Goal: Task Accomplishment & Management: Manage account settings

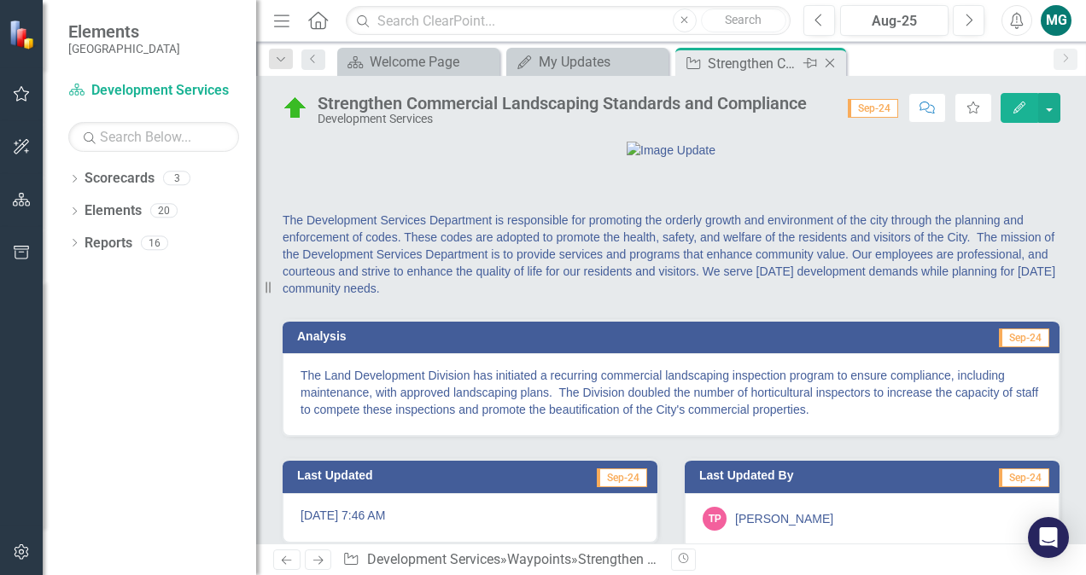
click at [832, 60] on icon at bounding box center [830, 63] width 9 height 9
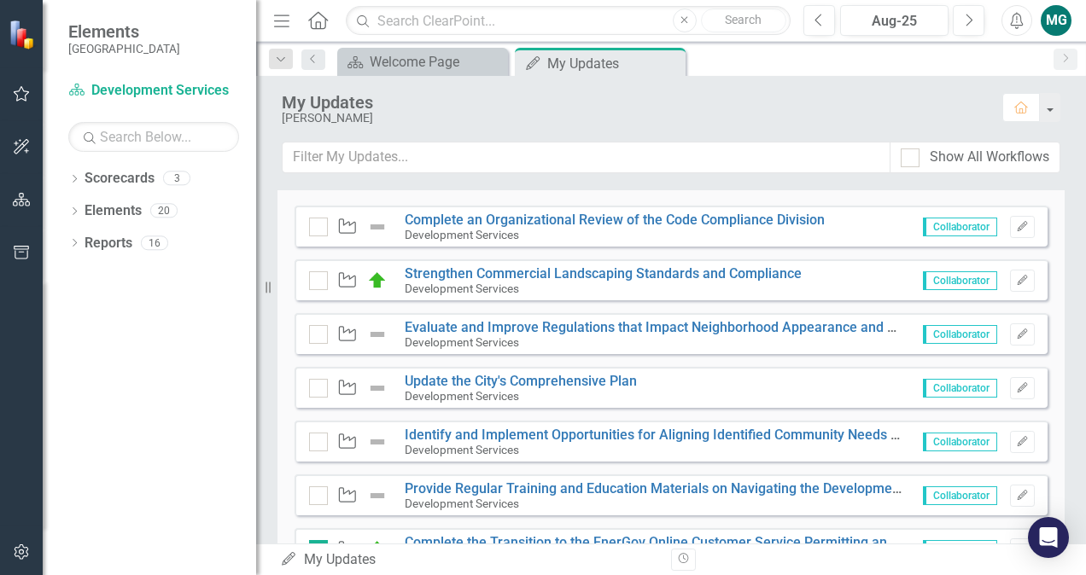
scroll to position [382, 0]
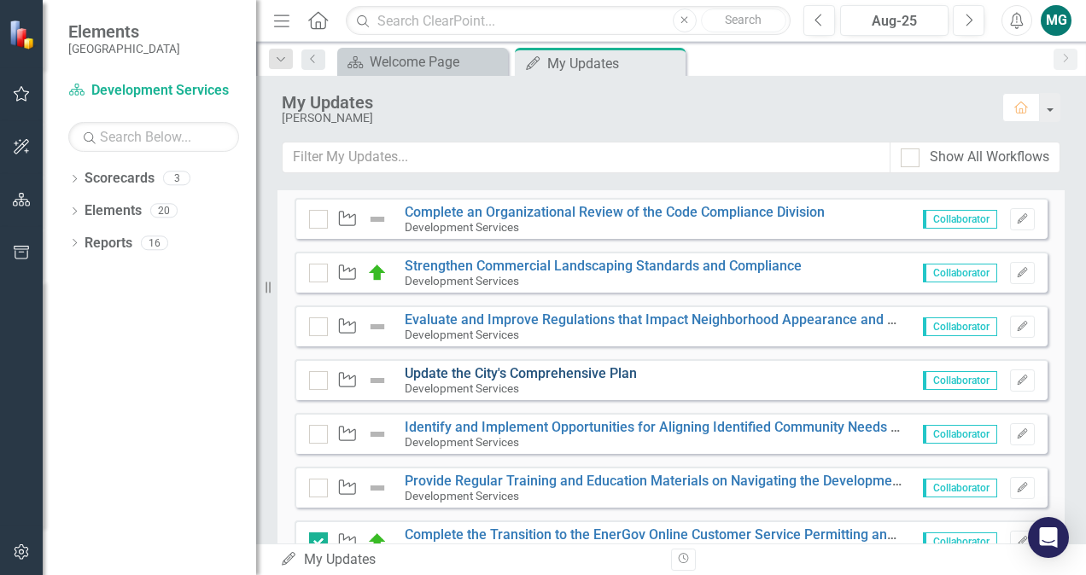
click at [536, 369] on link "Update the City's Comprehensive Plan" at bounding box center [521, 373] width 232 height 16
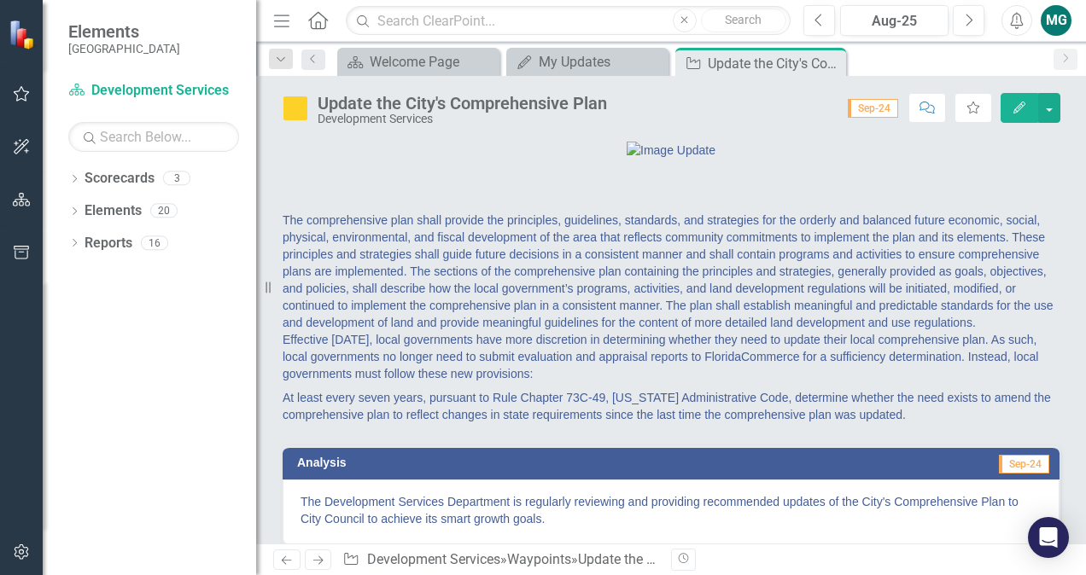
click at [295, 108] on img at bounding box center [295, 108] width 27 height 27
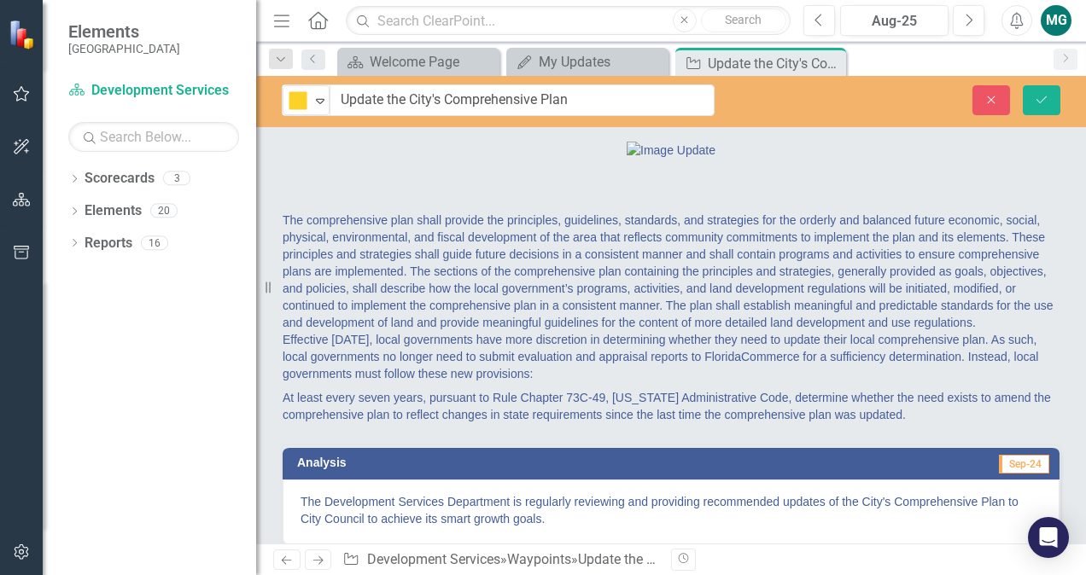
click at [295, 108] on img at bounding box center [298, 101] width 20 height 20
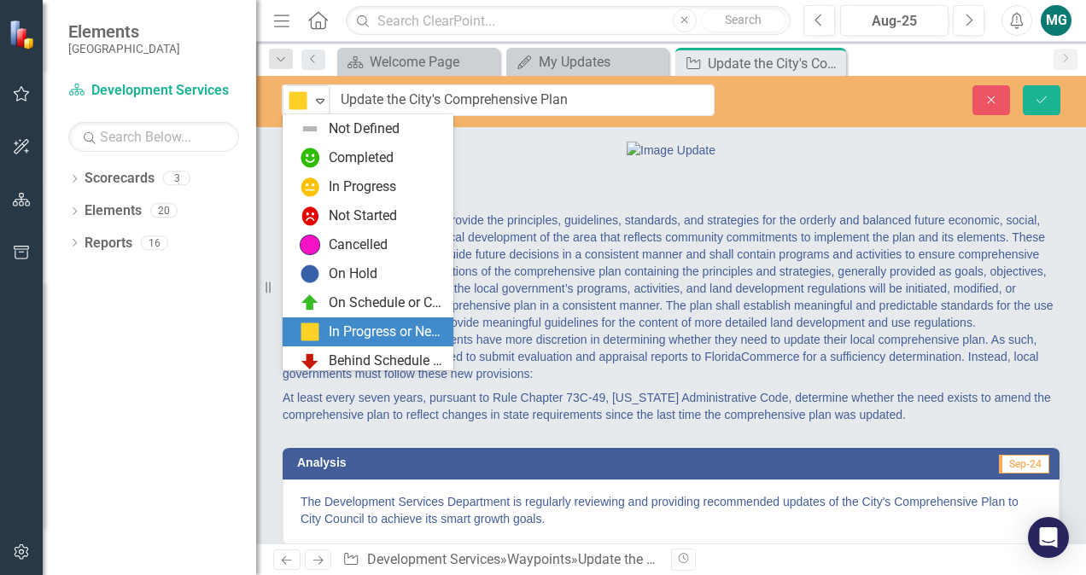
scroll to position [34, 0]
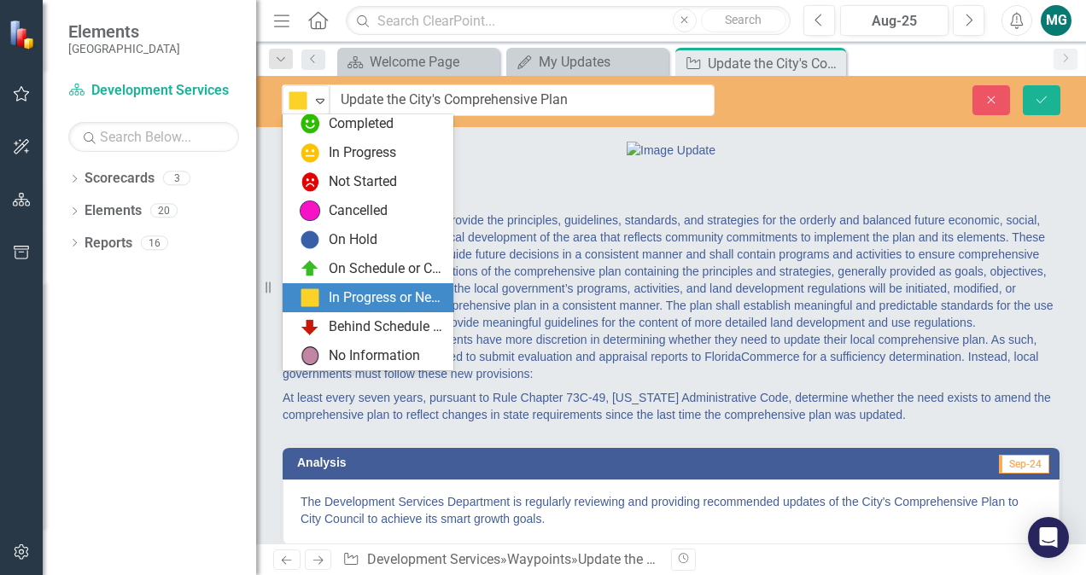
click at [367, 295] on div "In Progress or Needs Work" at bounding box center [386, 299] width 114 height 20
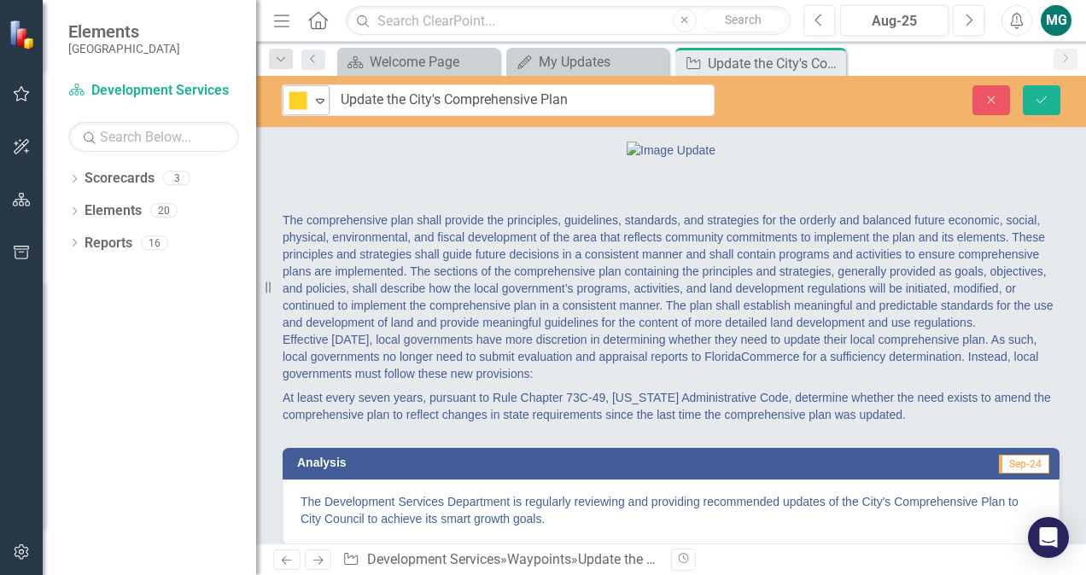
click at [314, 96] on icon "Expand" at bounding box center [320, 101] width 17 height 14
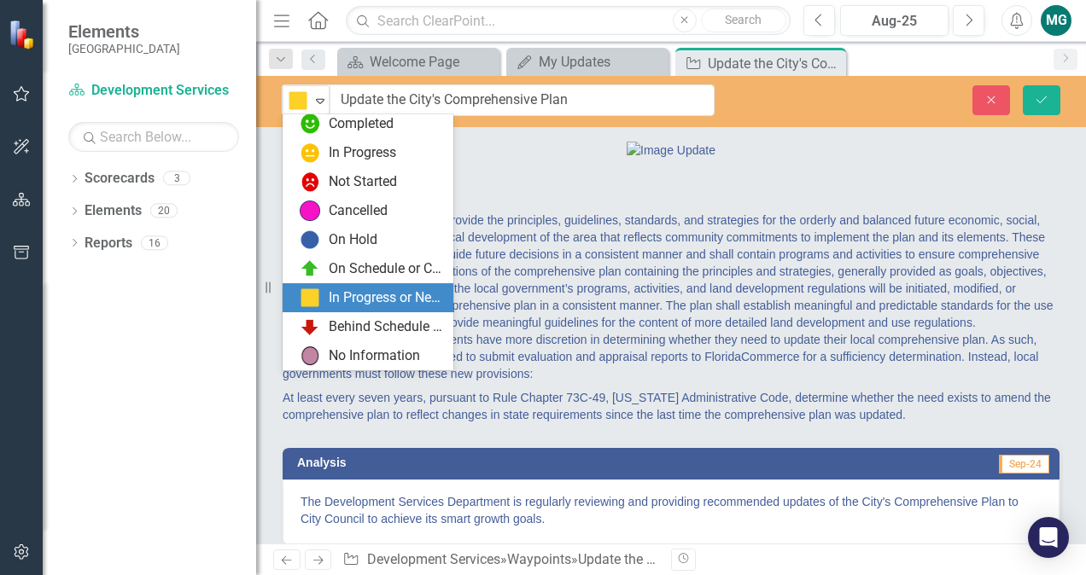
click at [365, 295] on div "In Progress or Needs Work" at bounding box center [386, 299] width 114 height 20
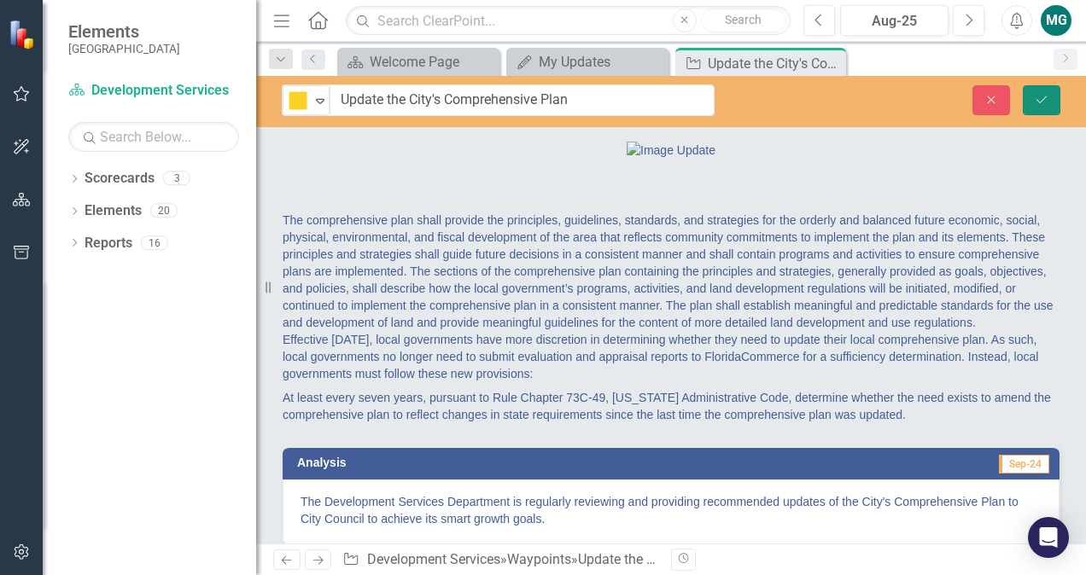
click at [1032, 102] on button "Save" at bounding box center [1042, 100] width 38 height 30
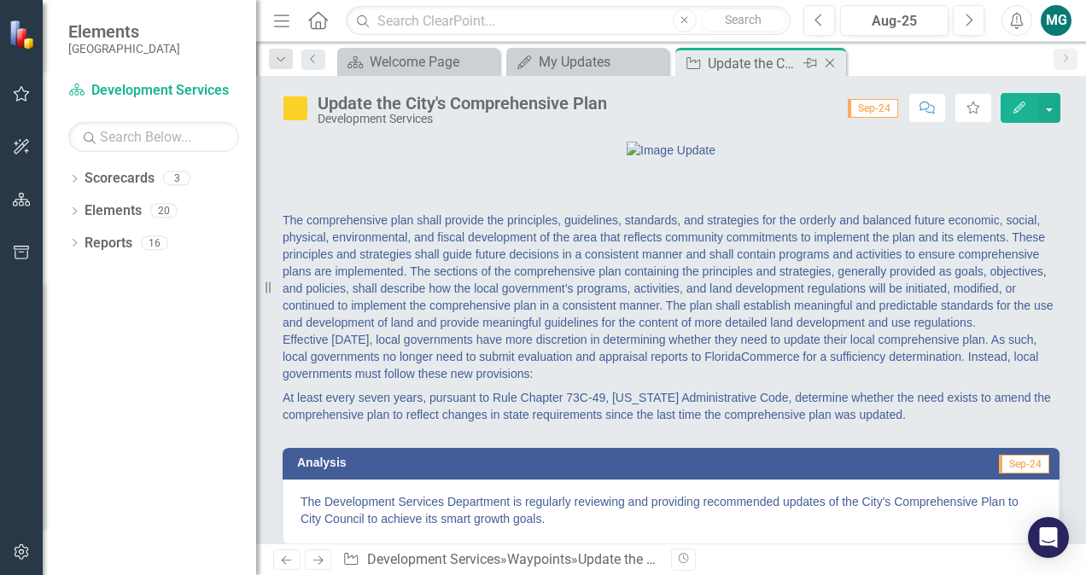
click at [830, 58] on icon "Close" at bounding box center [829, 63] width 17 height 14
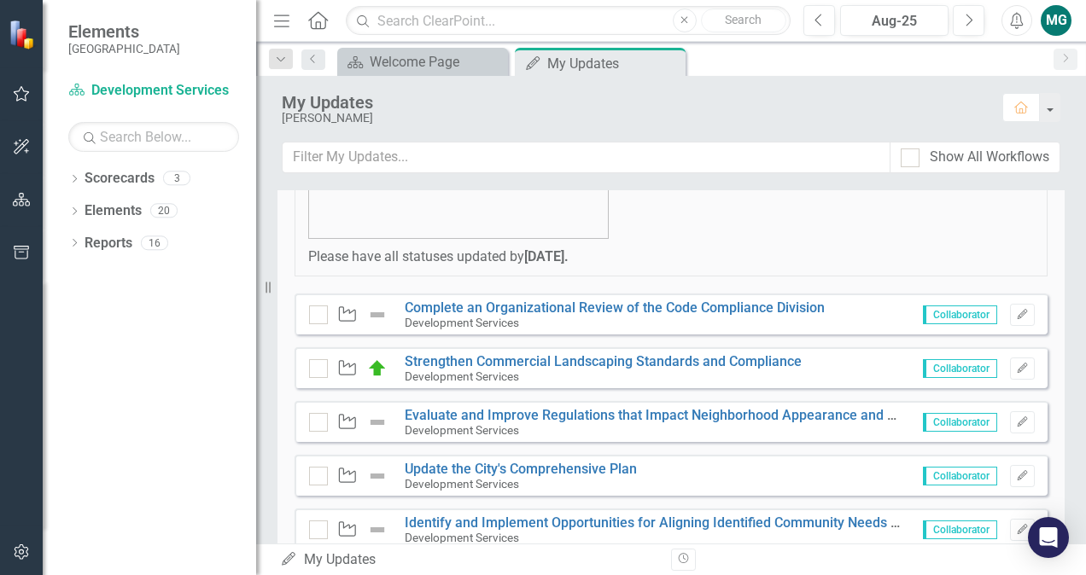
scroll to position [287, 0]
click at [1016, 310] on button "Edit" at bounding box center [1022, 314] width 25 height 22
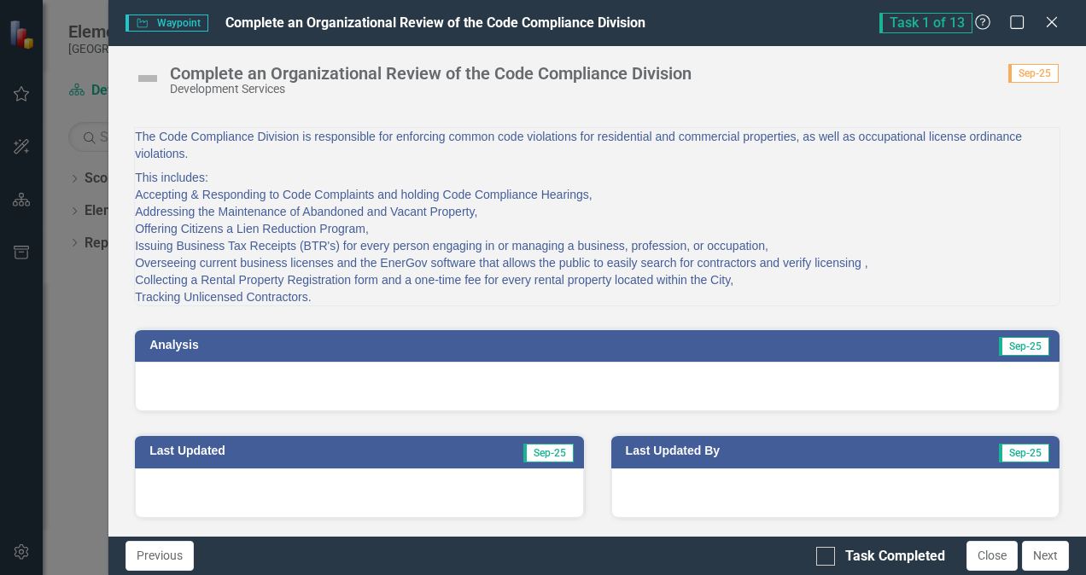
scroll to position [60, 0]
click at [517, 306] on p "This includes: Accepting & Responding to Code Complaints and holding Code Compl…" at bounding box center [597, 236] width 925 height 140
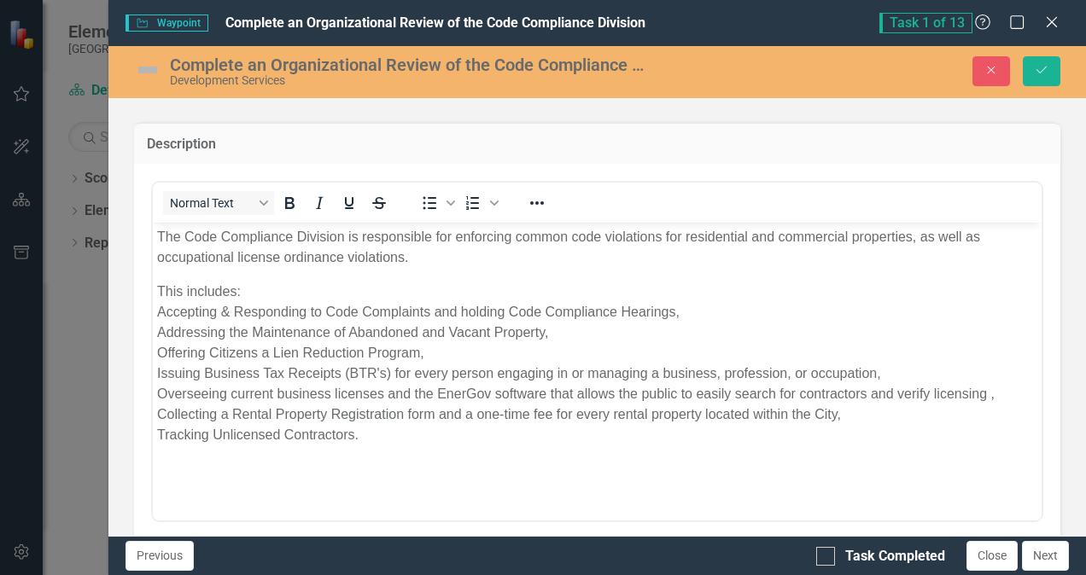
scroll to position [0, 0]
drag, startPoint x: 669, startPoint y: 563, endPoint x: 509, endPoint y: 303, distance: 305.2
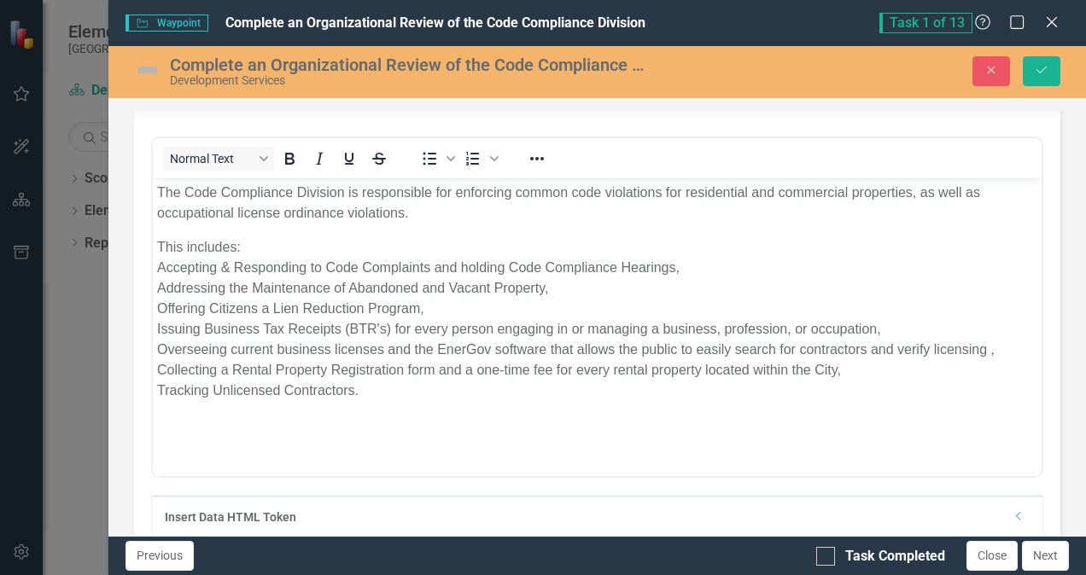
scroll to position [114, 0]
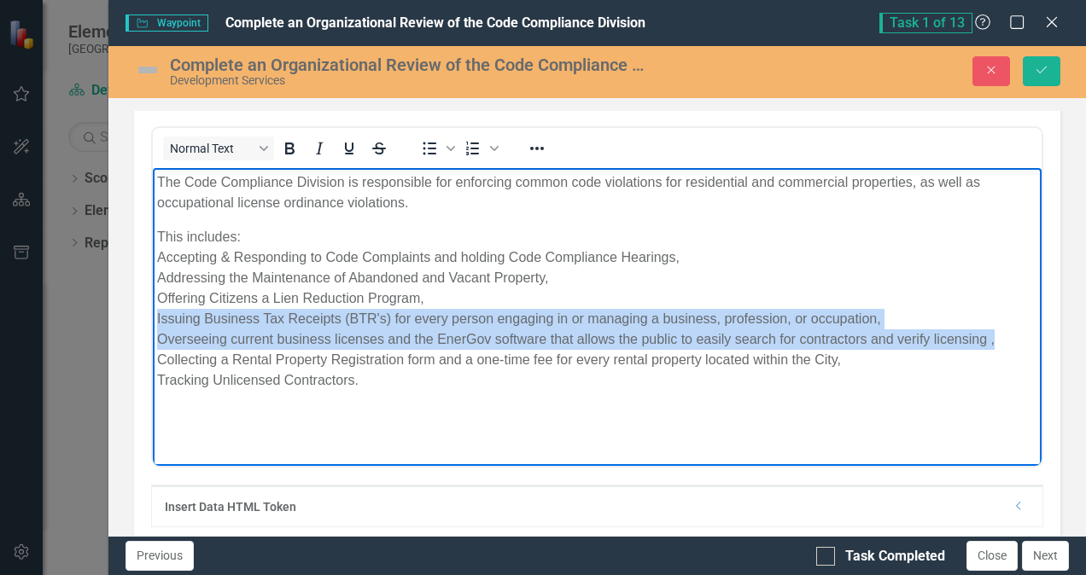
drag, startPoint x: 999, startPoint y: 339, endPoint x: 299, endPoint y: 576, distance: 739.3
click at [153, 320] on html "The Code Compliance Division is responsible for enforcing common code violation…" at bounding box center [597, 295] width 889 height 256
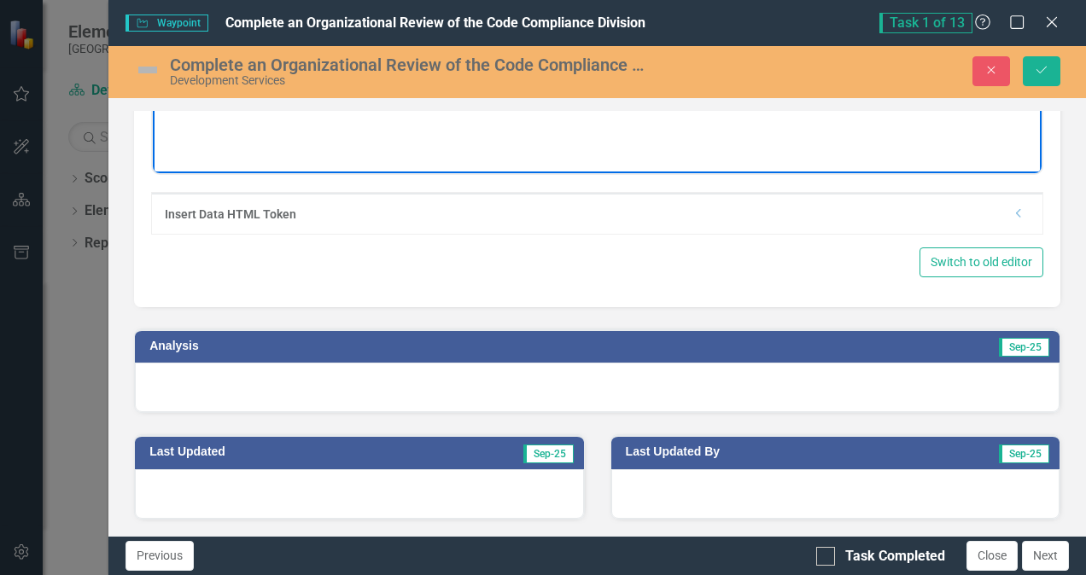
scroll to position [494, 0]
click at [610, 388] on div at bounding box center [597, 388] width 925 height 50
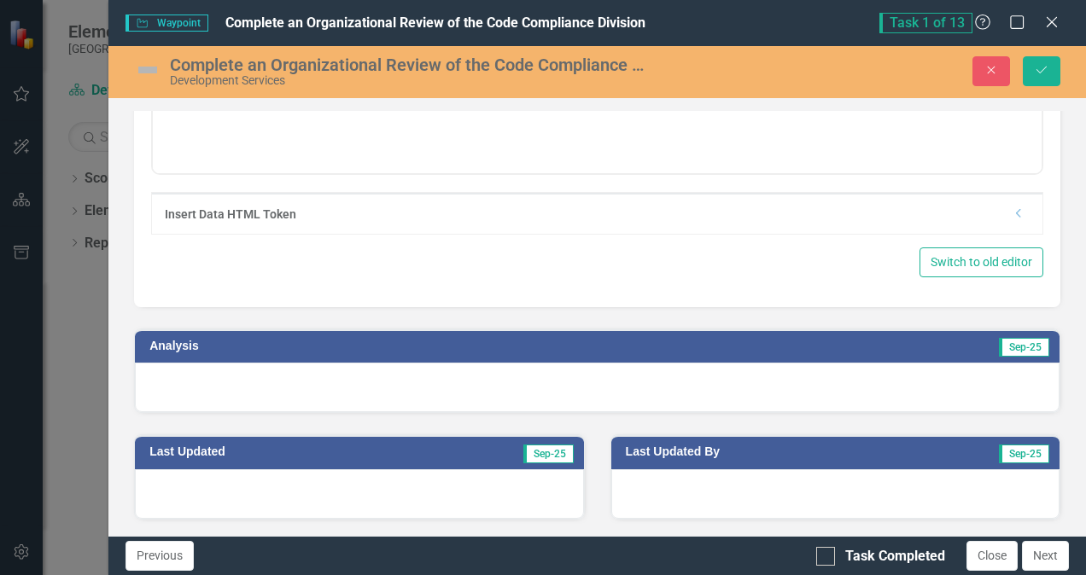
click at [610, 388] on div at bounding box center [597, 388] width 925 height 50
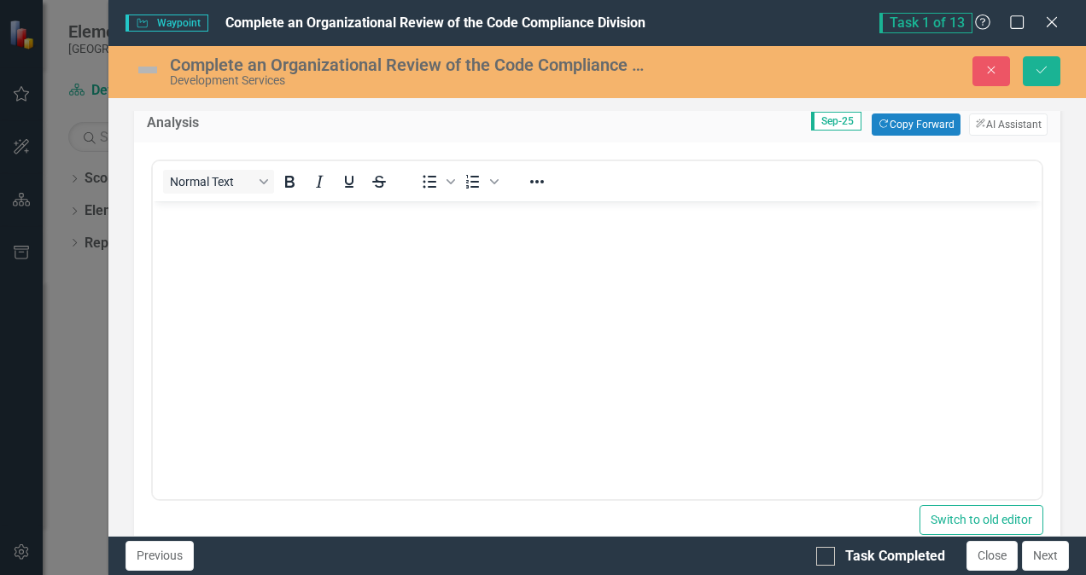
scroll to position [634, 0]
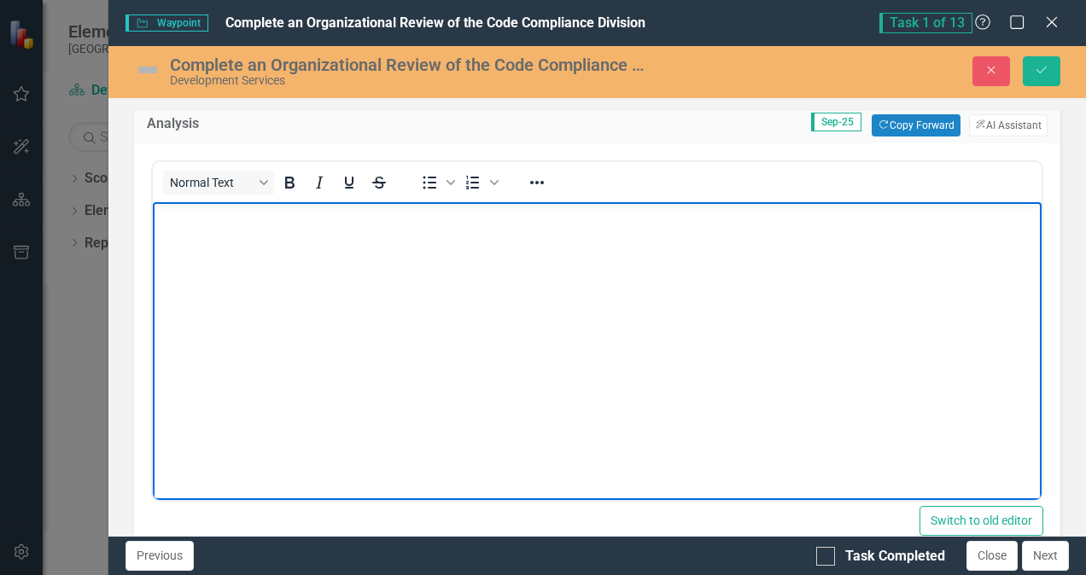
click at [361, 239] on body "Rich Text Area. Press ALT-0 for help." at bounding box center [597, 330] width 889 height 256
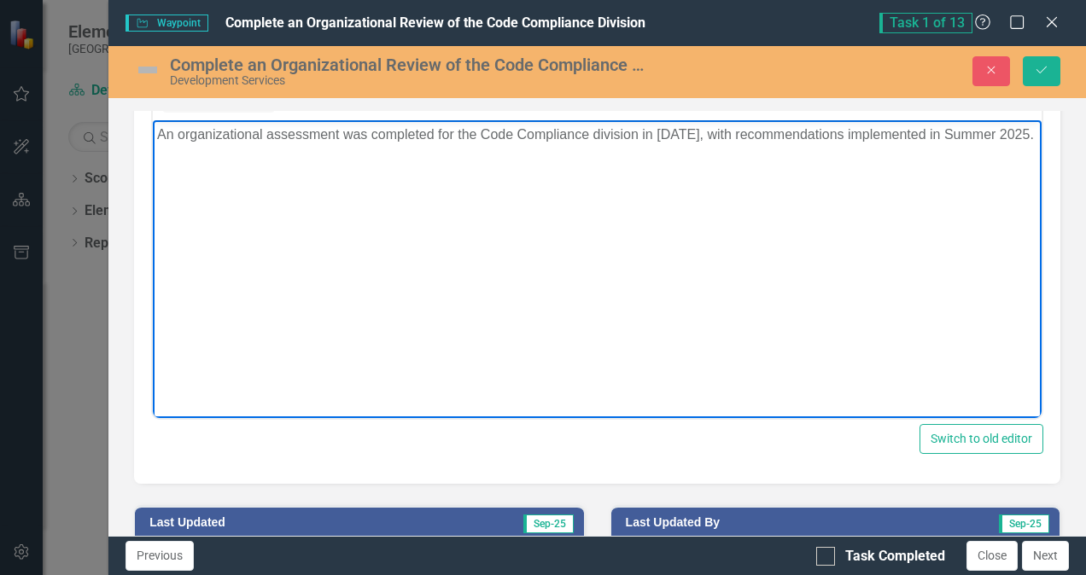
scroll to position [703, 0]
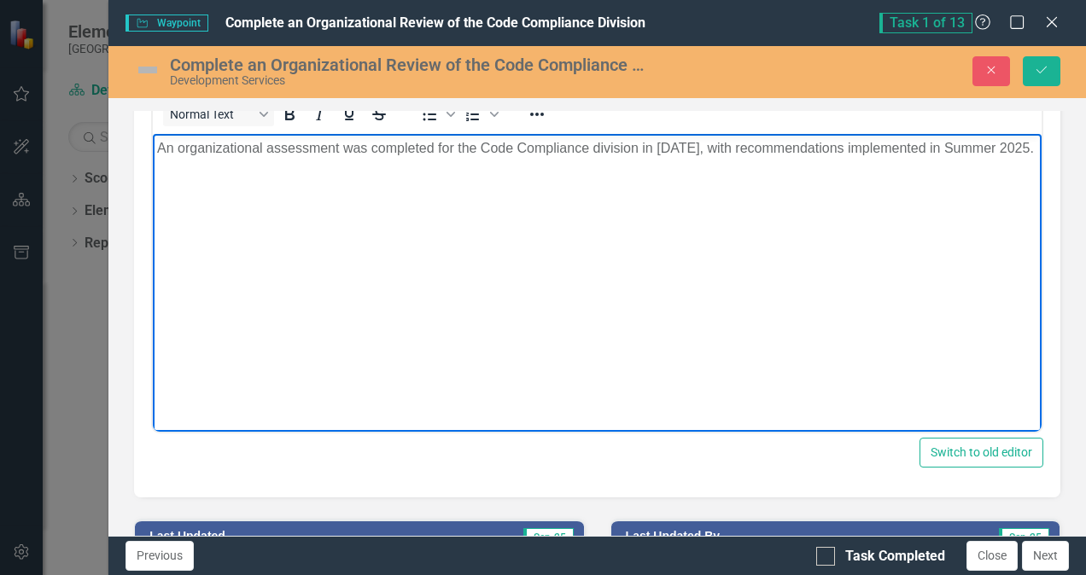
drag, startPoint x: 313, startPoint y: 176, endPoint x: 745, endPoint y: 140, distance: 433.5
click at [745, 140] on p "An organizational assessment was completed for the Code Compliance division in …" at bounding box center [597, 148] width 880 height 20
click at [798, 131] on div "Normal Text To open the popup, press Shift+Enter To open the popup, press Shift…" at bounding box center [597, 113] width 889 height 33
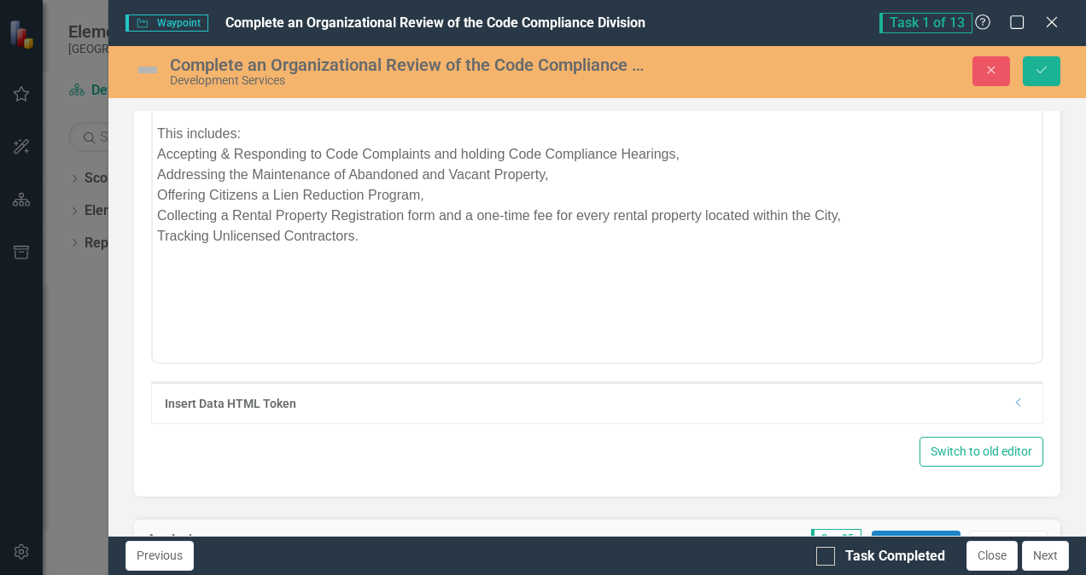
scroll to position [0, 0]
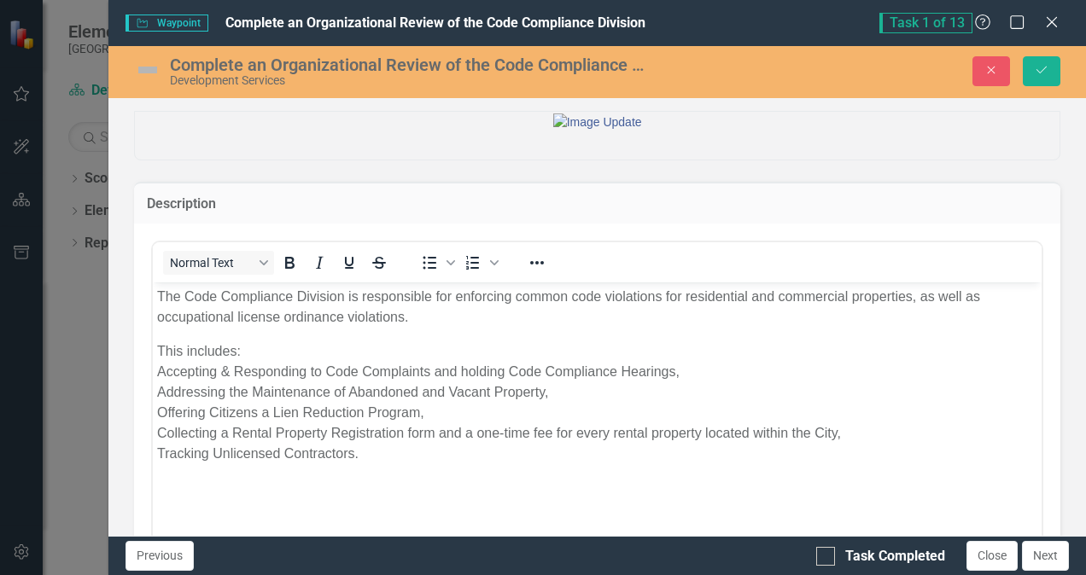
click at [150, 63] on img at bounding box center [147, 69] width 27 height 27
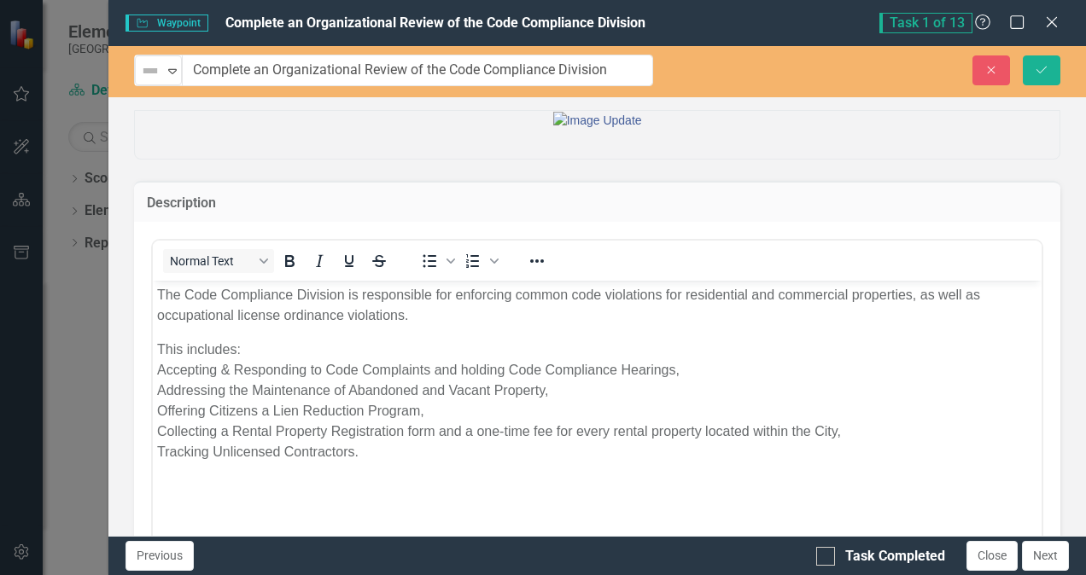
click at [150, 63] on img at bounding box center [150, 71] width 20 height 20
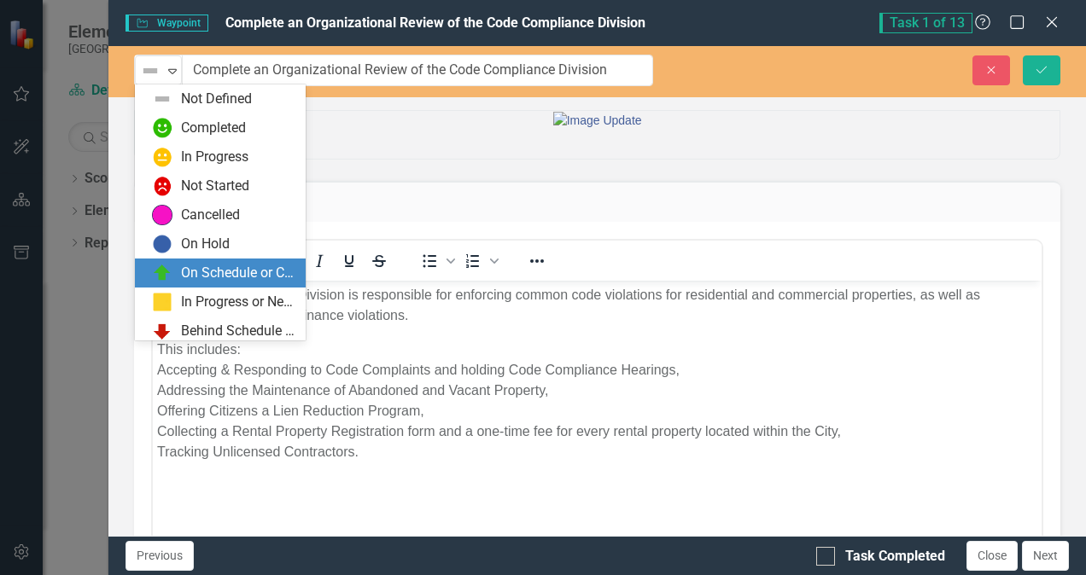
click at [224, 283] on div "On Schedule or Complete" at bounding box center [238, 274] width 114 height 20
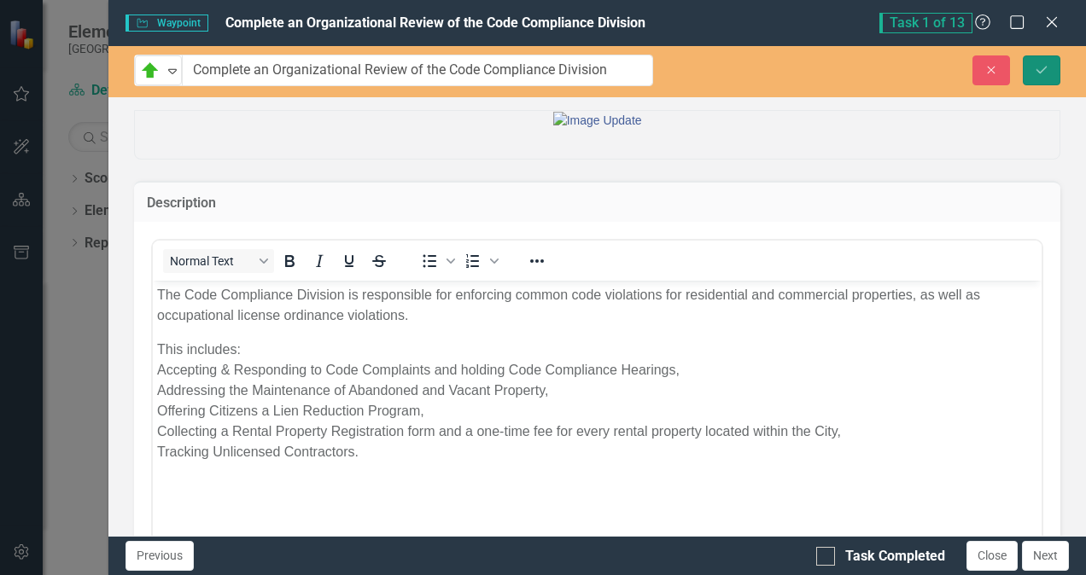
click at [1045, 68] on icon "Save" at bounding box center [1041, 70] width 15 height 12
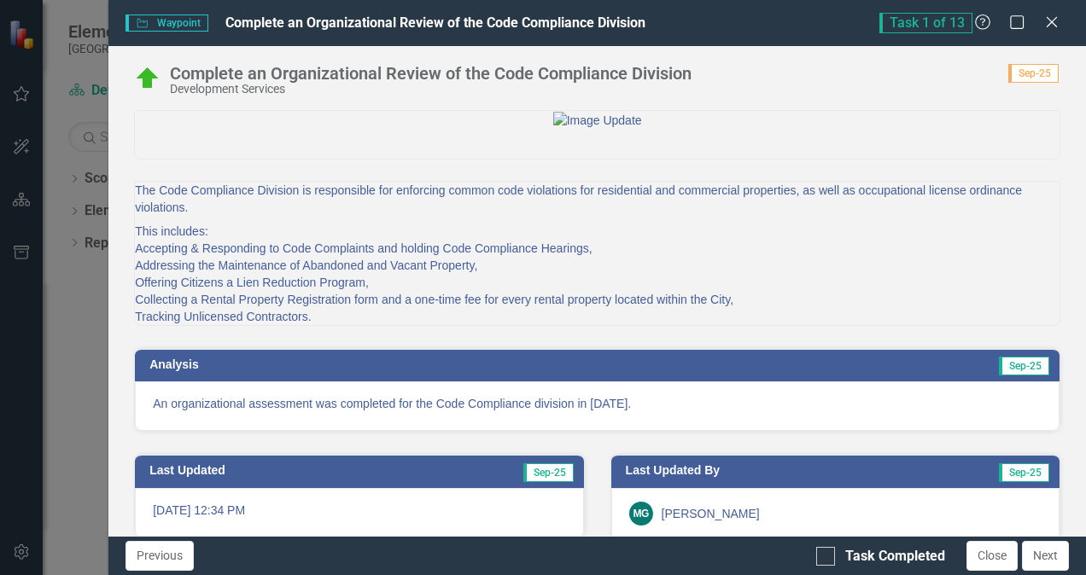
scroll to position [110, 0]
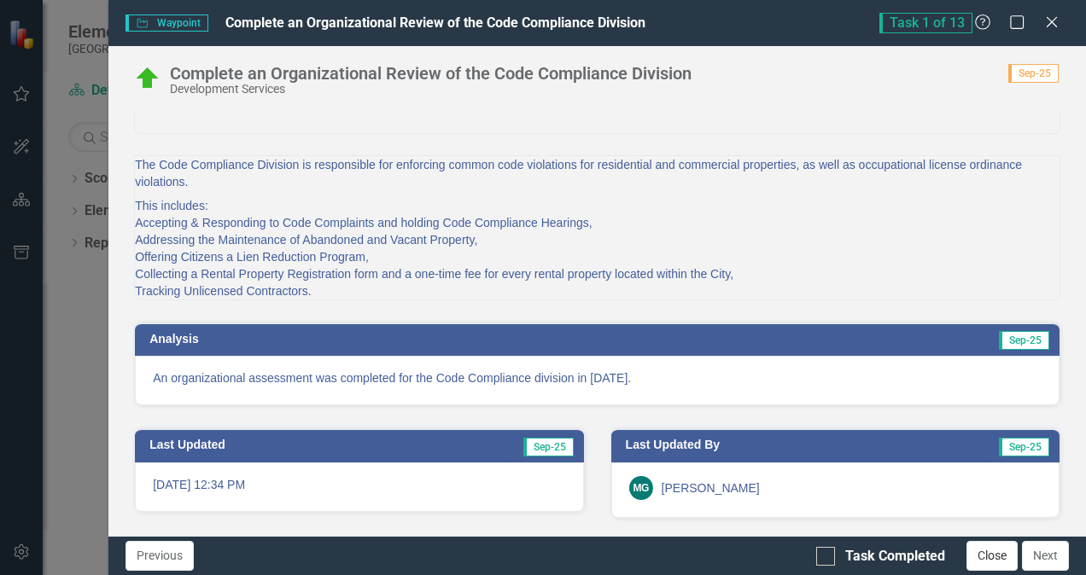
click at [994, 554] on button "Close" at bounding box center [992, 556] width 51 height 30
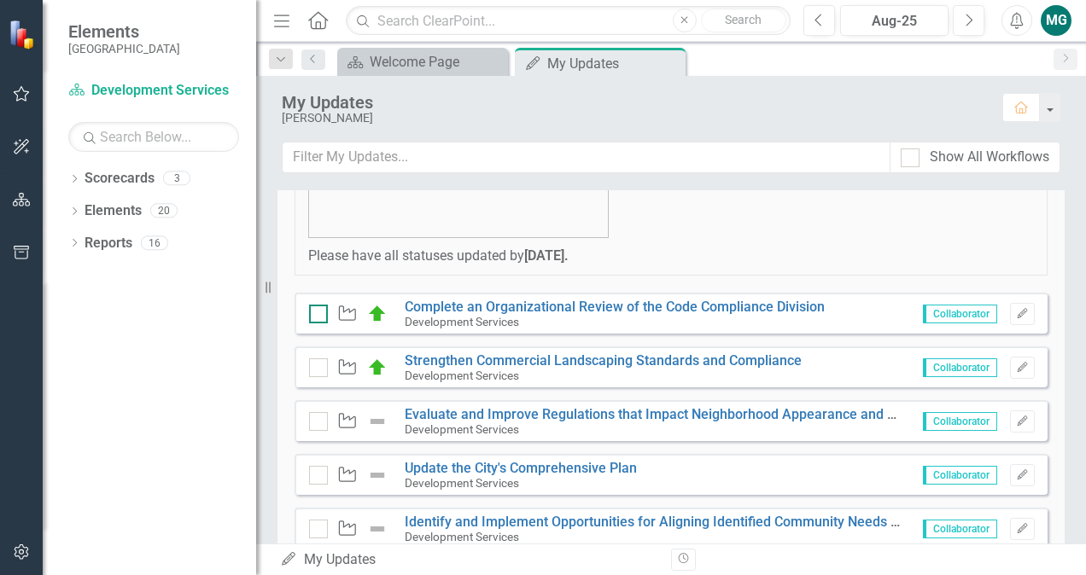
click at [314, 318] on div at bounding box center [318, 314] width 19 height 19
click at [314, 316] on input "checkbox" at bounding box center [314, 310] width 11 height 11
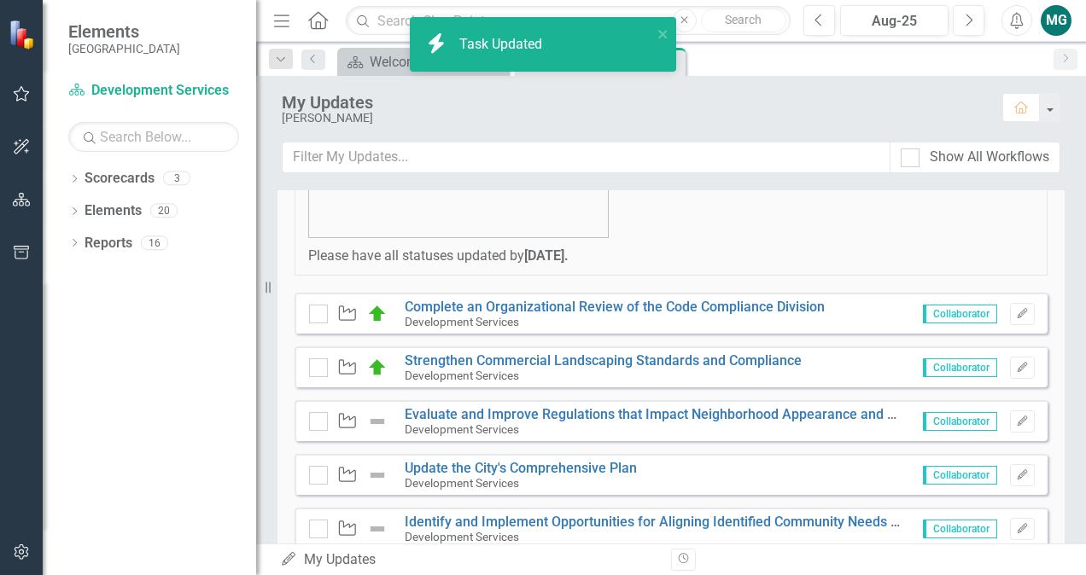
checkbox input "true"
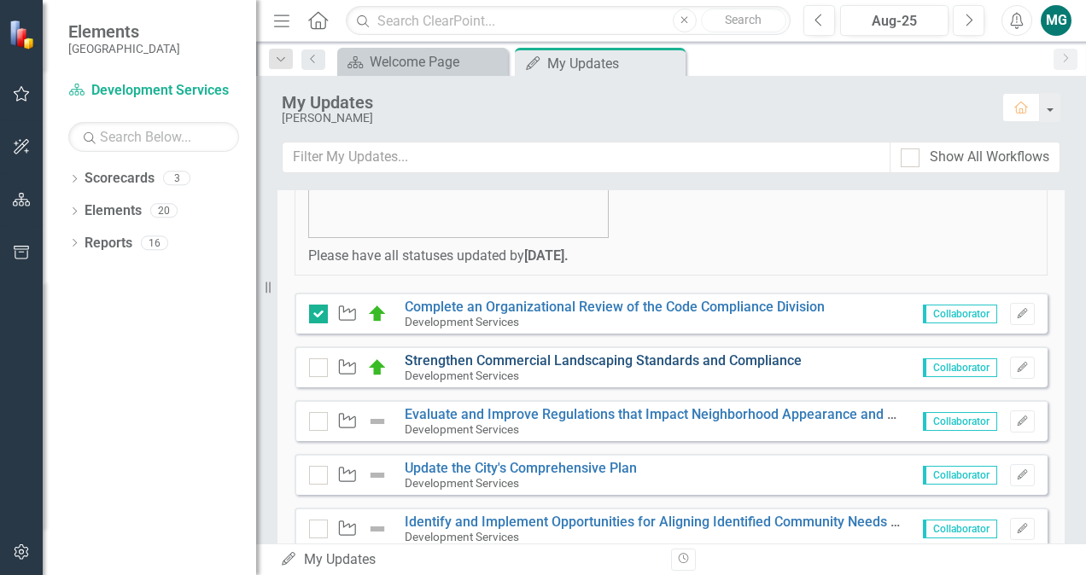
click at [512, 363] on link "Strengthen Commercial Landscaping Standards and Compliance" at bounding box center [603, 361] width 397 height 16
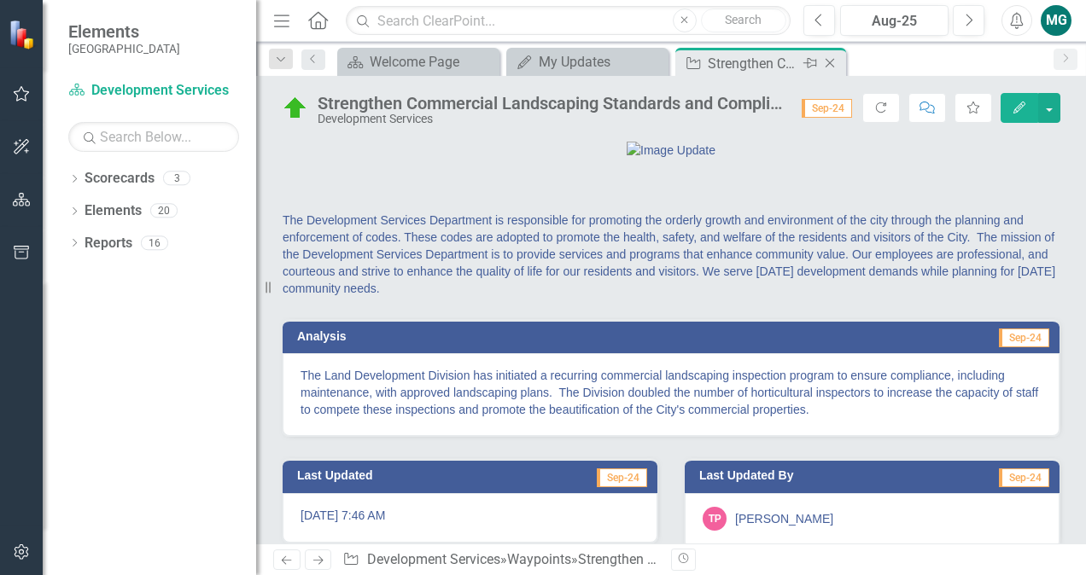
click at [830, 65] on icon "Close" at bounding box center [829, 63] width 17 height 14
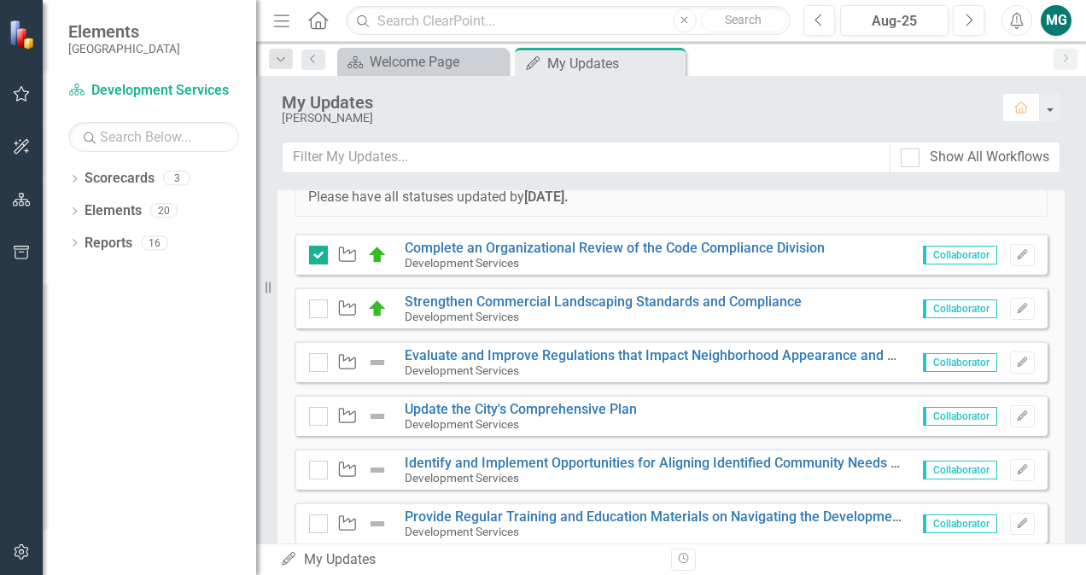
scroll to position [429, 0]
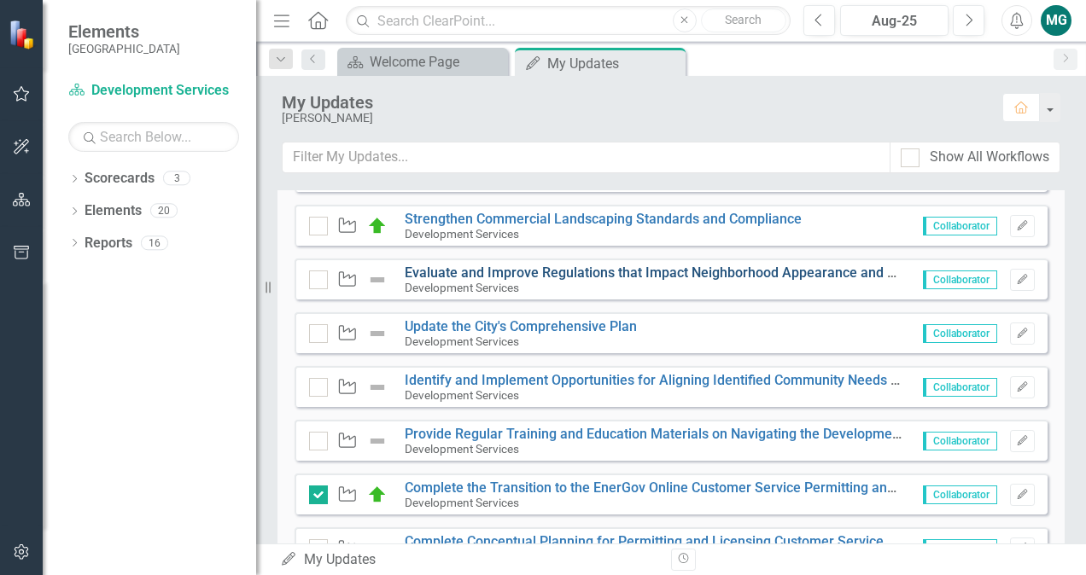
click at [605, 277] on link "Evaluate and Improve Regulations that Impact Neighborhood Appearance and Promot…" at bounding box center [838, 273] width 867 height 16
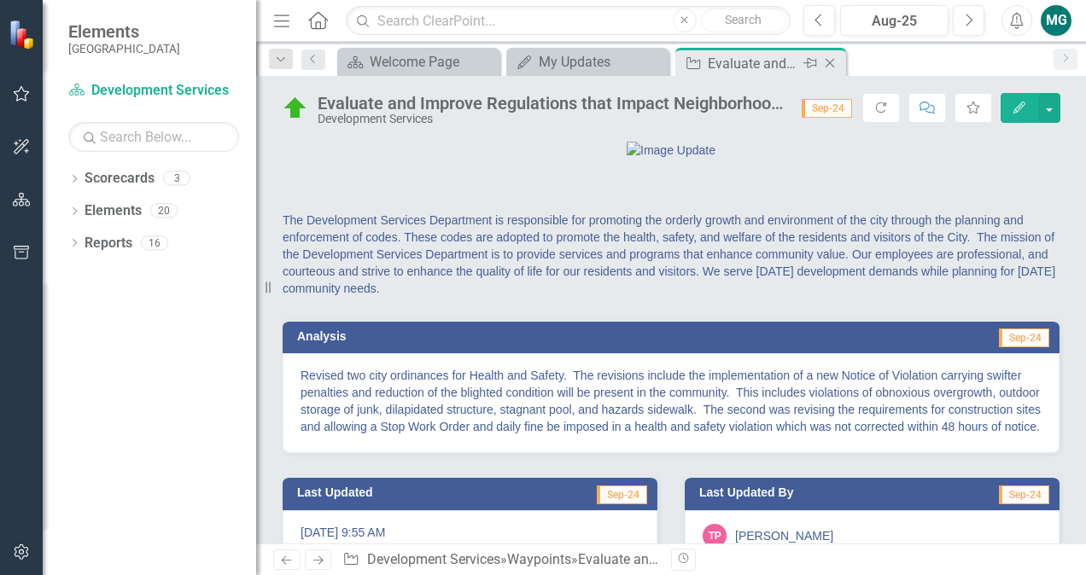
click at [830, 61] on icon "Close" at bounding box center [829, 63] width 17 height 14
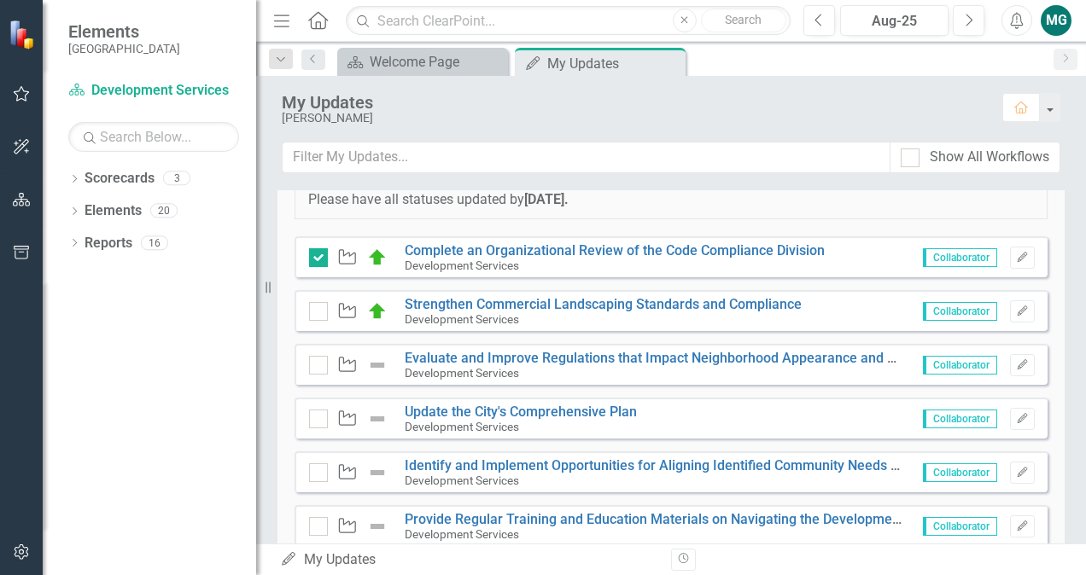
scroll to position [342, 0]
click at [376, 364] on img at bounding box center [377, 366] width 20 height 20
click at [1016, 364] on icon "Edit" at bounding box center [1022, 366] width 13 height 10
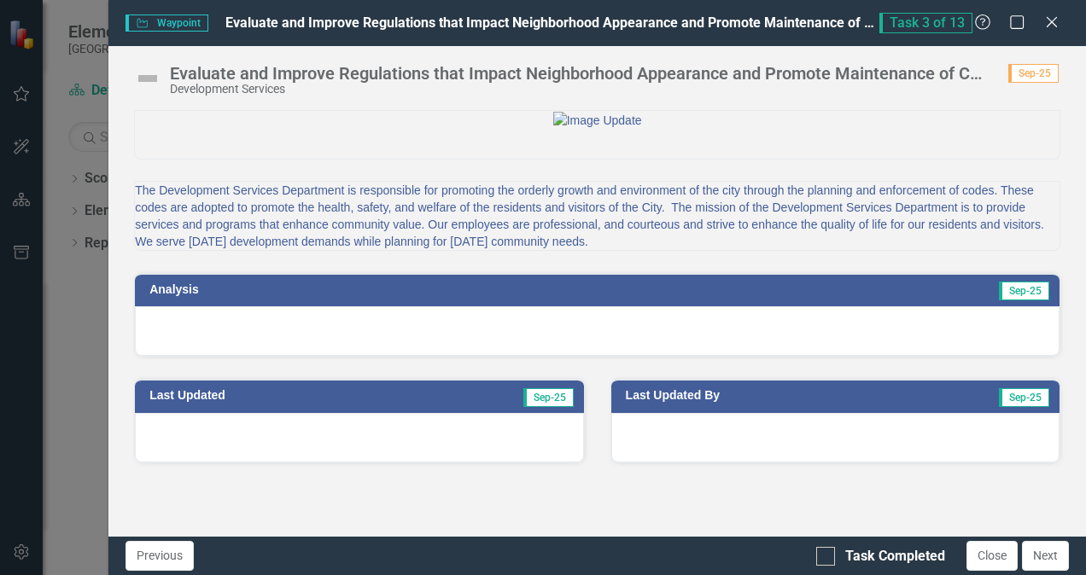
click at [152, 79] on img at bounding box center [147, 78] width 27 height 27
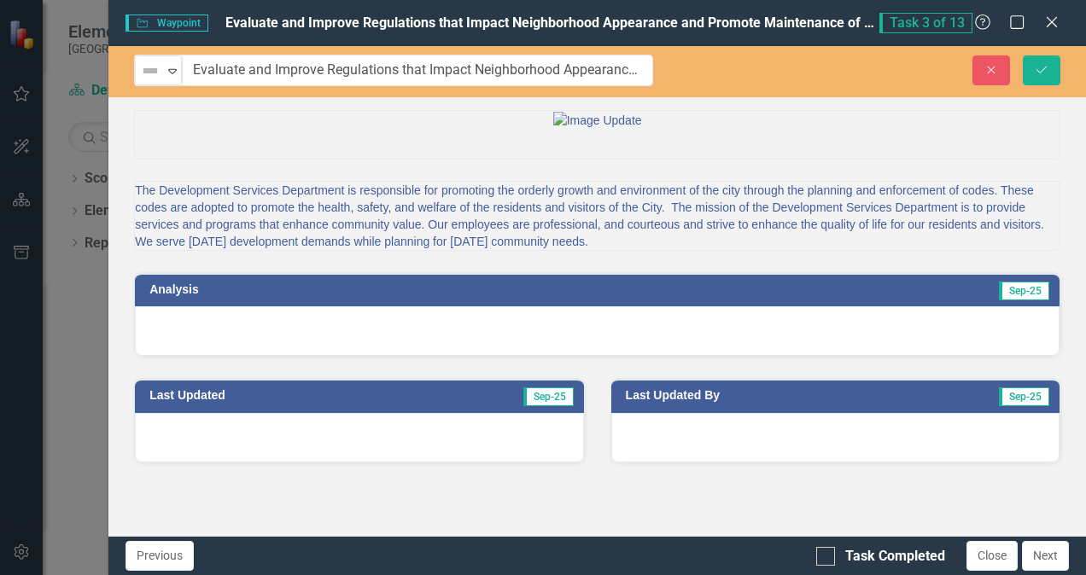
click at [152, 79] on img at bounding box center [150, 71] width 20 height 20
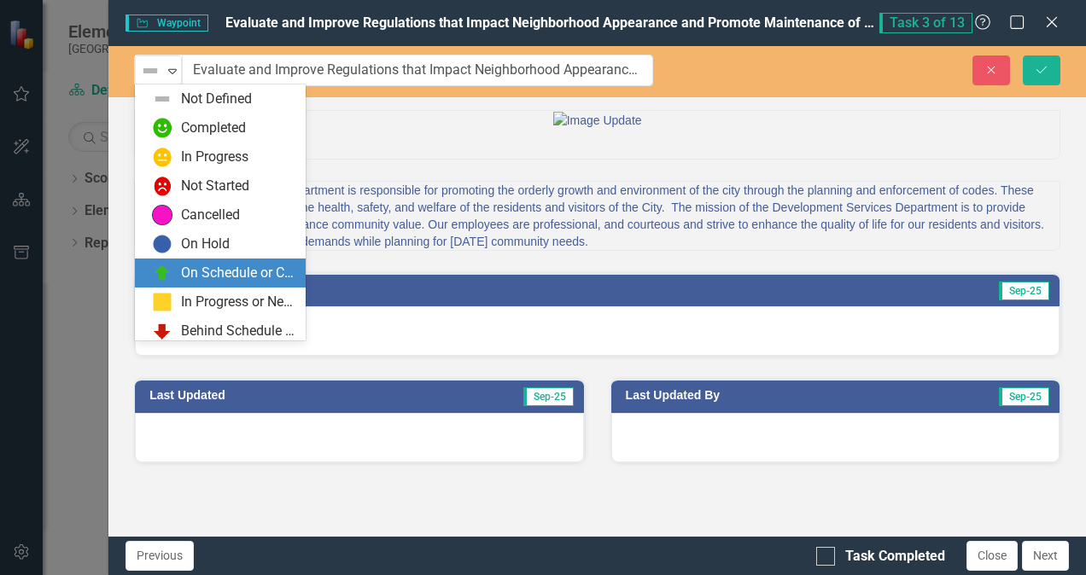
click at [217, 278] on div "On Schedule or Complete" at bounding box center [238, 274] width 114 height 20
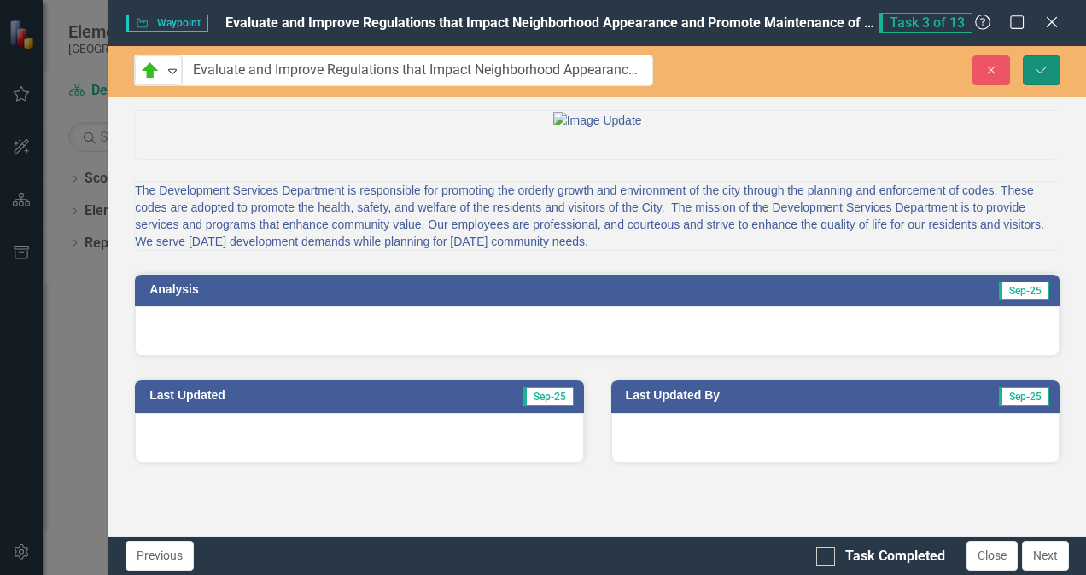
click at [1045, 67] on icon "submit" at bounding box center [1042, 69] width 10 height 7
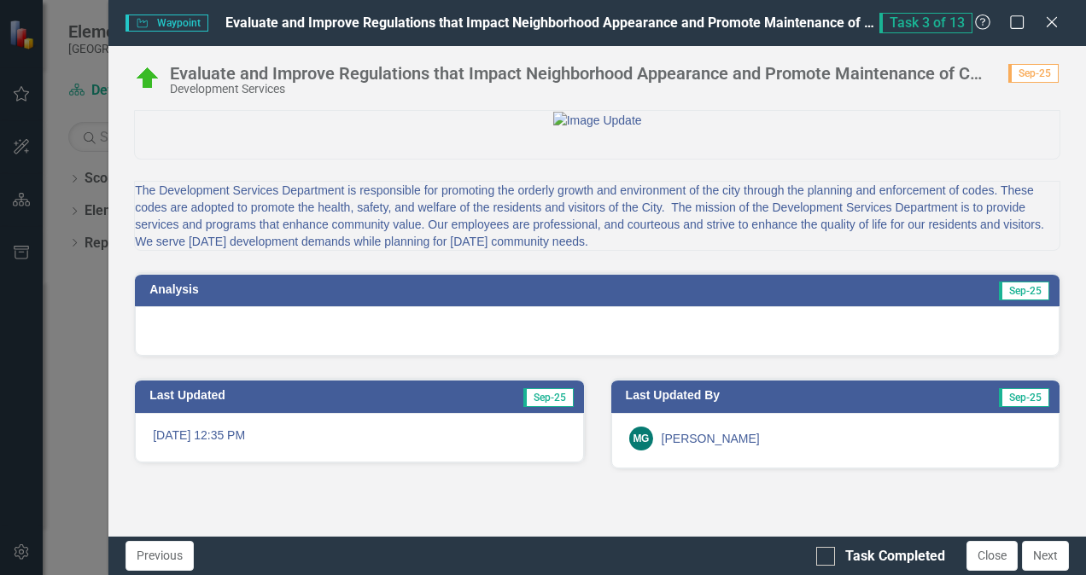
scroll to position [0, 0]
click at [1053, 18] on icon "Close" at bounding box center [1051, 22] width 21 height 16
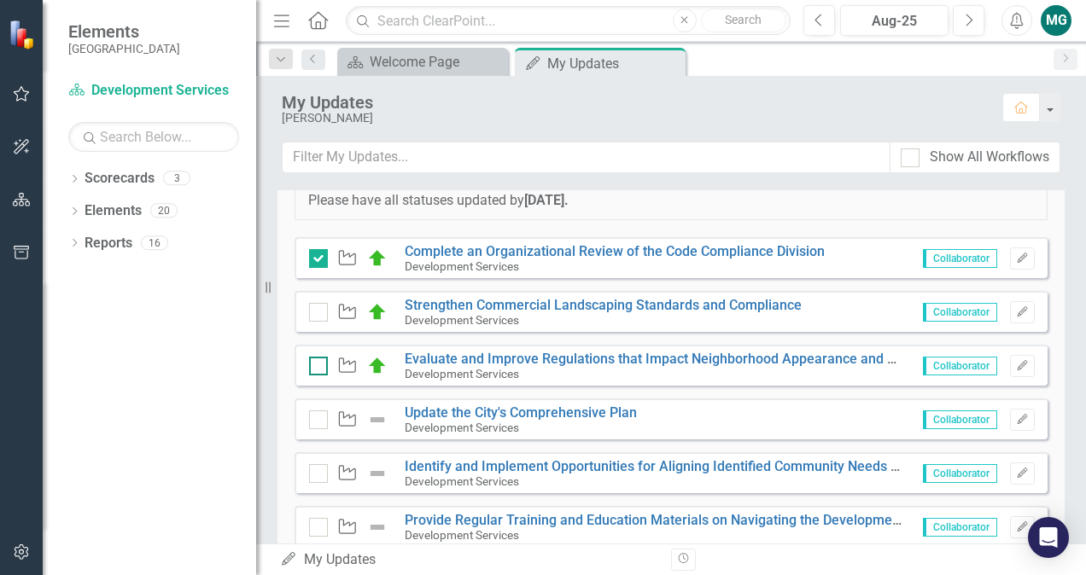
click at [318, 367] on div at bounding box center [318, 366] width 19 height 19
click at [318, 367] on input "checkbox" at bounding box center [314, 362] width 11 height 11
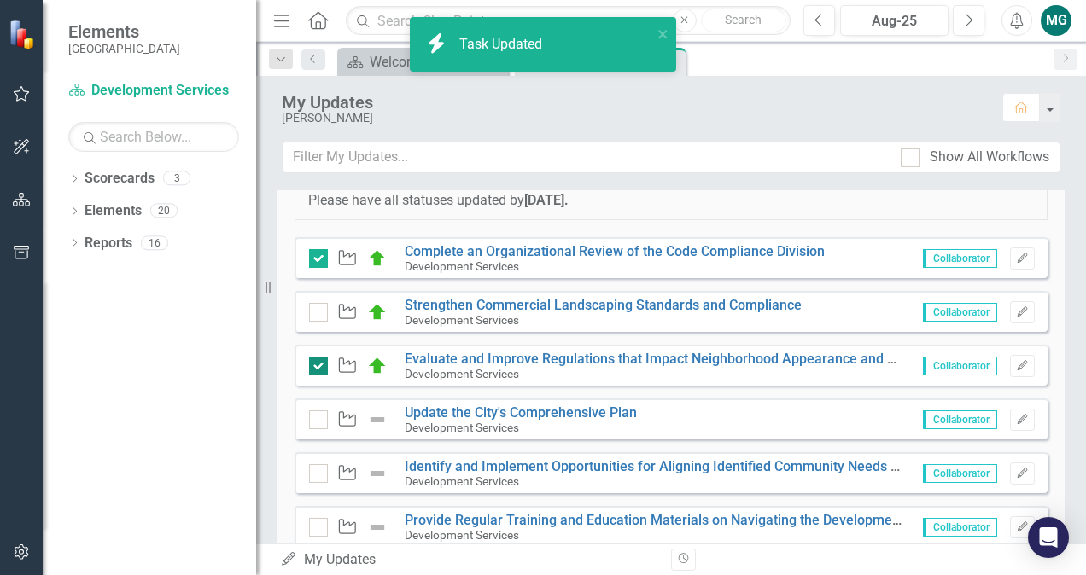
click at [314, 365] on input "checkbox" at bounding box center [314, 362] width 11 height 11
checkbox input "false"
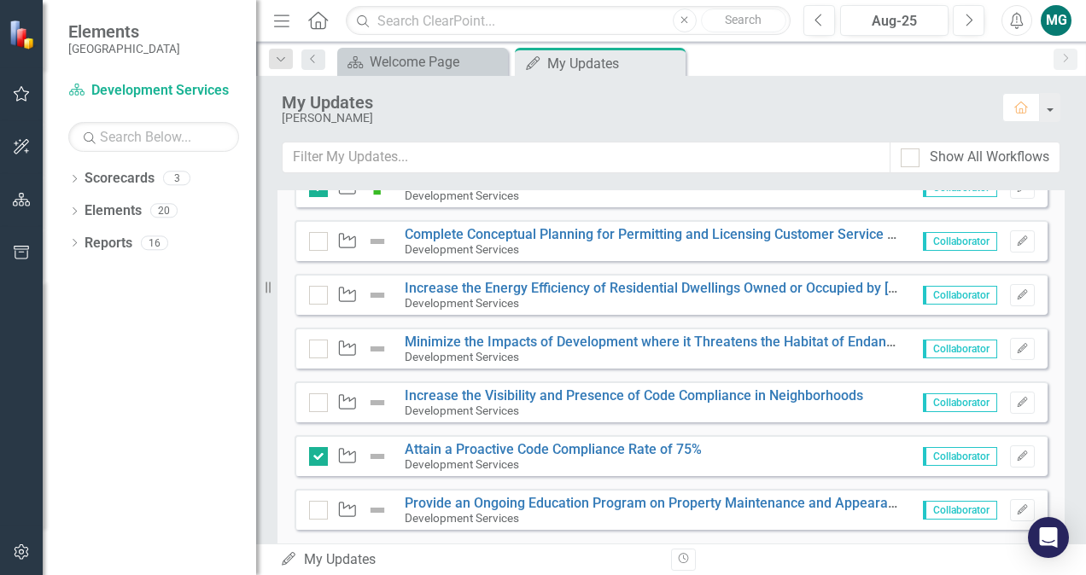
scroll to position [737, 0]
click at [481, 445] on link "Attain a Proactive Code Compliance Rate of 75%" at bounding box center [553, 449] width 297 height 16
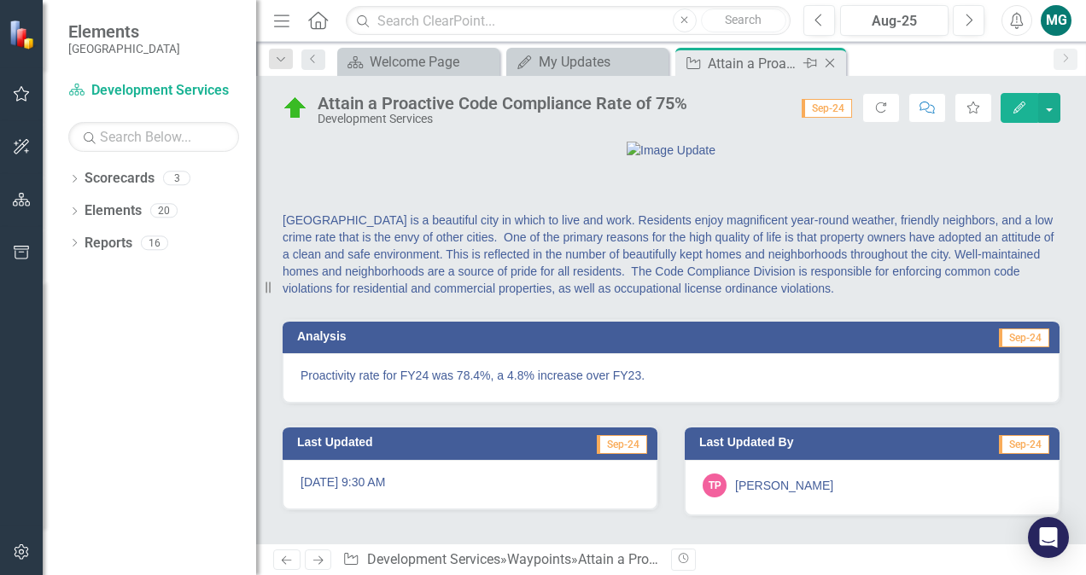
click at [830, 59] on icon "Close" at bounding box center [829, 63] width 17 height 14
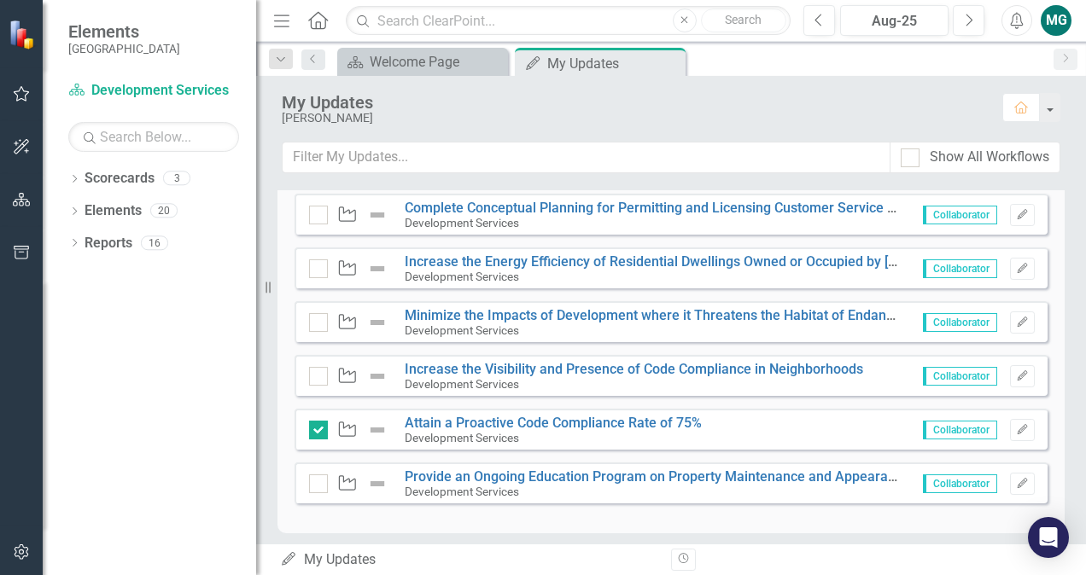
scroll to position [763, 0]
click at [381, 429] on img at bounding box center [377, 429] width 20 height 20
click at [318, 426] on input "checkbox" at bounding box center [314, 425] width 11 height 11
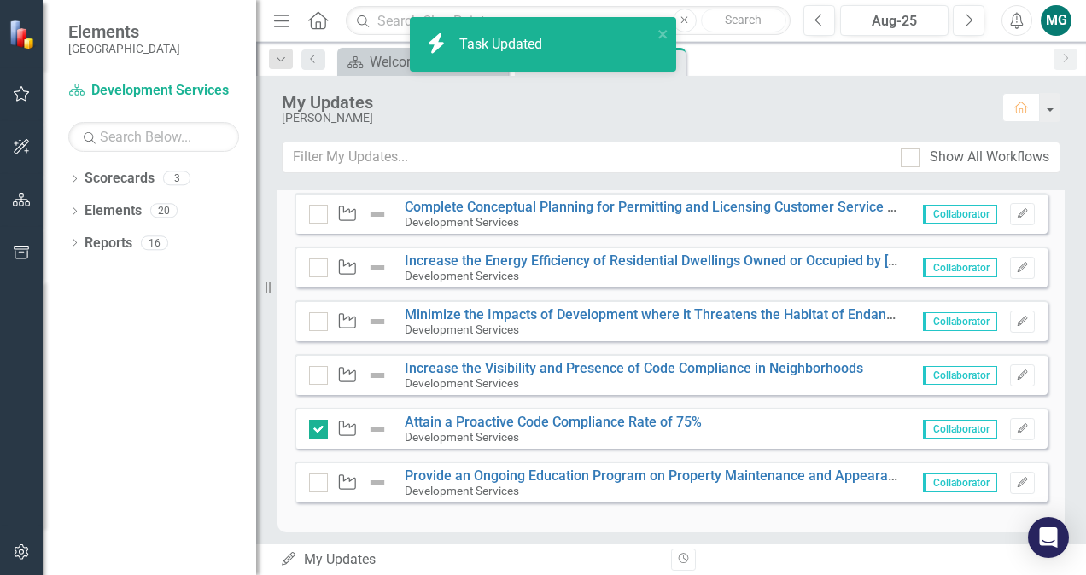
checkbox input "false"
click at [1016, 425] on icon "Edit" at bounding box center [1022, 429] width 13 height 10
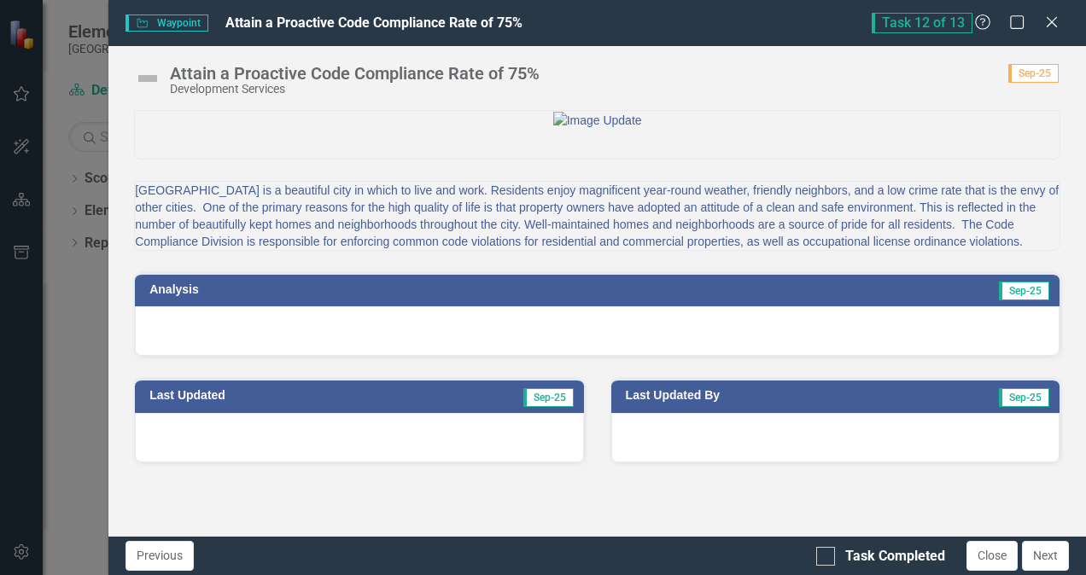
click at [150, 75] on img at bounding box center [147, 78] width 27 height 27
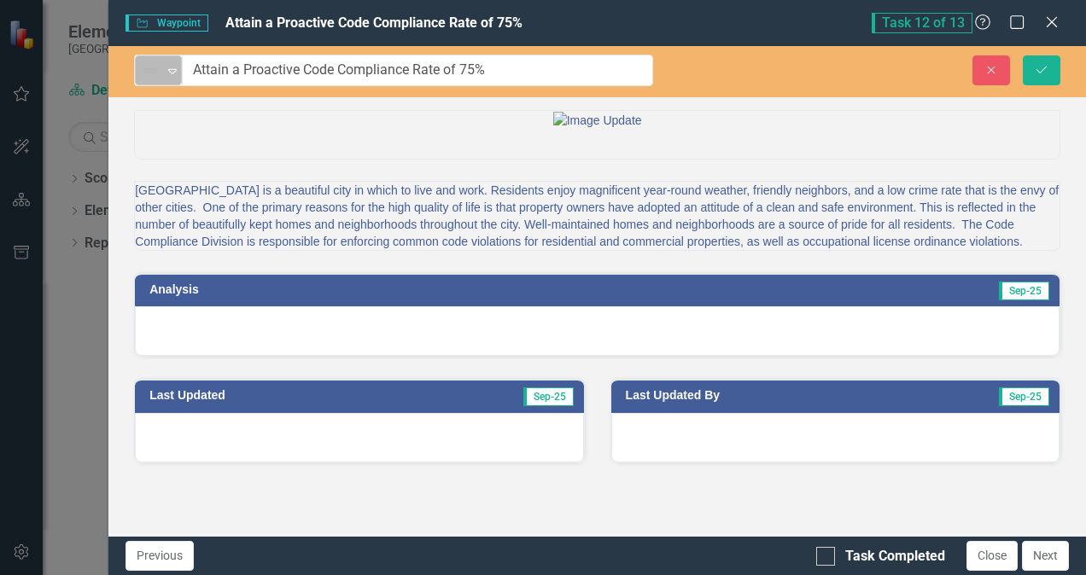
click at [164, 68] on icon "Expand" at bounding box center [172, 71] width 17 height 14
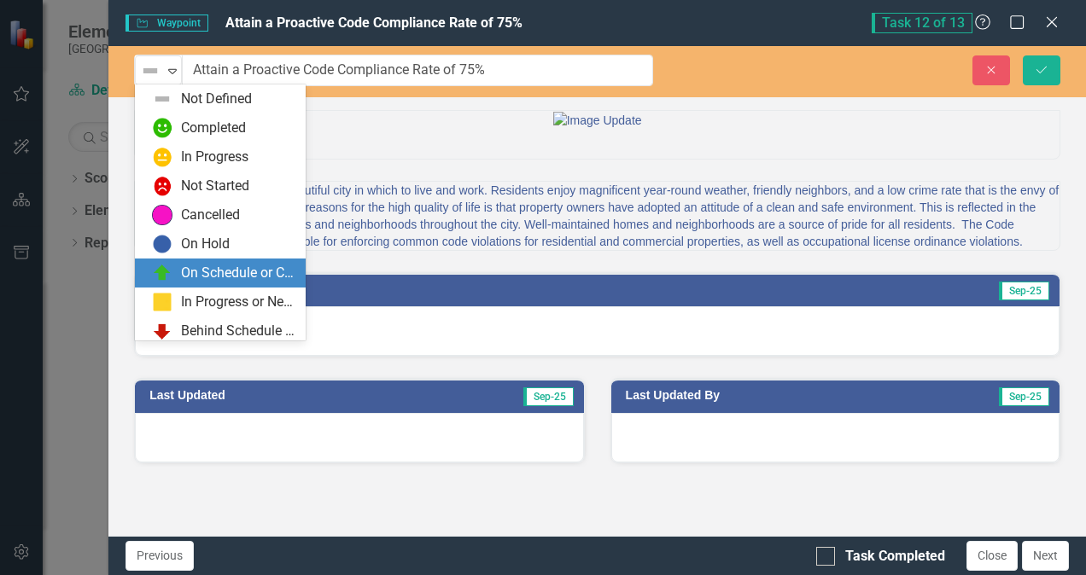
click at [215, 265] on div "On Schedule or Complete" at bounding box center [238, 274] width 114 height 20
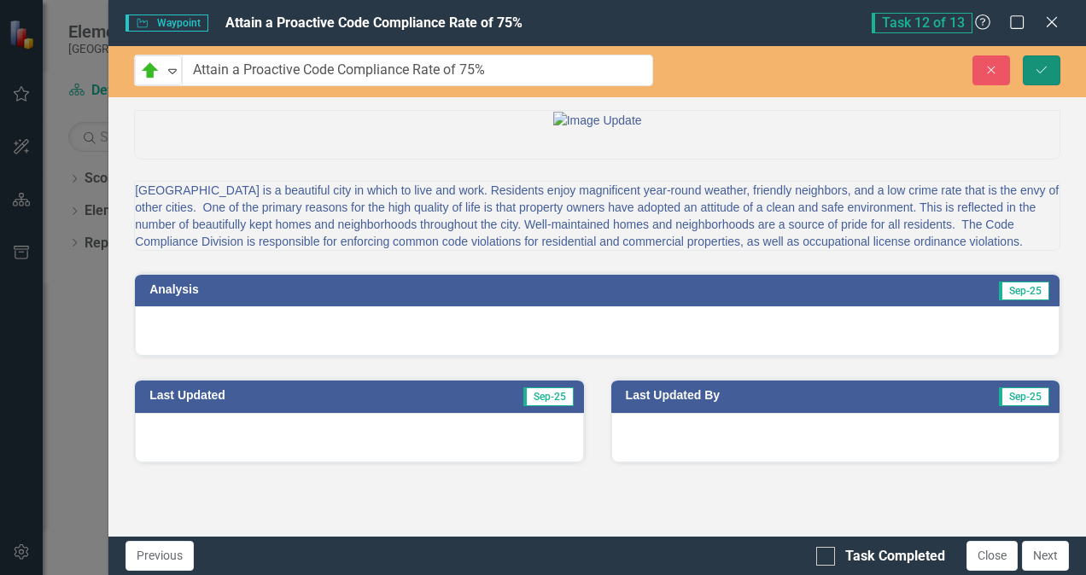
click at [1045, 67] on icon "submit" at bounding box center [1042, 69] width 10 height 7
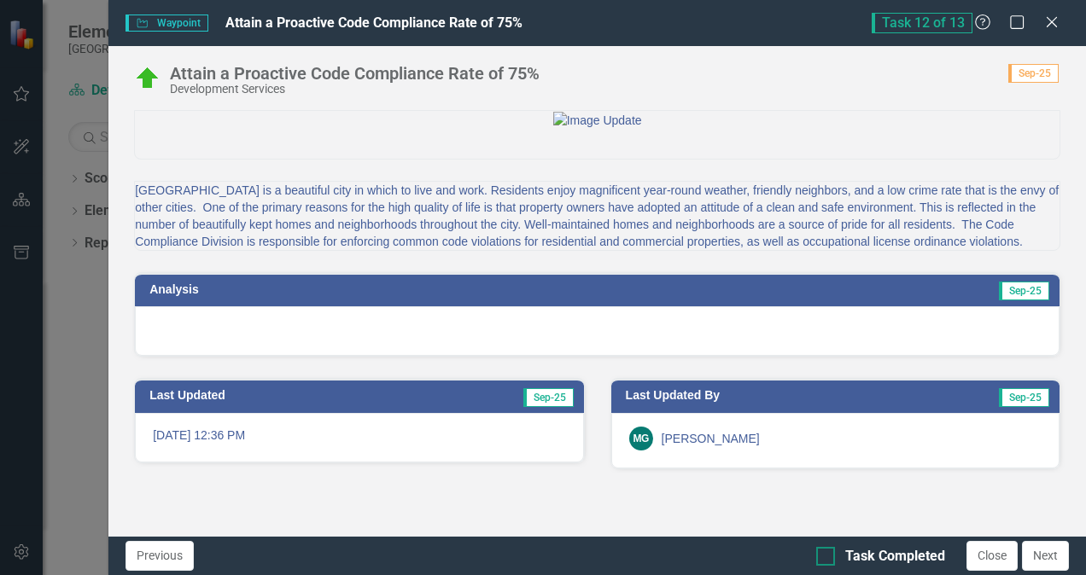
click at [825, 553] on input "Task Completed" at bounding box center [821, 552] width 11 height 11
checkbox input "true"
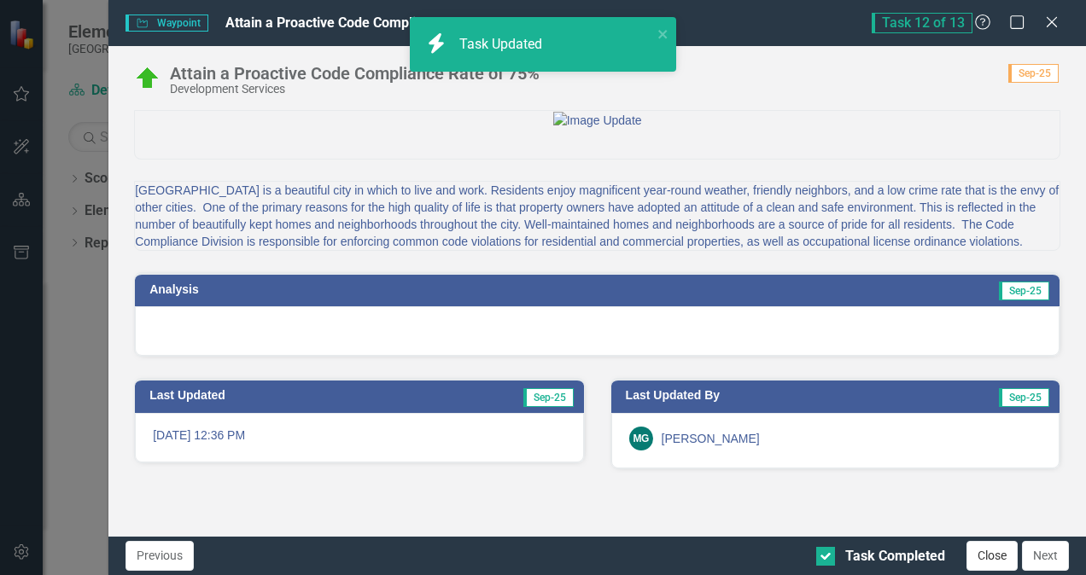
click at [994, 555] on button "Close" at bounding box center [992, 556] width 51 height 30
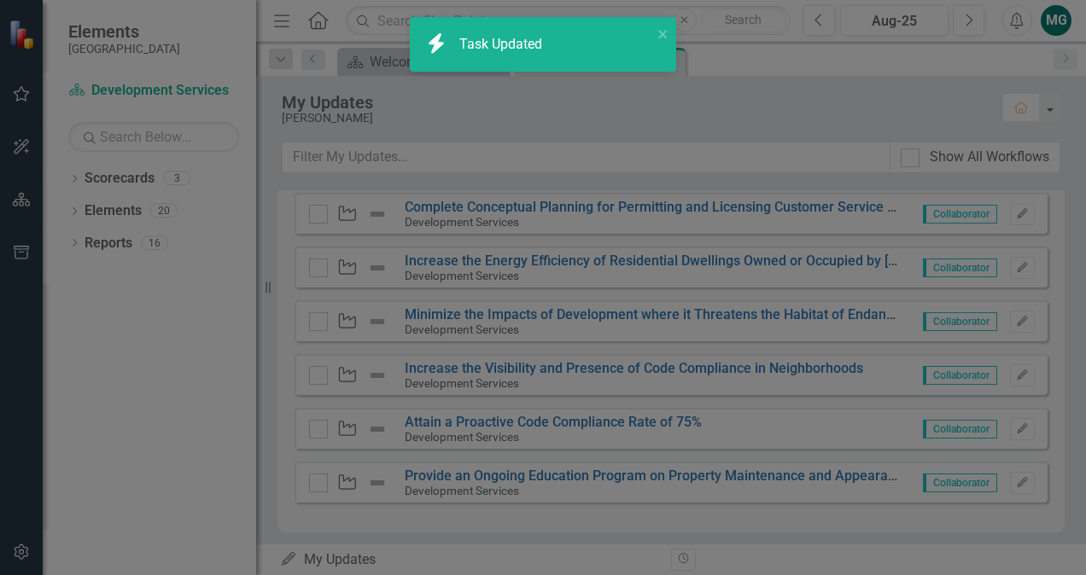
checkbox input "true"
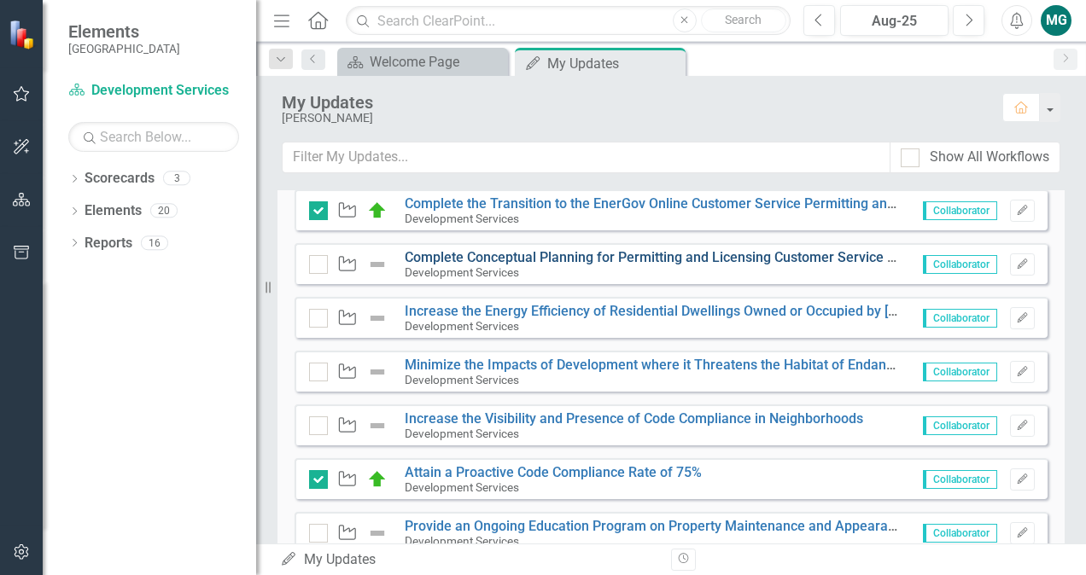
scroll to position [770, 0]
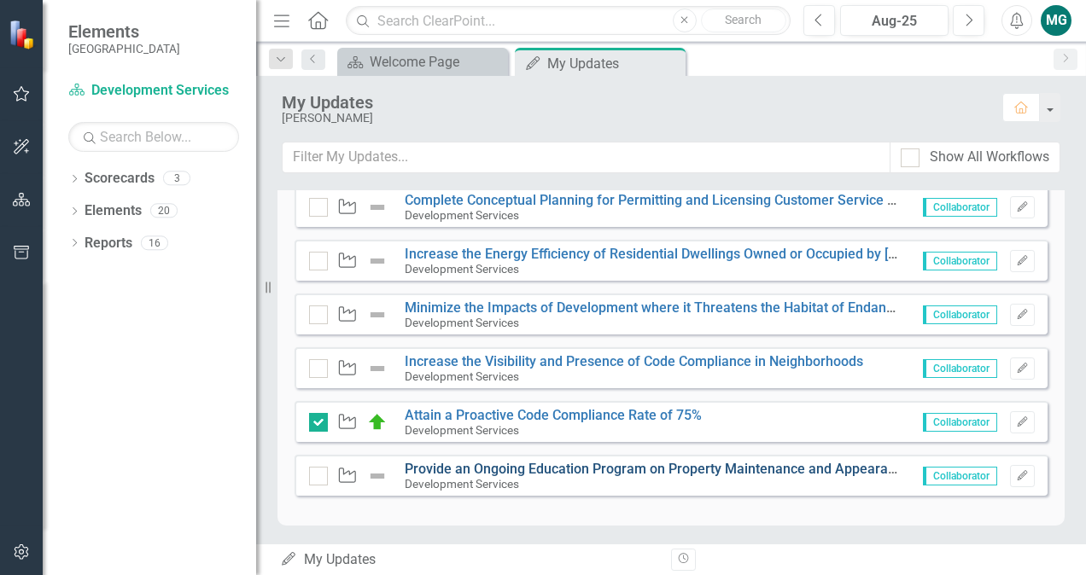
click at [550, 464] on link "Provide an Ongoing Education Program on Property Maintenance and Appearance Reg…" at bounding box center [695, 469] width 581 height 16
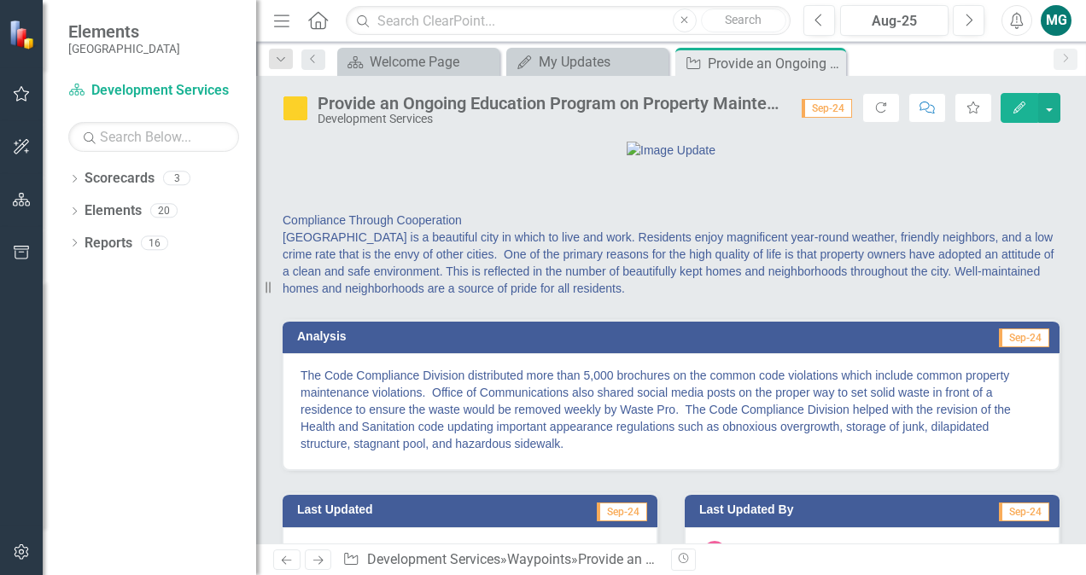
click at [538, 453] on p "The Code Compliance Division distributed more than 5,000 brochures on the commo…" at bounding box center [671, 409] width 741 height 85
click at [830, 61] on icon "Close" at bounding box center [829, 63] width 17 height 14
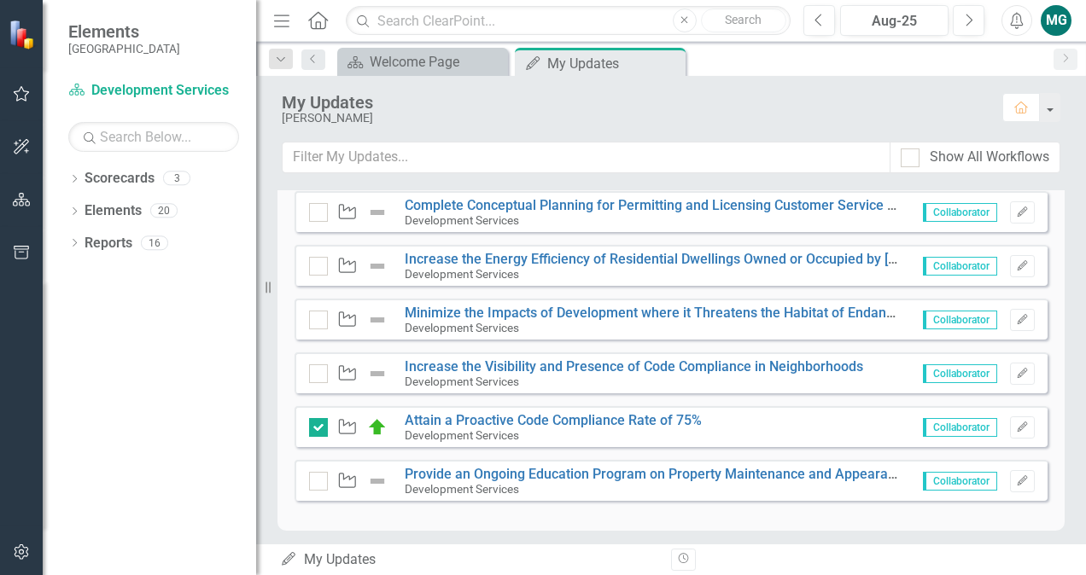
scroll to position [770, 0]
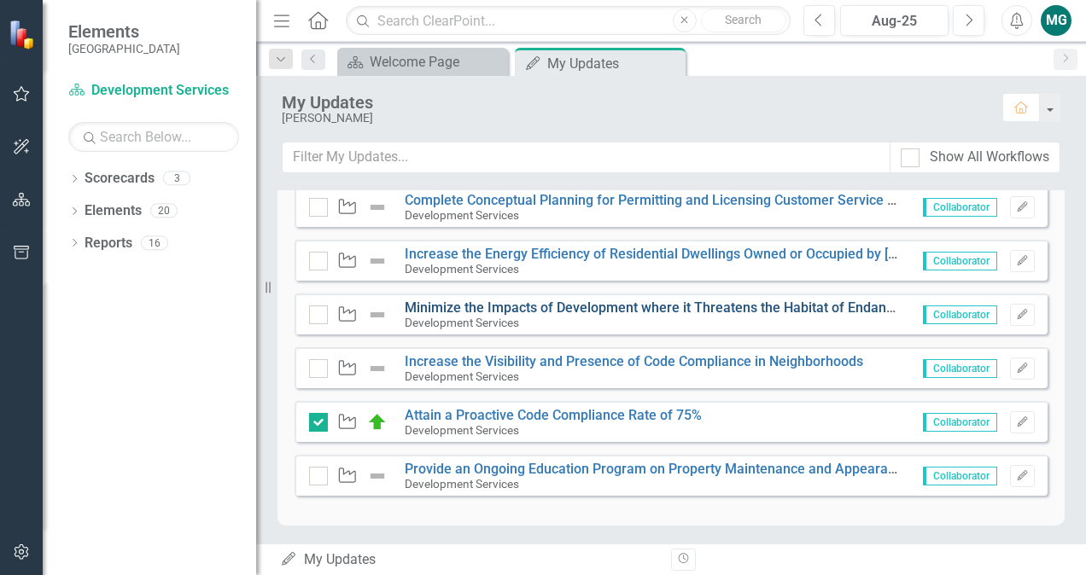
click at [588, 301] on link "Minimize the Impacts of Development where it Threatens the Habitat of Endangere…" at bounding box center [809, 308] width 809 height 16
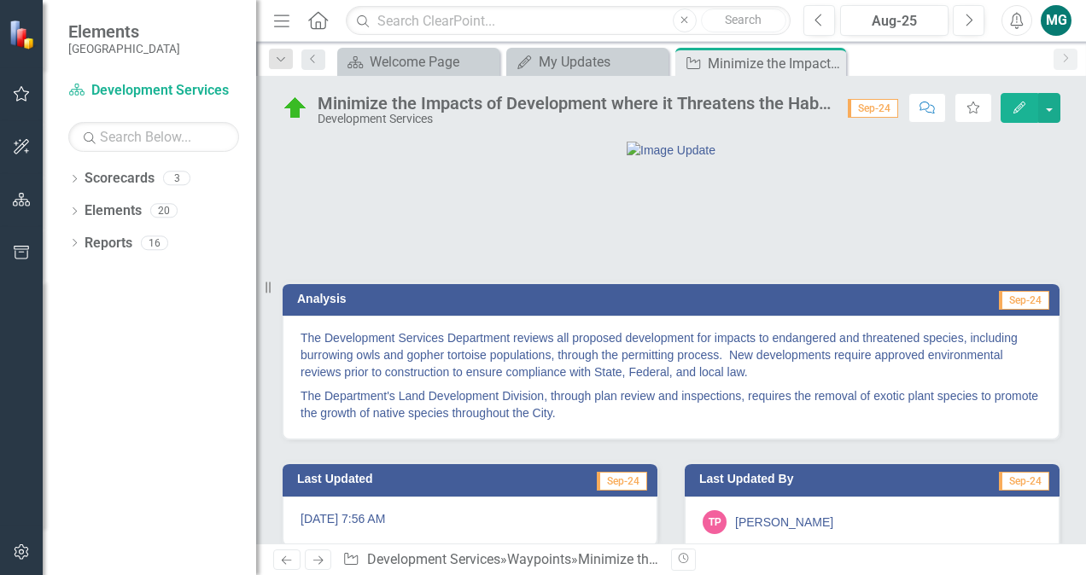
click at [294, 114] on img at bounding box center [295, 108] width 27 height 27
click at [291, 108] on img at bounding box center [295, 108] width 27 height 27
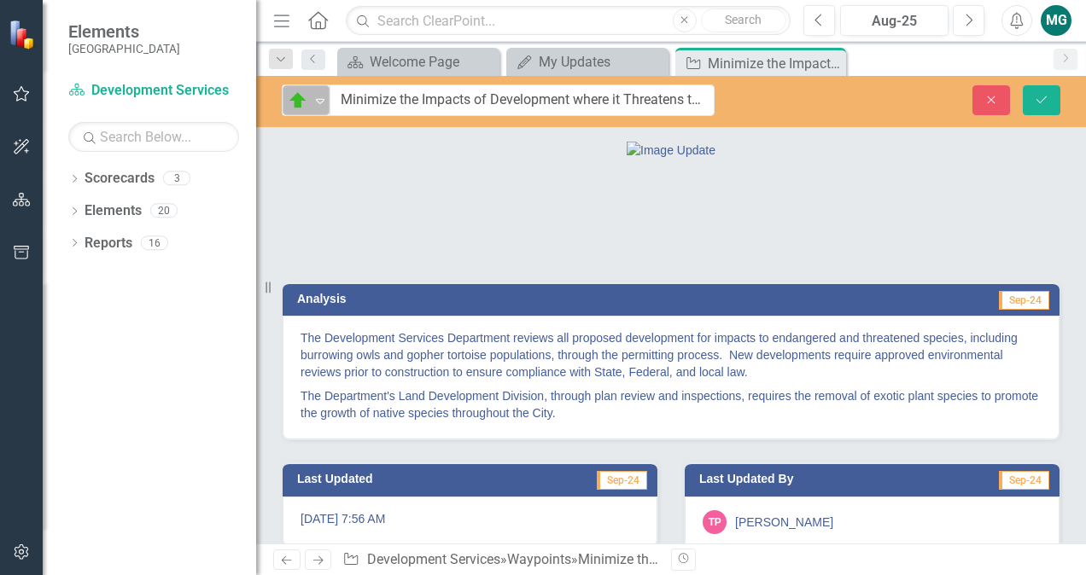
click at [312, 97] on icon "Expand" at bounding box center [320, 101] width 17 height 14
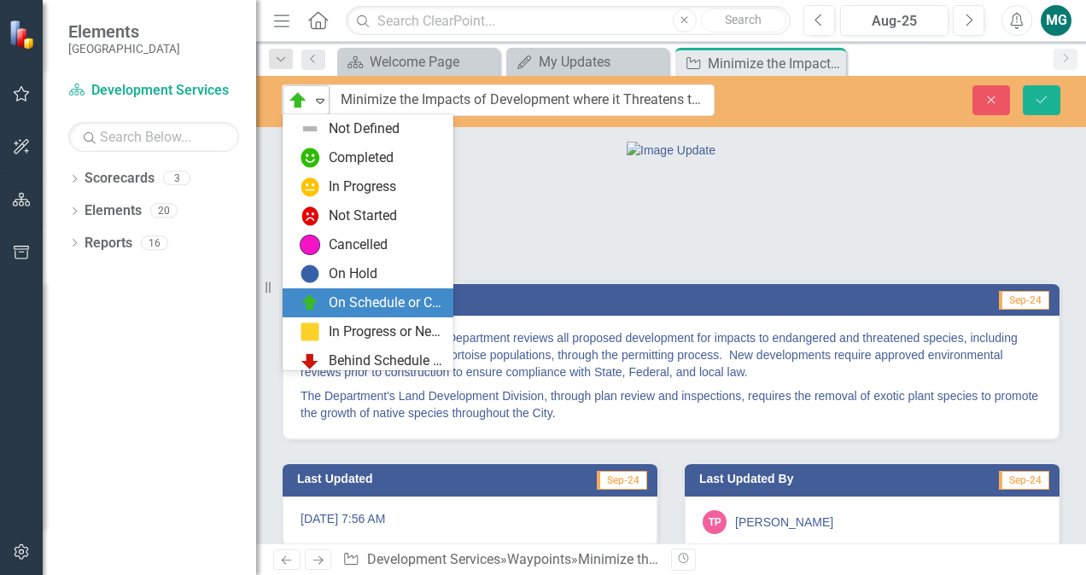
scroll to position [34, 0]
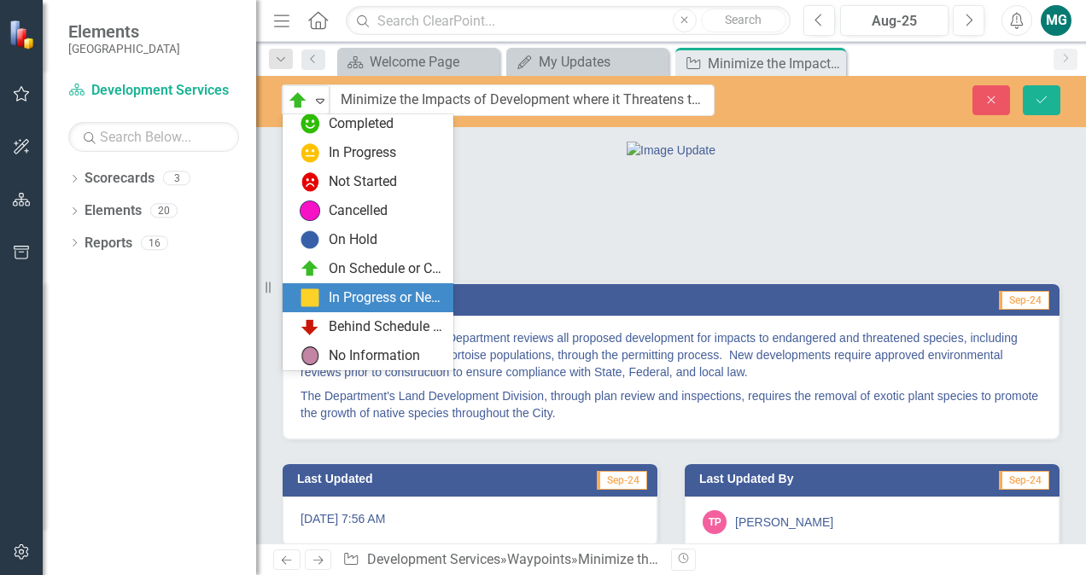
click at [365, 298] on div "In Progress or Needs Work" at bounding box center [386, 299] width 114 height 20
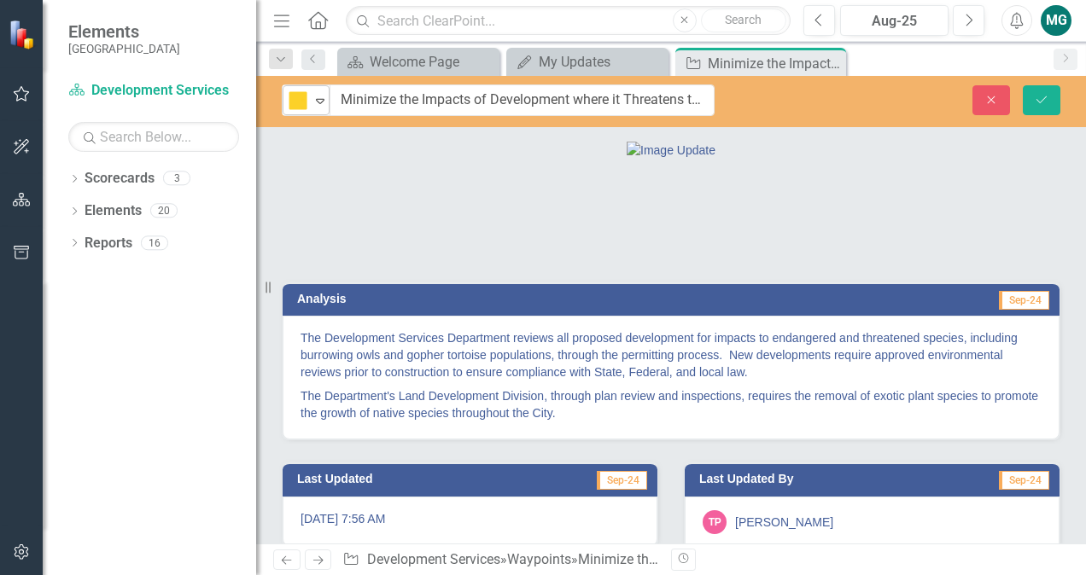
click at [316, 86] on div "Expand" at bounding box center [320, 100] width 17 height 28
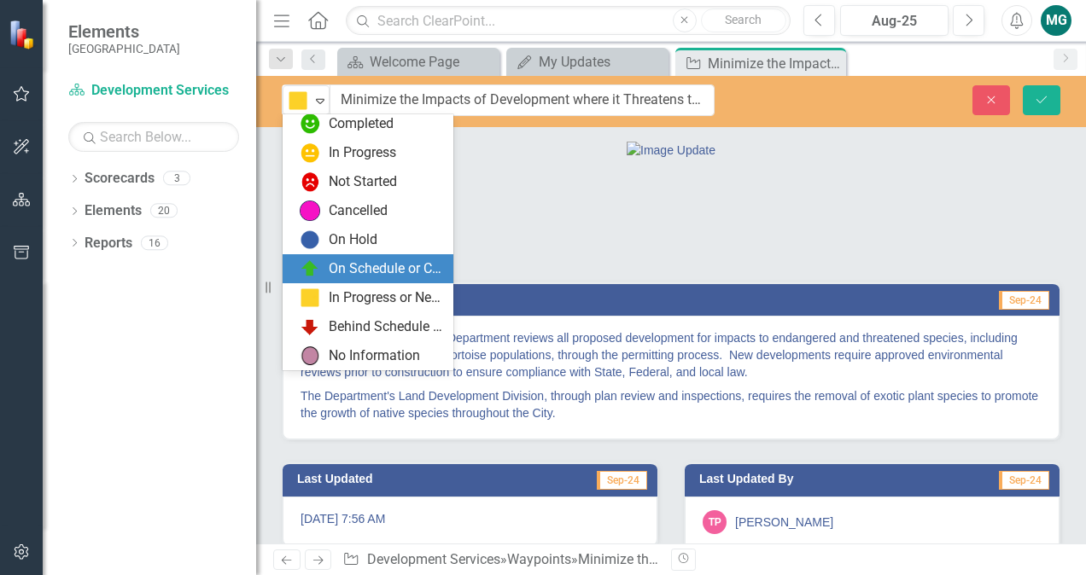
click at [388, 264] on div "On Schedule or Complete" at bounding box center [386, 270] width 114 height 20
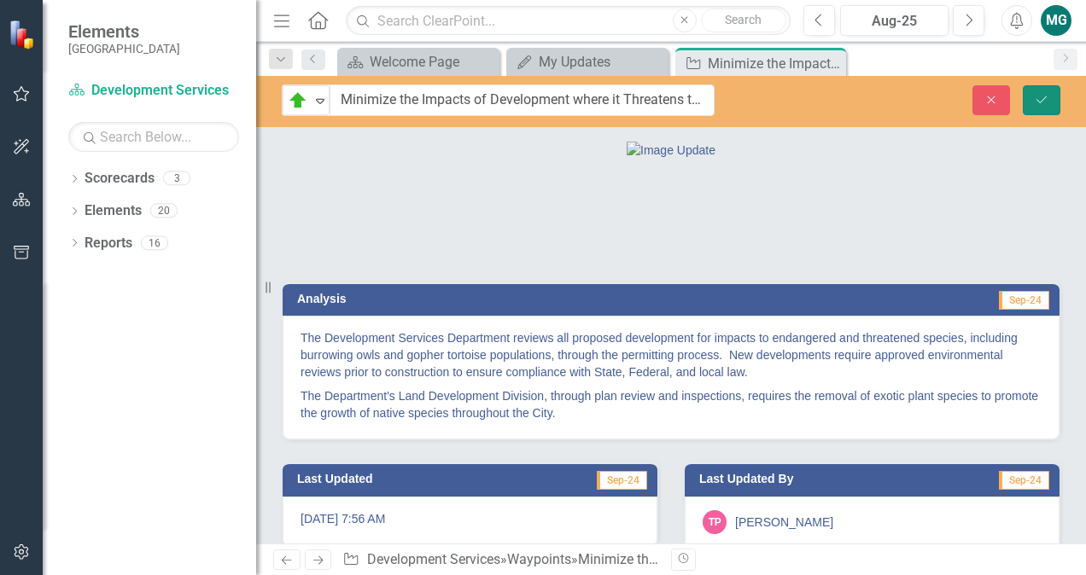
click at [1034, 104] on icon "Save" at bounding box center [1041, 100] width 15 height 12
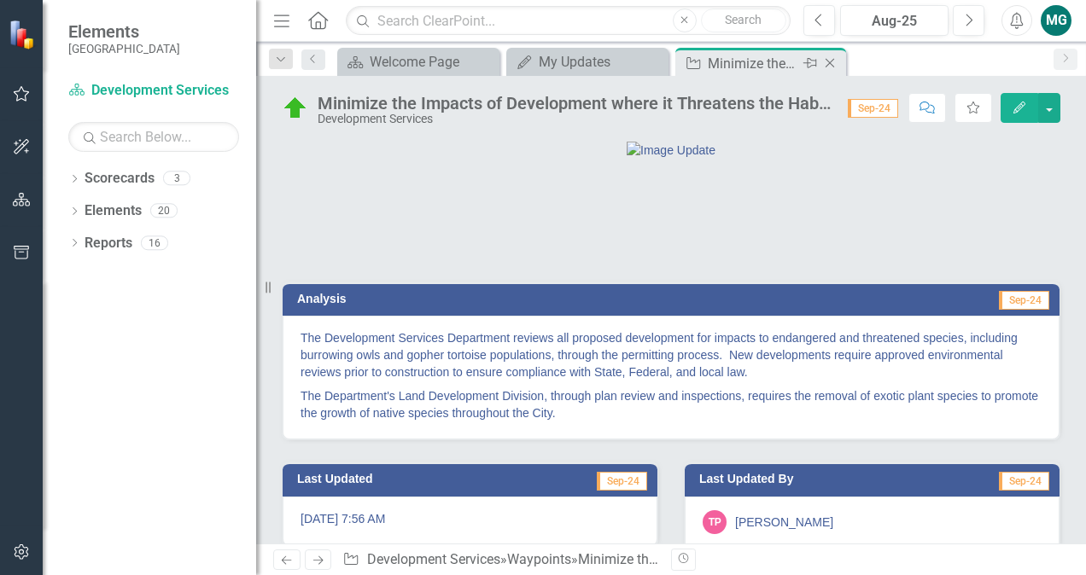
click at [828, 58] on icon "Close" at bounding box center [829, 63] width 17 height 14
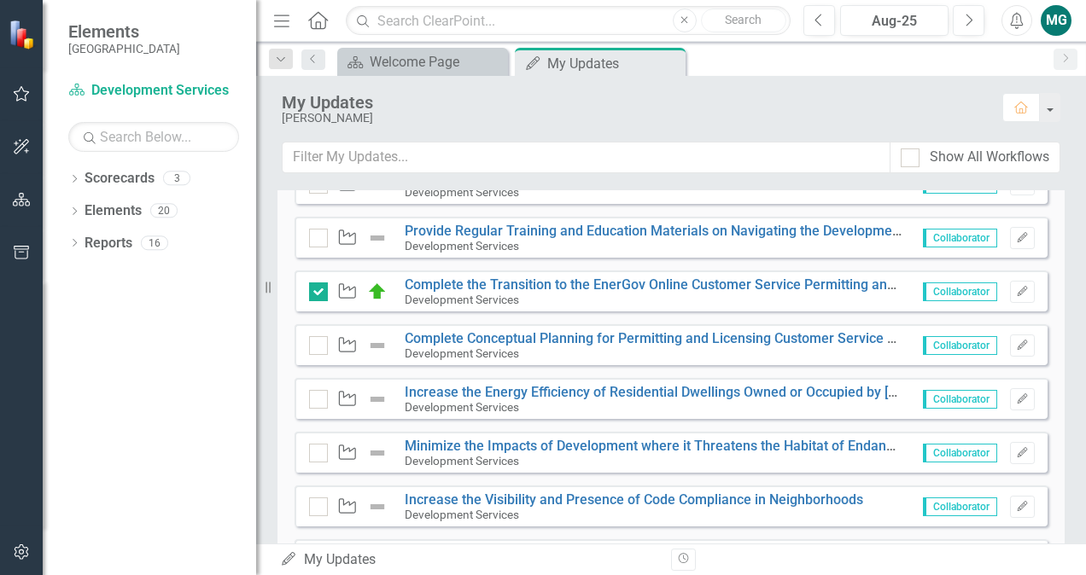
scroll to position [633, 0]
click at [379, 447] on img at bounding box center [377, 452] width 20 height 20
click at [377, 451] on img at bounding box center [377, 452] width 20 height 20
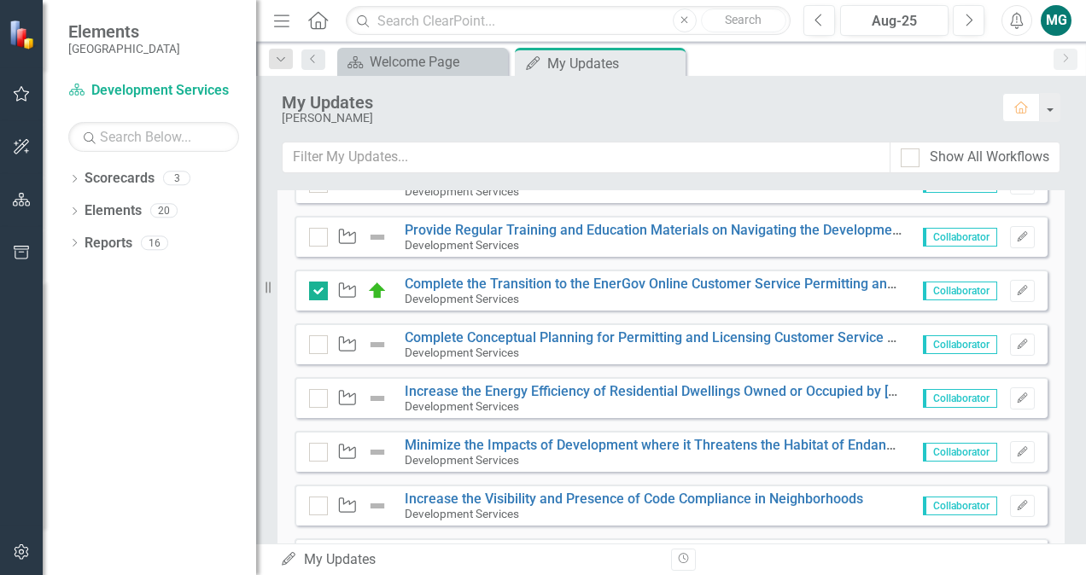
click at [377, 451] on img at bounding box center [377, 452] width 20 height 20
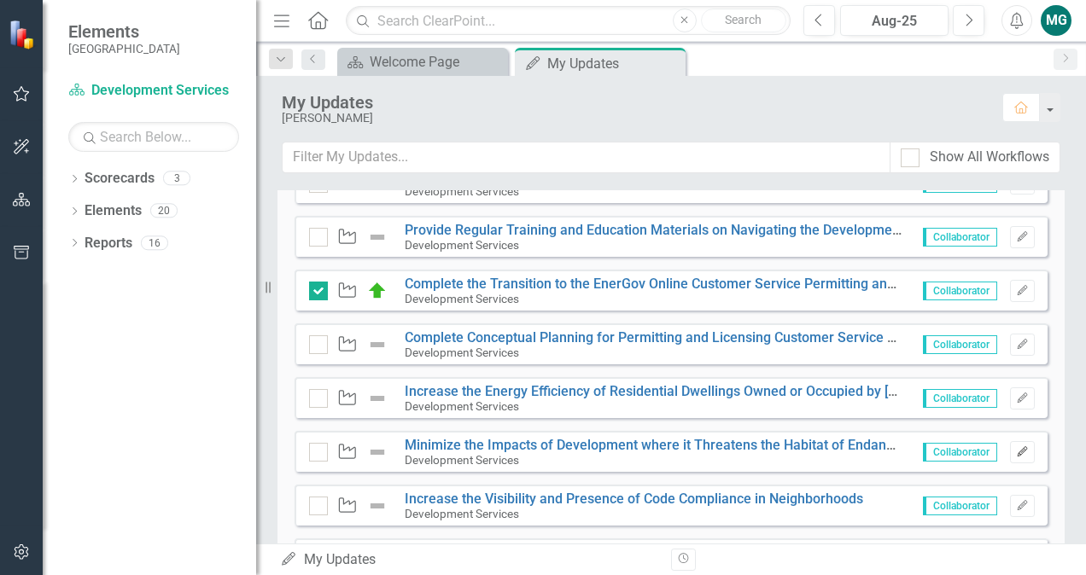
click at [1016, 449] on icon "Edit" at bounding box center [1022, 452] width 13 height 10
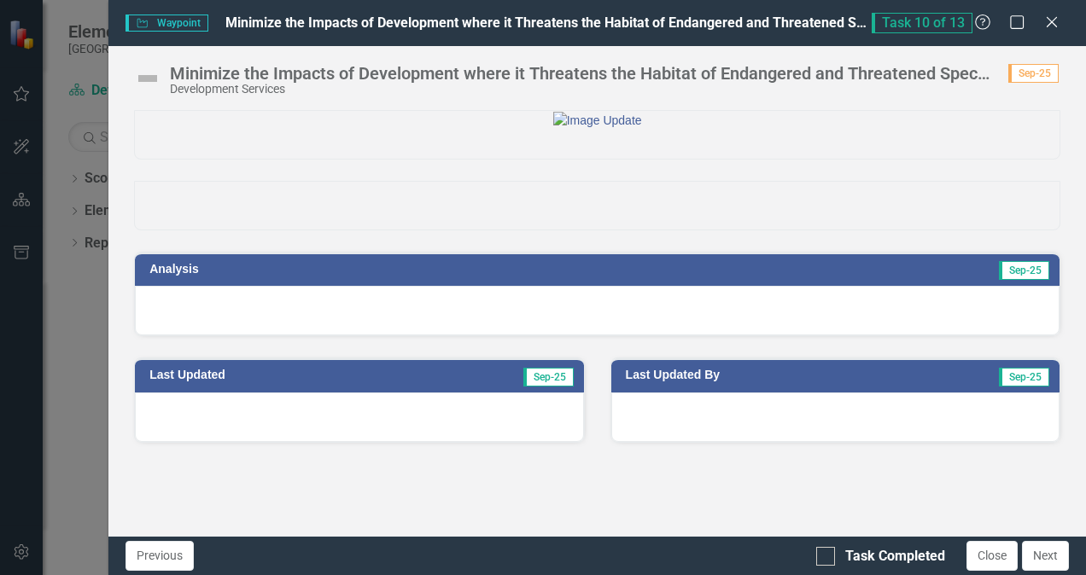
scroll to position [0, 0]
click at [1052, 15] on icon "Close" at bounding box center [1051, 22] width 21 height 16
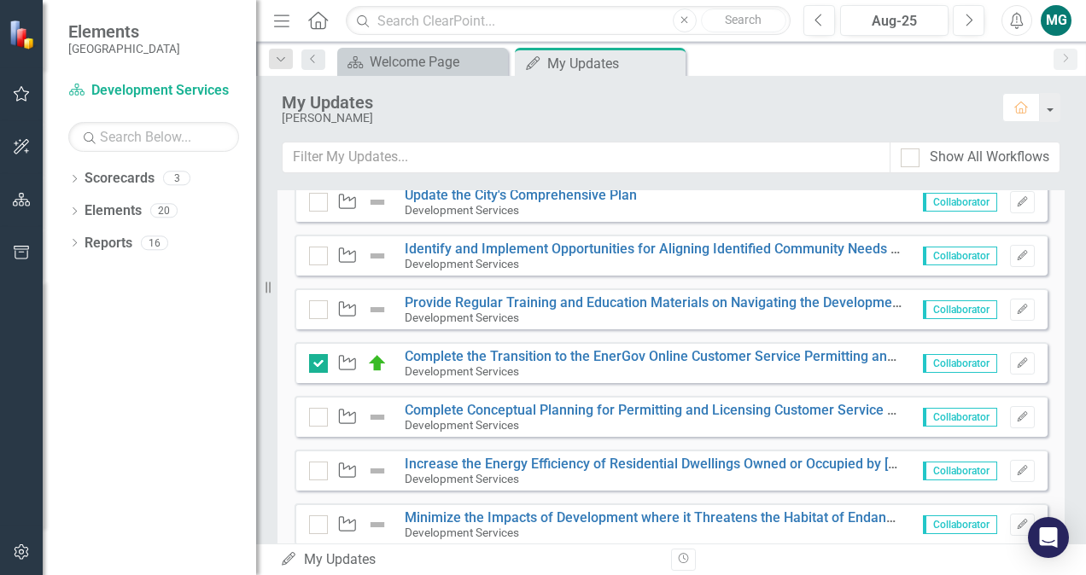
scroll to position [560, 0]
click at [1016, 528] on icon "Edit" at bounding box center [1022, 525] width 13 height 10
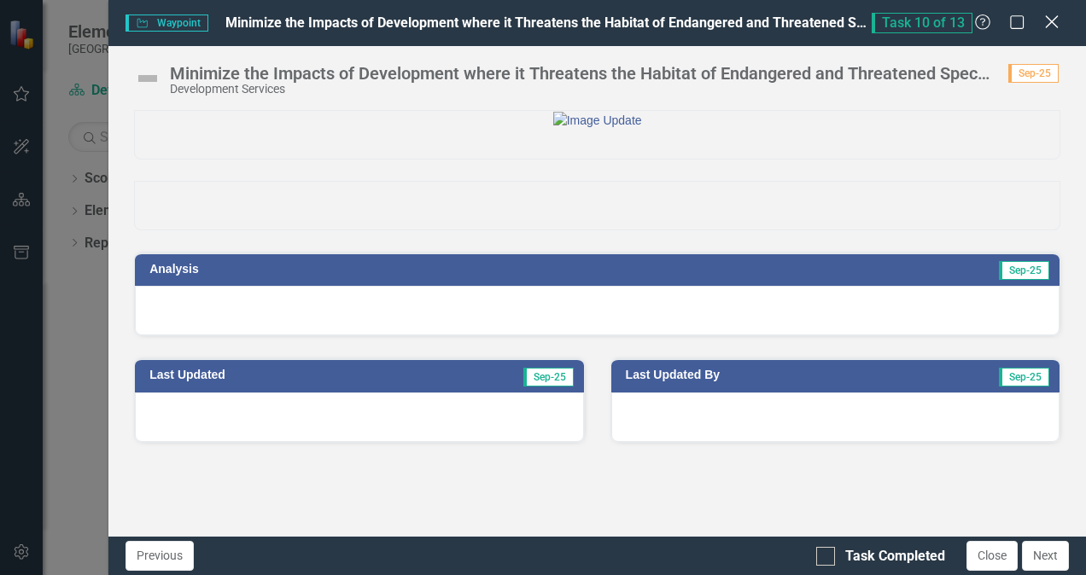
click at [1059, 22] on icon "Close" at bounding box center [1051, 22] width 21 height 16
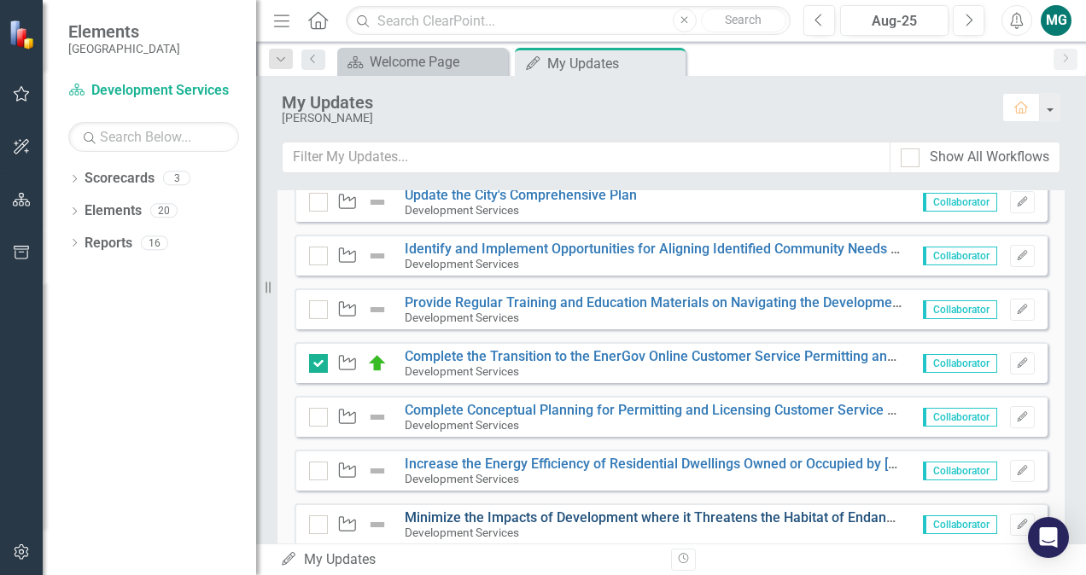
click at [528, 517] on link "Minimize the Impacts of Development where it Threatens the Habitat of Endangere…" at bounding box center [809, 518] width 809 height 16
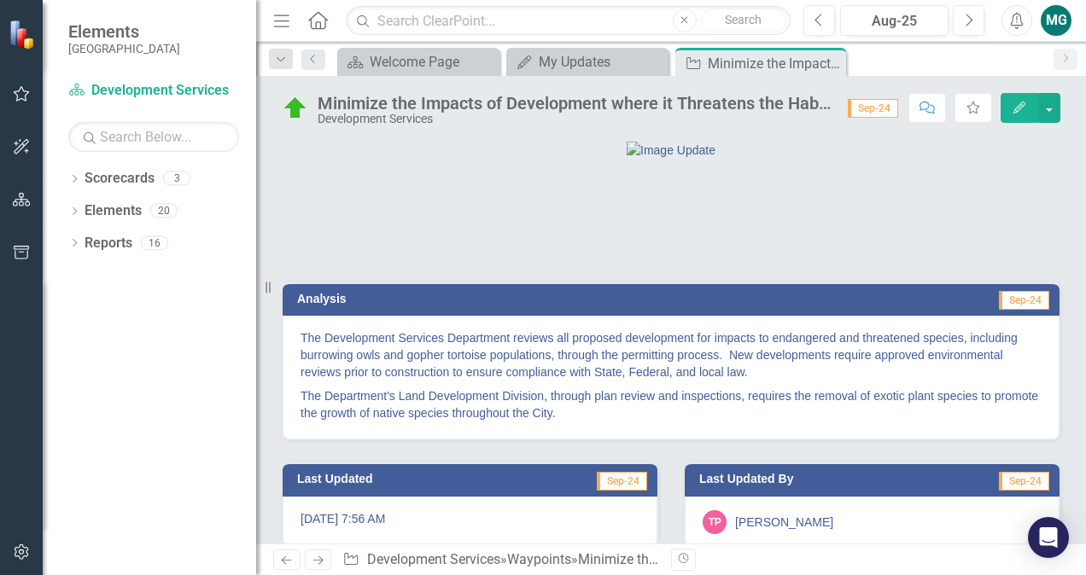
drag, startPoint x: 610, startPoint y: 500, endPoint x: 273, endPoint y: 430, distance: 344.4
click at [273, 430] on div "Analysis Sep-24 The Development Services Department reviews all proposed develo…" at bounding box center [671, 350] width 804 height 180
click at [392, 384] on p "The Development Services Department reviews all proposed development for impact…" at bounding box center [671, 357] width 741 height 55
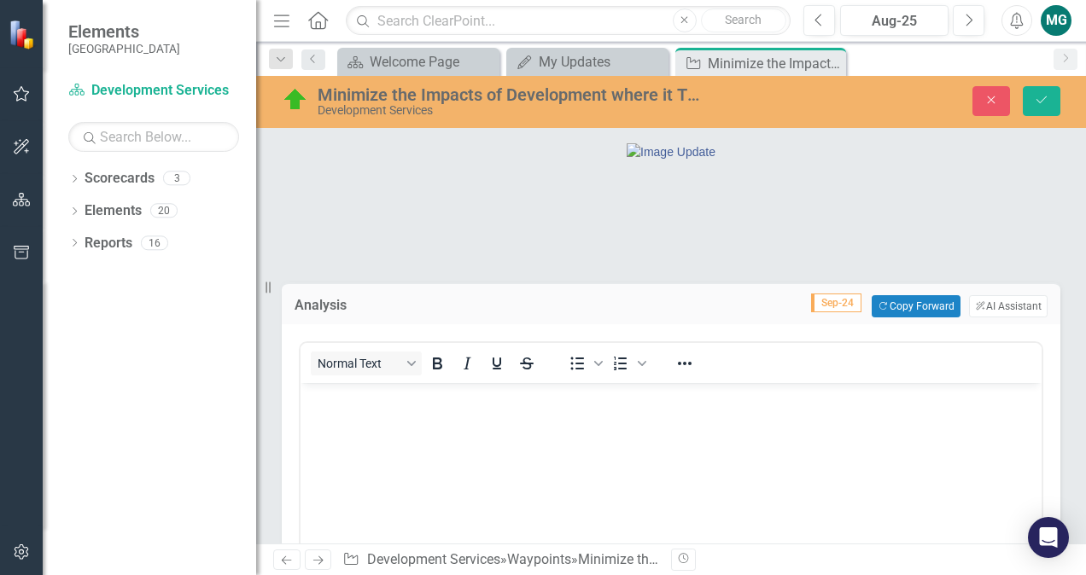
click at [392, 376] on button "Normal Text" at bounding box center [366, 364] width 111 height 24
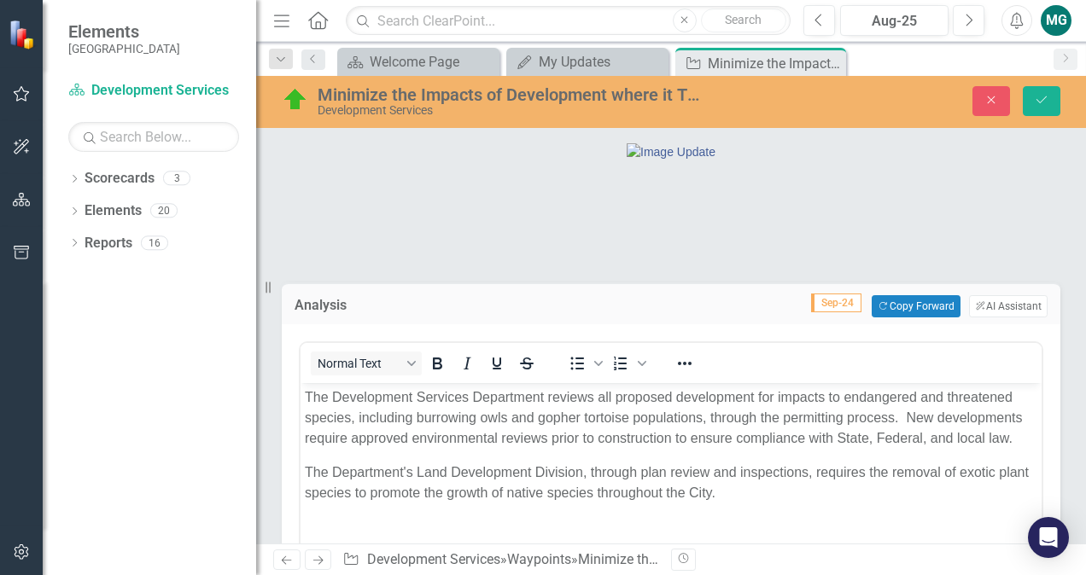
click at [618, 318] on td "Sep-24 Copy Forward Copy Forward ClearPoint AI AI Assistant" at bounding box center [738, 306] width 617 height 22
click at [520, 414] on p "The Development Services Department reviews all proposed development for impact…" at bounding box center [671, 418] width 733 height 61
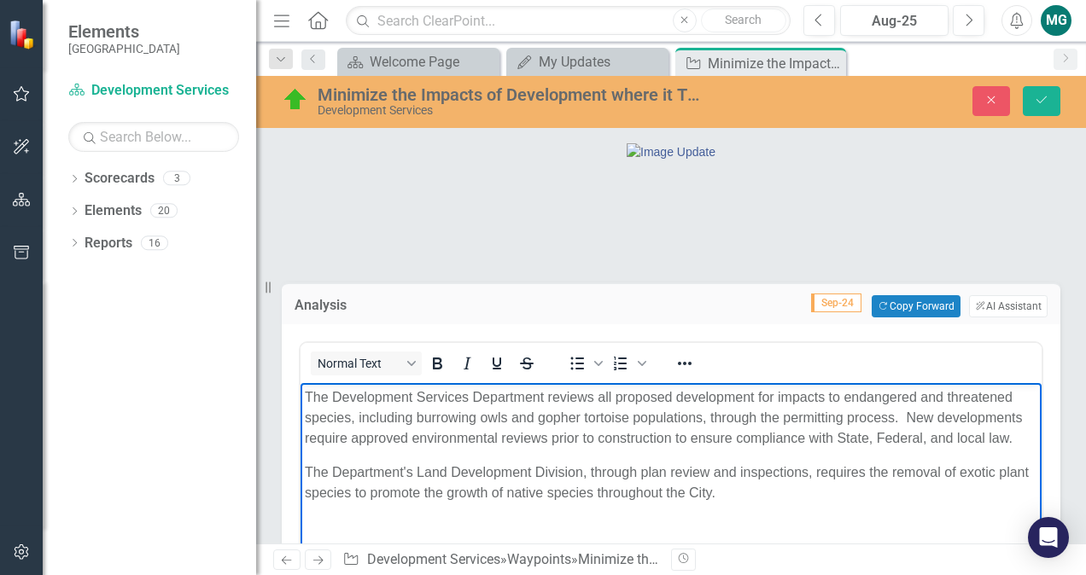
click at [520, 414] on p "The Development Services Department reviews all proposed development for impact…" at bounding box center [671, 418] width 733 height 61
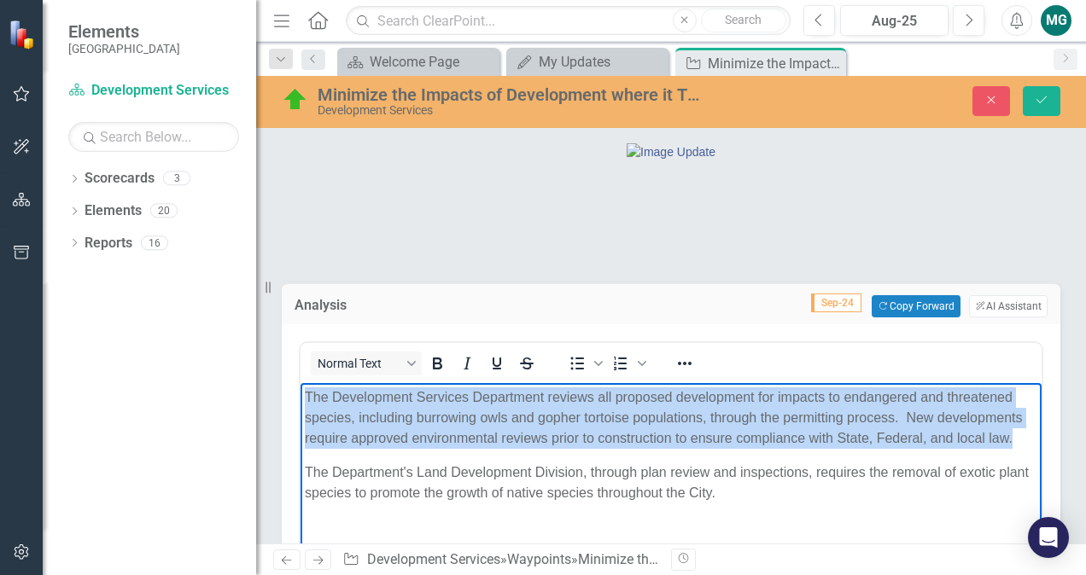
click at [520, 414] on p "The Development Services Department reviews all proposed development for impact…" at bounding box center [671, 418] width 733 height 61
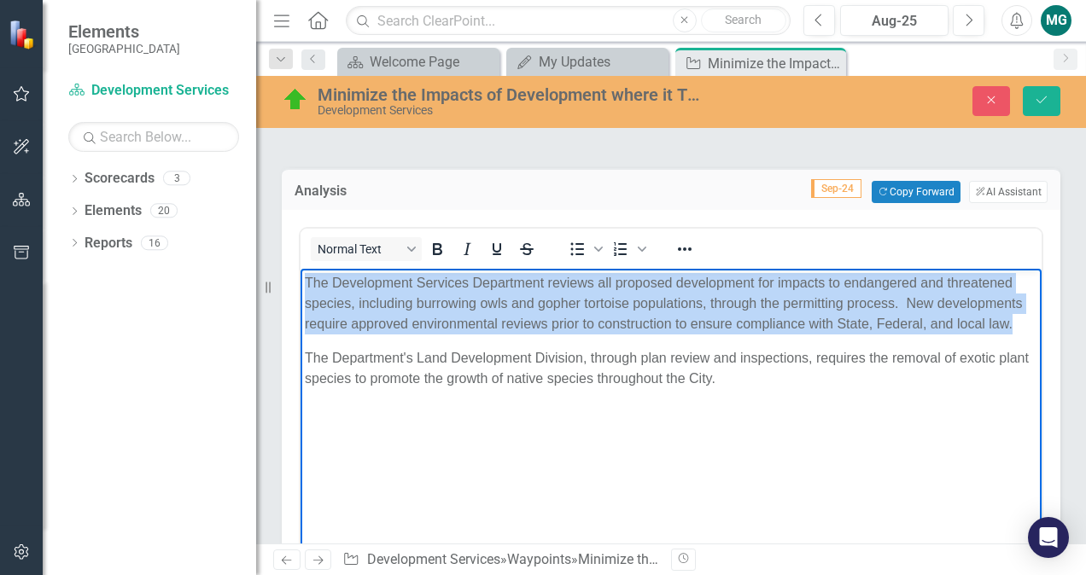
scroll to position [116, 0]
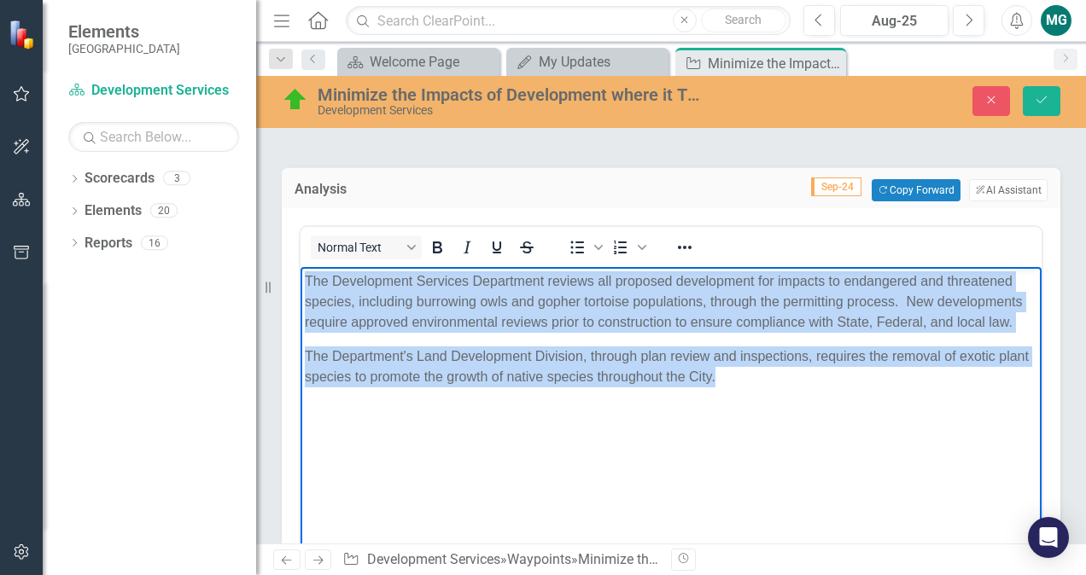
drag, startPoint x: 770, startPoint y: 378, endPoint x: 131, endPoint y: 247, distance: 652.9
click at [301, 267] on html "The Development Services Department reviews all proposed development for impact…" at bounding box center [671, 395] width 741 height 256
copy body "The Development Services Department reviews all proposed development for impact…"
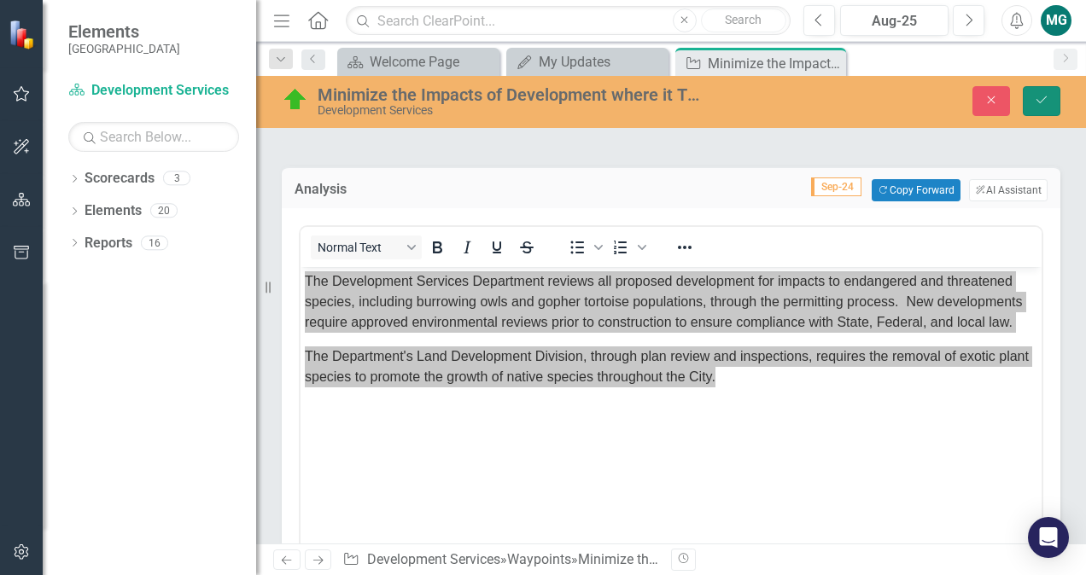
click at [1046, 98] on icon "Save" at bounding box center [1041, 100] width 15 height 12
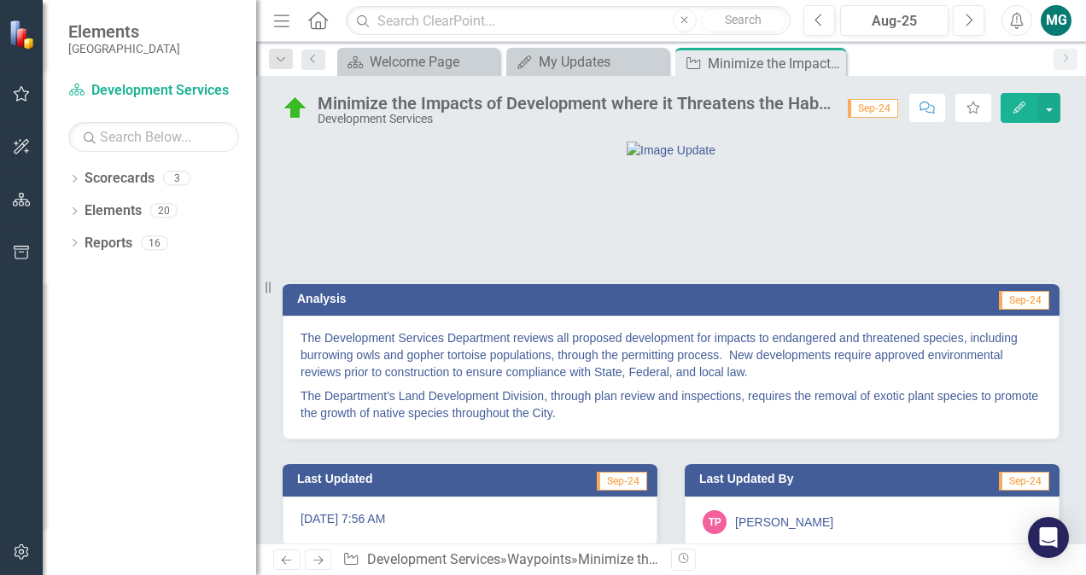
scroll to position [111, 0]
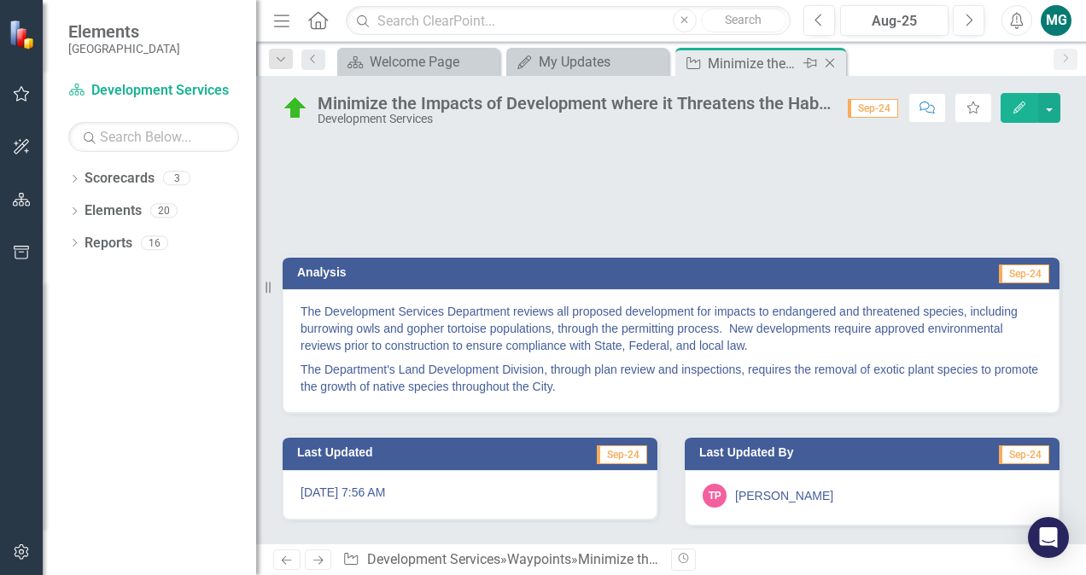
click at [829, 61] on icon "Close" at bounding box center [829, 63] width 17 height 14
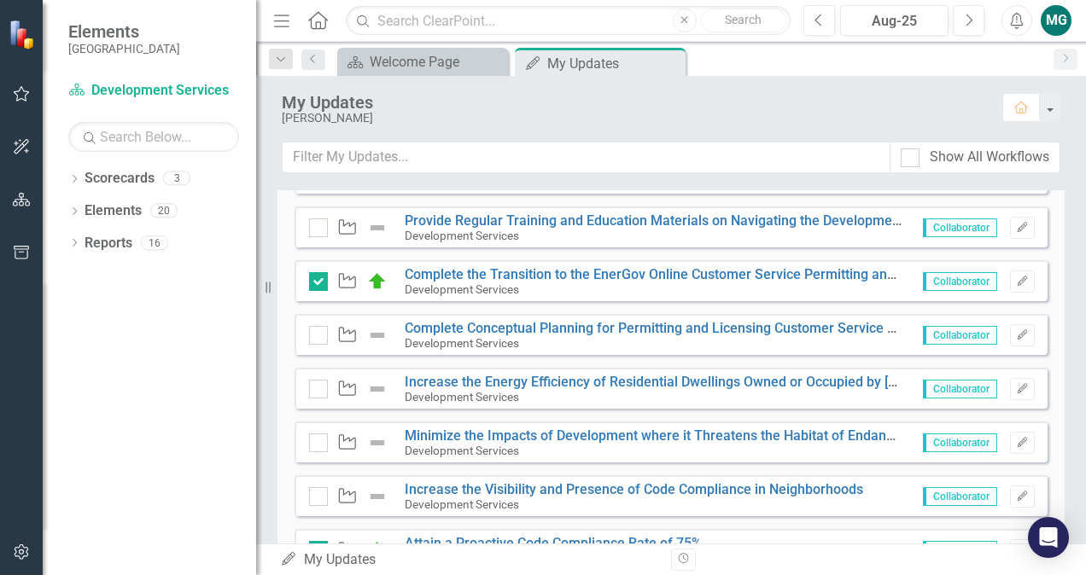
scroll to position [643, 0]
click at [1013, 432] on button "Edit" at bounding box center [1022, 442] width 25 height 22
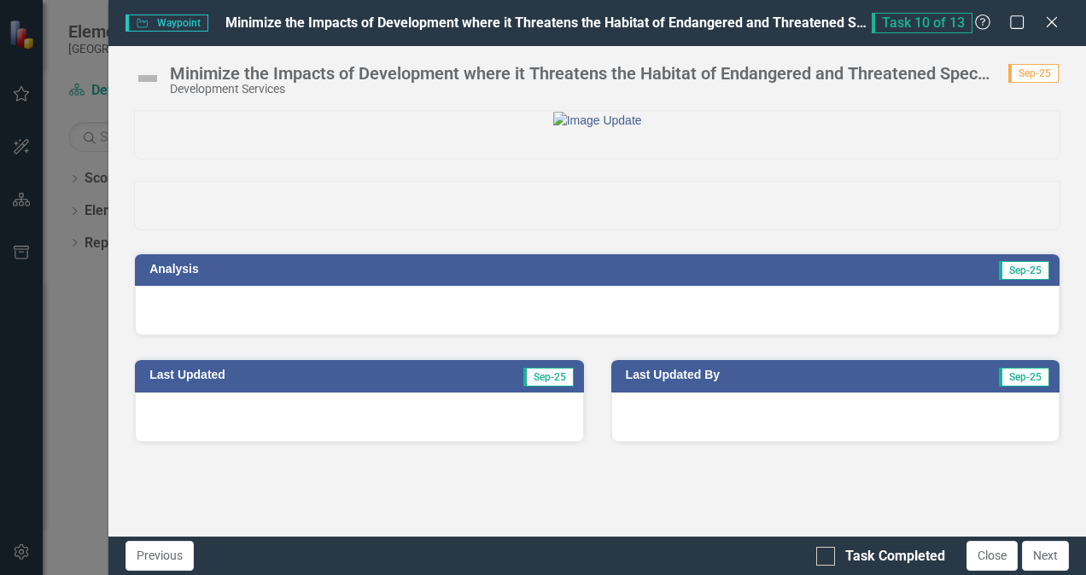
click at [577, 336] on div at bounding box center [597, 311] width 925 height 50
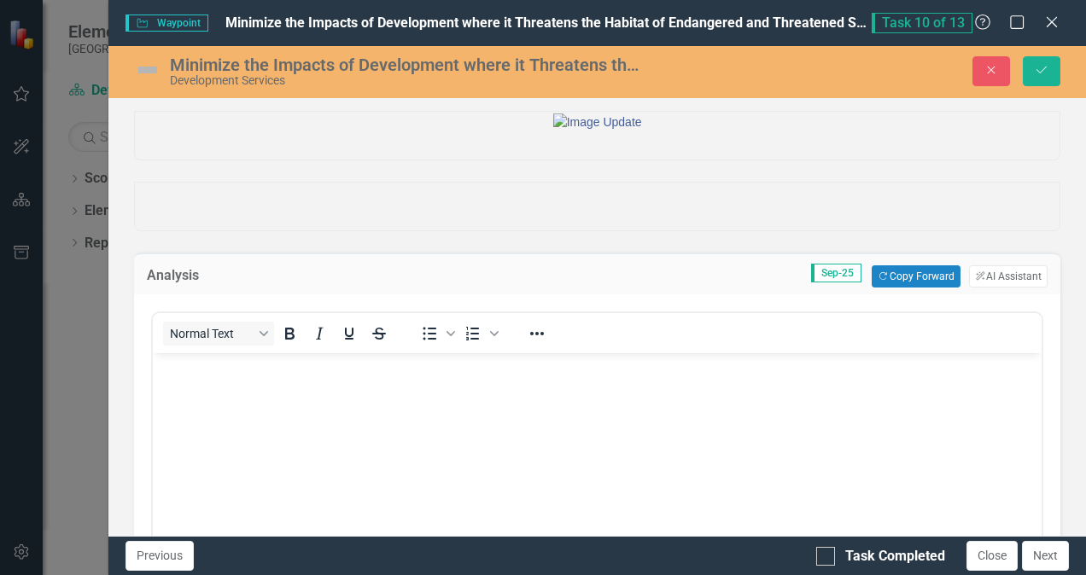
scroll to position [0, 0]
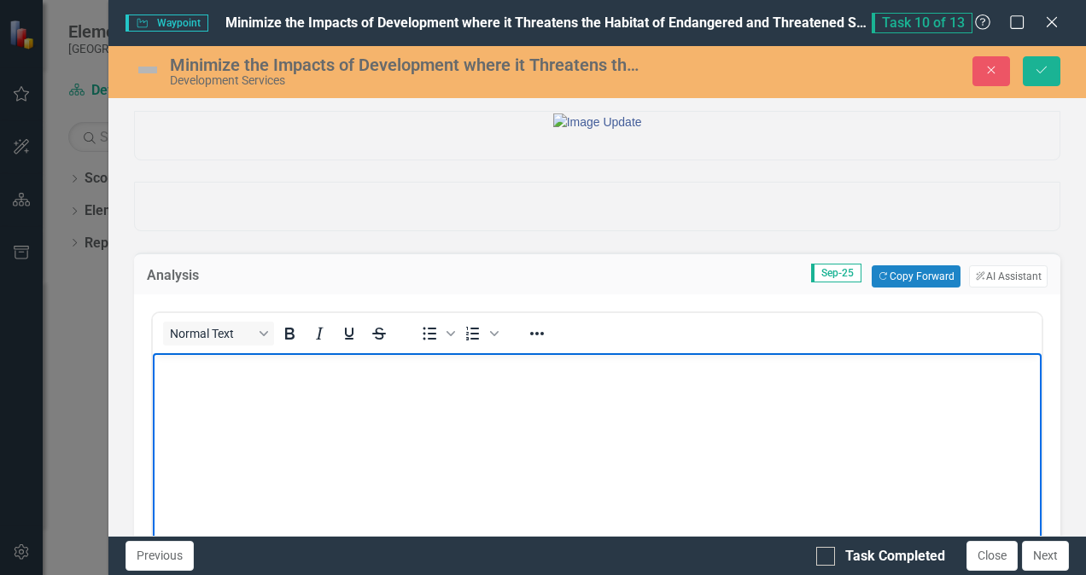
click at [508, 389] on body "Rich Text Area. Press ALT-0 for help." at bounding box center [597, 481] width 889 height 256
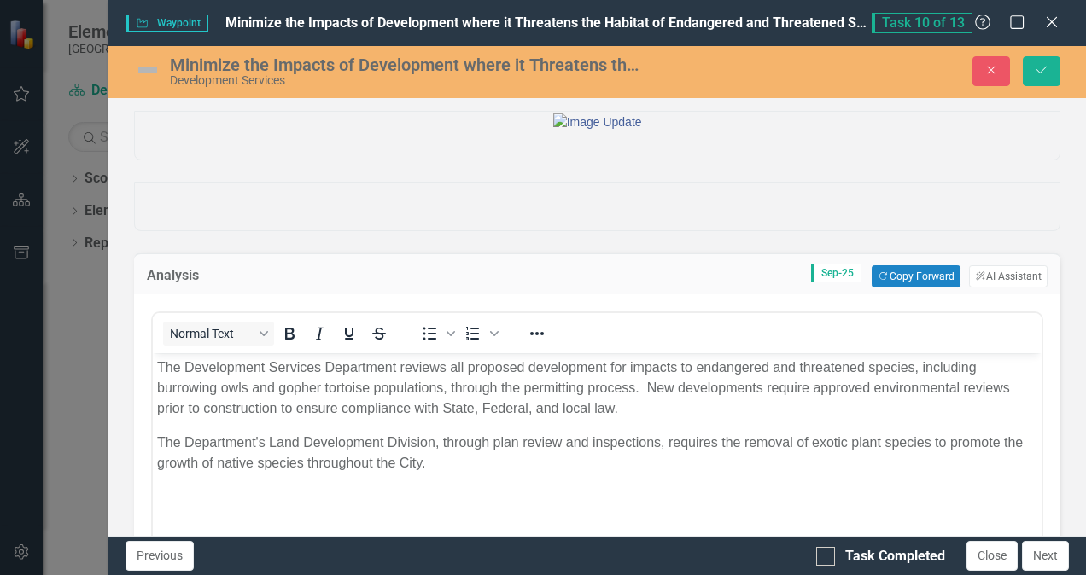
click at [152, 65] on img at bounding box center [147, 69] width 27 height 27
click at [151, 66] on img at bounding box center [147, 69] width 27 height 27
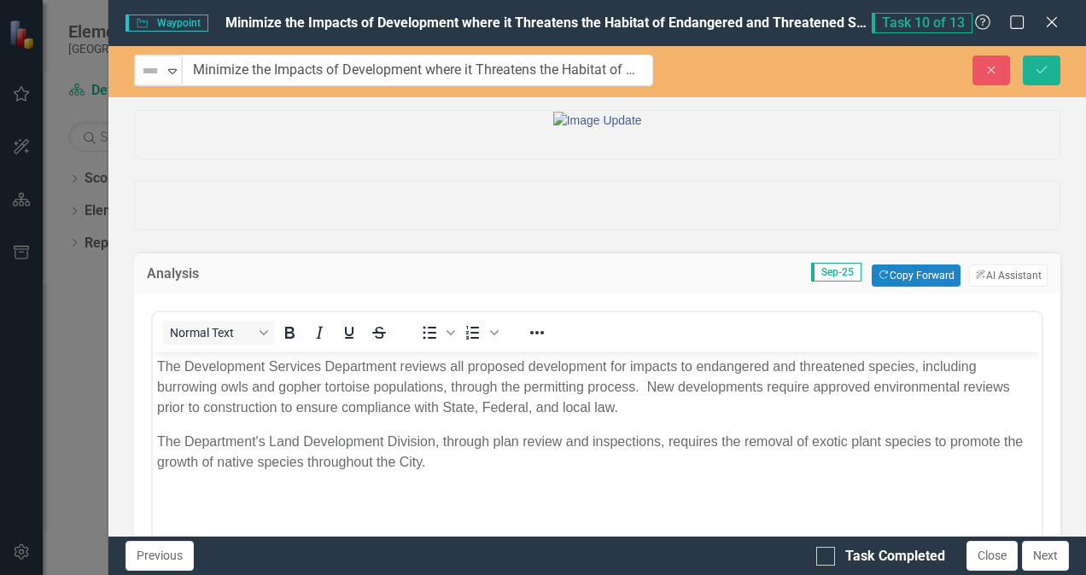
click at [151, 66] on img at bounding box center [150, 71] width 20 height 20
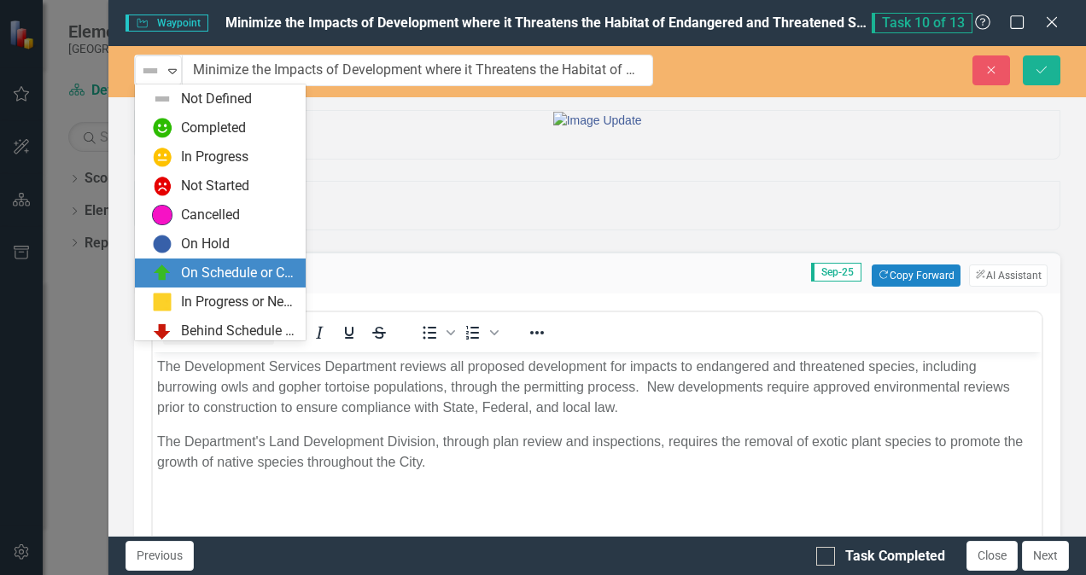
click at [226, 272] on div "On Schedule or Complete" at bounding box center [238, 274] width 114 height 20
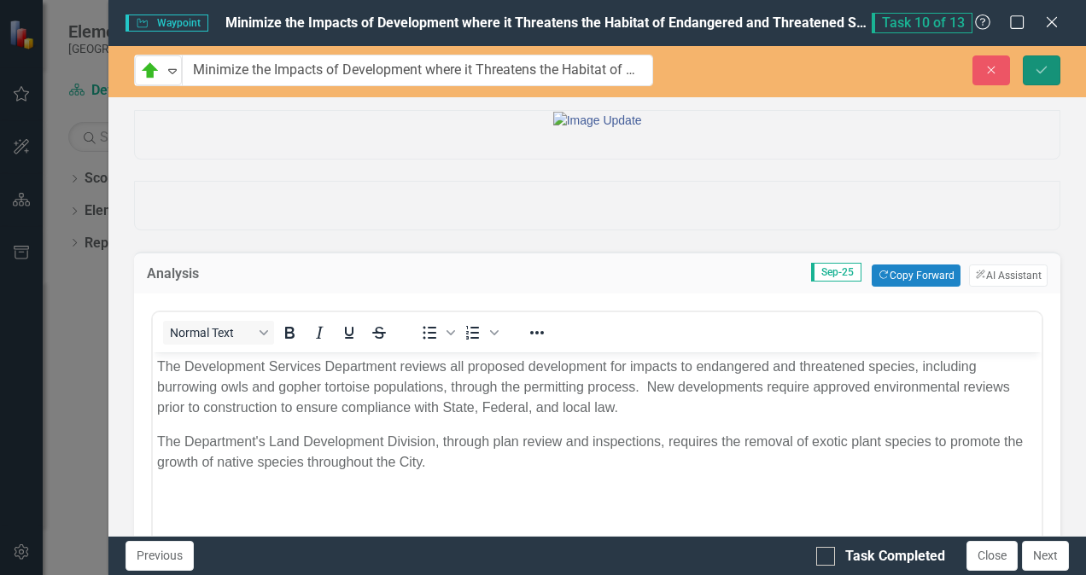
click at [1043, 76] on button "Save" at bounding box center [1042, 70] width 38 height 30
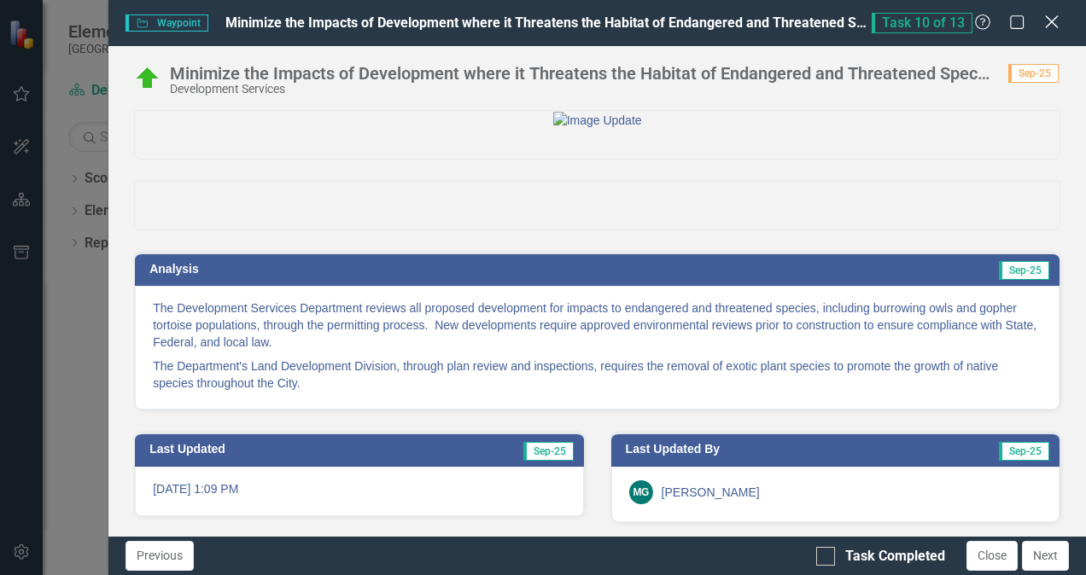
click at [1053, 26] on icon "Close" at bounding box center [1051, 22] width 21 height 16
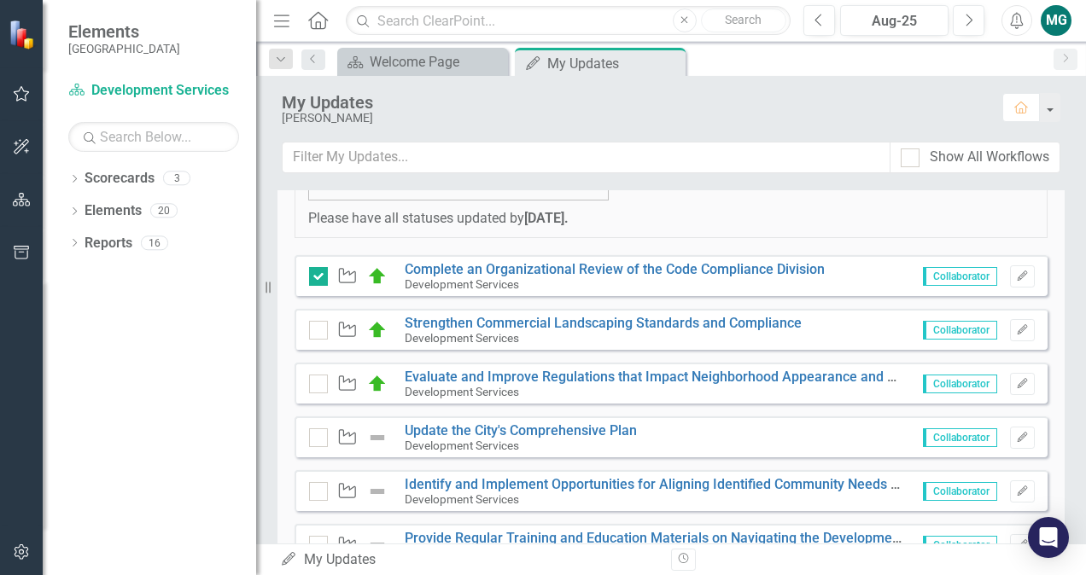
scroll to position [323, 0]
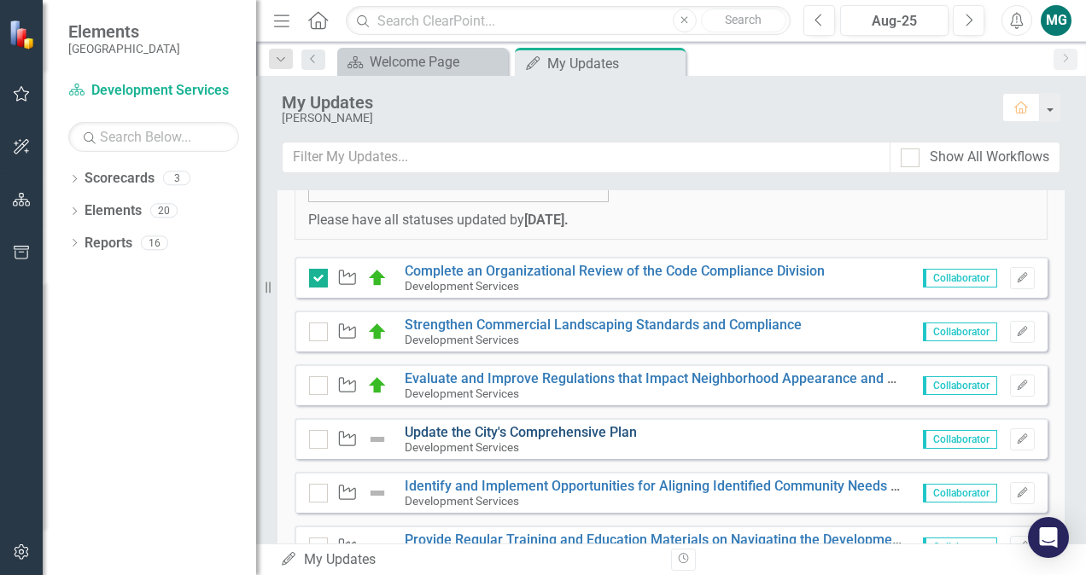
click at [575, 431] on link "Update the City's Comprehensive Plan" at bounding box center [521, 432] width 232 height 16
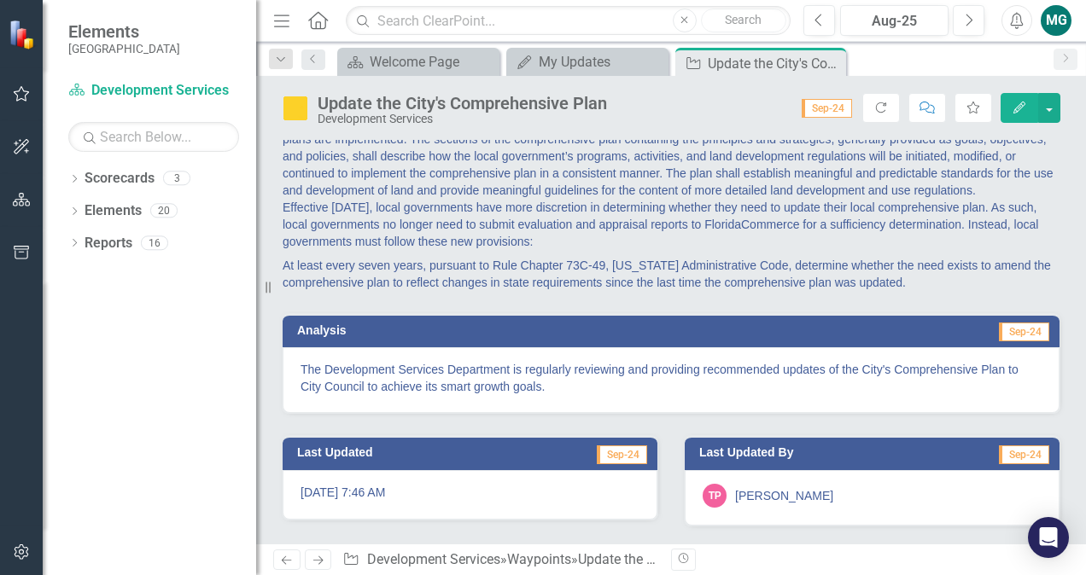
scroll to position [216, 0]
drag, startPoint x: 558, startPoint y: 388, endPoint x: 314, endPoint y: 375, distance: 244.5
click at [314, 375] on p "The Development Services Department is regularly reviewing and providing recomm…" at bounding box center [671, 378] width 741 height 34
click at [312, 372] on p "The Development Services Department is regularly reviewing and providing recomm…" at bounding box center [671, 378] width 741 height 34
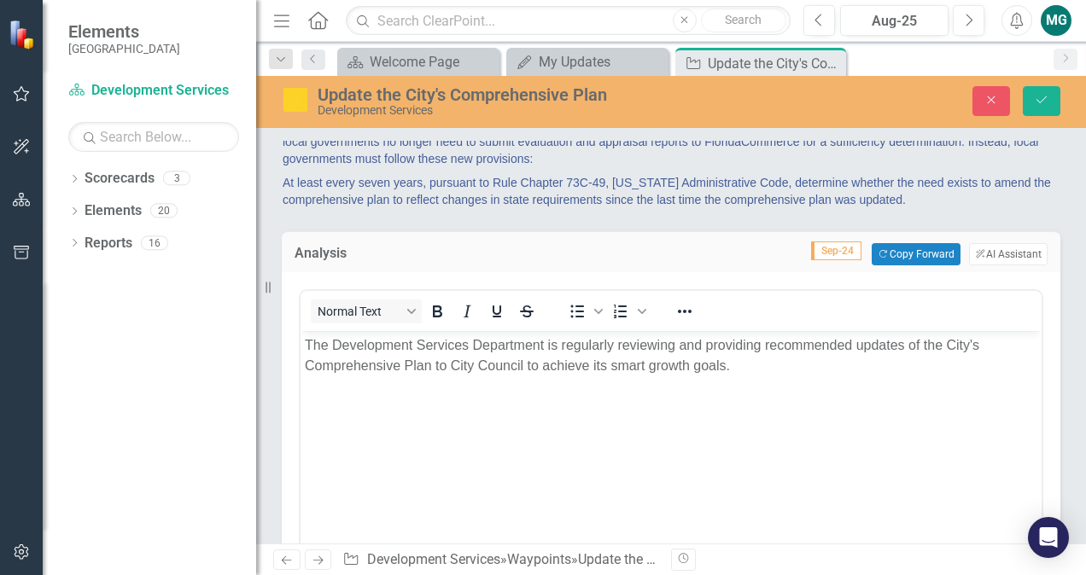
scroll to position [0, 0]
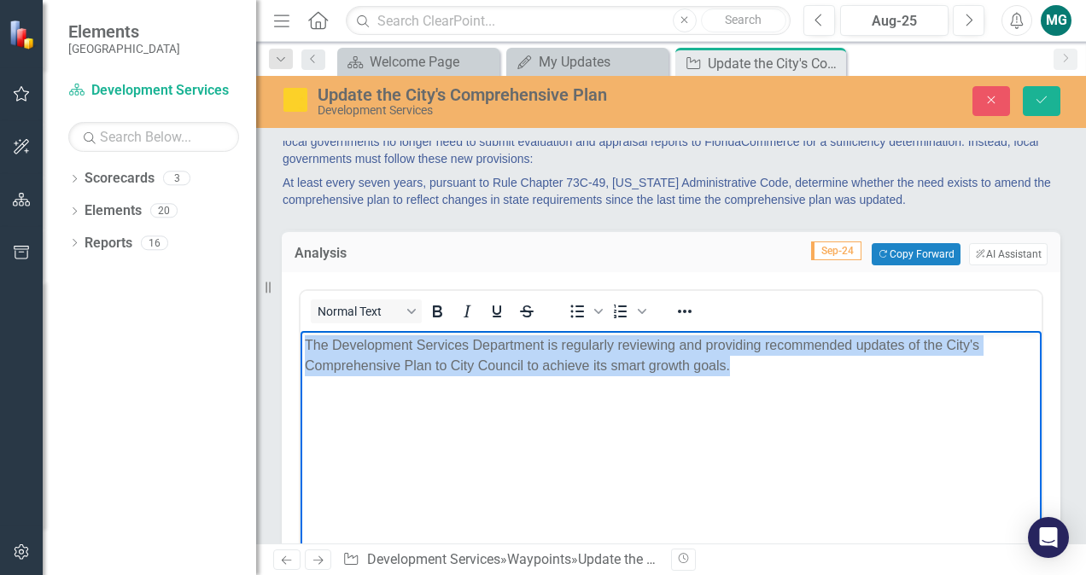
drag, startPoint x: 749, startPoint y: 373, endPoint x: 192, endPoint y: 337, distance: 557.8
click at [301, 337] on html "The Development Services Department is regularly reviewing and providing recomm…" at bounding box center [671, 459] width 741 height 256
copy p "The Development Services Department is regularly reviewing and providing recomm…"
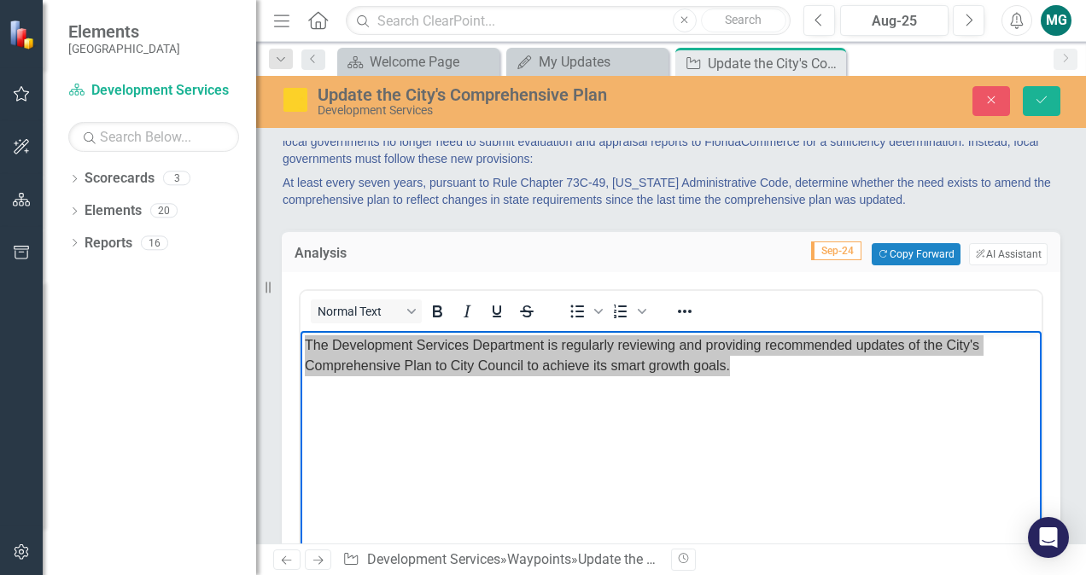
click at [695, 366] on div "<p>The Development Services Department is regularly reviewing and providing rec…" at bounding box center [671, 483] width 779 height 423
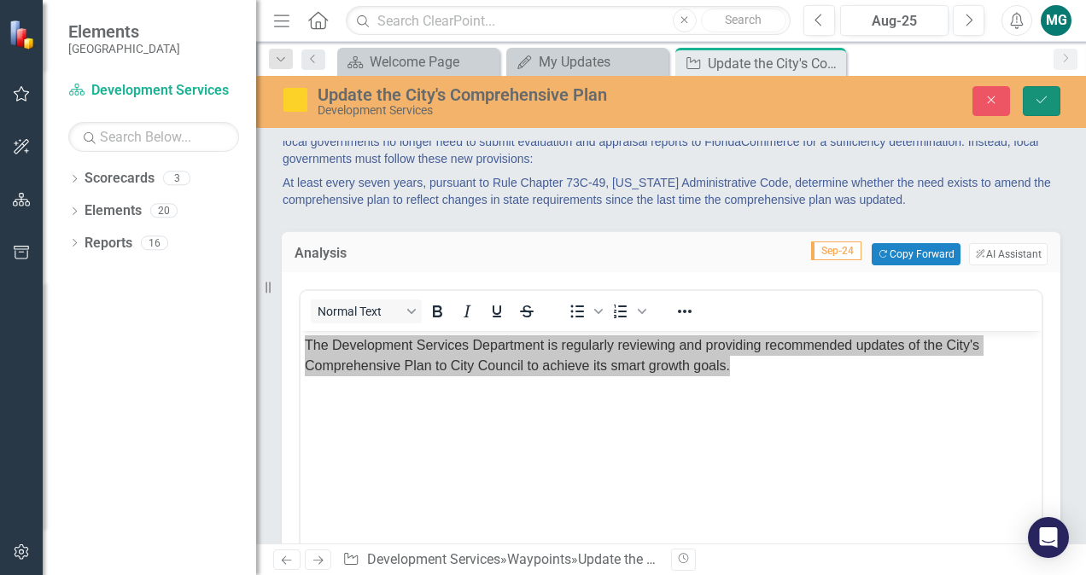
click at [1051, 101] on button "Save" at bounding box center [1042, 101] width 38 height 30
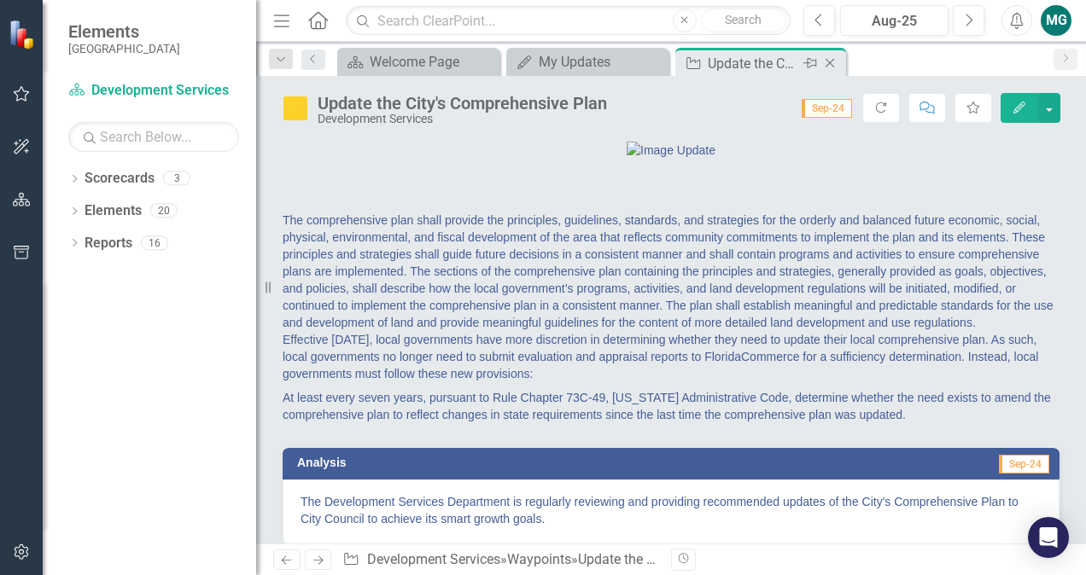
click at [835, 58] on icon "Close" at bounding box center [829, 63] width 17 height 14
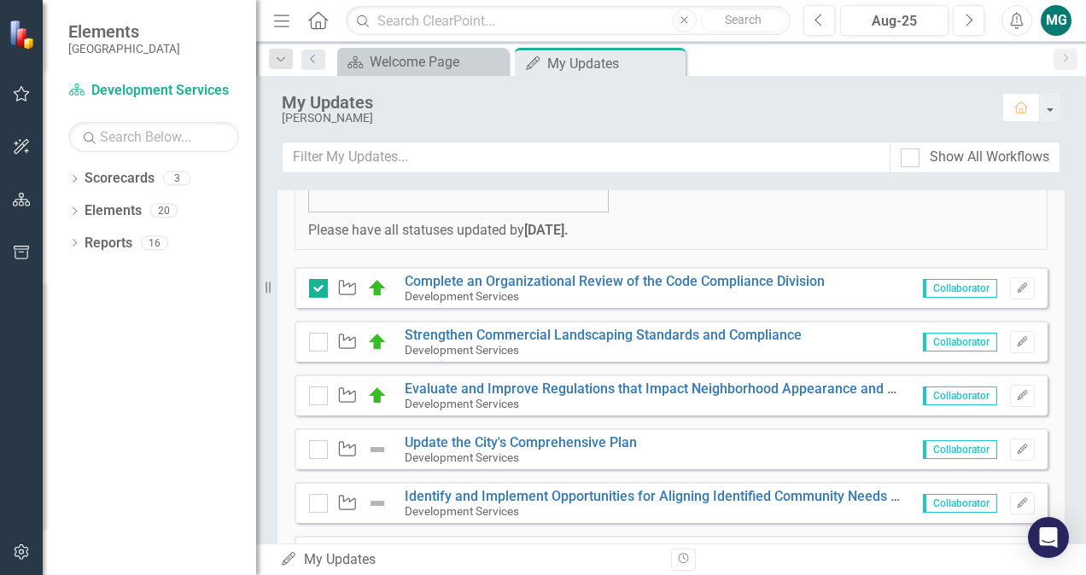
scroll to position [363, 0]
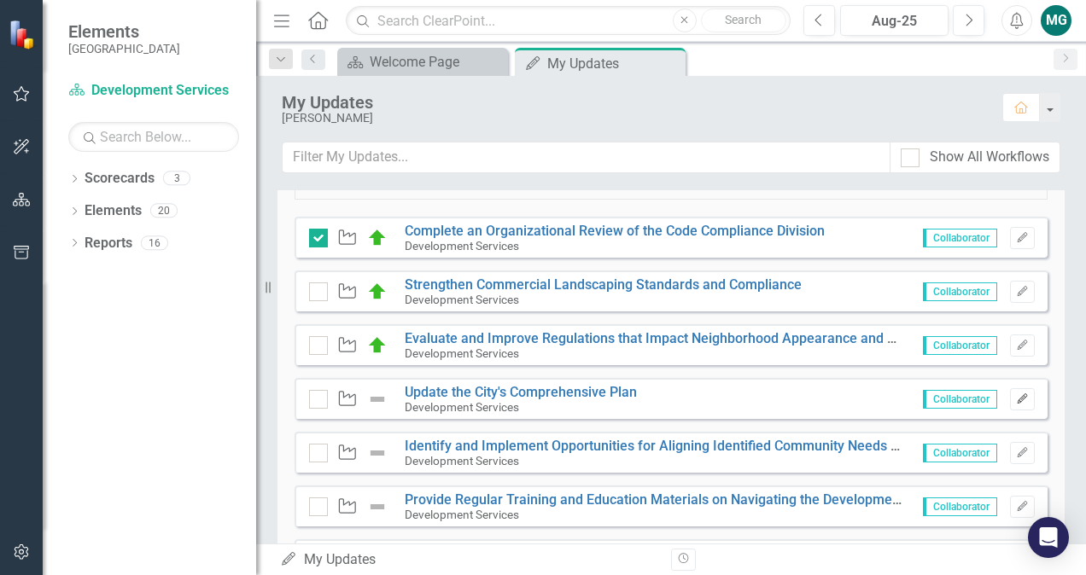
click at [1017, 400] on icon "button" at bounding box center [1022, 399] width 10 height 10
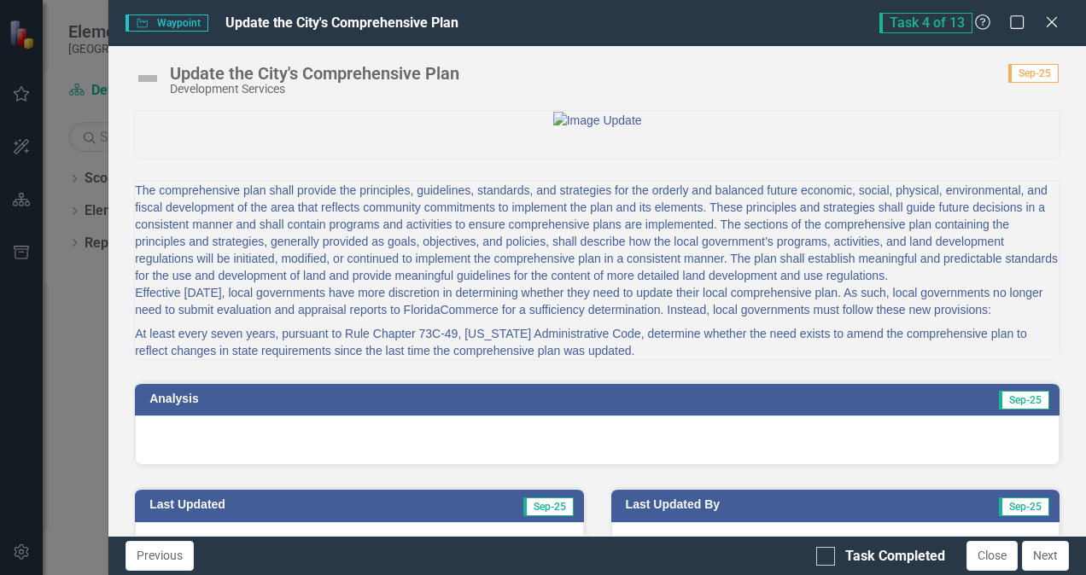
click at [427, 465] on div at bounding box center [597, 441] width 925 height 50
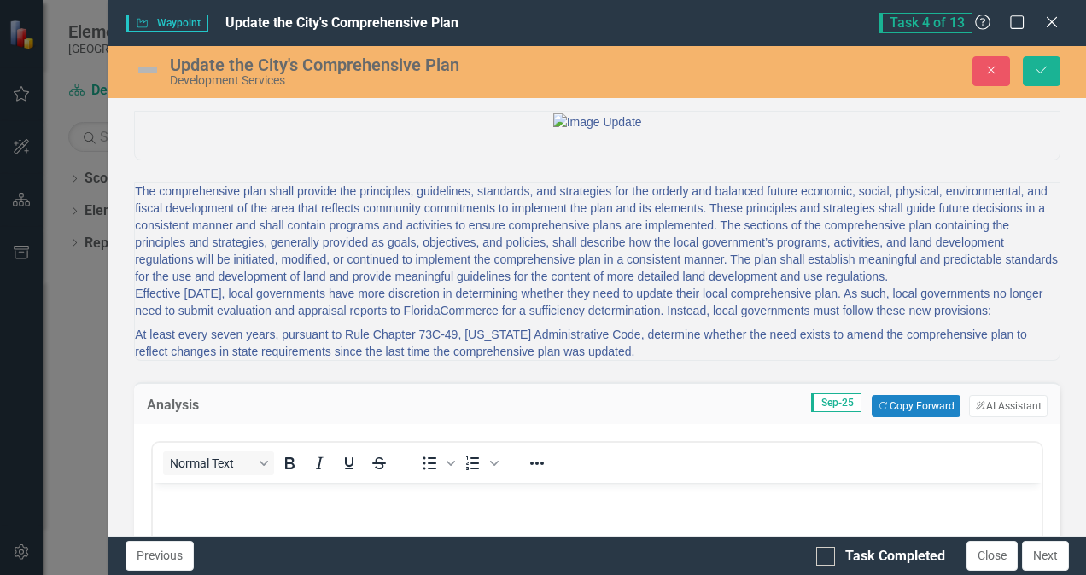
scroll to position [127, 0]
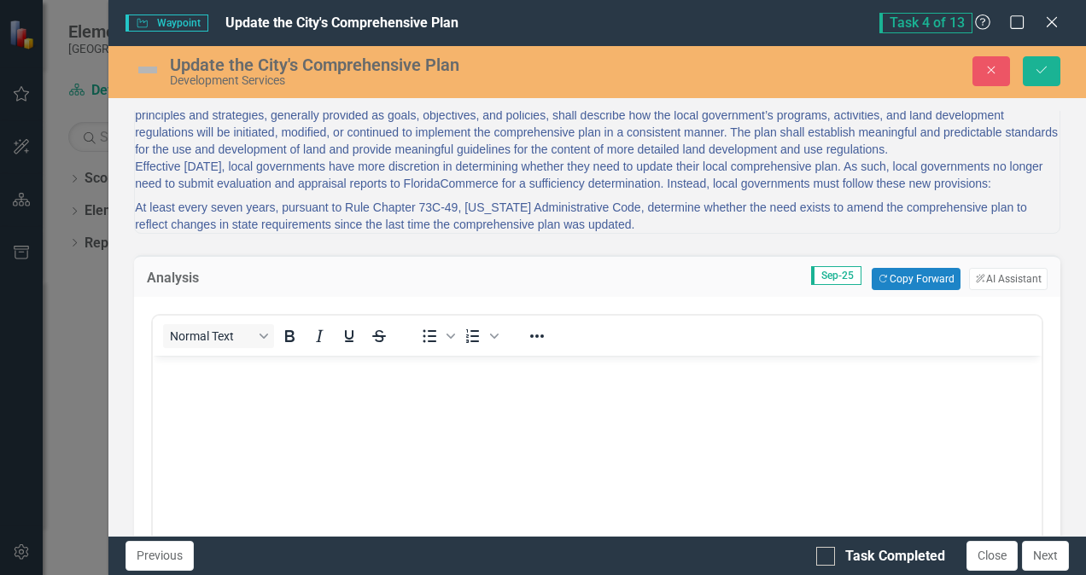
click at [231, 388] on body "Rich Text Area. Press ALT-0 for help." at bounding box center [597, 484] width 889 height 256
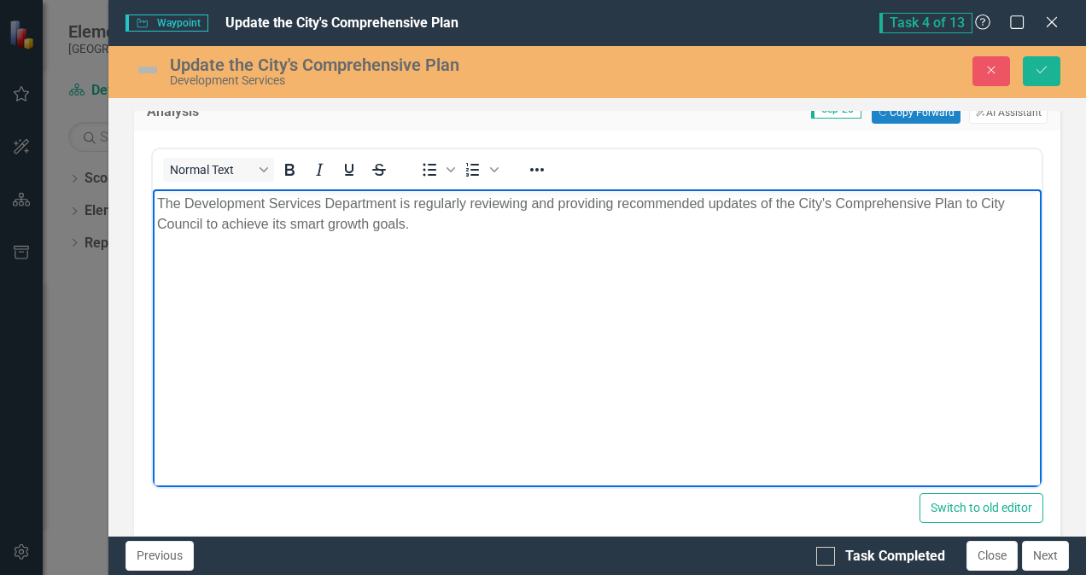
scroll to position [293, 0]
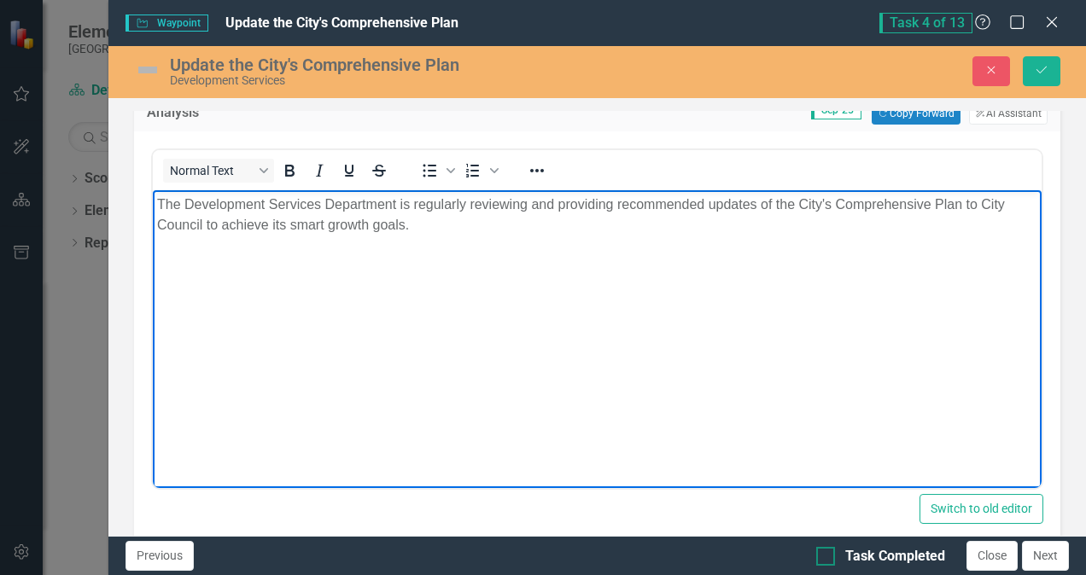
click at [833, 553] on div at bounding box center [825, 556] width 19 height 19
click at [827, 553] on input "Task Completed" at bounding box center [821, 552] width 11 height 11
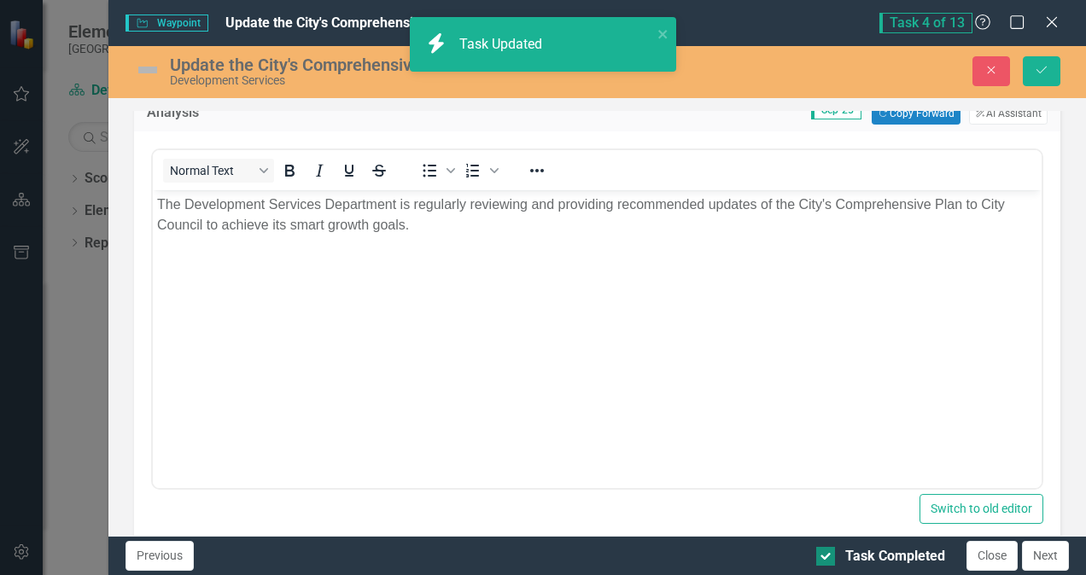
click at [827, 557] on input "Task Completed" at bounding box center [821, 552] width 11 height 11
checkbox input "false"
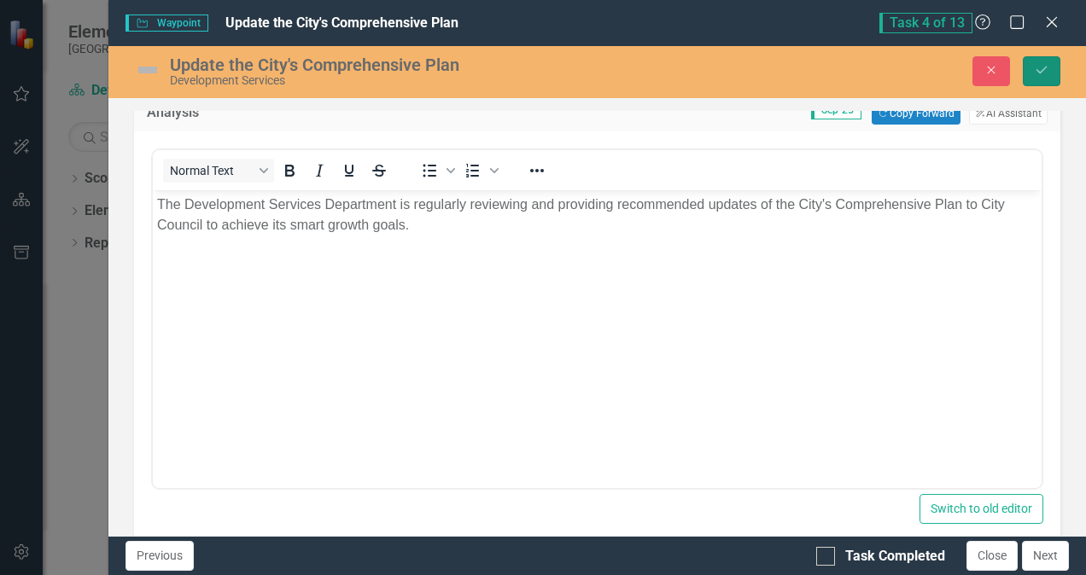
click at [1041, 60] on button "Save" at bounding box center [1042, 71] width 38 height 30
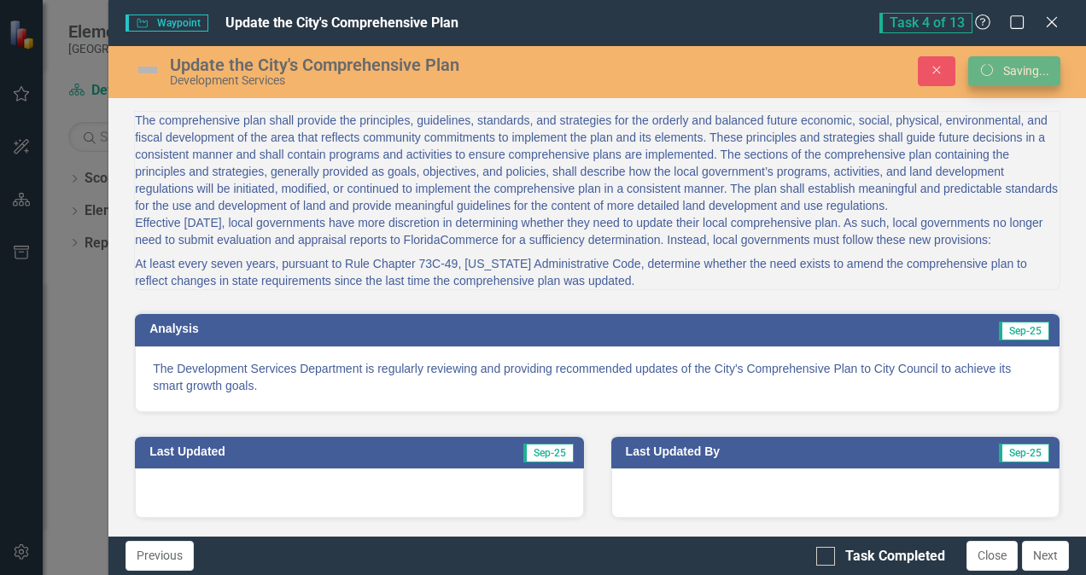
scroll to position [156, 0]
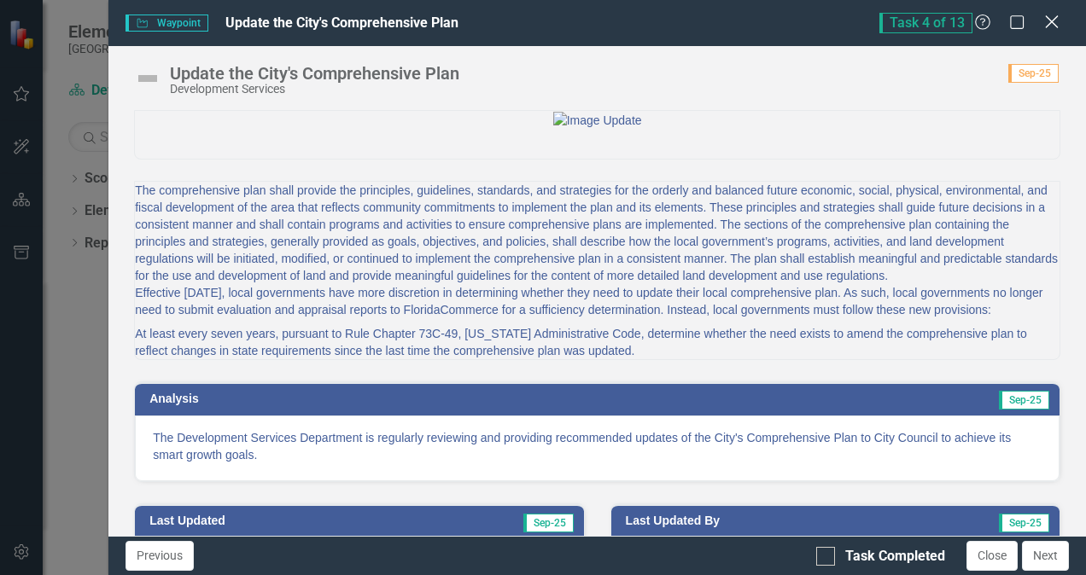
click at [1051, 26] on icon "Close" at bounding box center [1051, 22] width 21 height 16
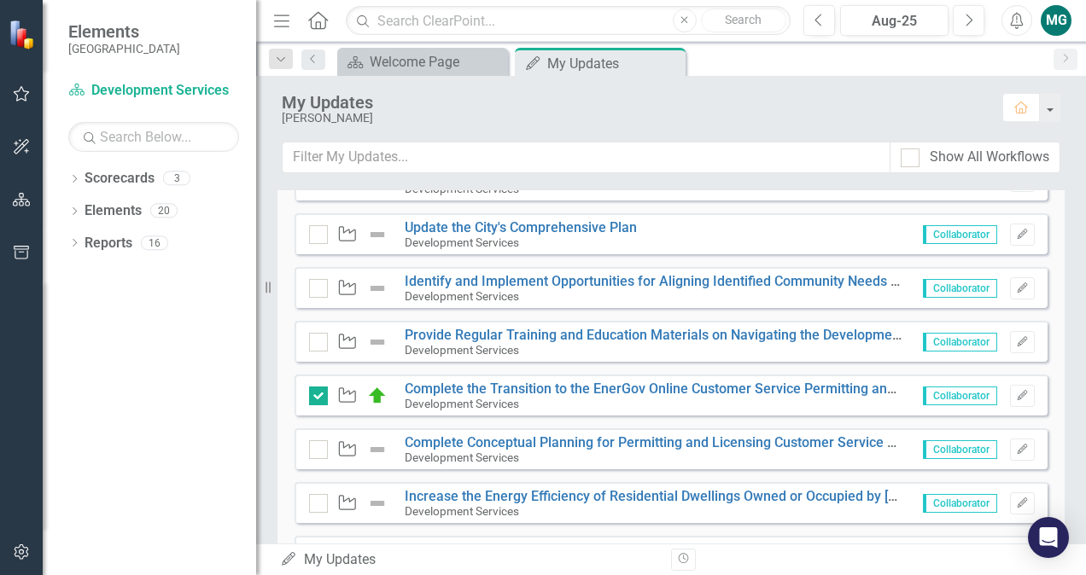
scroll to position [513, 0]
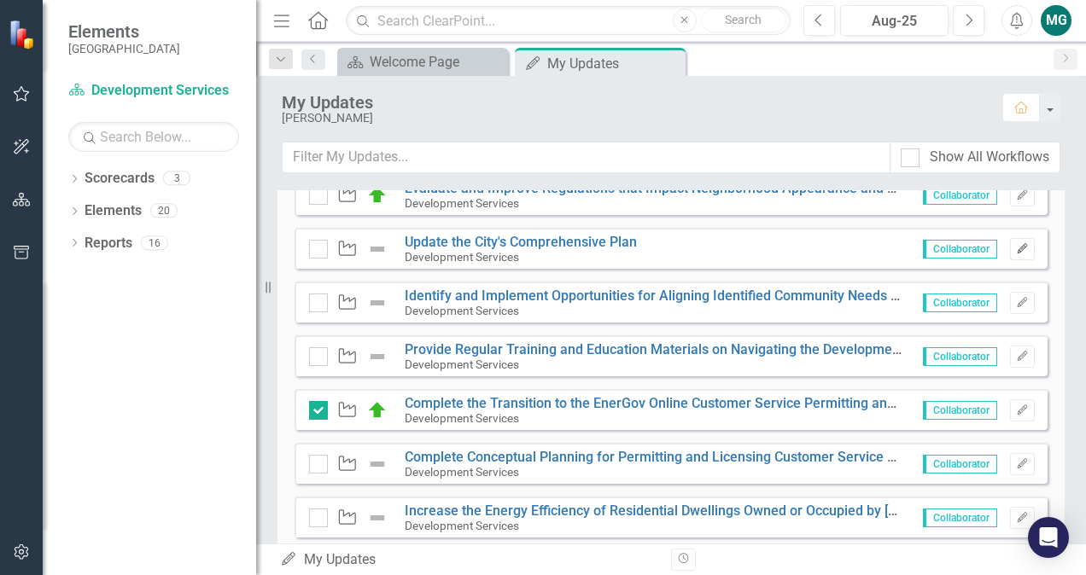
click at [1016, 246] on icon "Edit" at bounding box center [1022, 249] width 13 height 10
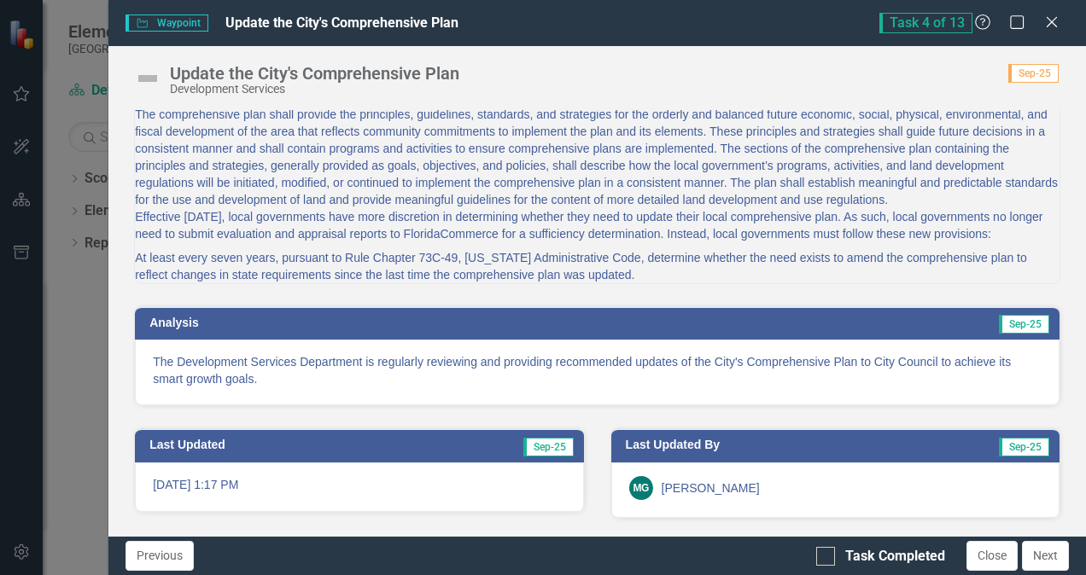
scroll to position [161, 0]
click at [149, 75] on img at bounding box center [147, 78] width 27 height 27
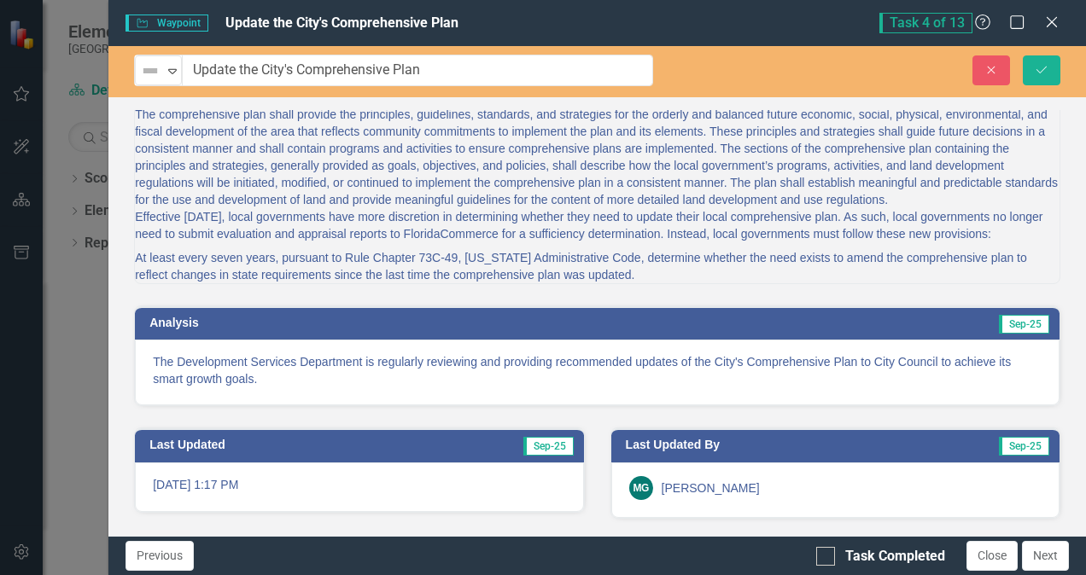
scroll to position [160, 0]
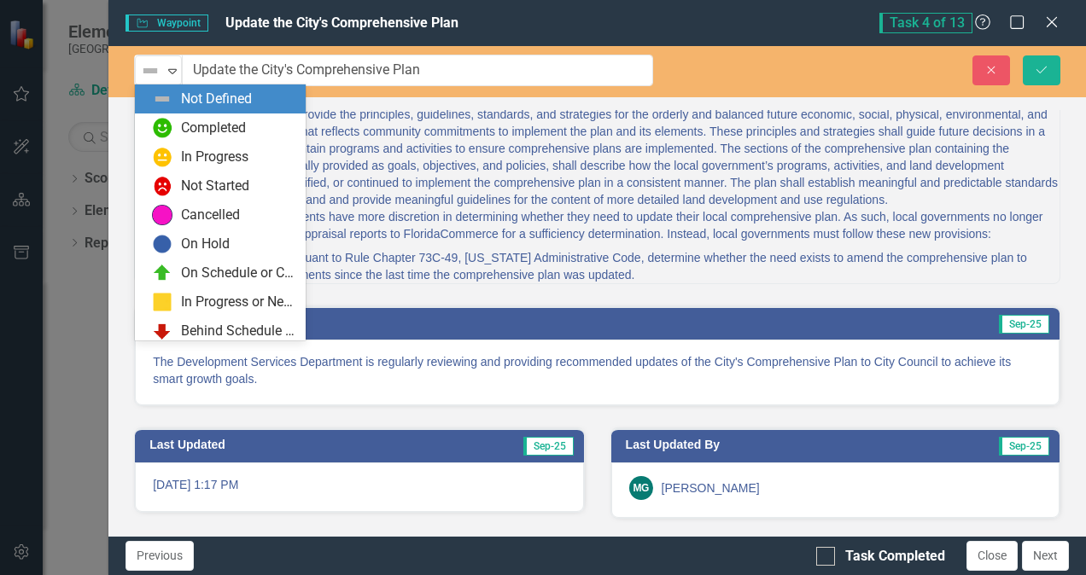
click at [149, 75] on img at bounding box center [150, 71] width 20 height 20
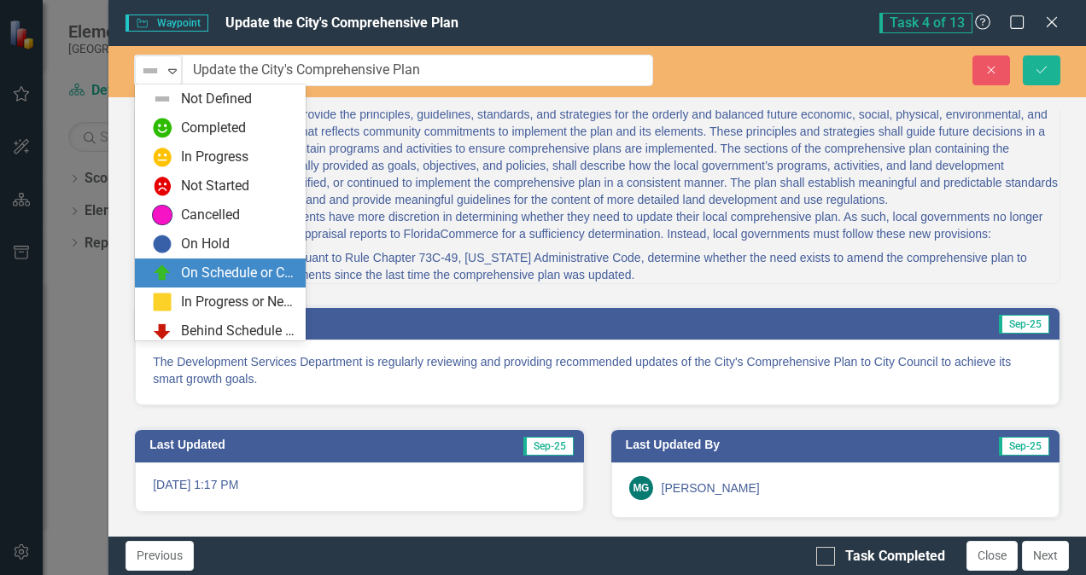
click at [219, 266] on div "On Schedule or Complete" at bounding box center [238, 274] width 114 height 20
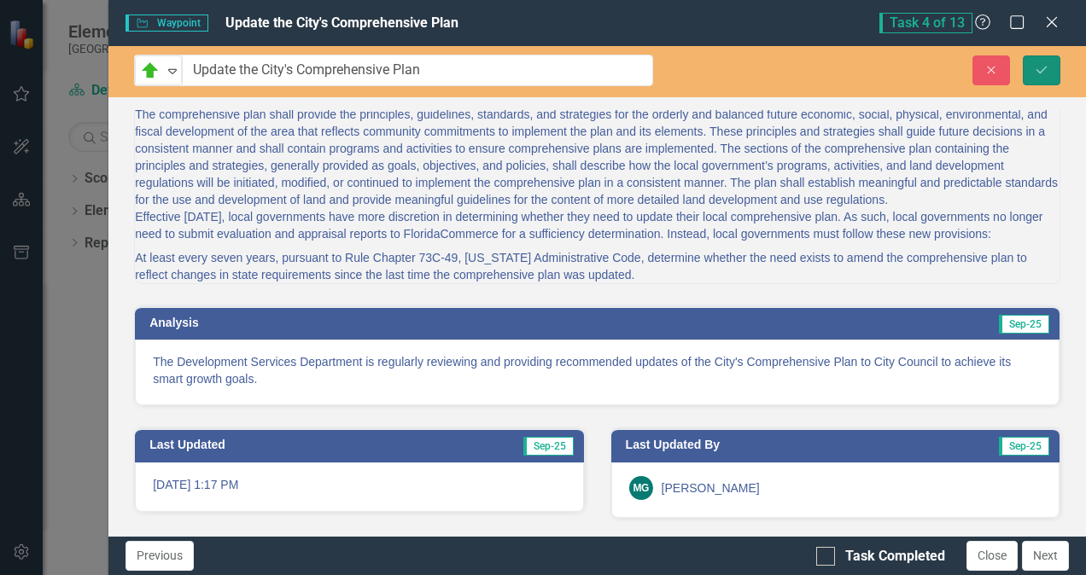
click at [1046, 58] on button "Save" at bounding box center [1042, 70] width 38 height 30
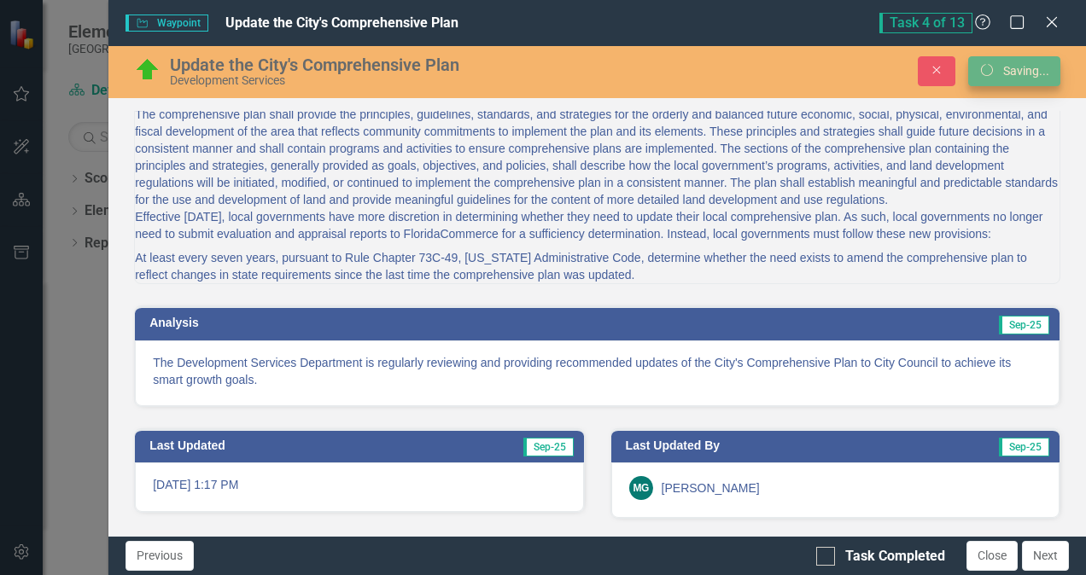
scroll to position [161, 0]
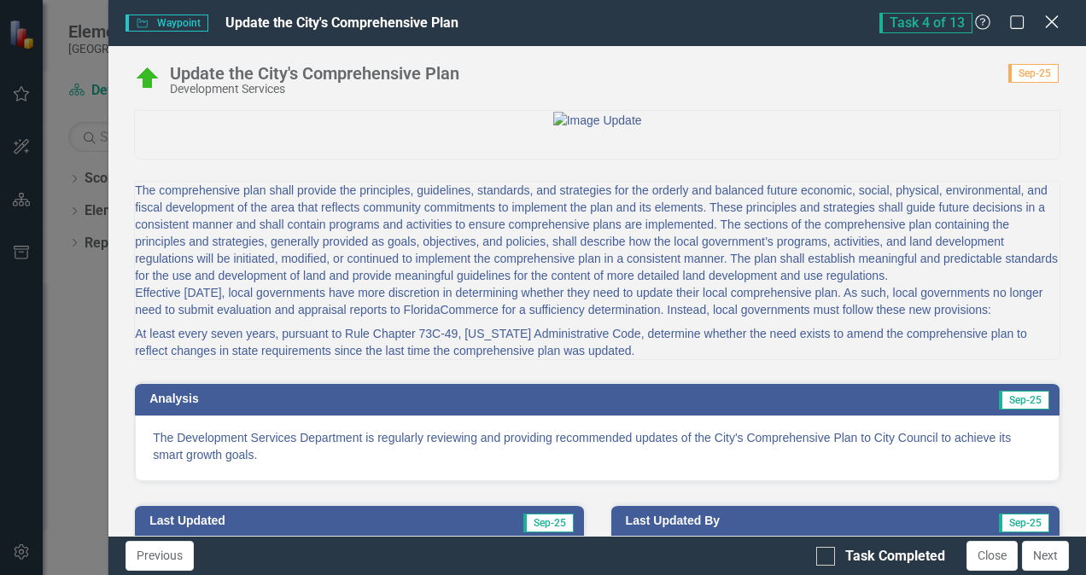
click at [1056, 22] on icon "Close" at bounding box center [1051, 22] width 21 height 16
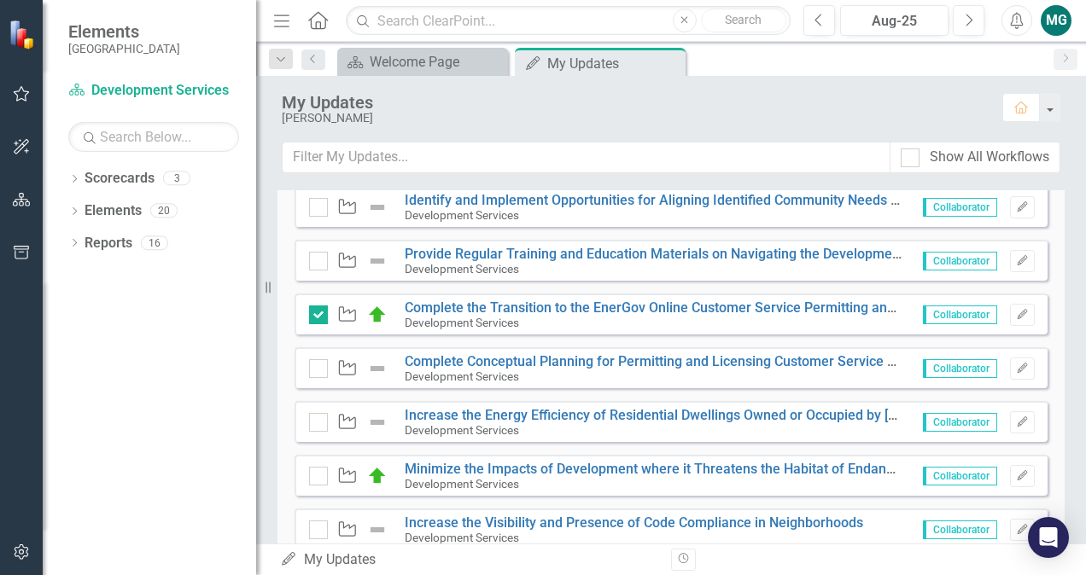
scroll to position [546, 0]
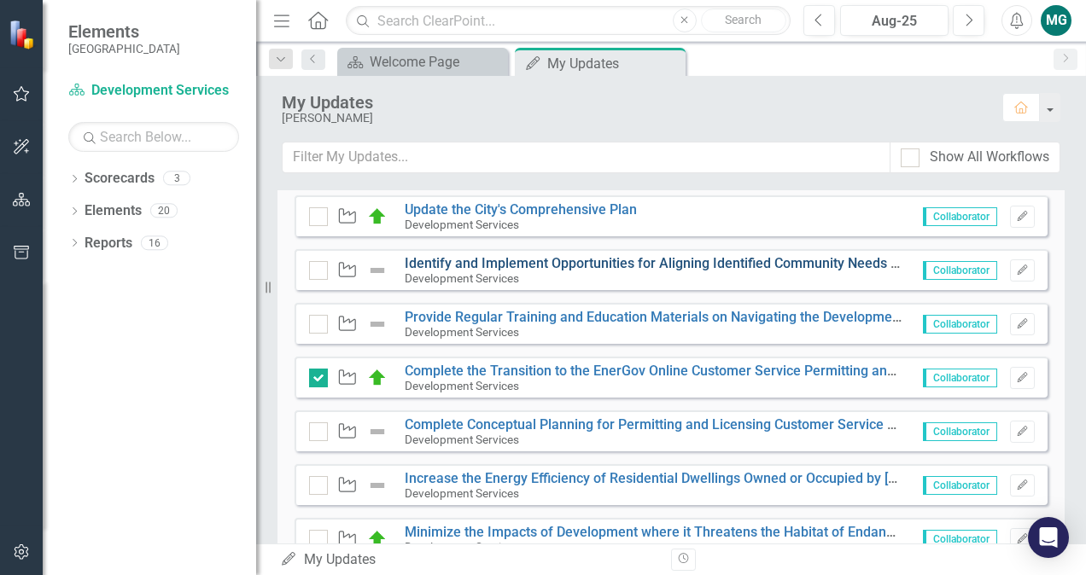
click at [673, 262] on link "Identify and Implement Opportunities for Aligning Identified Community Needs wi…" at bounding box center [808, 263] width 807 height 16
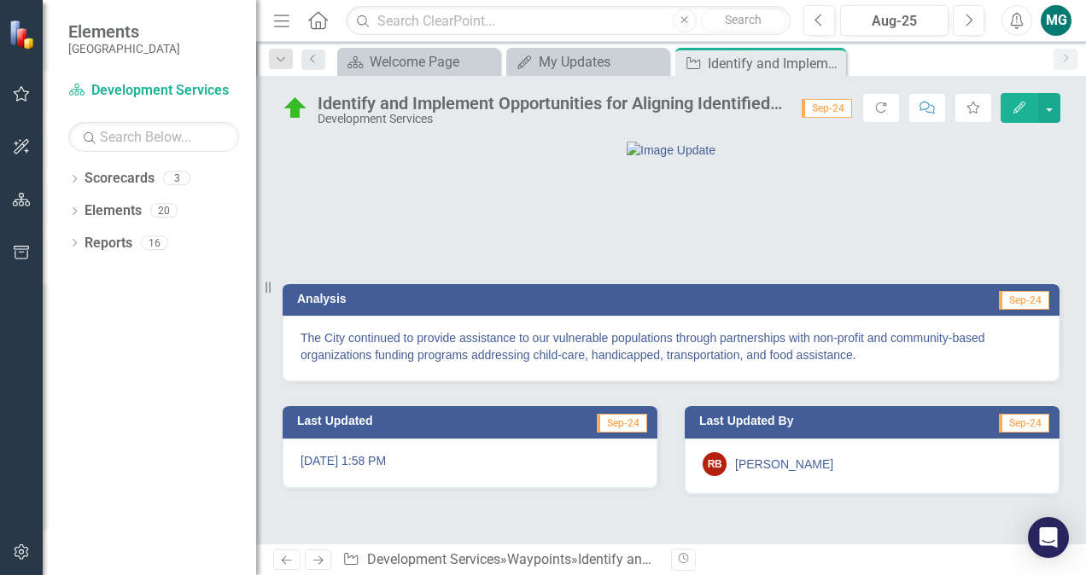
click at [676, 364] on p "The City continued to provide assistance to our vulnerable populations through …" at bounding box center [671, 347] width 741 height 34
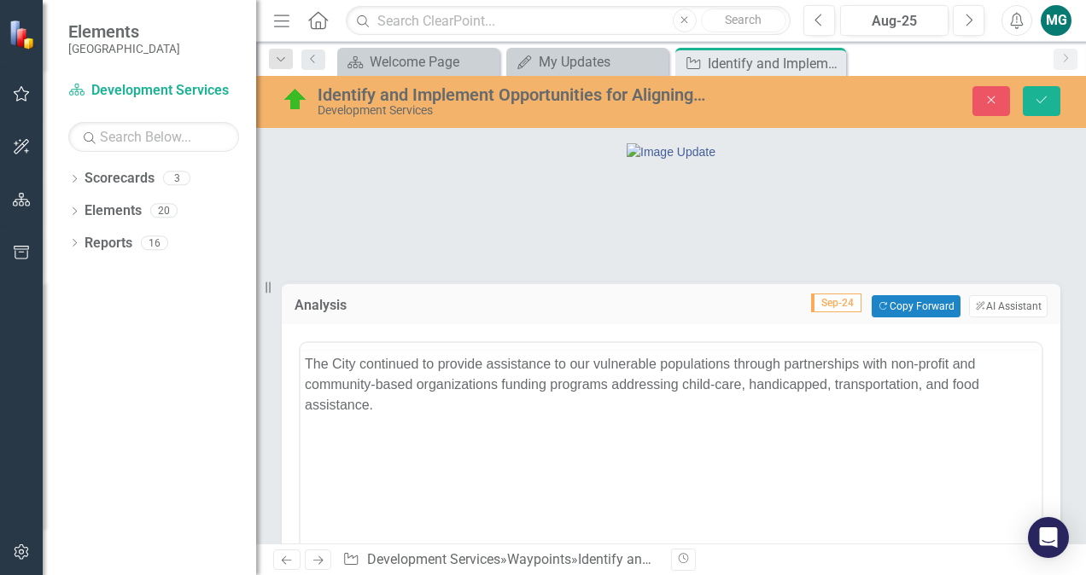
click at [676, 429] on div "<p>The City continued to provide assistance to our vulnerable populations throu…" at bounding box center [671, 510] width 745 height 346
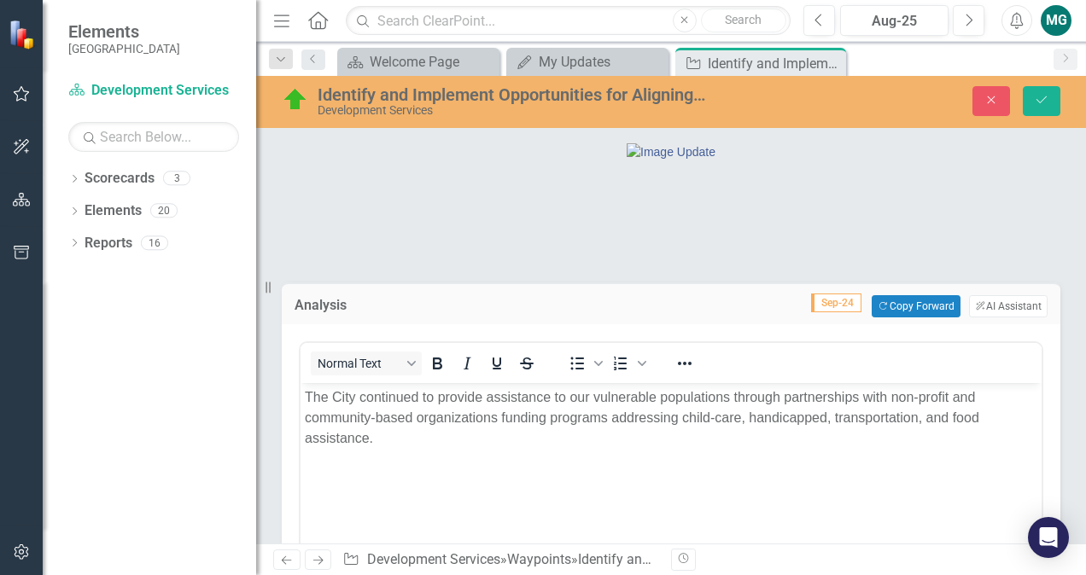
click at [622, 419] on p "The City continued to provide assistance to our vulnerable populations through …" at bounding box center [671, 418] width 733 height 61
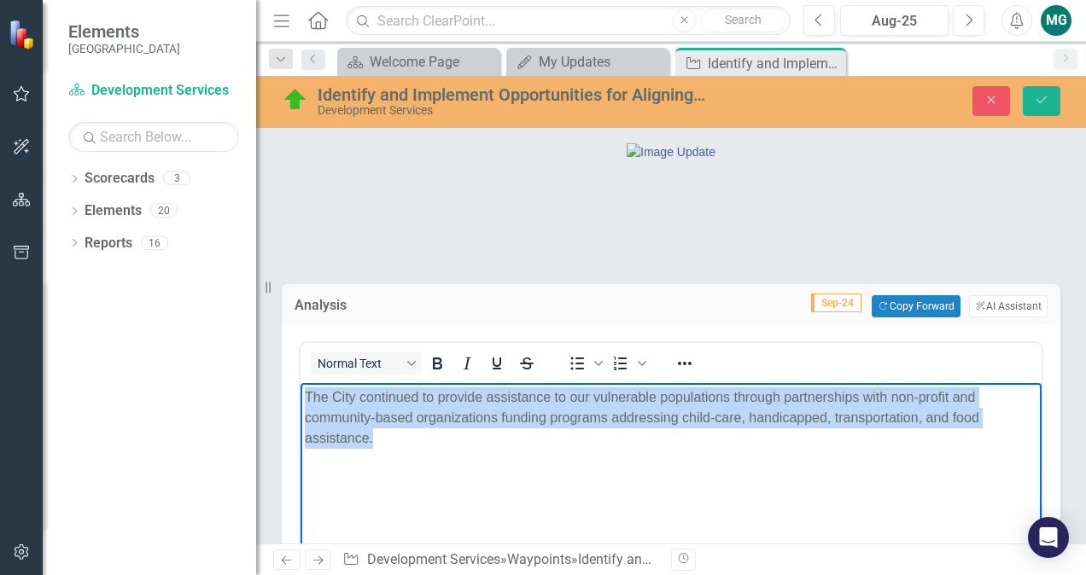
click at [622, 419] on p "The City continued to provide assistance to our vulnerable populations through …" at bounding box center [671, 418] width 733 height 61
copy p "The City continued to provide assistance to our vulnerable populations through …"
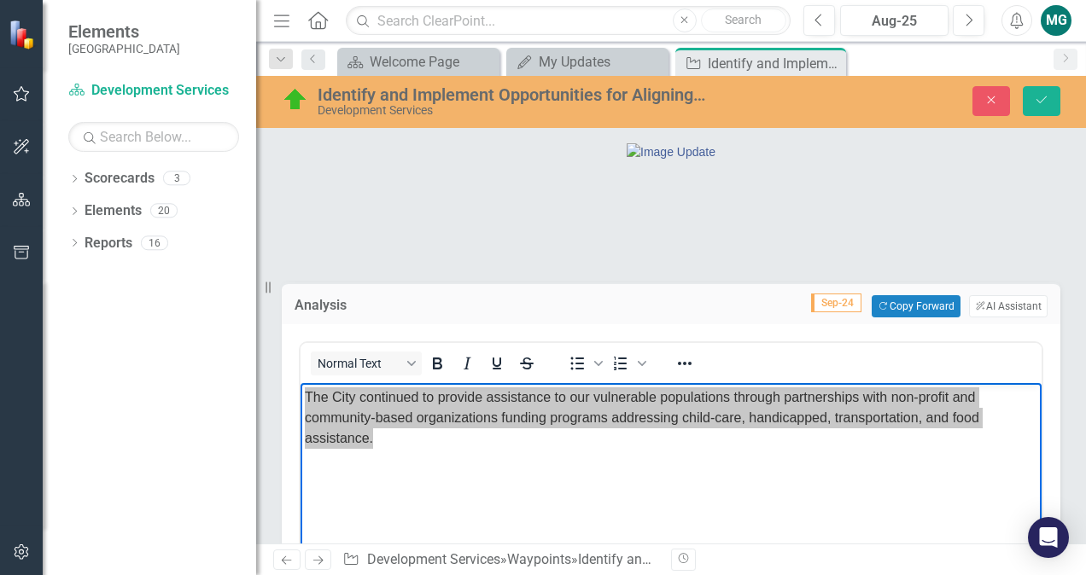
click at [715, 261] on div at bounding box center [671, 237] width 779 height 50
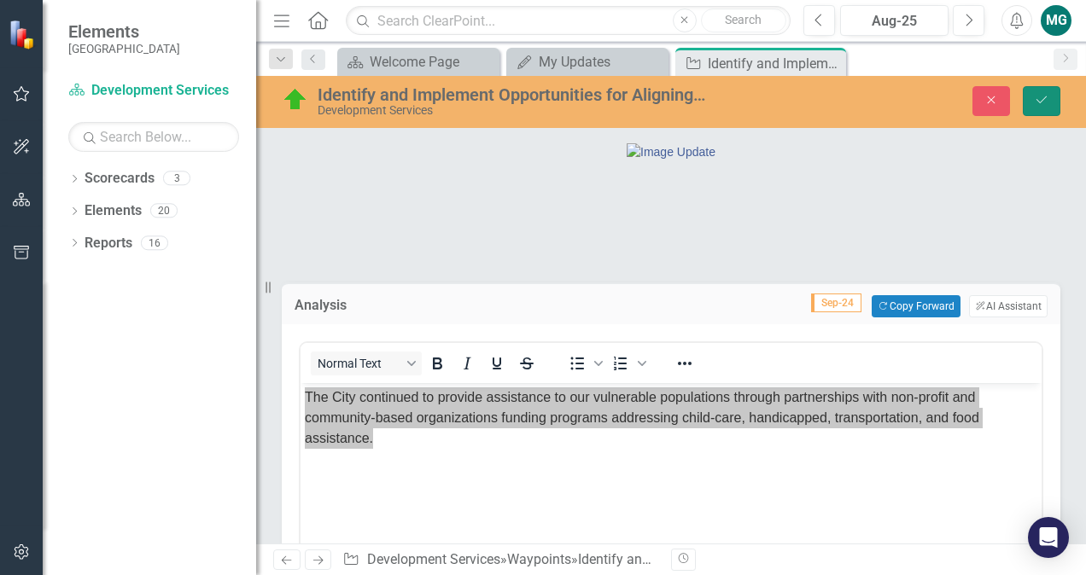
click at [1038, 93] on button "Save" at bounding box center [1042, 101] width 38 height 30
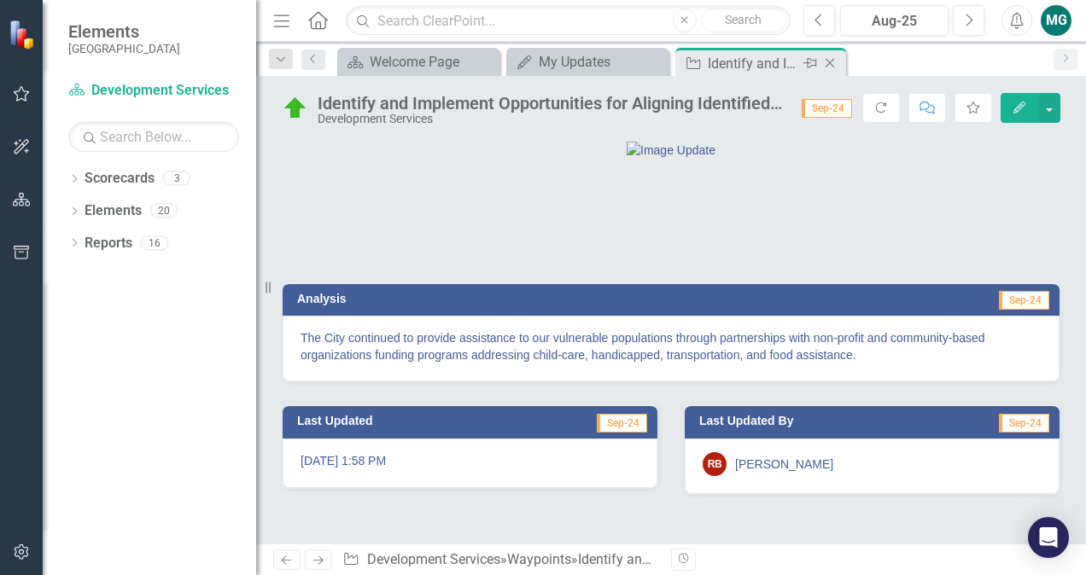
click at [832, 63] on icon "Close" at bounding box center [829, 63] width 17 height 14
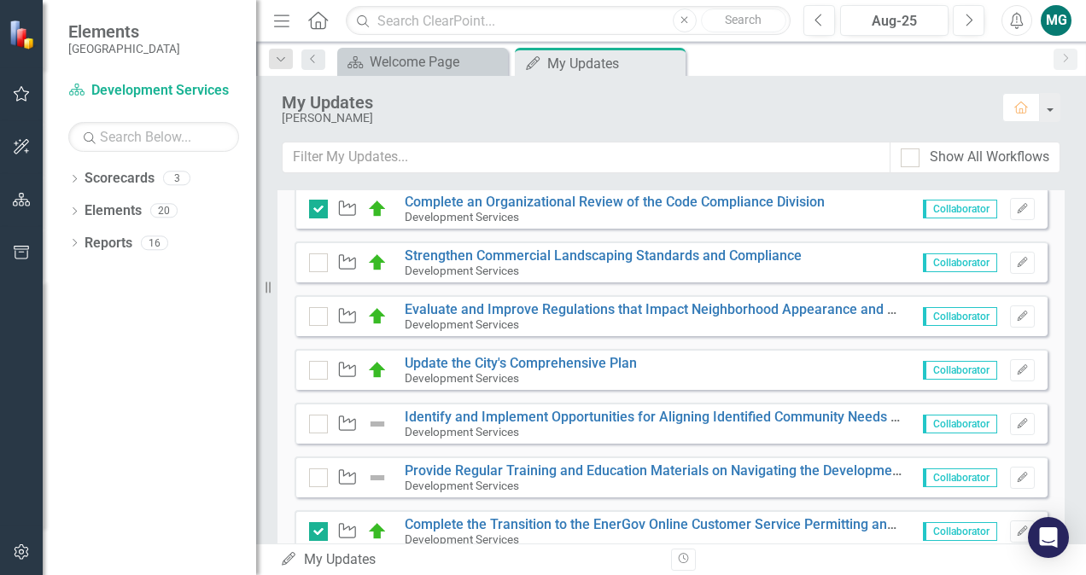
scroll to position [444, 0]
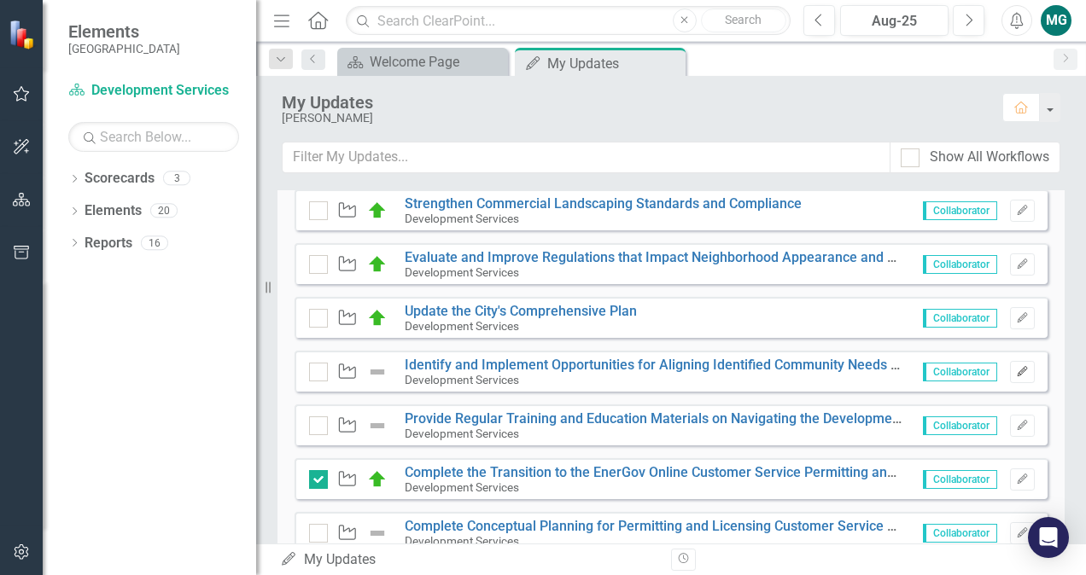
click at [1010, 375] on button "Edit" at bounding box center [1022, 372] width 25 height 22
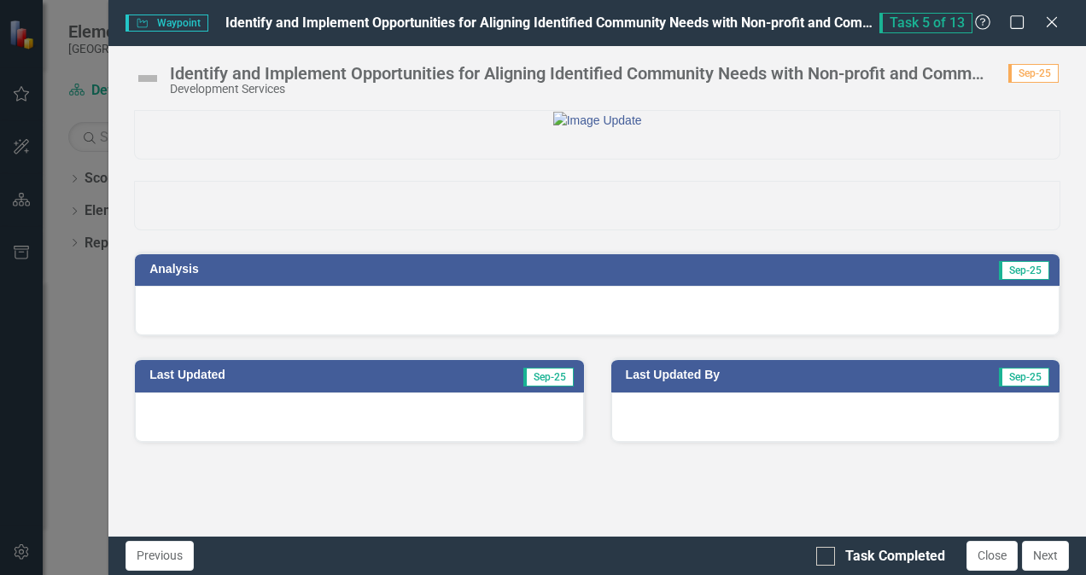
click at [155, 75] on img at bounding box center [147, 78] width 27 height 27
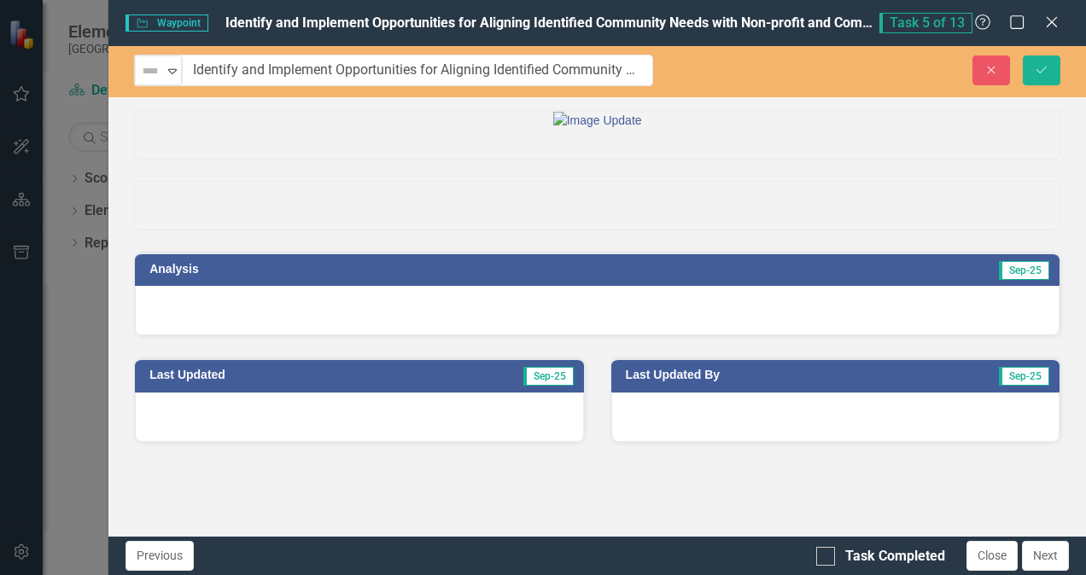
click at [155, 75] on img at bounding box center [150, 71] width 20 height 20
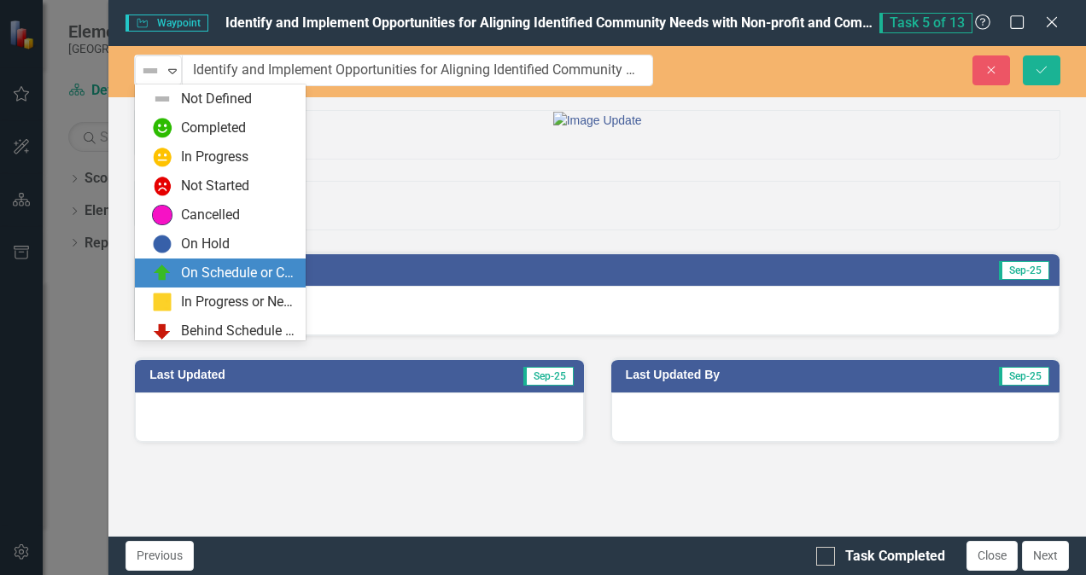
click at [207, 274] on div "On Schedule or Complete" at bounding box center [238, 274] width 114 height 20
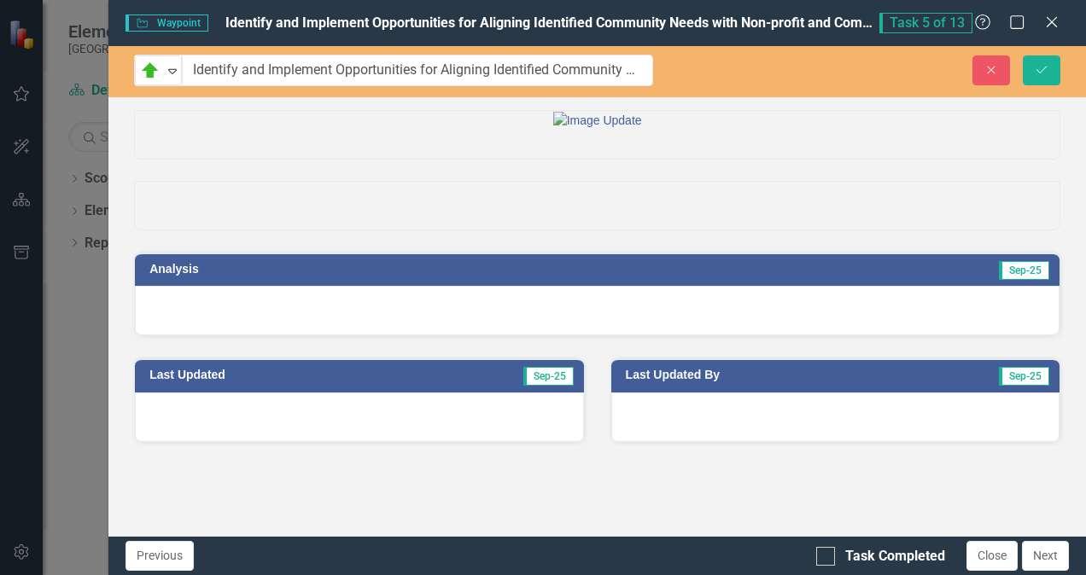
click at [270, 336] on div at bounding box center [597, 311] width 925 height 50
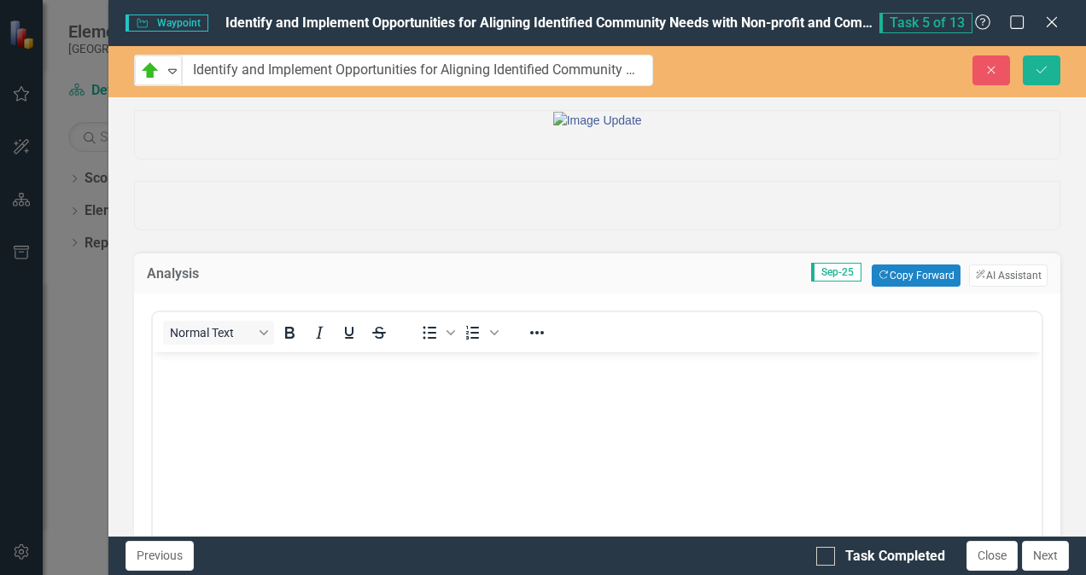
scroll to position [0, 0]
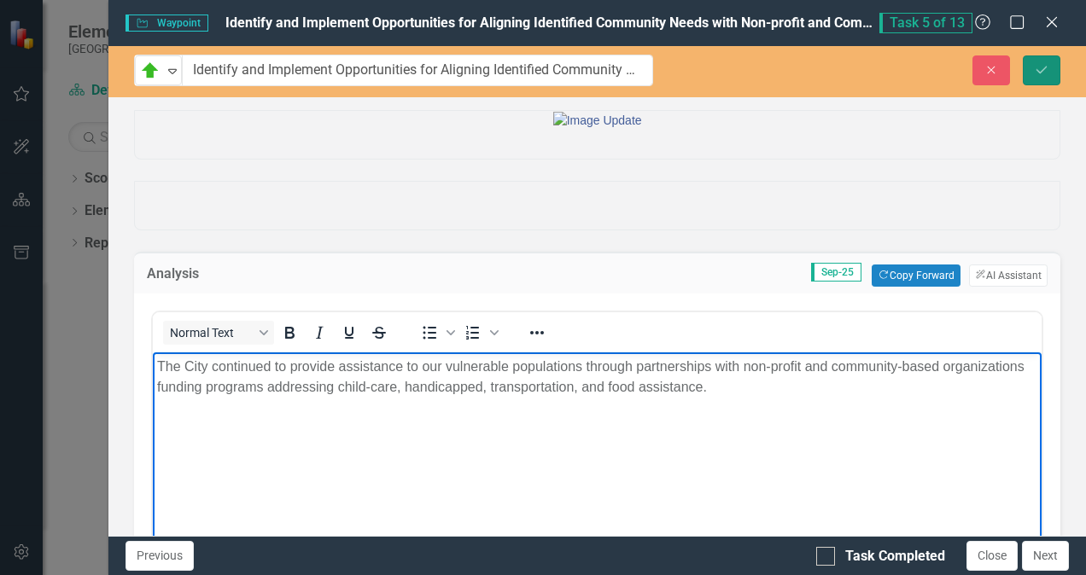
click at [1049, 72] on button "Save" at bounding box center [1042, 70] width 38 height 30
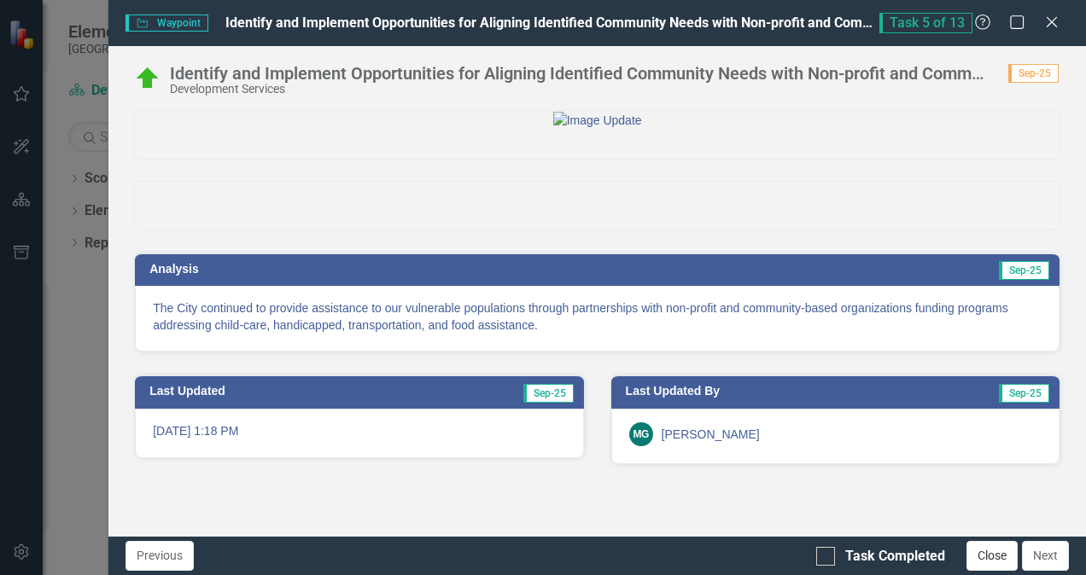
click at [999, 554] on button "Close" at bounding box center [992, 556] width 51 height 30
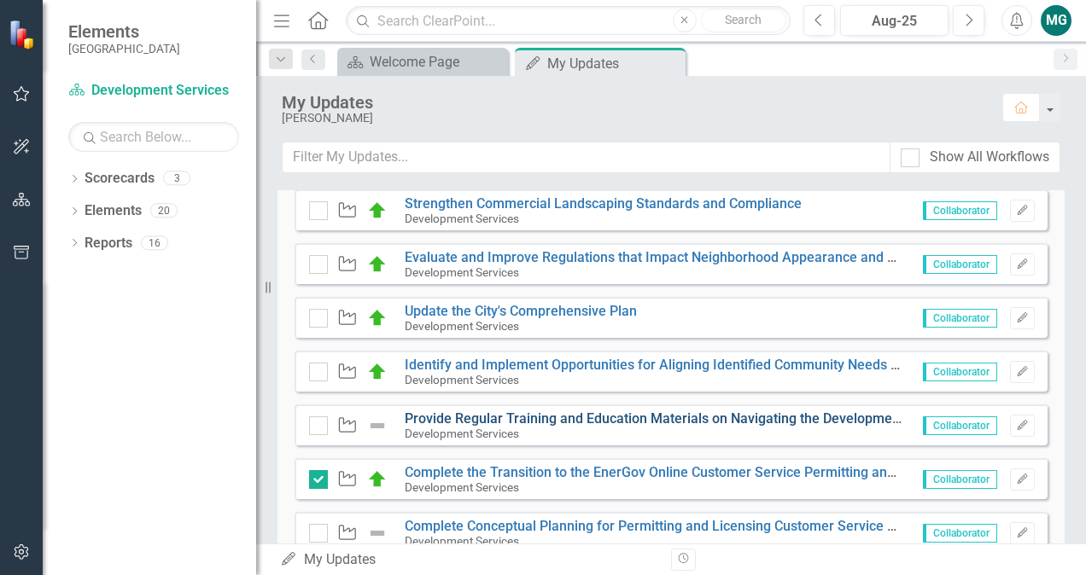
click at [686, 418] on link "Provide Regular Training and Education Materials on Navigating the Development …" at bounding box center [748, 419] width 686 height 16
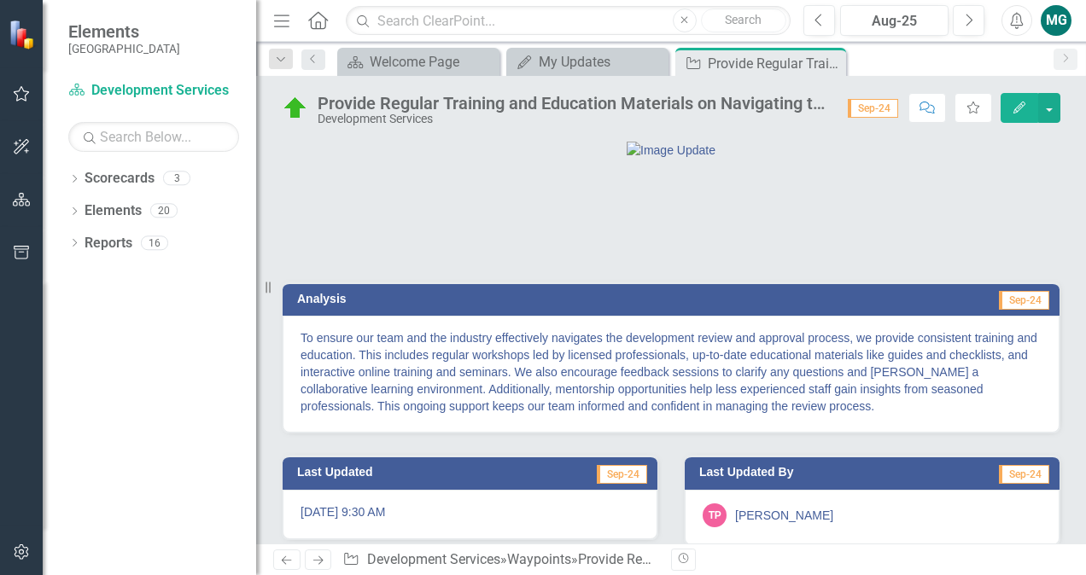
click at [762, 95] on div "Provide Regular Training and Education Materials on Navigating the Development …" at bounding box center [574, 103] width 513 height 19
click at [758, 109] on div "Provide Regular Training and Education Materials on Navigating the Development …" at bounding box center [574, 103] width 513 height 19
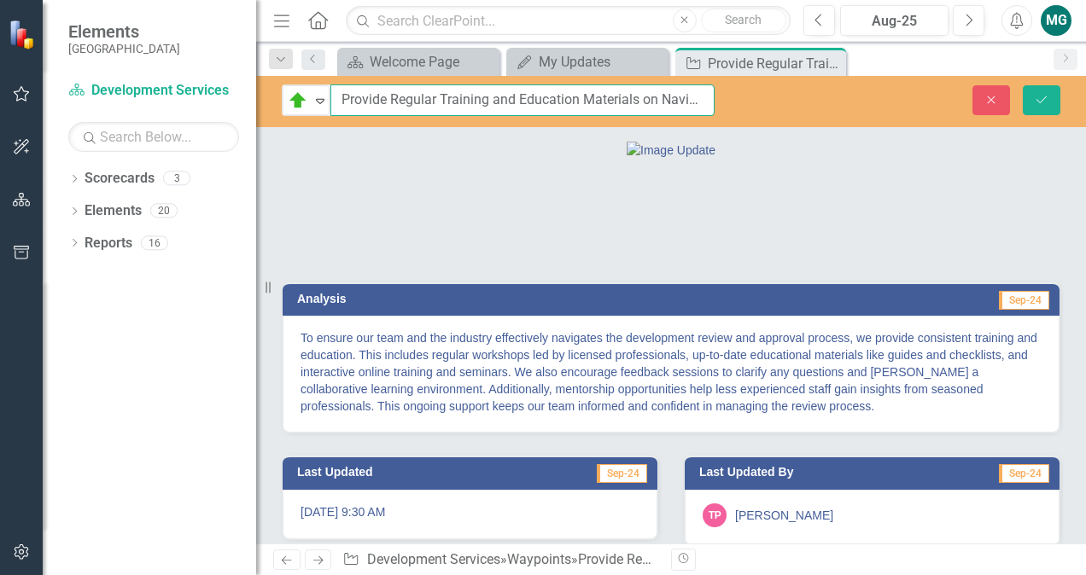
click at [694, 99] on input "Provide Regular Training and Education Materials on Navigating the Development …" at bounding box center [522, 101] width 384 height 32
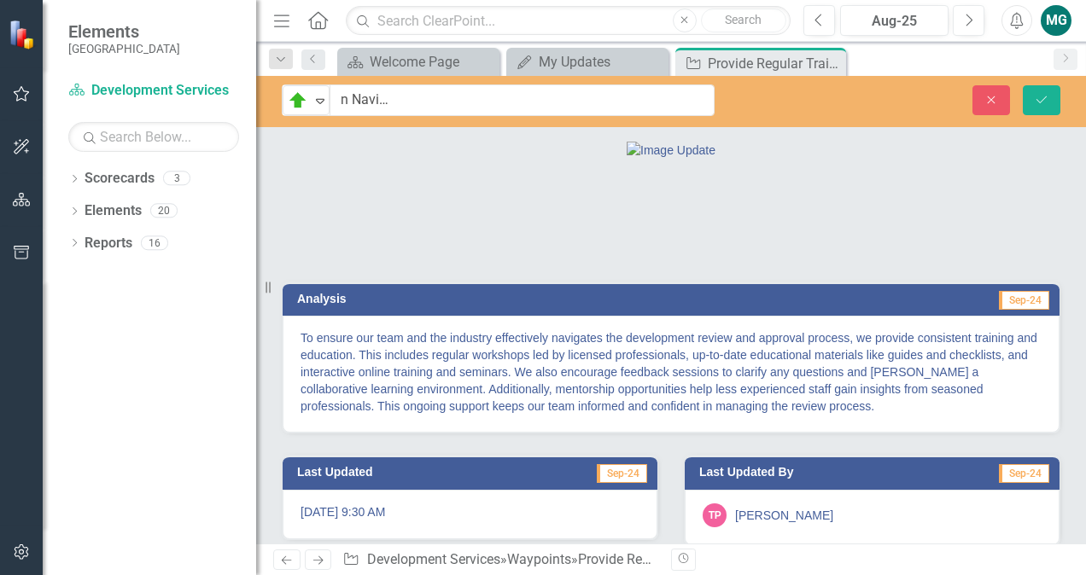
click at [753, 415] on p "To ensure our team and the industry effectively navigates the development revie…" at bounding box center [671, 372] width 741 height 85
click at [865, 159] on div at bounding box center [671, 150] width 777 height 18
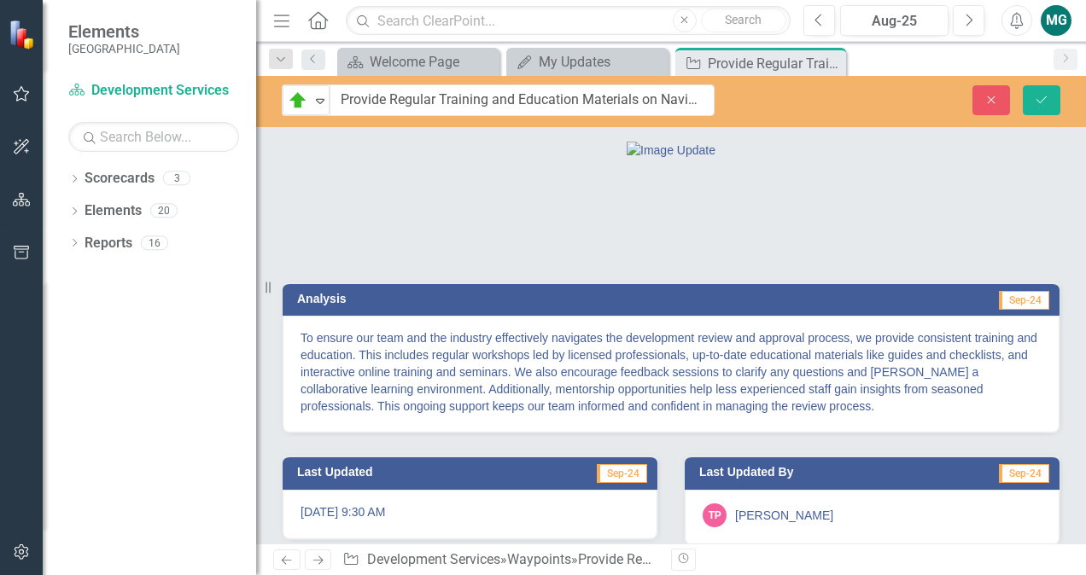
click at [717, 415] on p "To ensure our team and the industry effectively navigates the development revie…" at bounding box center [671, 372] width 741 height 85
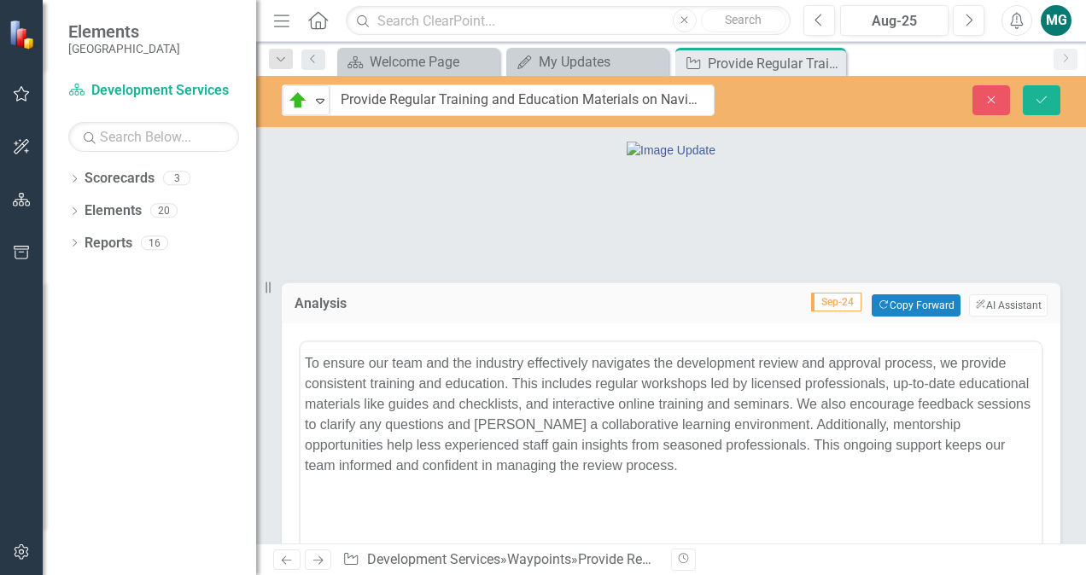
click at [717, 346] on div at bounding box center [671, 346] width 741 height 0
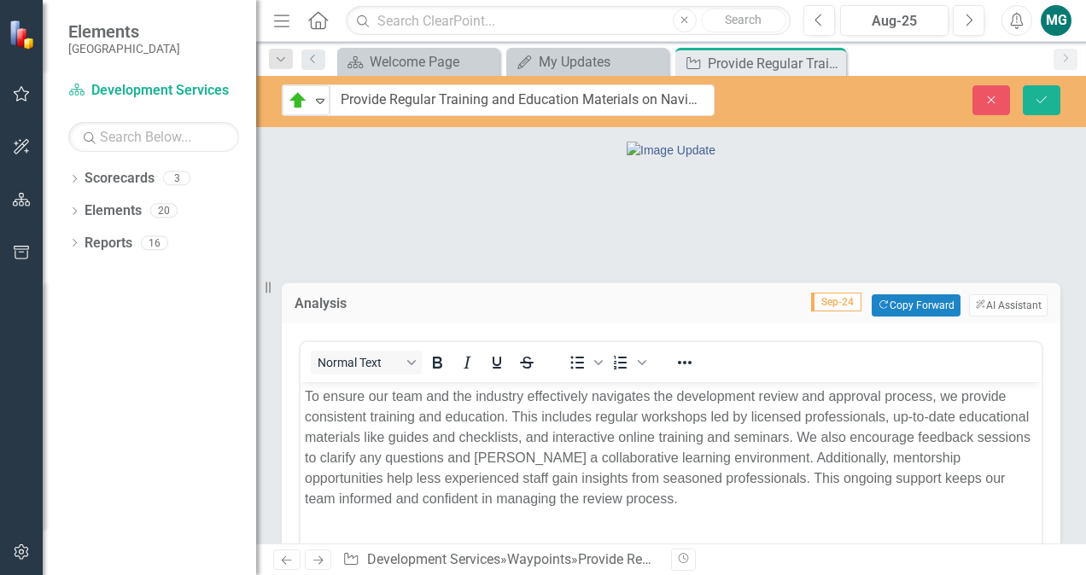
click at [710, 394] on p "To ensure our team and the industry effectively navigates the development revie…" at bounding box center [671, 447] width 733 height 123
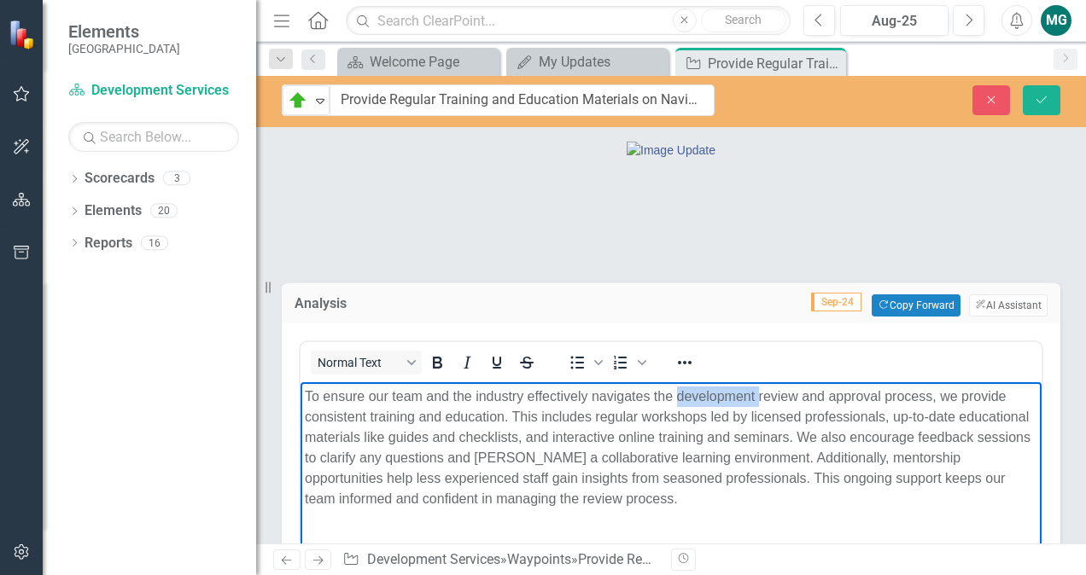
click at [710, 394] on p "To ensure our team and the industry effectively navigates the development revie…" at bounding box center [671, 447] width 733 height 123
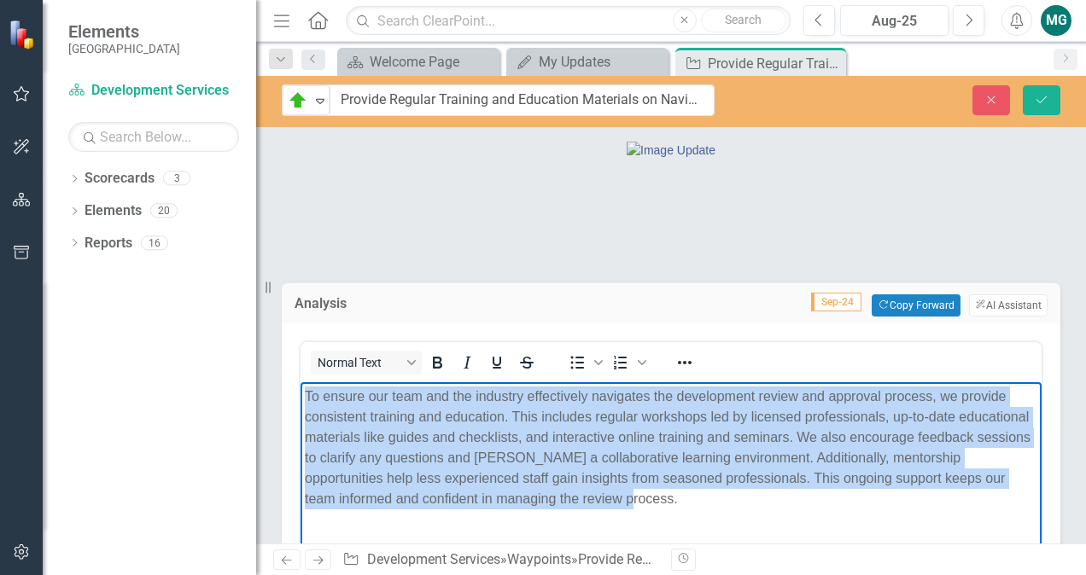
click at [710, 394] on p "To ensure our team and the industry effectively navigates the development revie…" at bounding box center [671, 447] width 733 height 123
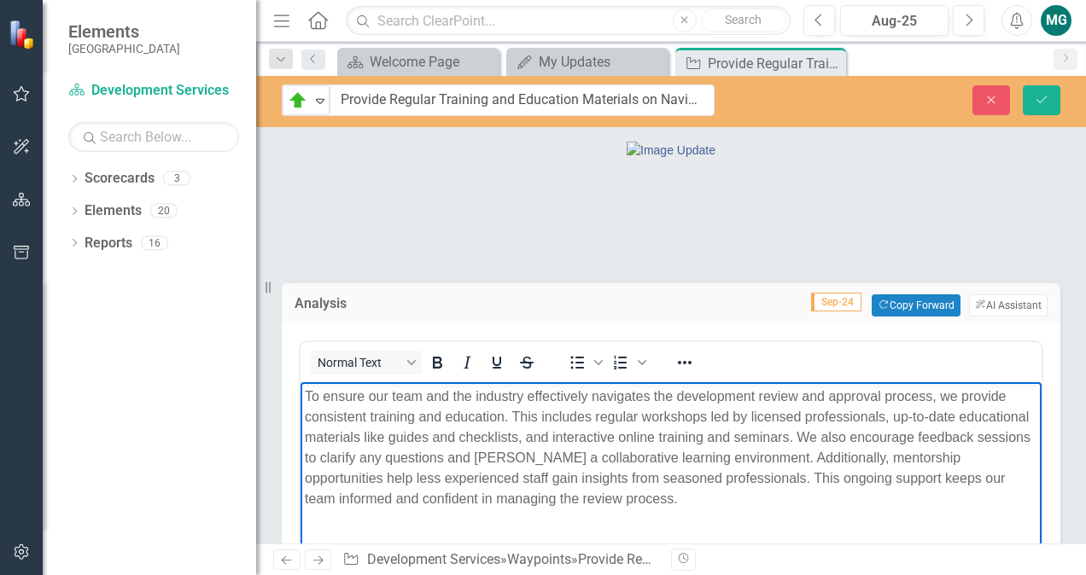
click at [710, 394] on p "To ensure our team and the industry effectively navigates the development revie…" at bounding box center [671, 447] width 733 height 123
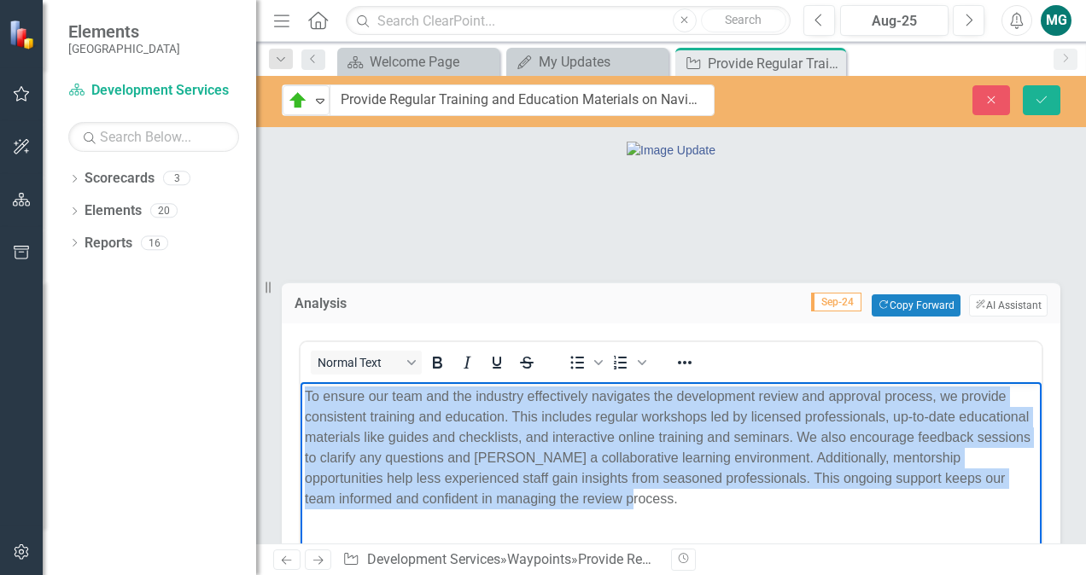
click at [710, 394] on p "To ensure our team and the industry effectively navigates the development revie…" at bounding box center [671, 447] width 733 height 123
copy p "To ensure our team and the industry effectively navigates the development revie…"
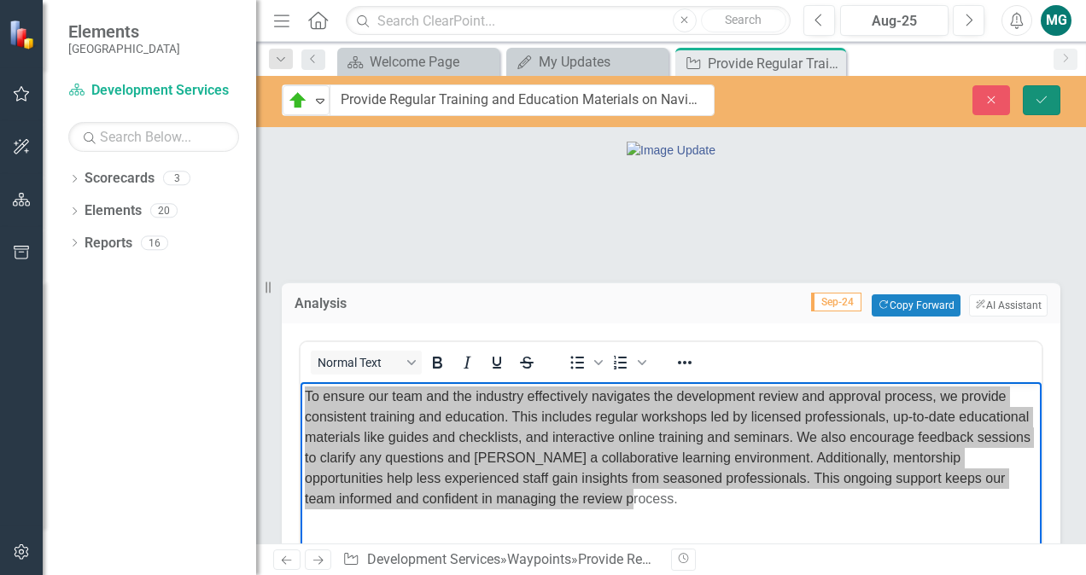
click at [1038, 102] on icon "Save" at bounding box center [1041, 100] width 15 height 12
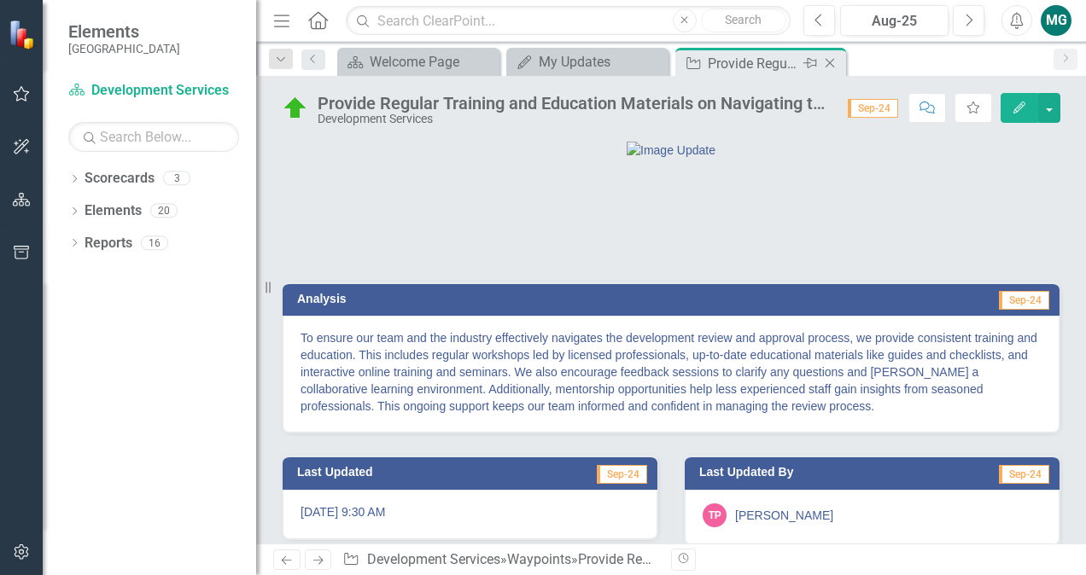
click at [837, 60] on icon "Close" at bounding box center [829, 63] width 17 height 14
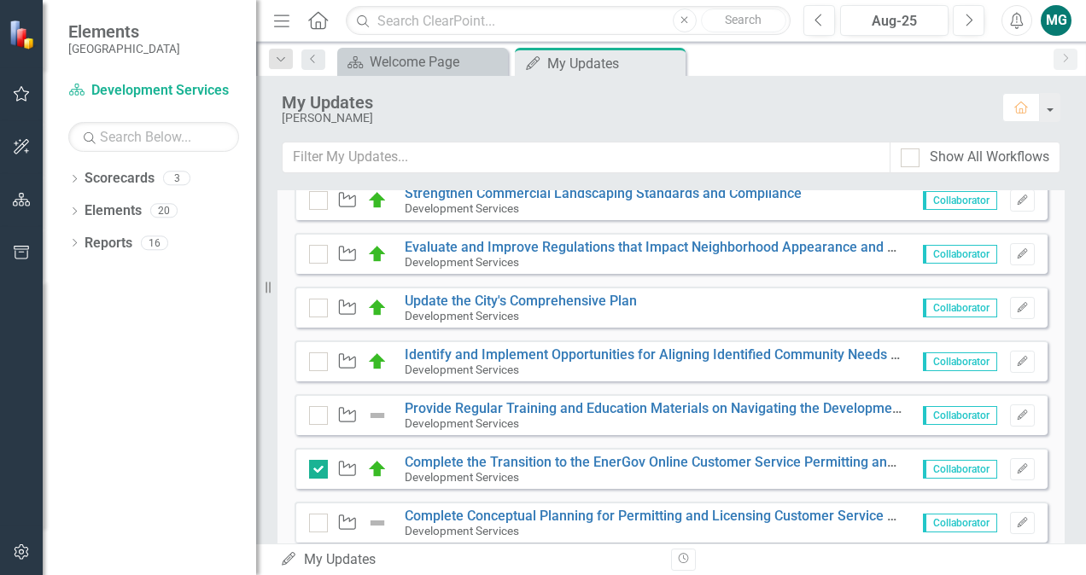
scroll to position [455, 0]
click at [1016, 413] on icon "Edit" at bounding box center [1022, 415] width 13 height 10
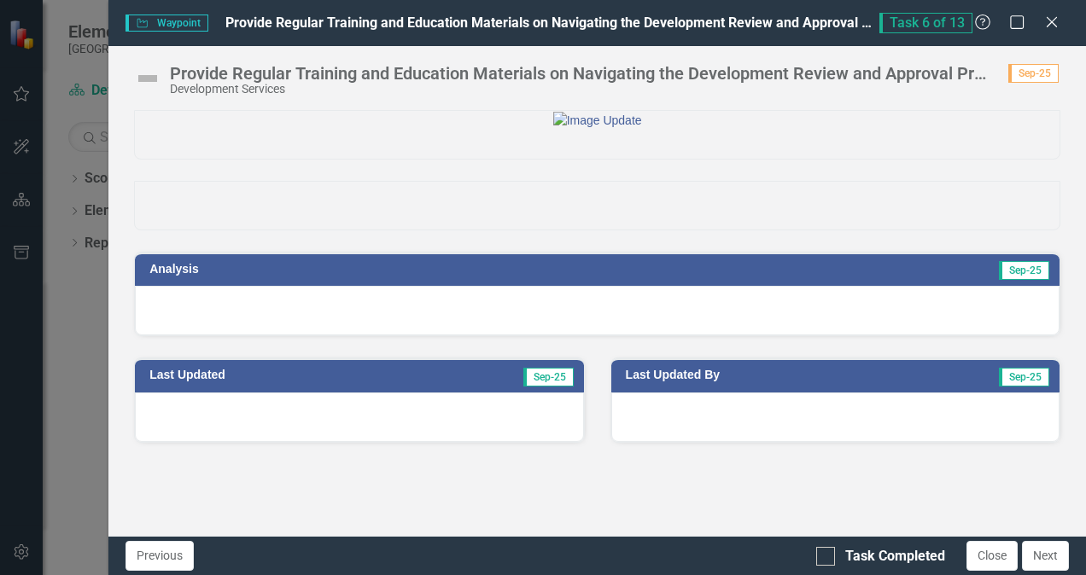
click at [155, 75] on img at bounding box center [147, 78] width 27 height 27
click at [152, 77] on img at bounding box center [147, 78] width 27 height 27
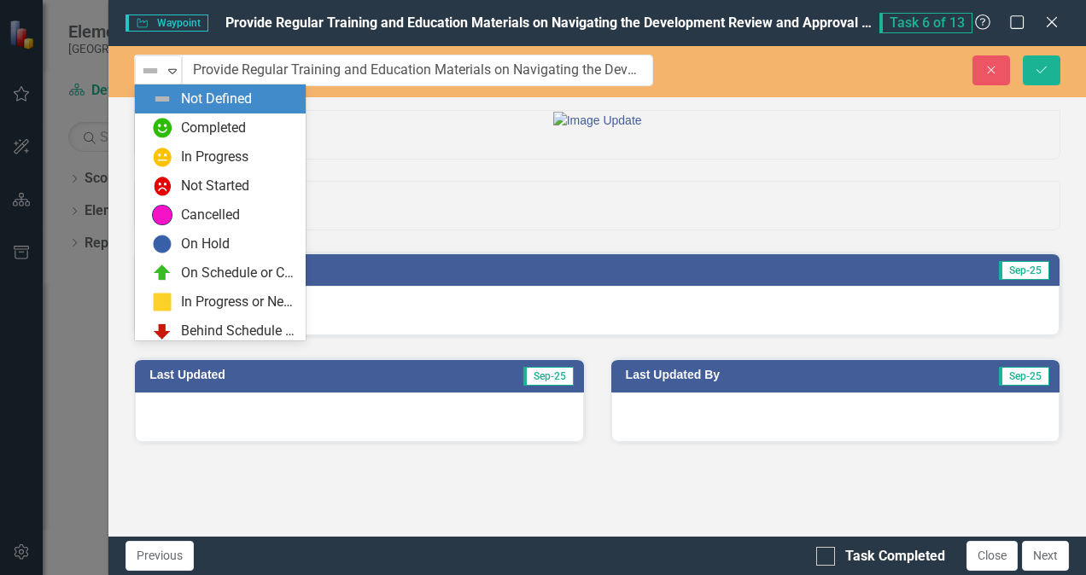
click at [152, 77] on img at bounding box center [150, 71] width 20 height 20
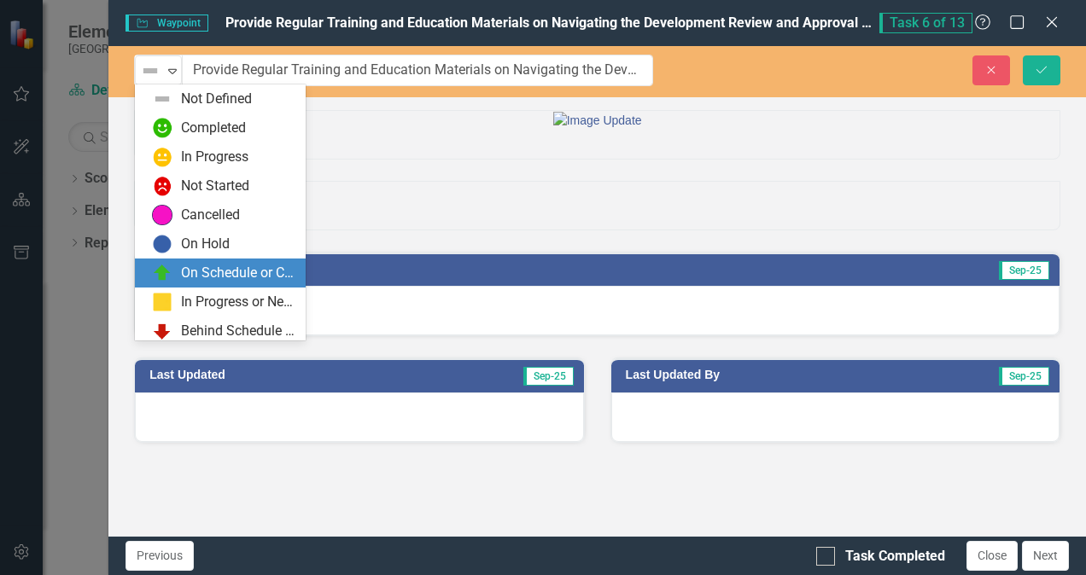
click at [217, 278] on div "On Schedule or Complete" at bounding box center [238, 274] width 114 height 20
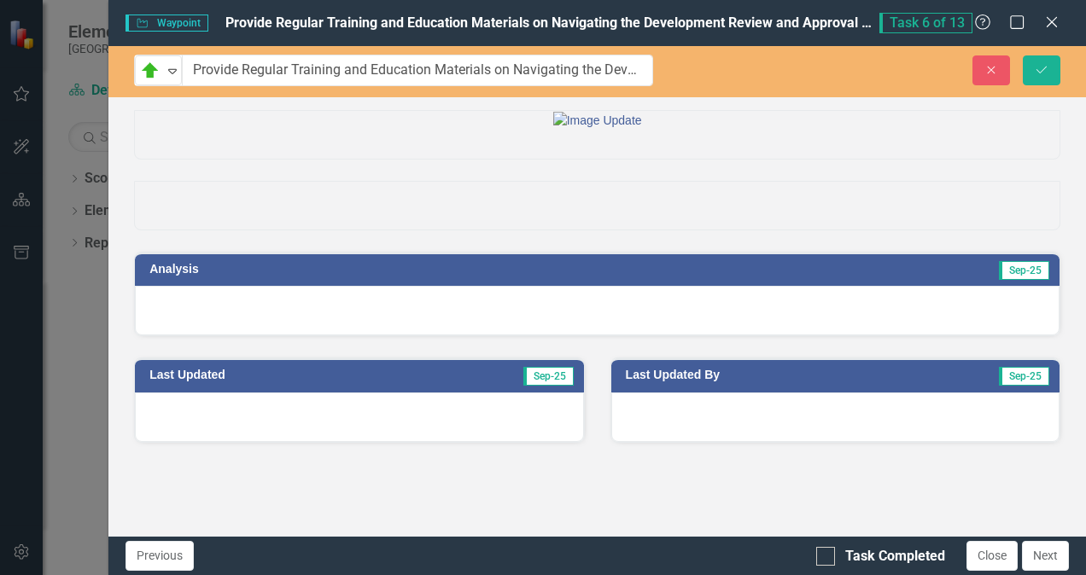
click at [236, 336] on div at bounding box center [597, 311] width 925 height 50
click at [234, 336] on div at bounding box center [597, 311] width 925 height 50
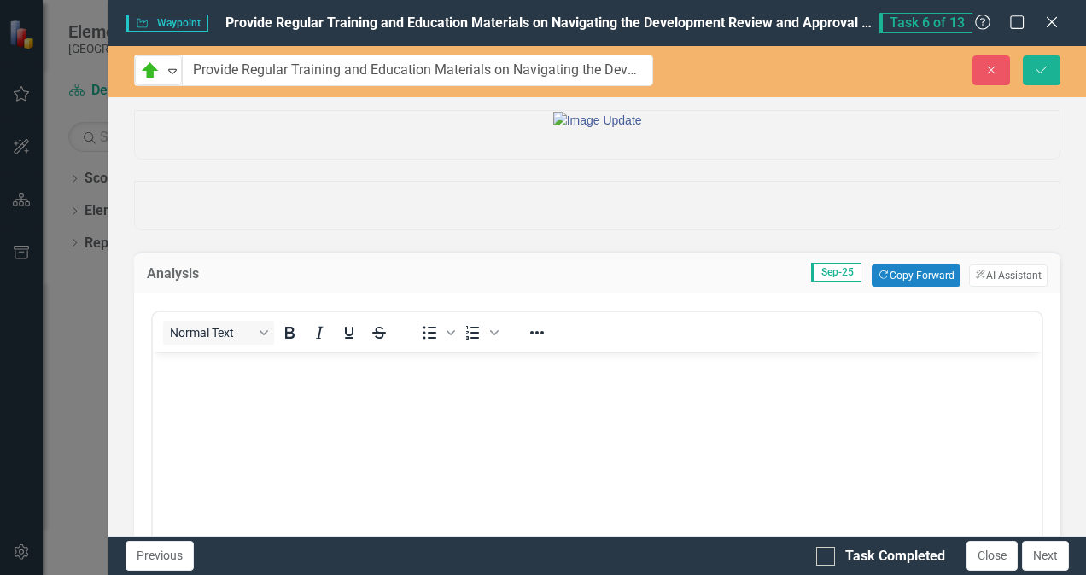
scroll to position [0, 0]
click at [233, 371] on p "Rich Text Area. Press ALT-0 for help." at bounding box center [597, 366] width 880 height 20
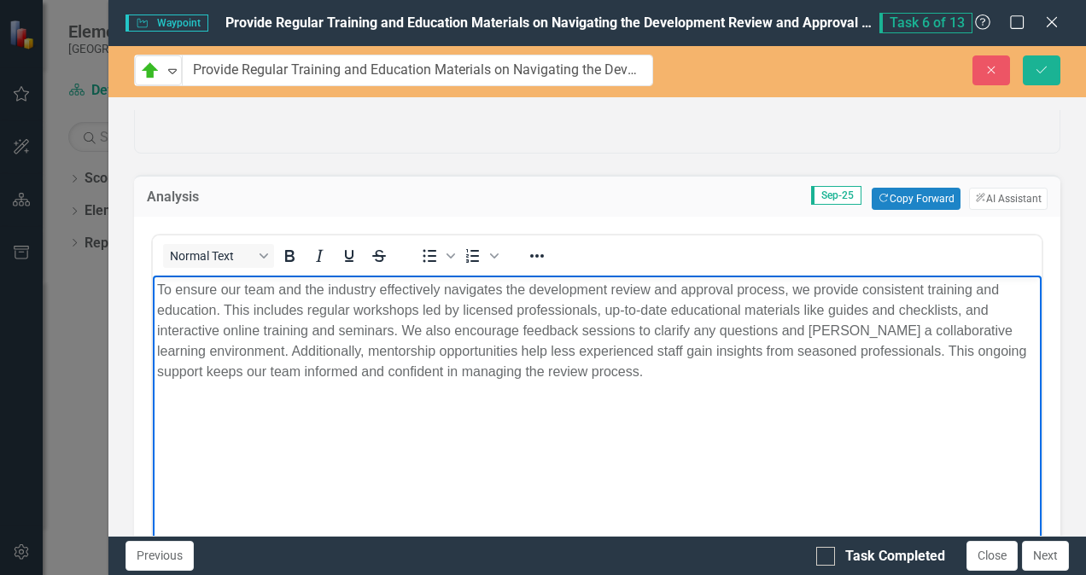
scroll to position [79, 0]
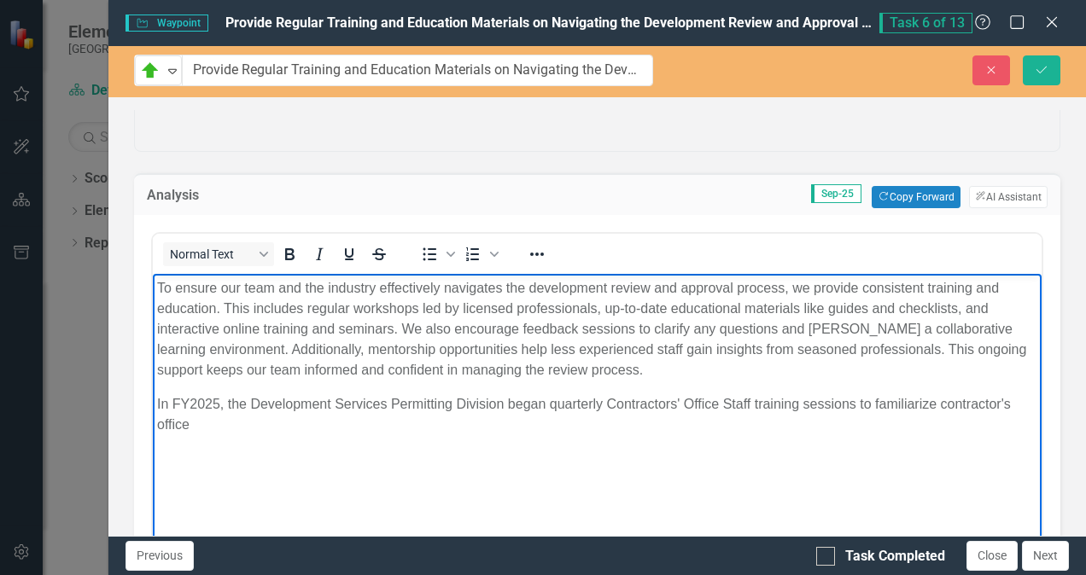
click at [677, 402] on p "In FY2025, the Development Services Permitting Division began quarterly Contrac…" at bounding box center [597, 414] width 880 height 41
click at [309, 423] on p "In FY2025, the Development Services Permitting Division began quarterly Contrac…" at bounding box center [597, 414] width 880 height 41
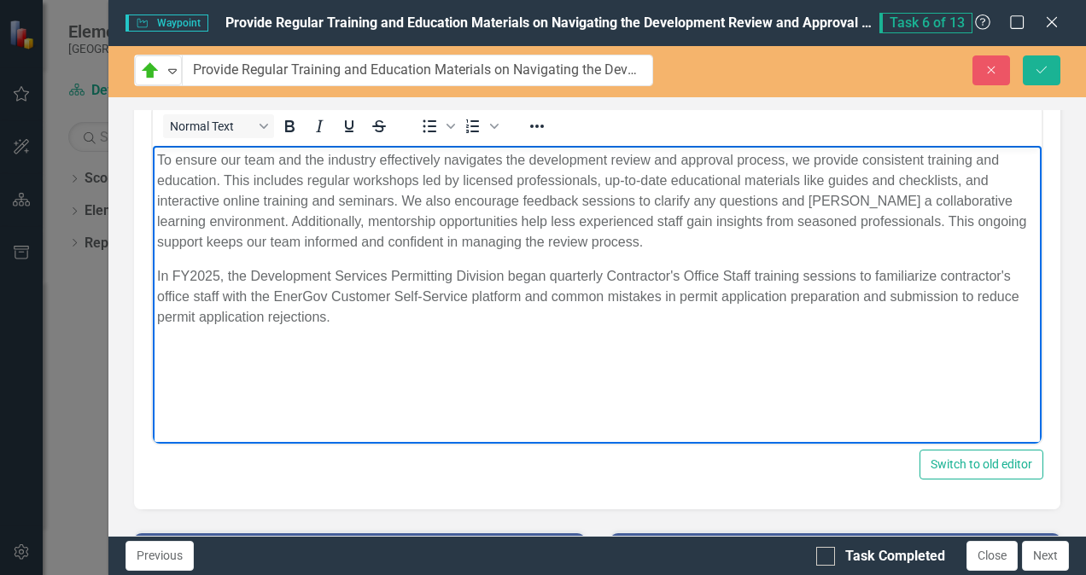
scroll to position [0, 0]
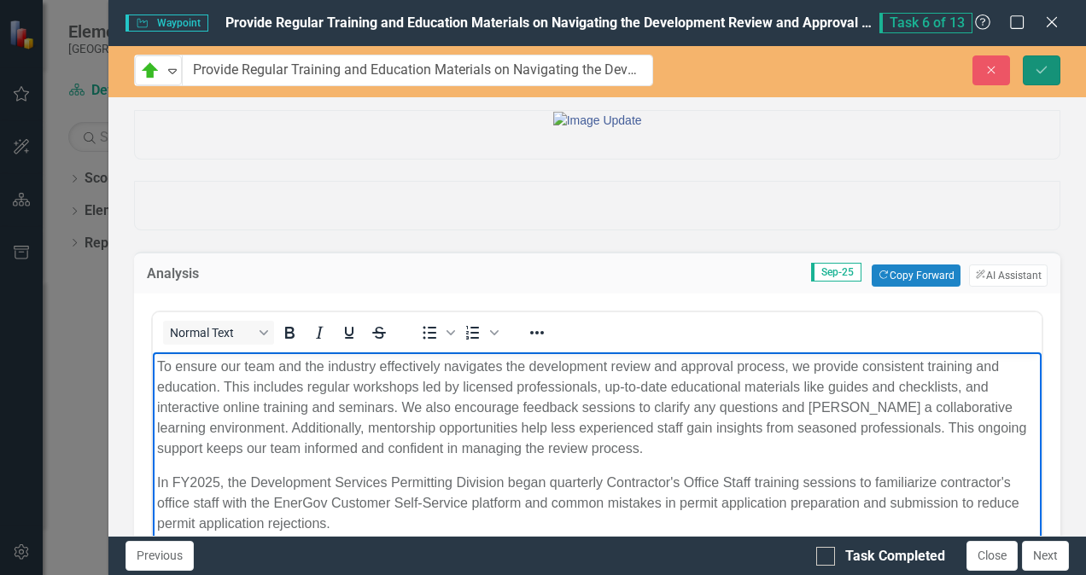
click at [1037, 69] on icon "Save" at bounding box center [1041, 70] width 15 height 12
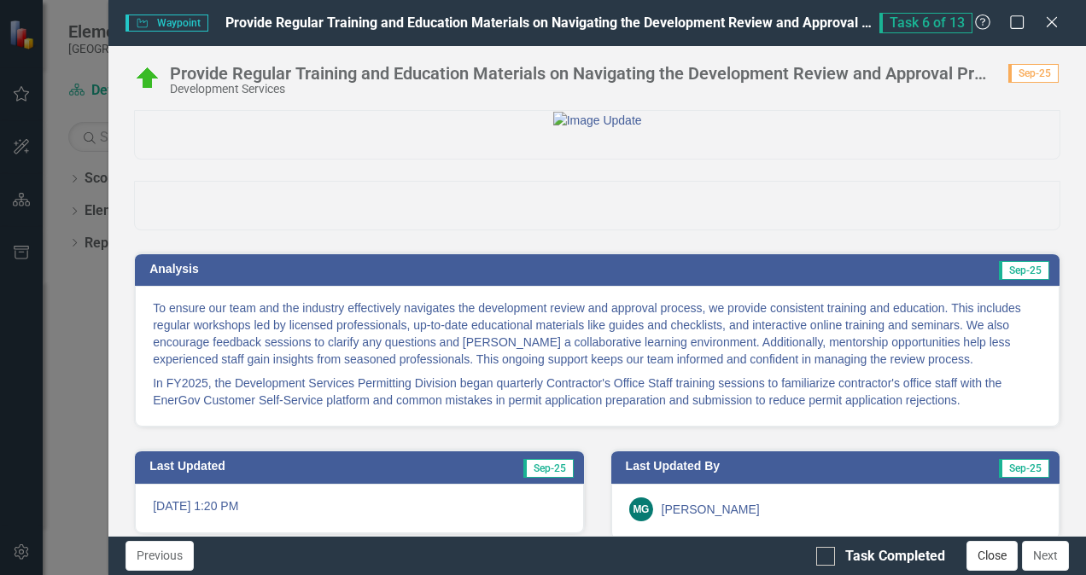
click at [987, 552] on button "Close" at bounding box center [992, 556] width 51 height 30
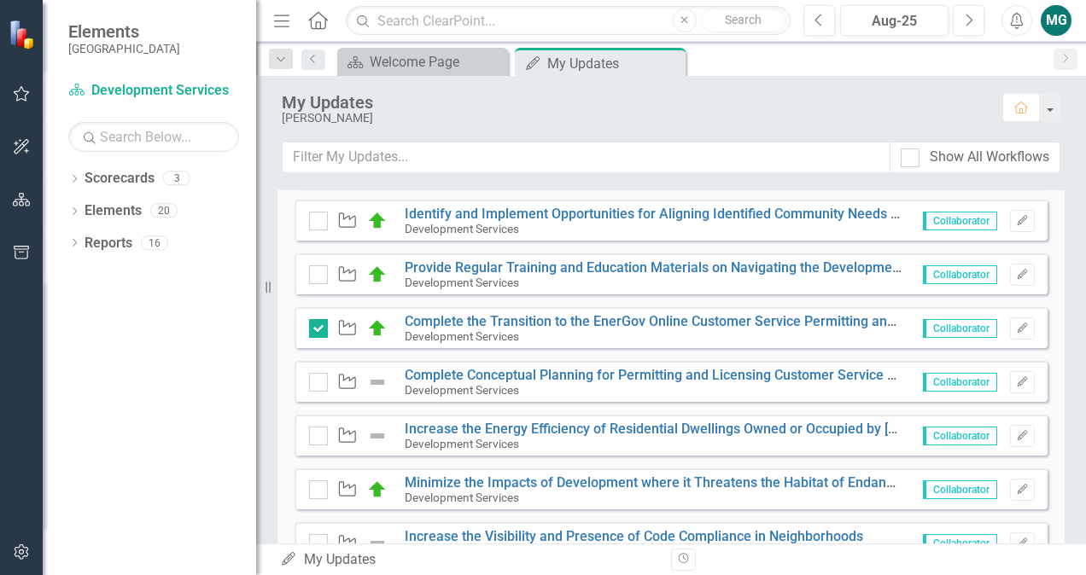
scroll to position [607, 0]
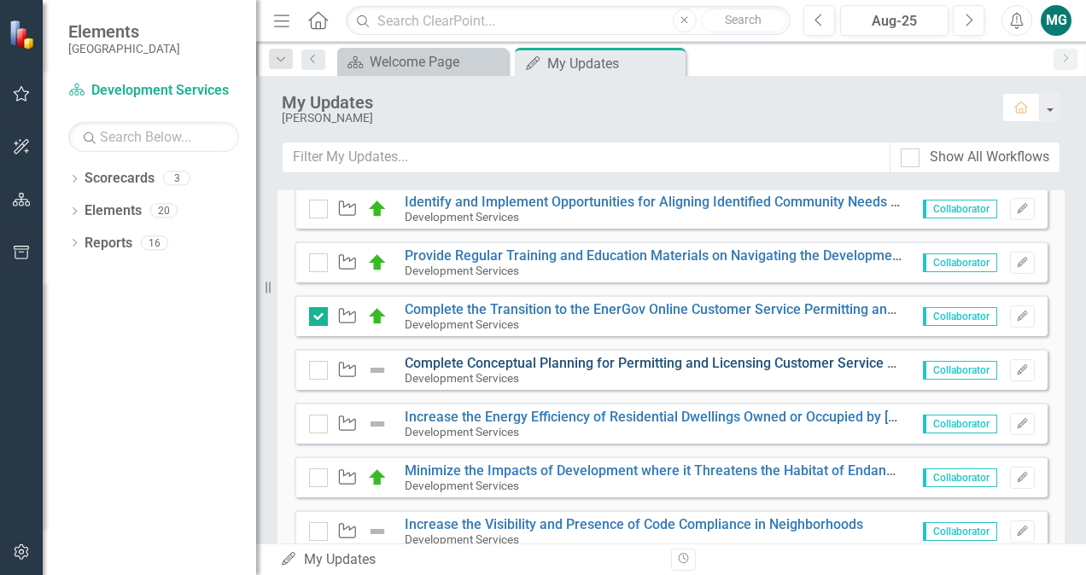
click at [628, 363] on link "Complete Conceptual Planning for Permitting and Licensing Customer Service Cent…" at bounding box center [904, 363] width 999 height 16
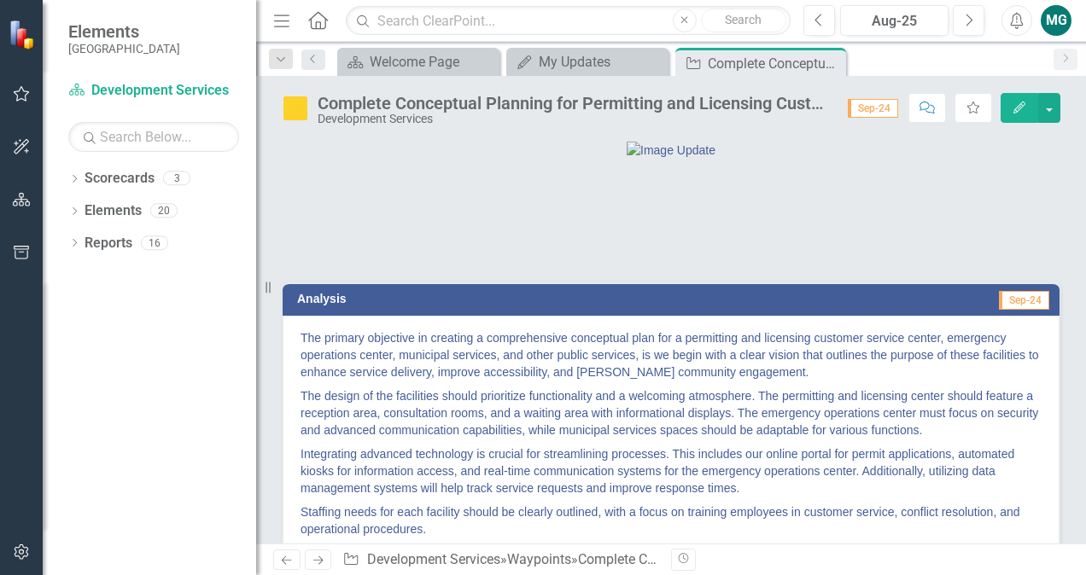
click at [599, 106] on div "Complete Conceptual Planning for Permitting and Licensing Customer Service Cent…" at bounding box center [574, 103] width 513 height 19
click at [1024, 108] on icon "Edit" at bounding box center [1019, 108] width 15 height 12
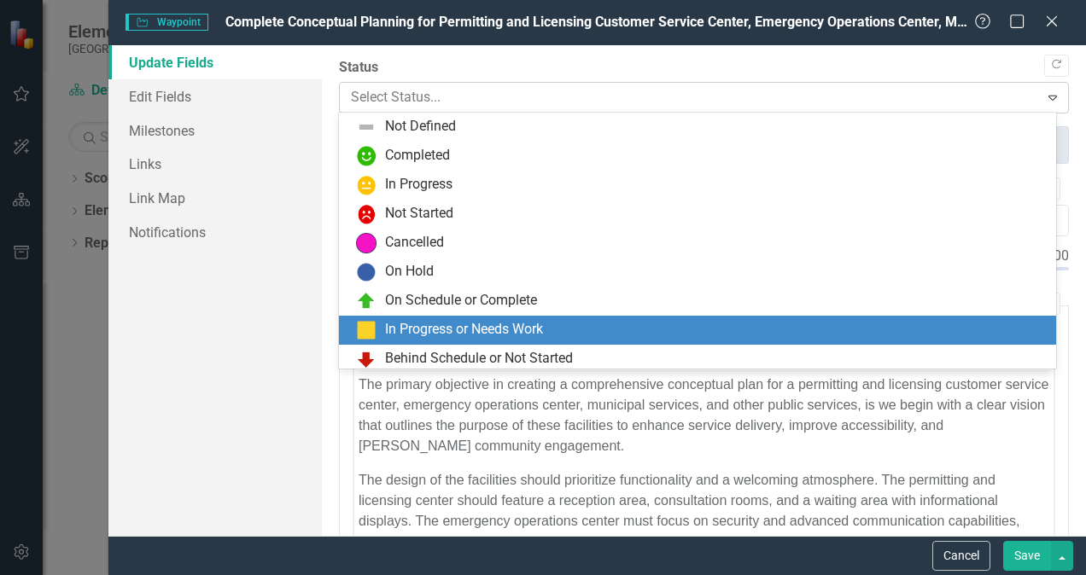
click at [862, 94] on div at bounding box center [689, 97] width 677 height 23
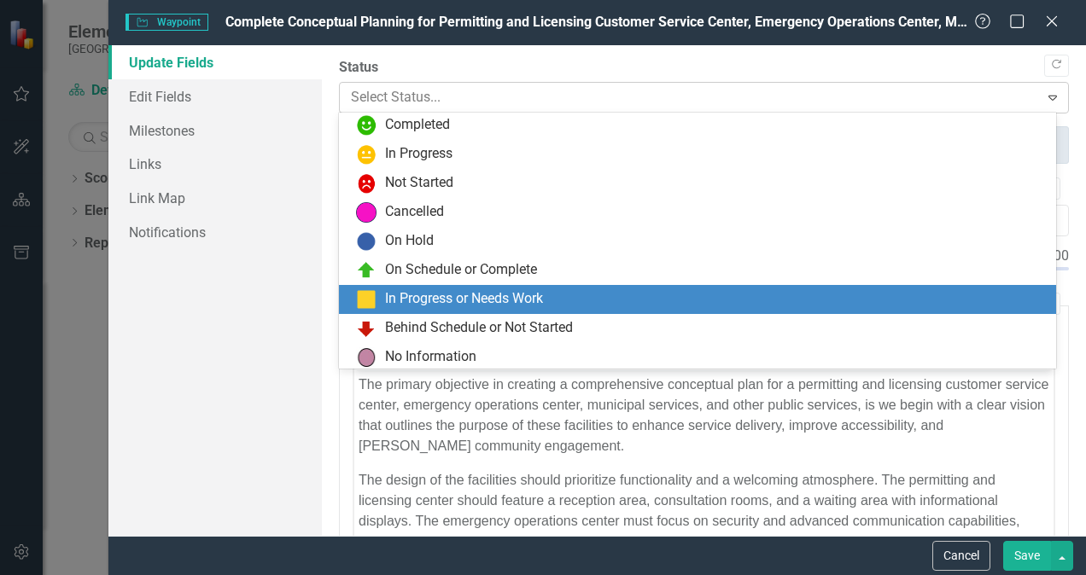
scroll to position [34, 0]
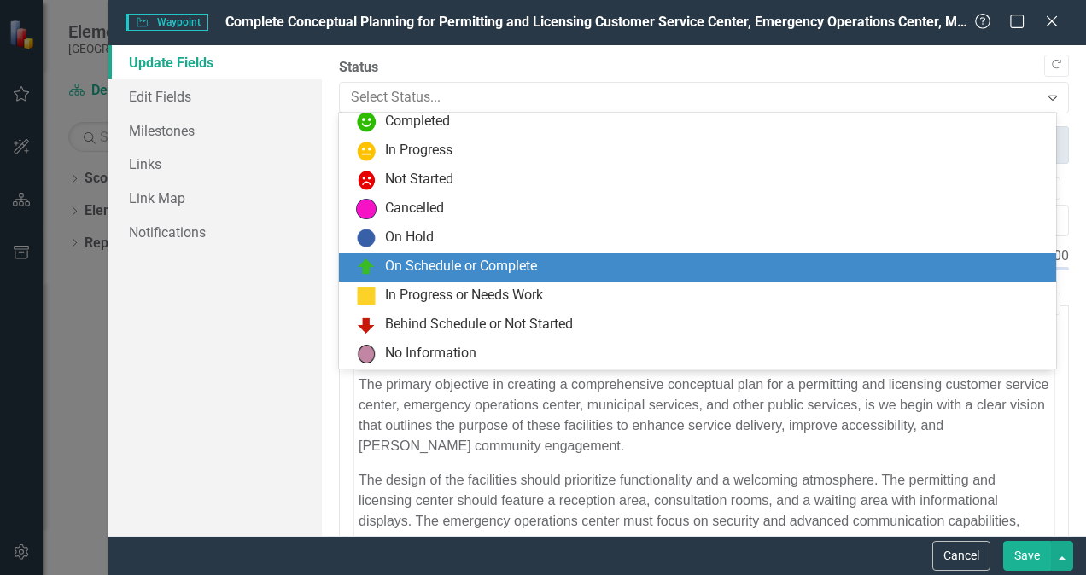
click at [635, 266] on div "On Schedule or Complete" at bounding box center [701, 267] width 690 height 20
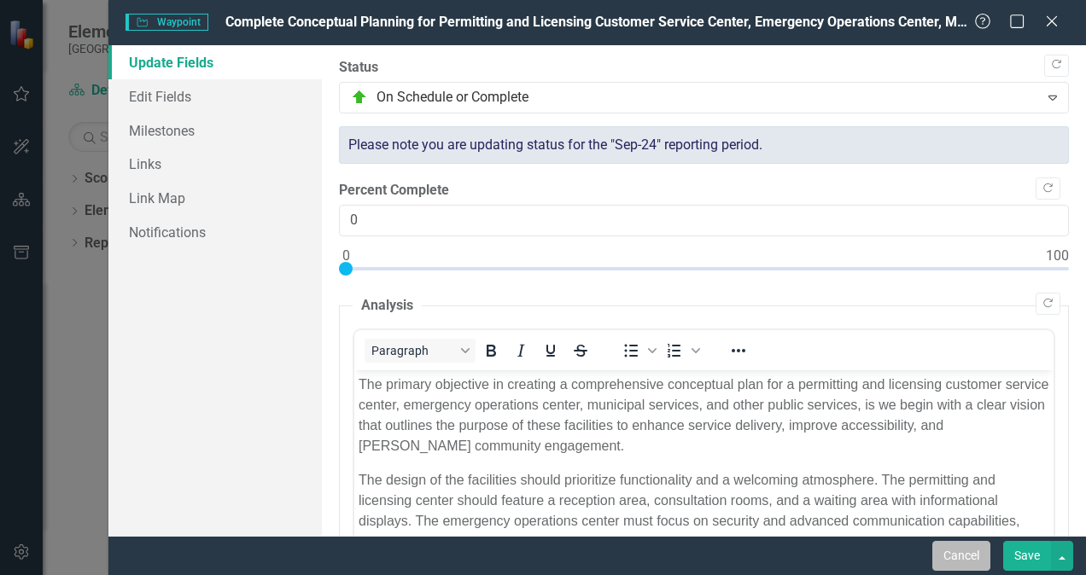
click at [953, 561] on button "Cancel" at bounding box center [961, 556] width 58 height 30
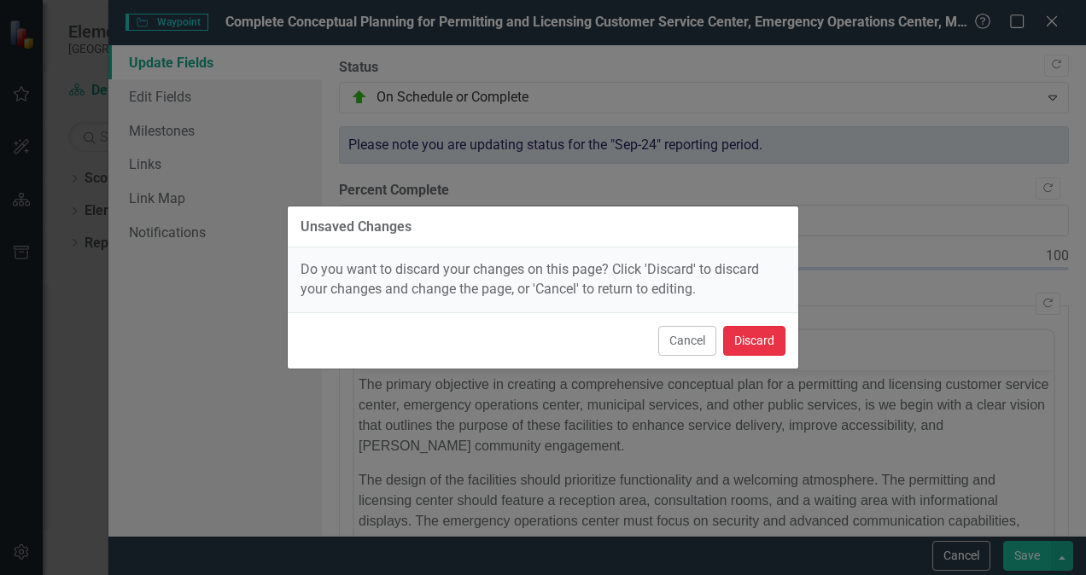
click at [750, 350] on button "Discard" at bounding box center [754, 341] width 62 height 30
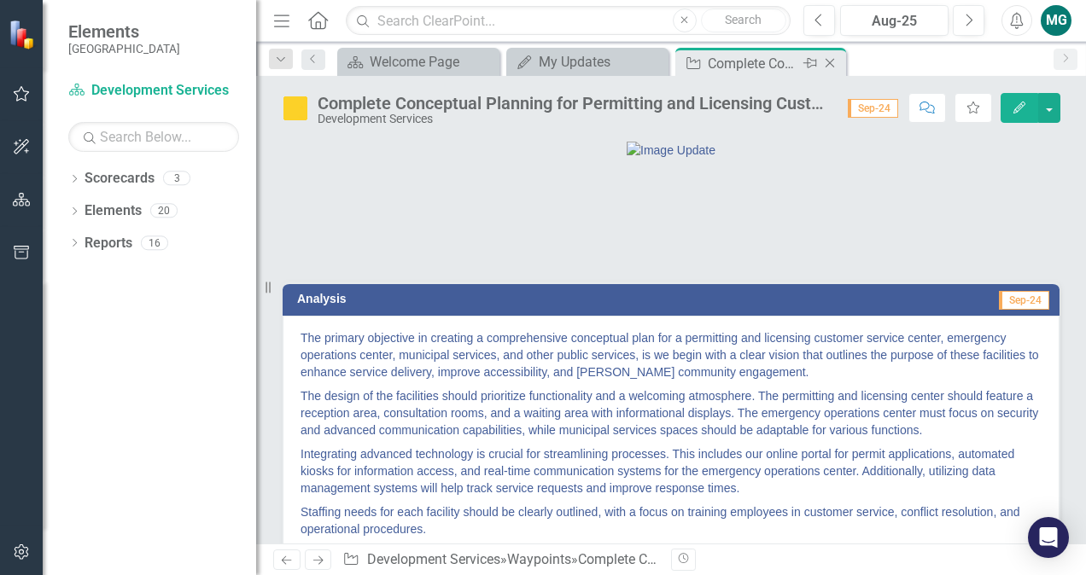
click at [830, 60] on icon "Close" at bounding box center [829, 63] width 17 height 14
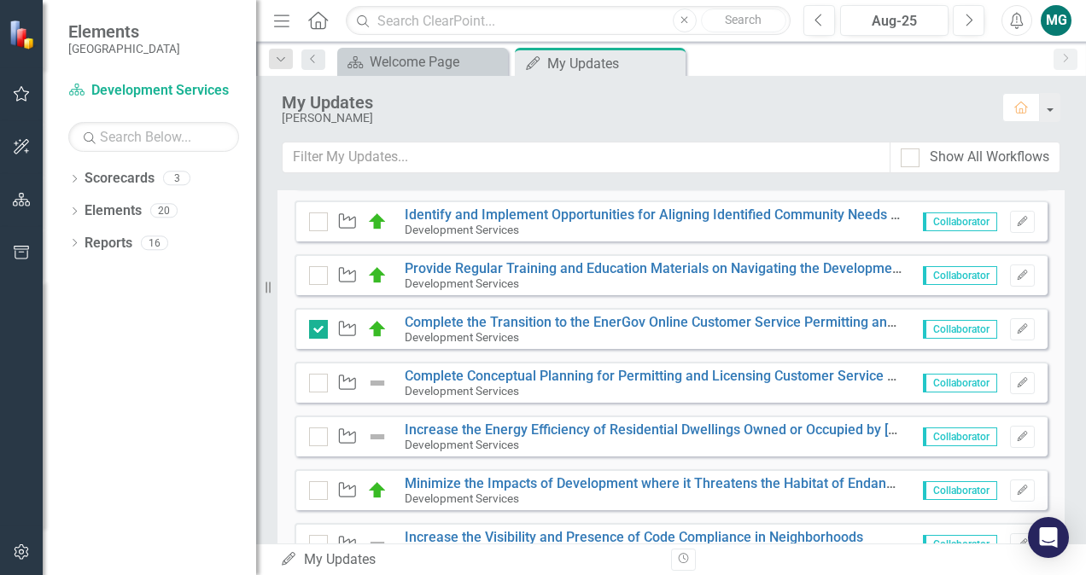
scroll to position [596, 0]
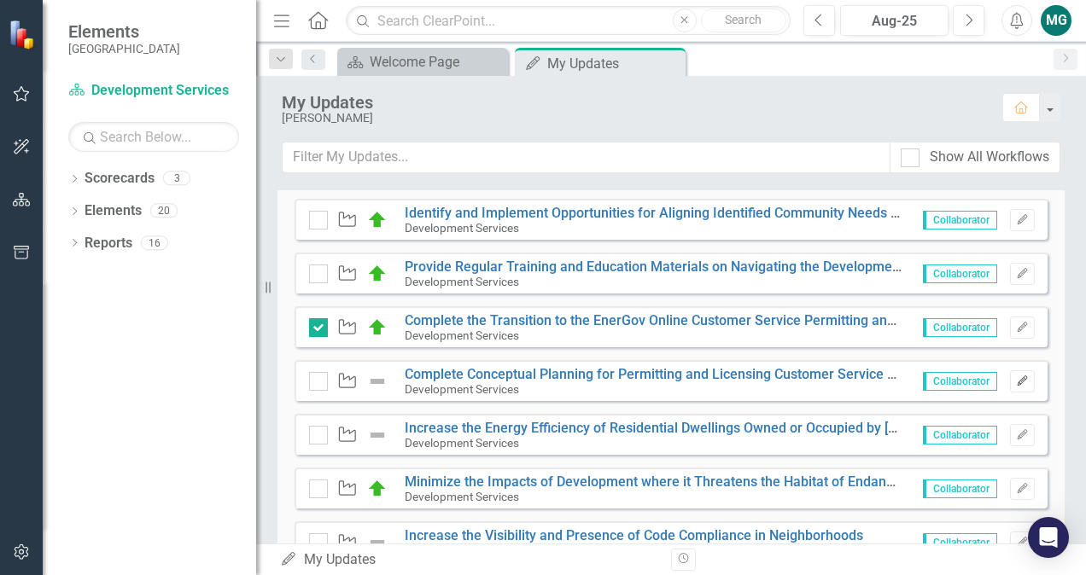
click at [1016, 383] on icon "Edit" at bounding box center [1022, 382] width 13 height 10
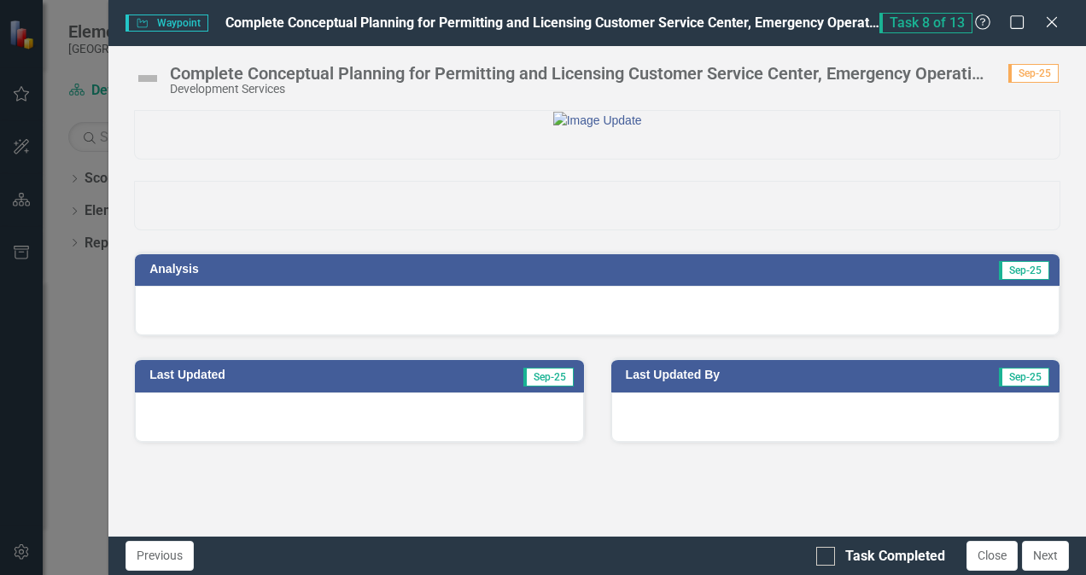
click at [332, 71] on div "Complete Conceptual Planning for Permitting and Licensing Customer Service Cent…" at bounding box center [580, 73] width 821 height 19
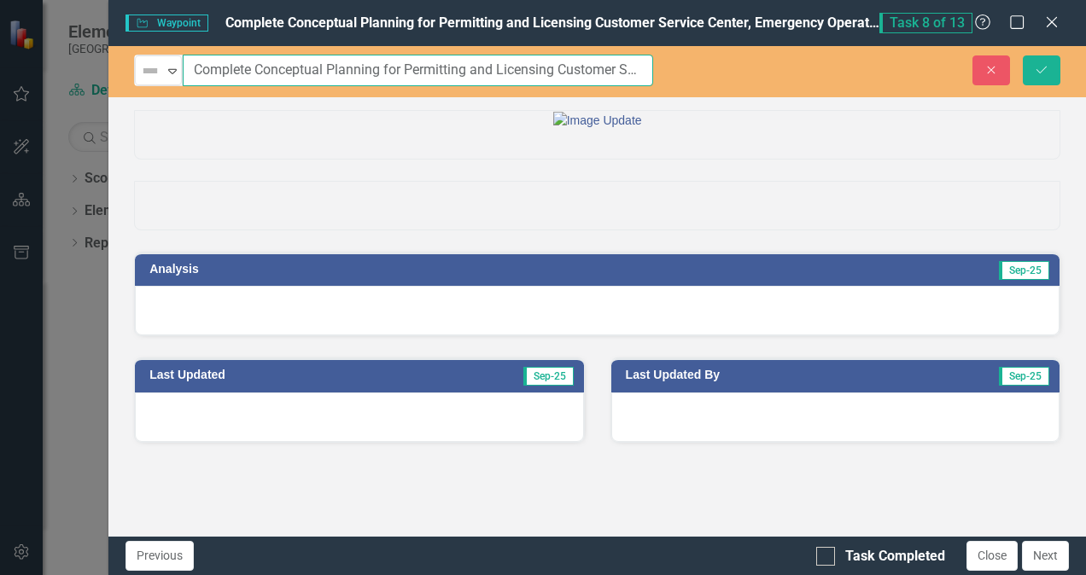
click at [332, 71] on input "Complete Conceptual Planning for Permitting and Licensing Customer Service Cent…" at bounding box center [418, 71] width 470 height 32
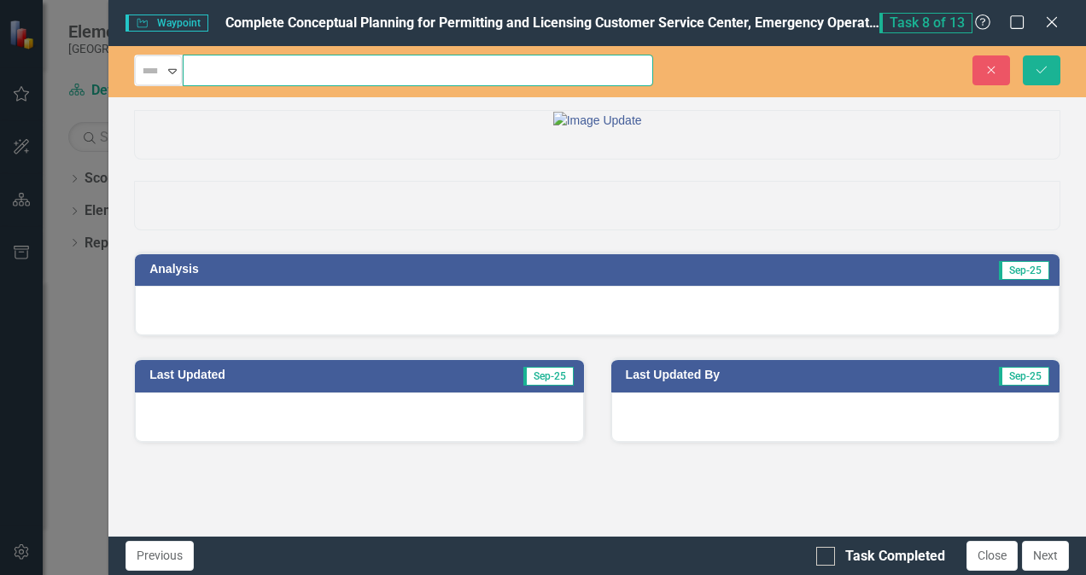
scroll to position [0, 532]
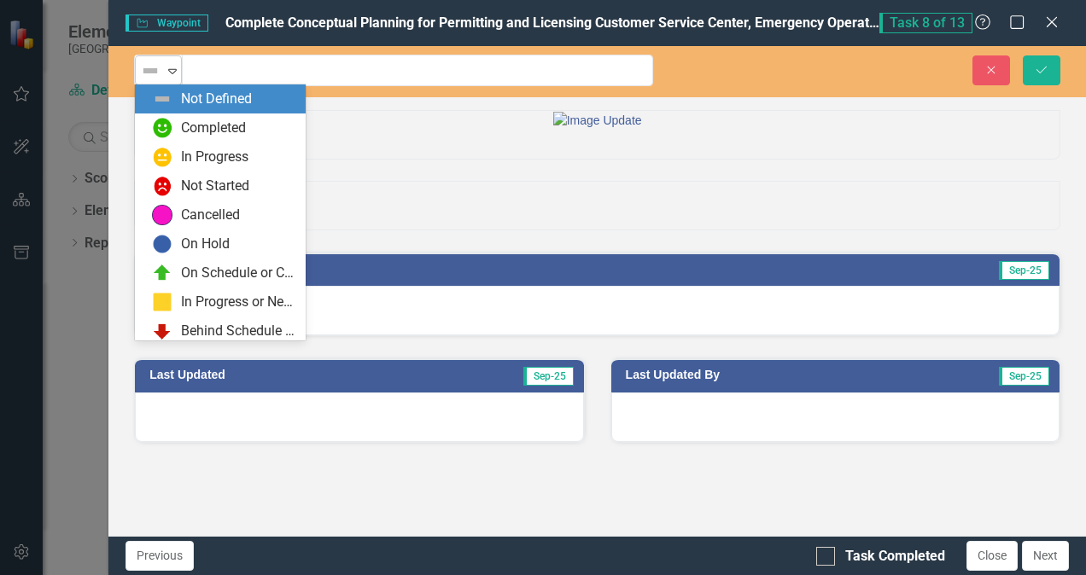
click at [166, 64] on icon "Expand" at bounding box center [172, 71] width 17 height 14
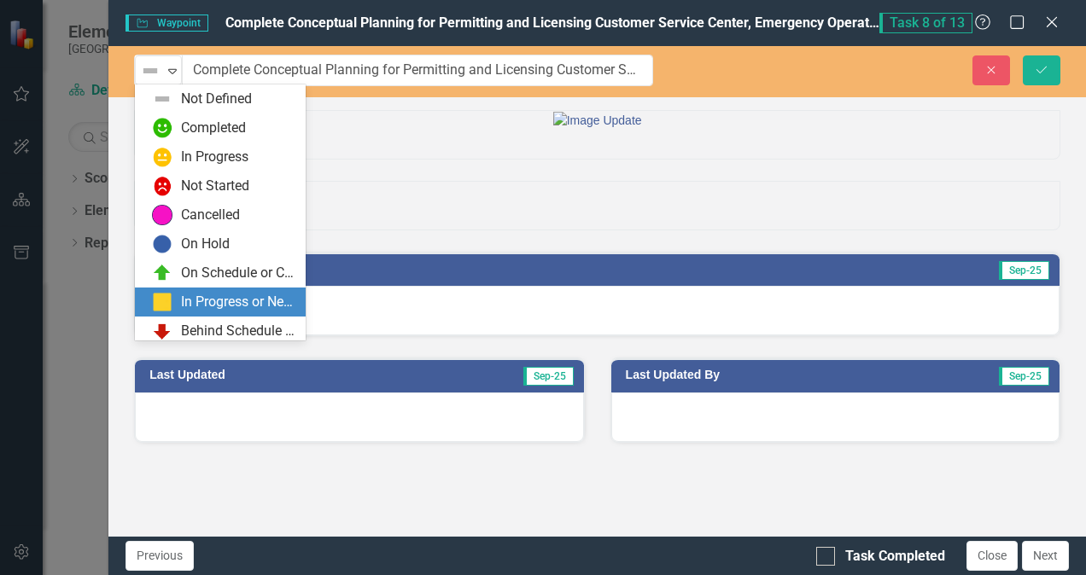
click at [237, 302] on div "In Progress or Needs Work" at bounding box center [238, 303] width 114 height 20
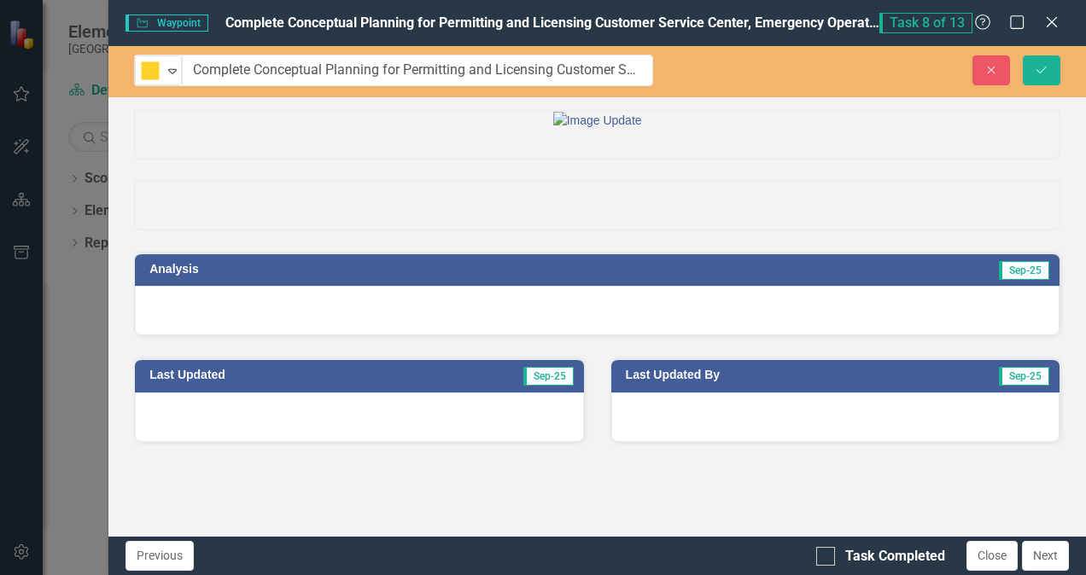
click at [297, 336] on div at bounding box center [597, 311] width 925 height 50
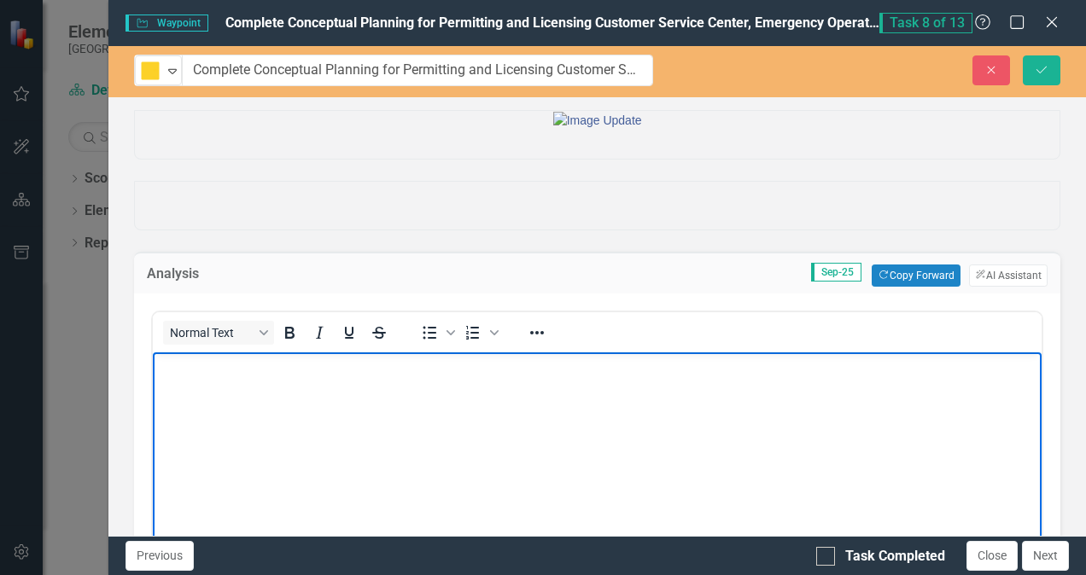
click at [310, 374] on p "Rich Text Area. Press ALT-0 for help." at bounding box center [597, 366] width 880 height 20
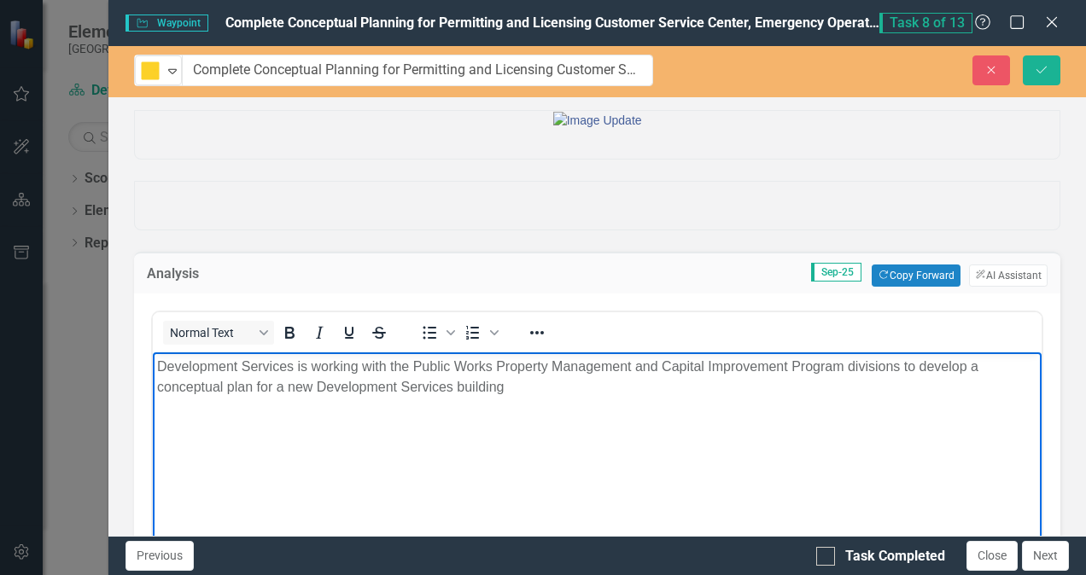
click at [312, 389] on p "Development Services is working with the Public Works Property Management and C…" at bounding box center [597, 376] width 880 height 41
drag, startPoint x: 501, startPoint y: 388, endPoint x: 278, endPoint y: 399, distance: 223.1
click at [278, 399] on body "Development Services is working with the Public Works Property Management and C…" at bounding box center [597, 480] width 889 height 256
click at [308, 366] on p "Development Services is working with the Public Works Property Management and C…" at bounding box center [597, 376] width 880 height 41
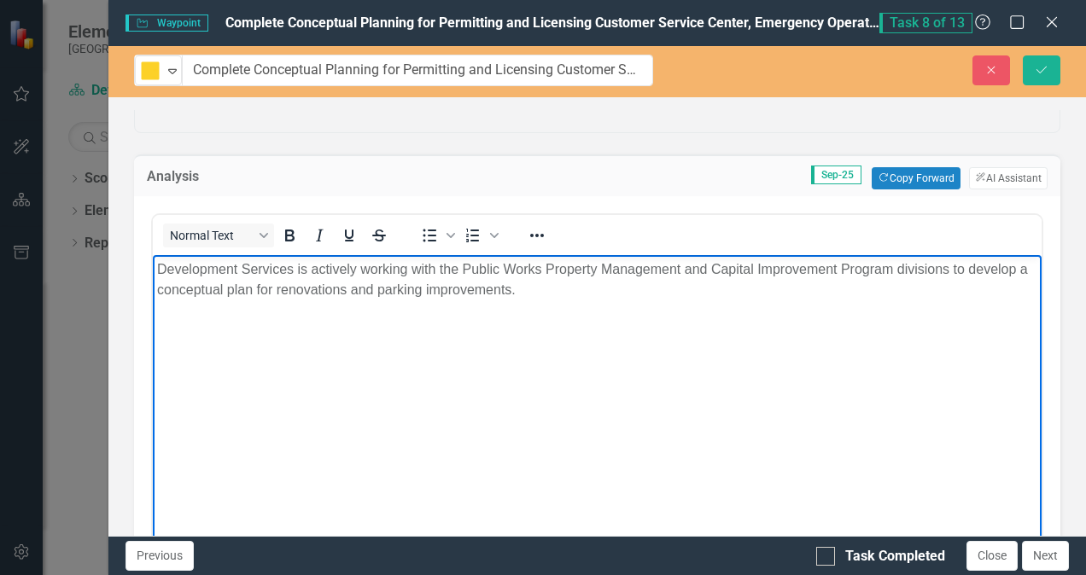
scroll to position [99, 0]
click at [540, 289] on p "Development Services is actively working with the Public Works Property Managem…" at bounding box center [597, 277] width 880 height 41
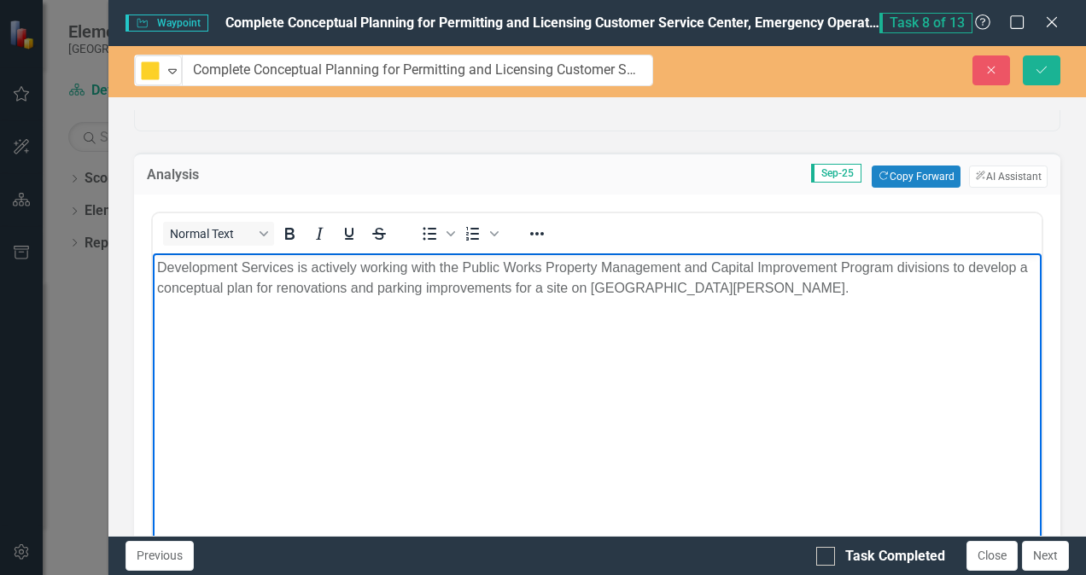
click at [541, 290] on p "Development Services is actively working with the Public Works Property Managem…" at bounding box center [597, 277] width 880 height 41
click at [1035, 75] on icon "Save" at bounding box center [1041, 70] width 15 height 12
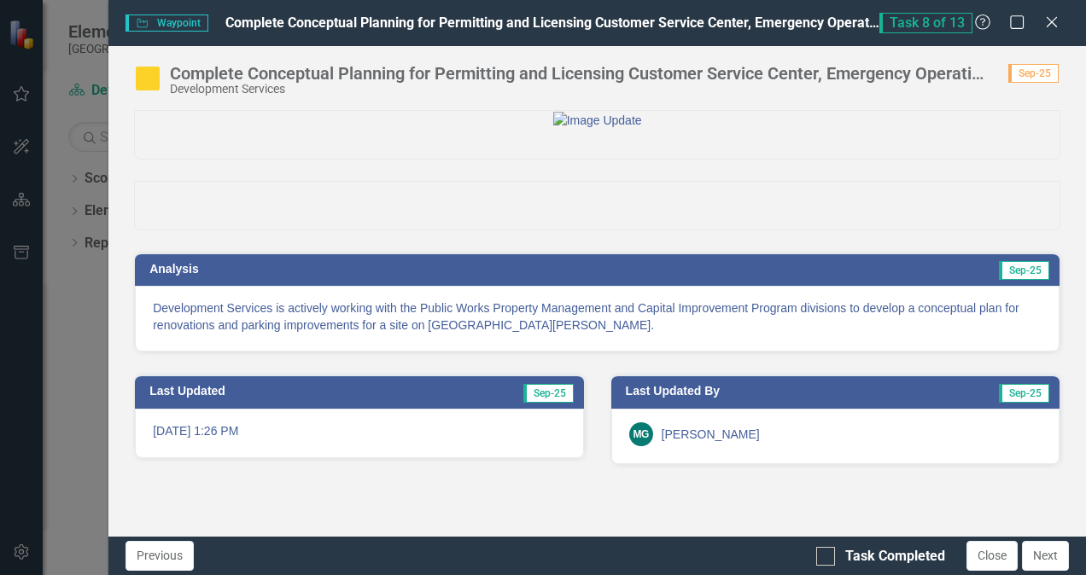
scroll to position [31, 0]
click at [994, 561] on button "Close" at bounding box center [992, 556] width 51 height 30
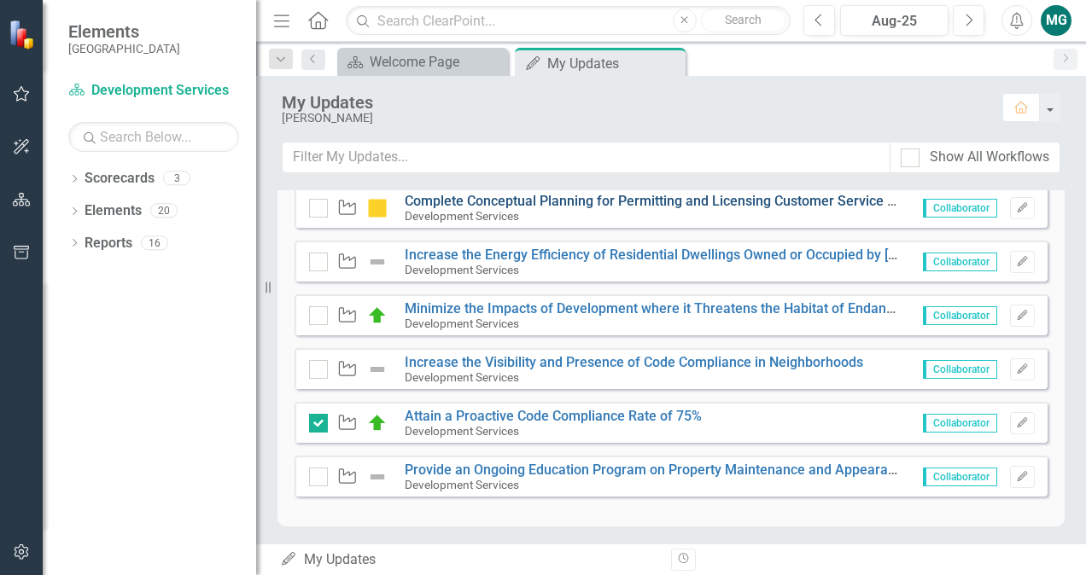
scroll to position [770, 0]
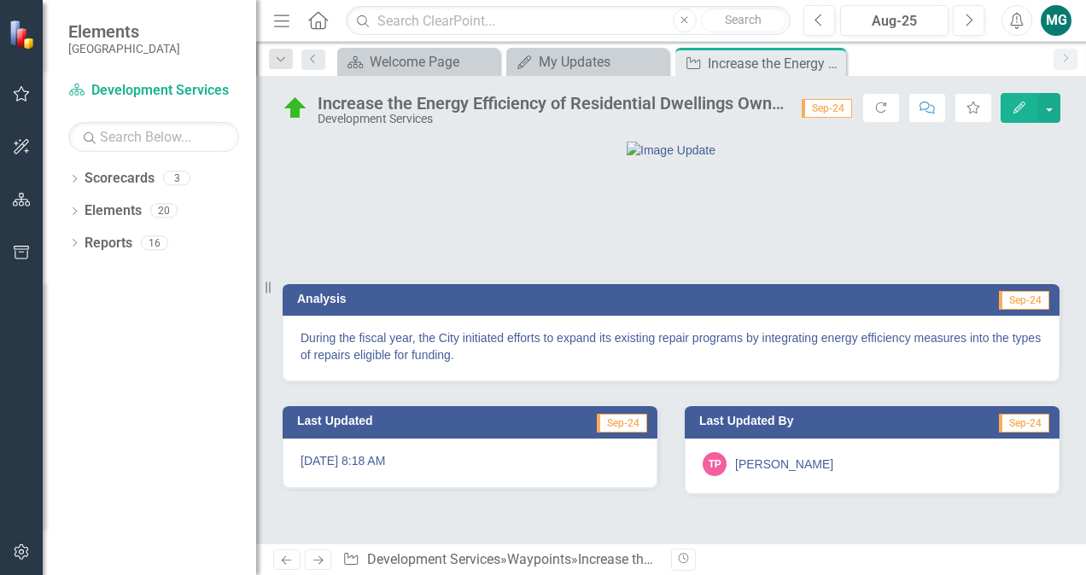
click at [1003, 63] on div "Scorecard Welcome Page Close My Updates My Updates Close Waypoint Increase the …" at bounding box center [689, 61] width 711 height 27
click at [620, 98] on div "Increase the Energy Efficiency of Residential Dwellings Owned or Occupied by [M…" at bounding box center [551, 103] width 467 height 19
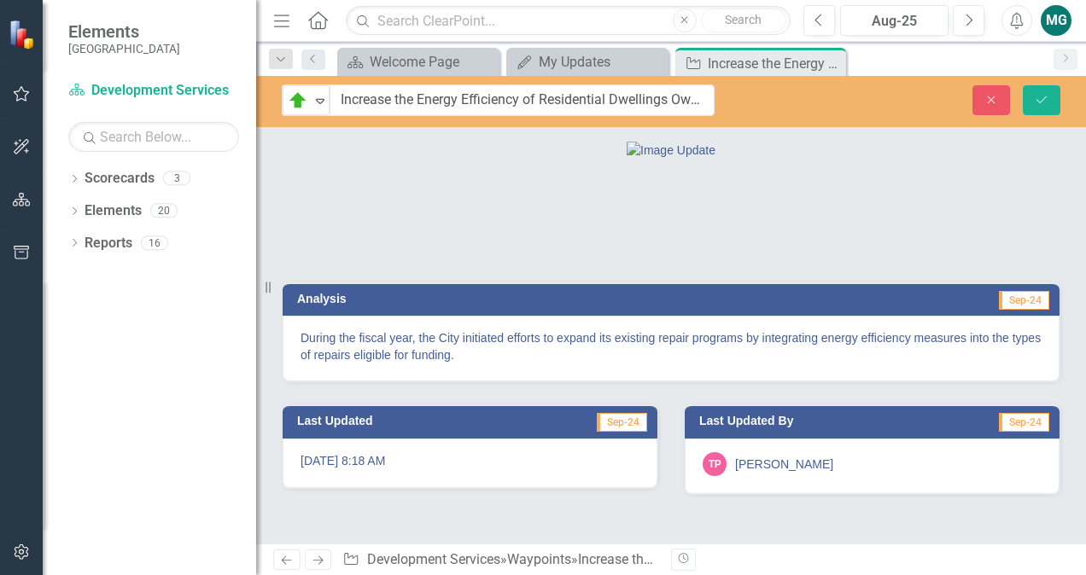
click at [620, 98] on input "Increase the Energy Efficiency of Residential Dwellings Owned or Occupied by [M…" at bounding box center [522, 101] width 385 height 32
click at [432, 364] on p "During the fiscal year, the City initiated efforts to expand its existing repai…" at bounding box center [671, 347] width 741 height 34
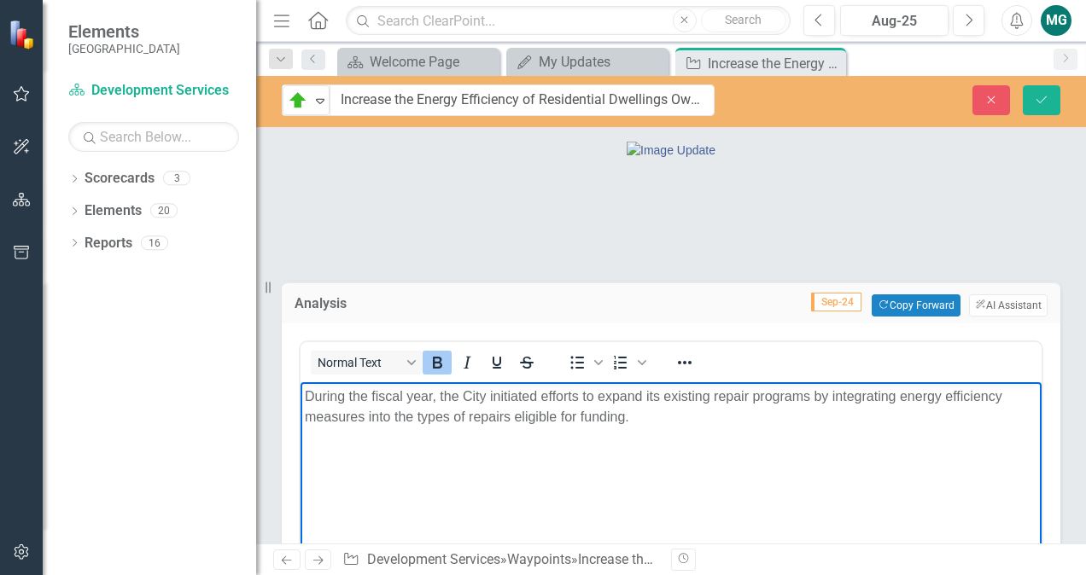
click at [432, 373] on icon "Bold" at bounding box center [437, 363] width 20 height 20
click at [491, 400] on p "﻿ During the fiscal year, the City initiated efforts to expand its existing rep…" at bounding box center [671, 406] width 733 height 41
click at [491, 400] on p "During the fiscal year, the City initiated efforts to expand its existing repai…" at bounding box center [671, 406] width 733 height 41
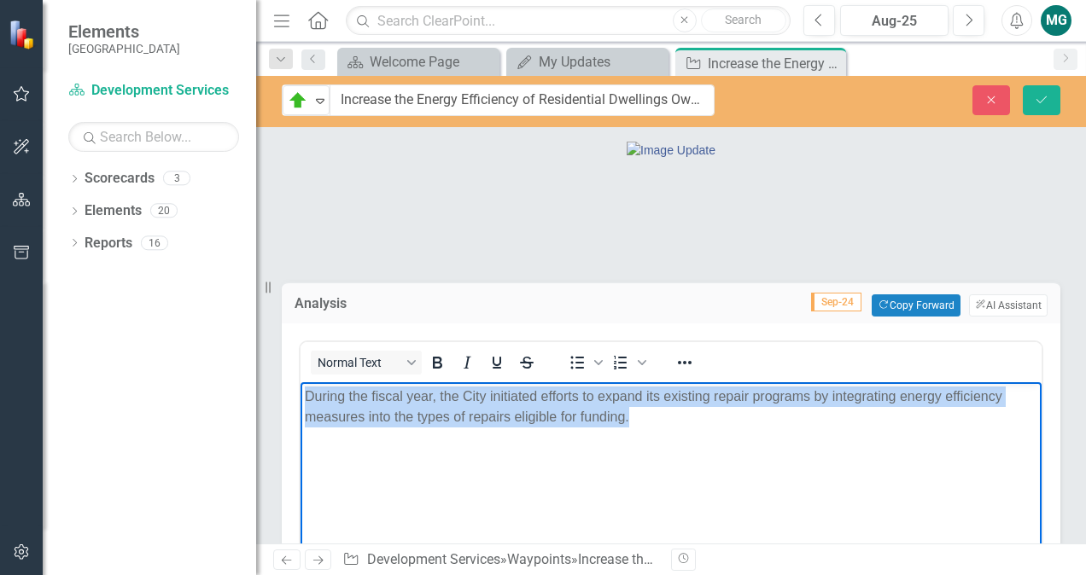
click at [491, 400] on p "During the fiscal year, the City initiated efforts to expand its existing repai…" at bounding box center [671, 406] width 733 height 41
copy p "During the fiscal year, the City initiated efforts to expand its existing repai…"
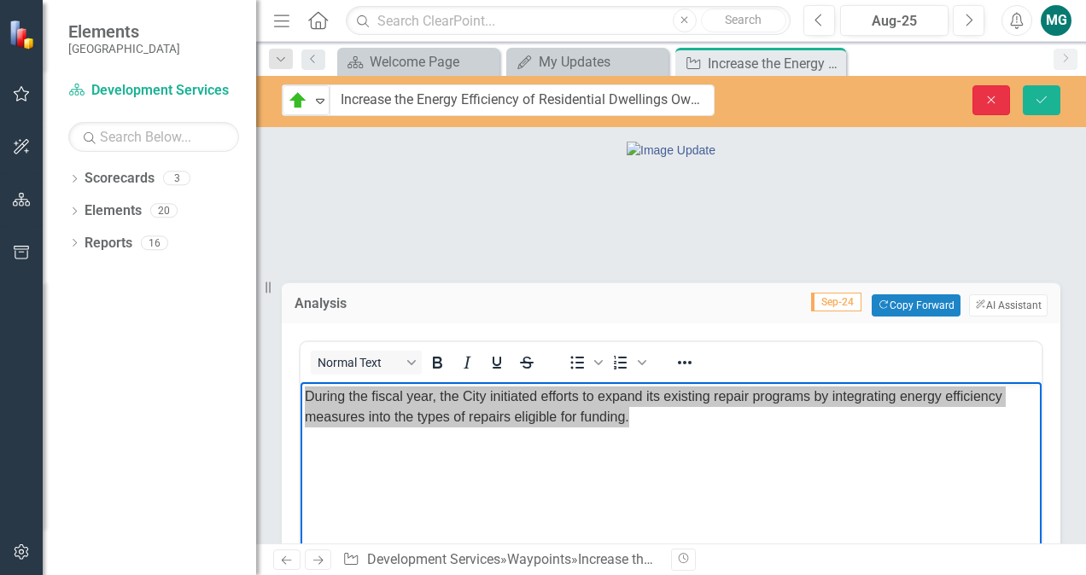
click at [985, 108] on button "Close" at bounding box center [991, 100] width 38 height 30
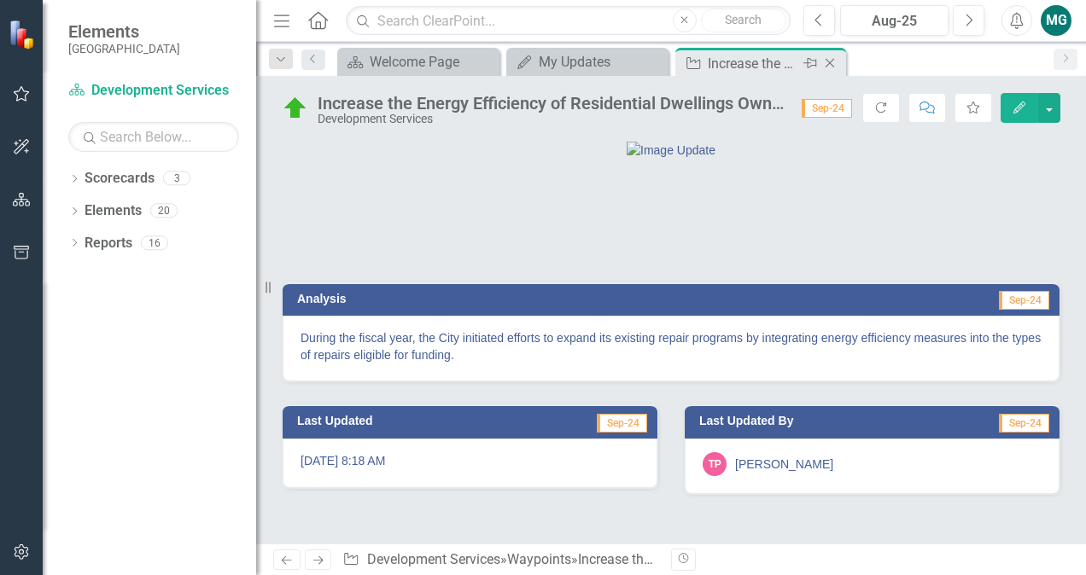
click at [829, 61] on icon at bounding box center [830, 63] width 9 height 9
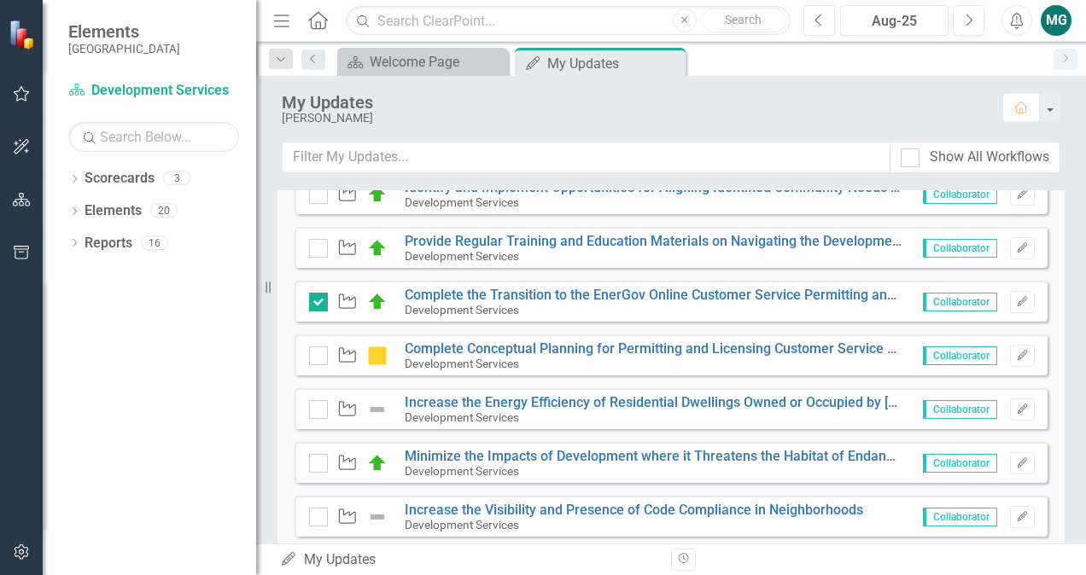
scroll to position [630, 0]
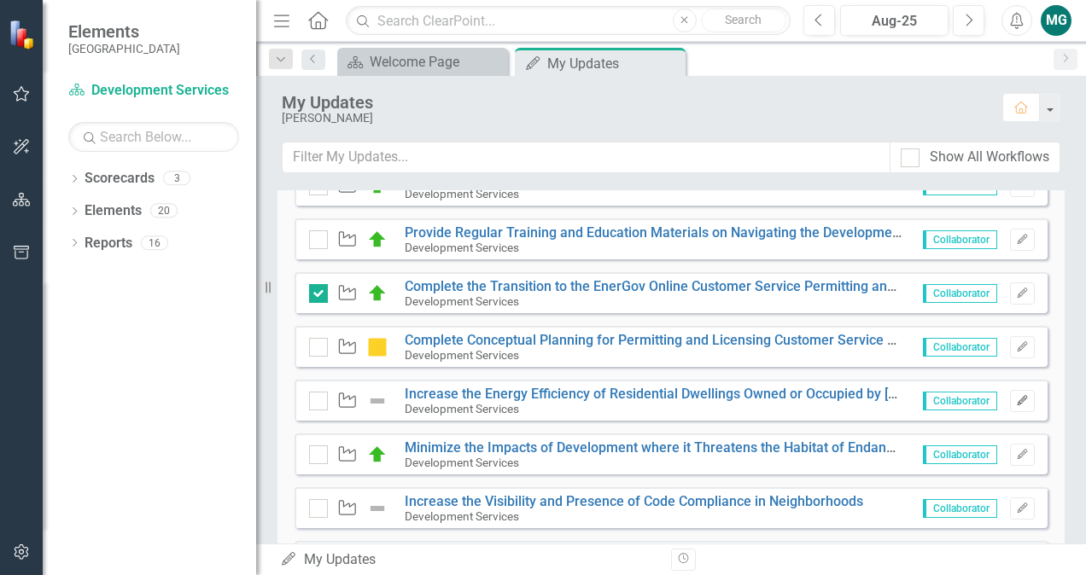
click at [1016, 400] on icon "Edit" at bounding box center [1022, 401] width 13 height 10
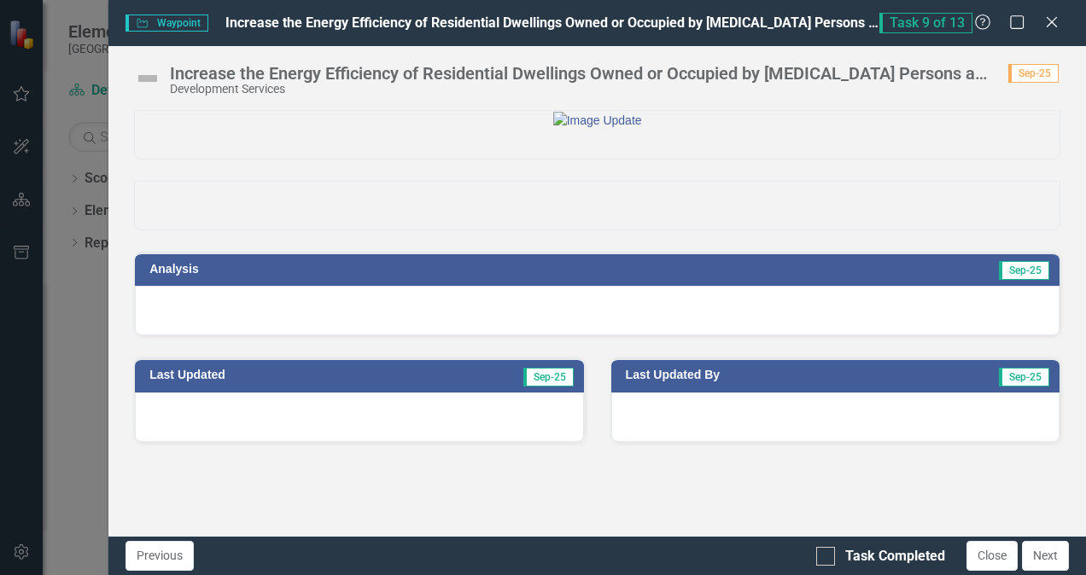
click at [441, 336] on div at bounding box center [597, 311] width 925 height 50
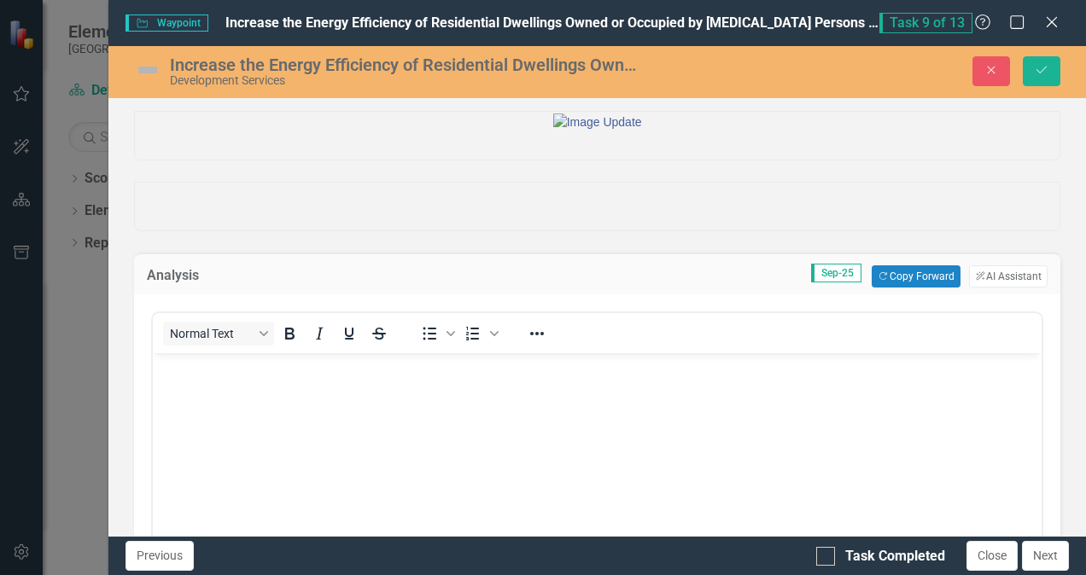
scroll to position [0, 0]
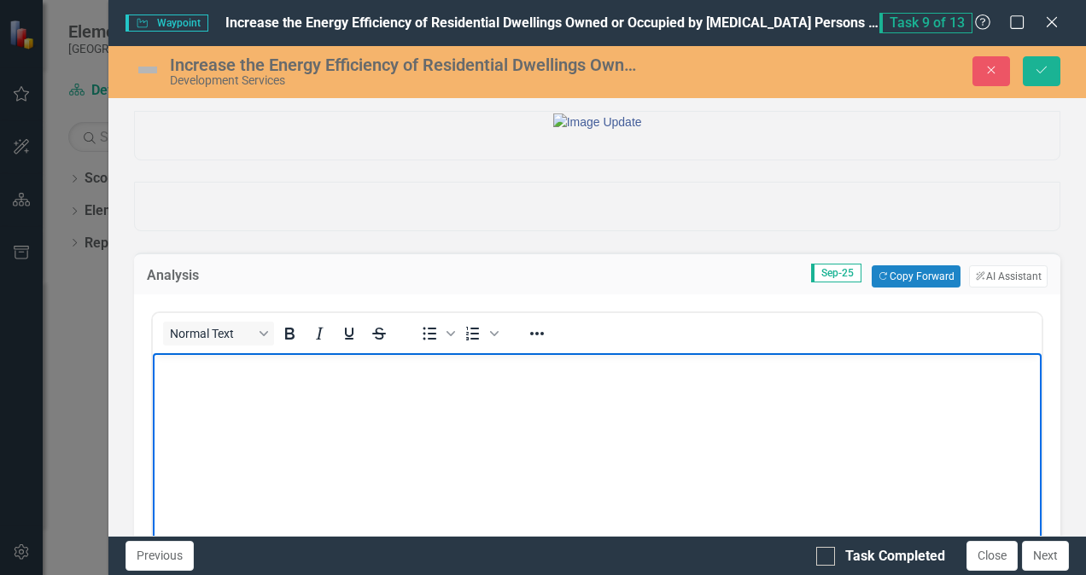
click at [324, 376] on p "Rich Text Area. Press ALT-0 for help." at bounding box center [597, 368] width 880 height 20
paste body "Rich Text Area. Press ALT-0 for help."
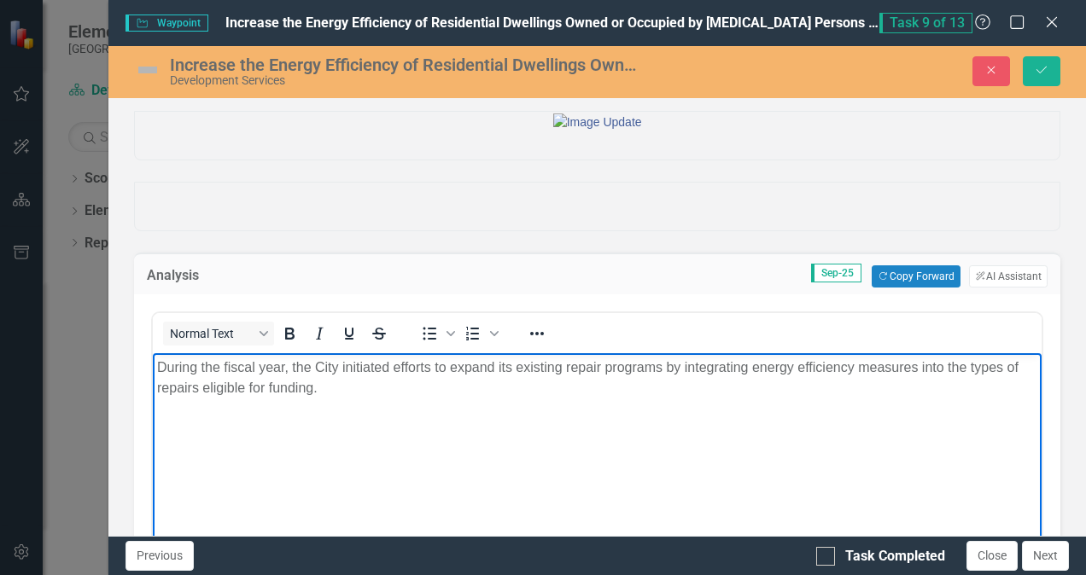
click at [324, 376] on p "During the fiscal year, the City initiated efforts to expand its existing repai…" at bounding box center [597, 378] width 880 height 41
click at [323, 388] on p "During the fiscal year, the City initiated efforts to expand its existing repai…" at bounding box center [597, 378] width 880 height 41
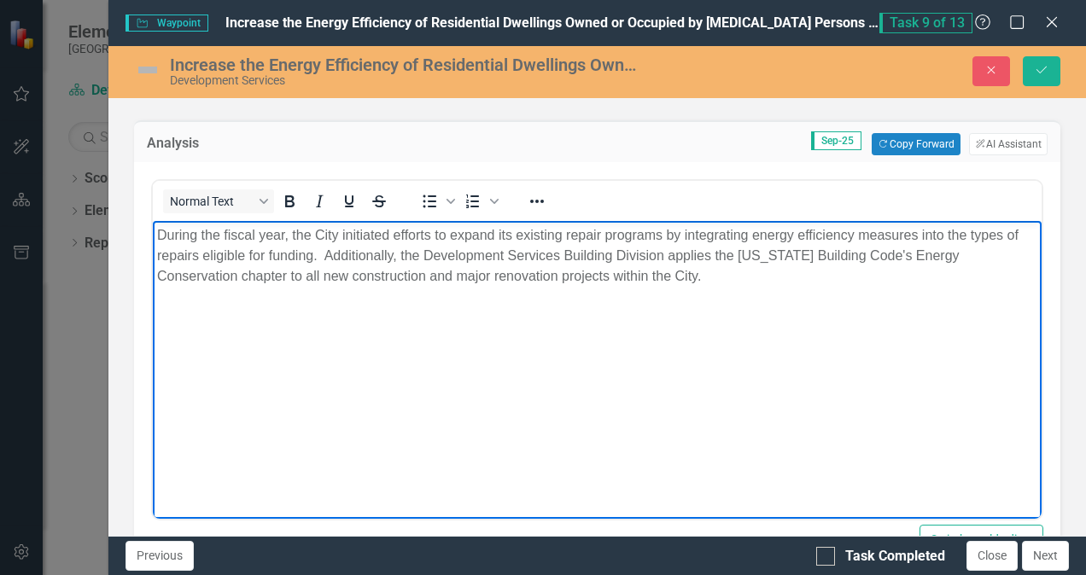
scroll to position [134, 0]
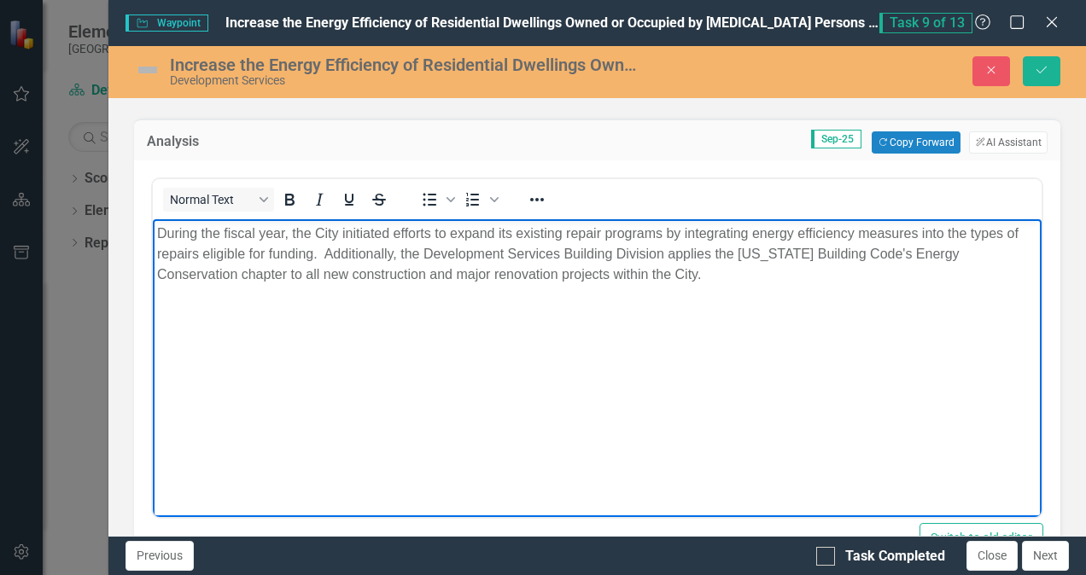
click at [144, 71] on img at bounding box center [147, 69] width 27 height 27
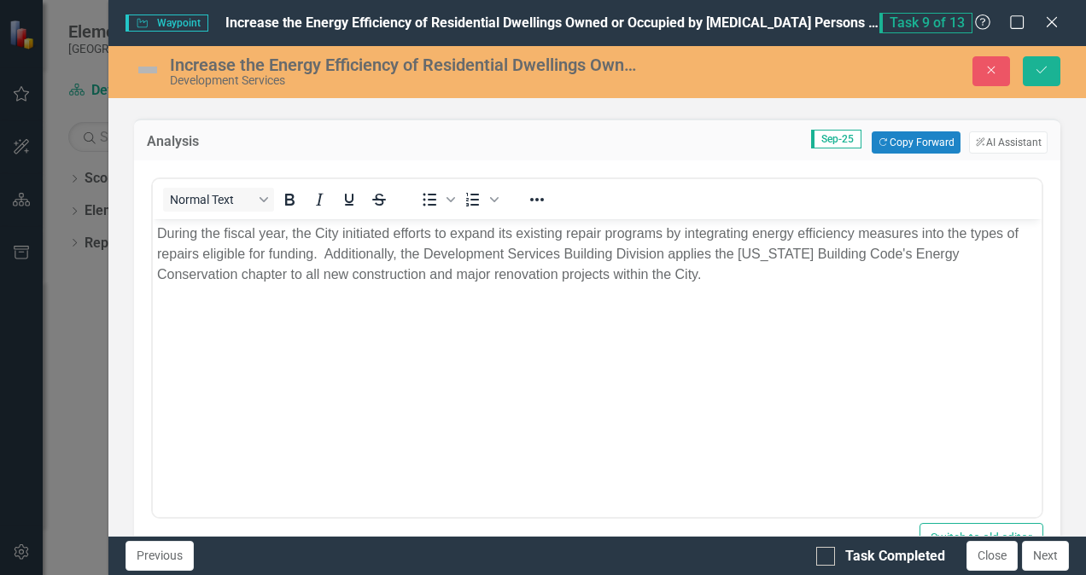
click at [144, 71] on img at bounding box center [147, 69] width 27 height 27
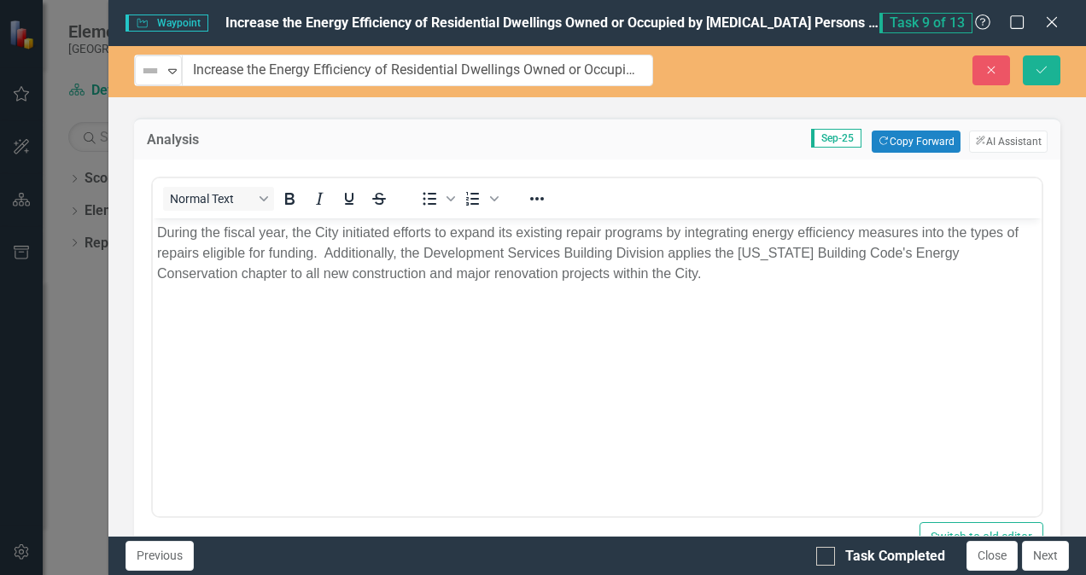
click at [144, 71] on img at bounding box center [150, 71] width 20 height 20
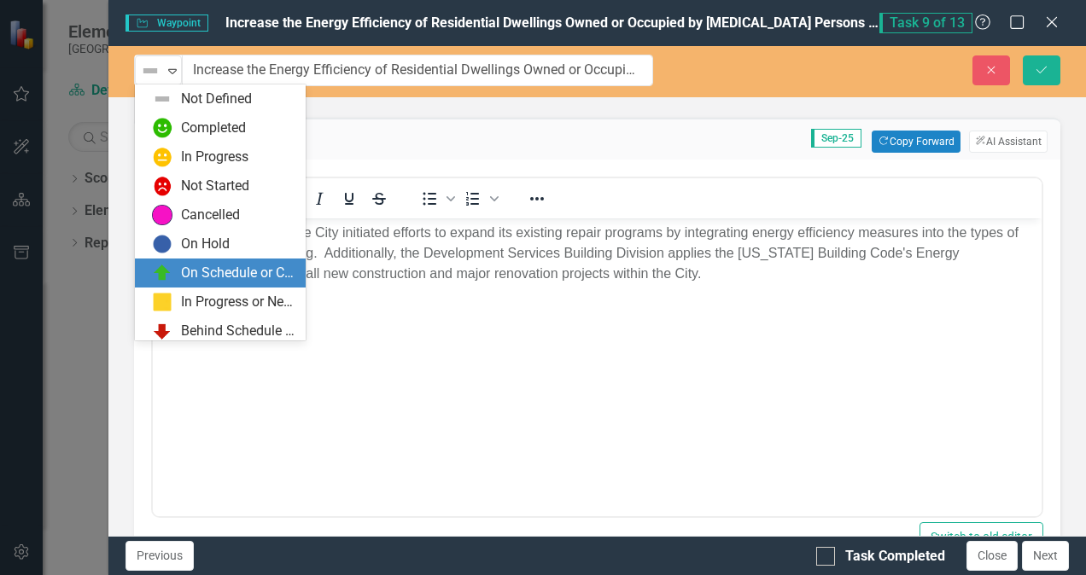
click at [214, 278] on div "On Schedule or Complete" at bounding box center [238, 274] width 114 height 20
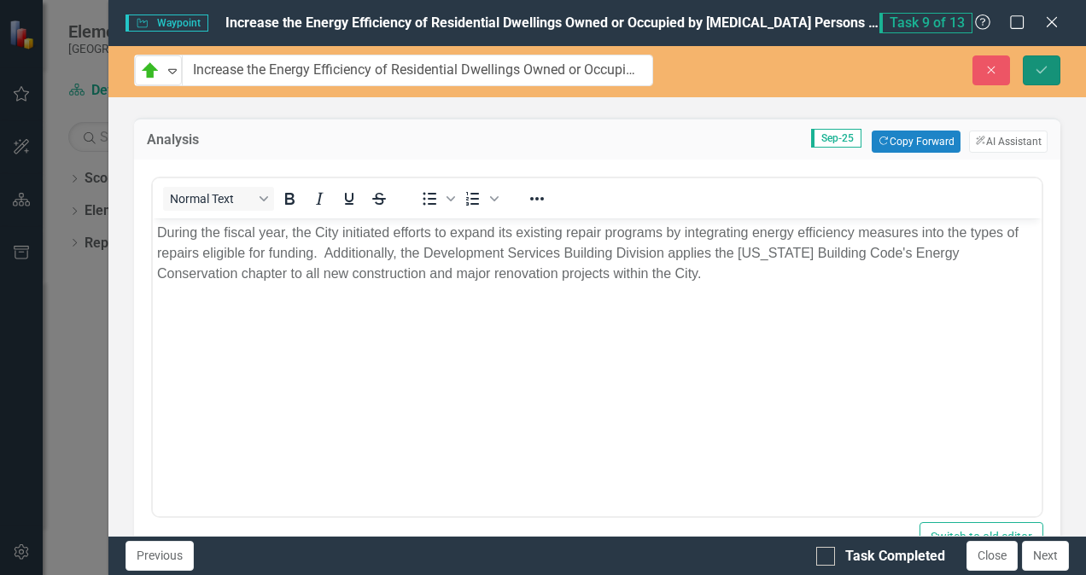
click at [1047, 75] on button "Save" at bounding box center [1042, 70] width 38 height 30
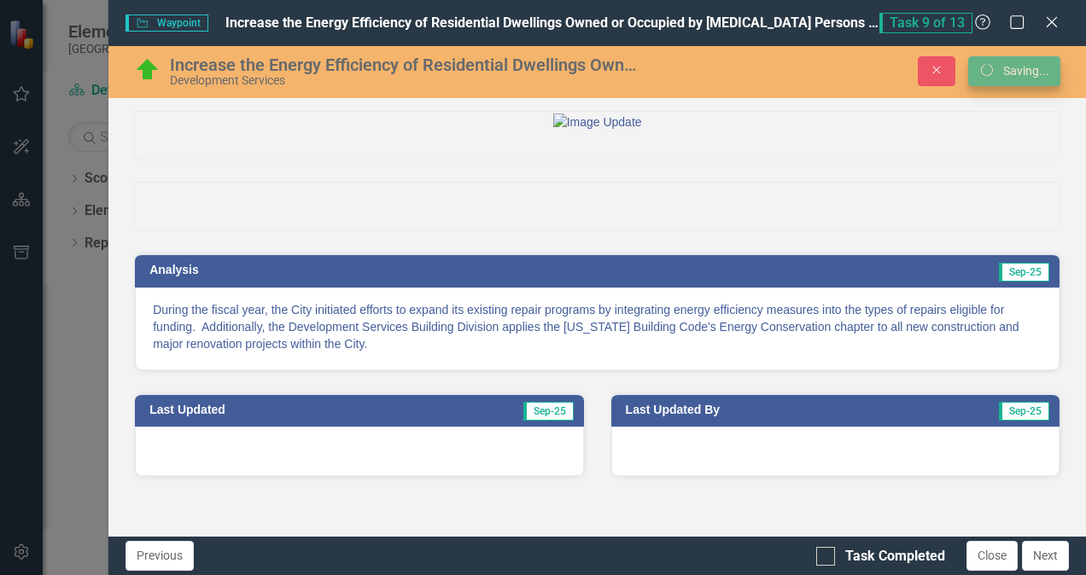
scroll to position [44, 0]
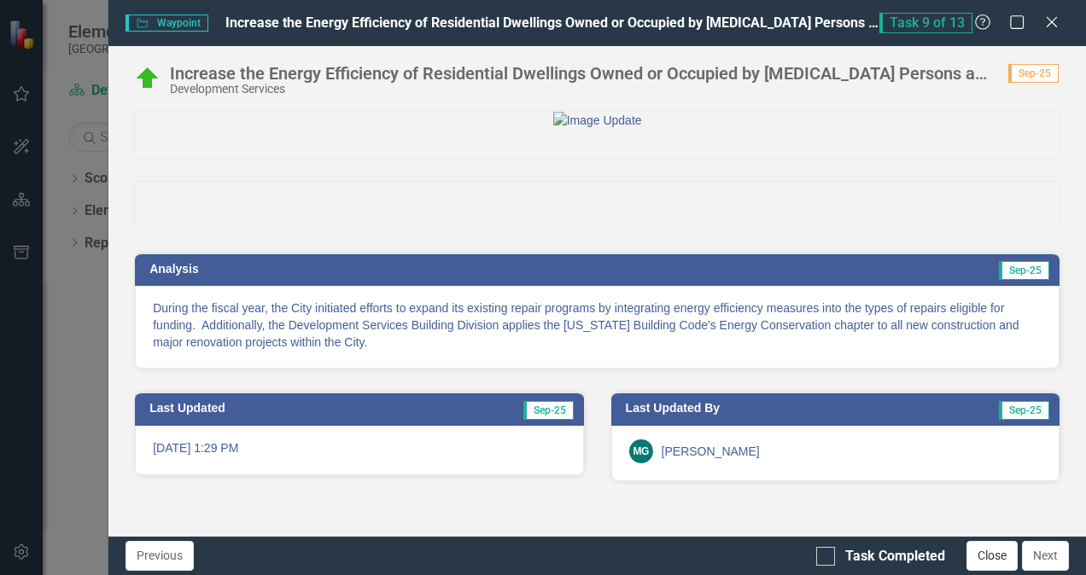
click at [989, 557] on button "Close" at bounding box center [992, 556] width 51 height 30
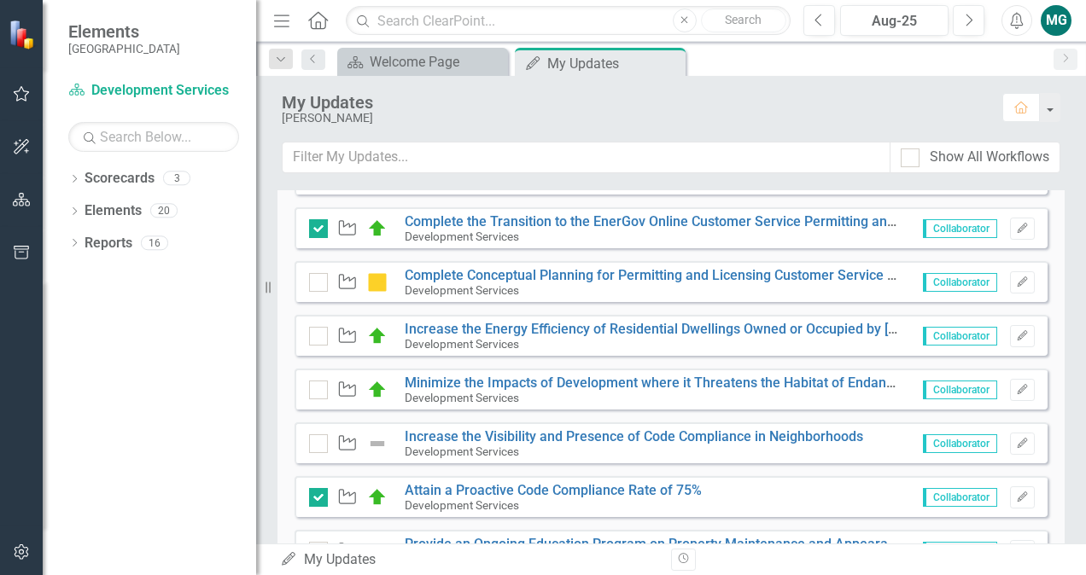
scroll to position [770, 0]
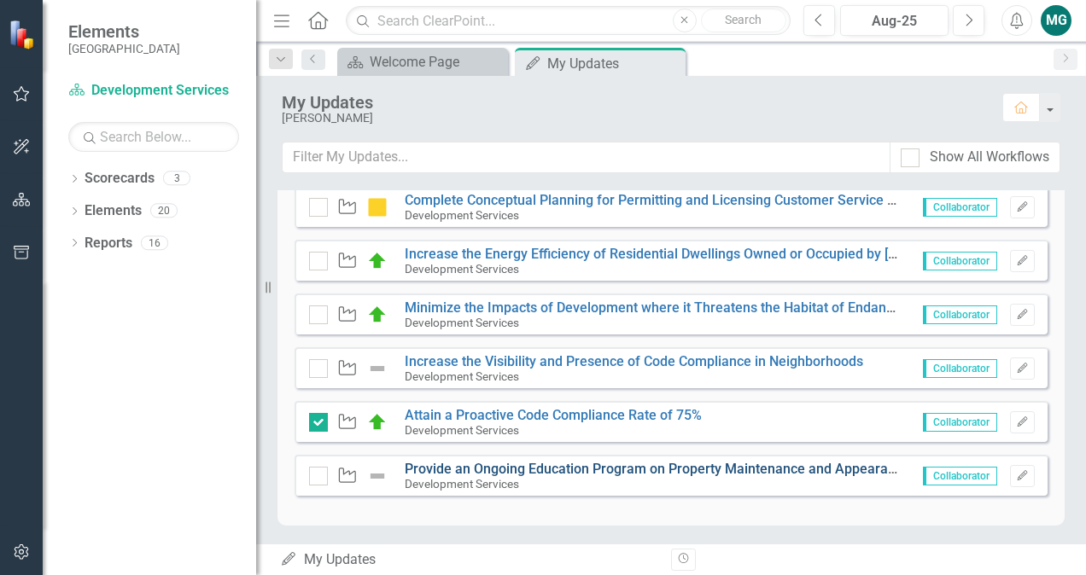
click at [595, 462] on link "Provide an Ongoing Education Program on Property Maintenance and Appearance Reg…" at bounding box center [695, 469] width 581 height 16
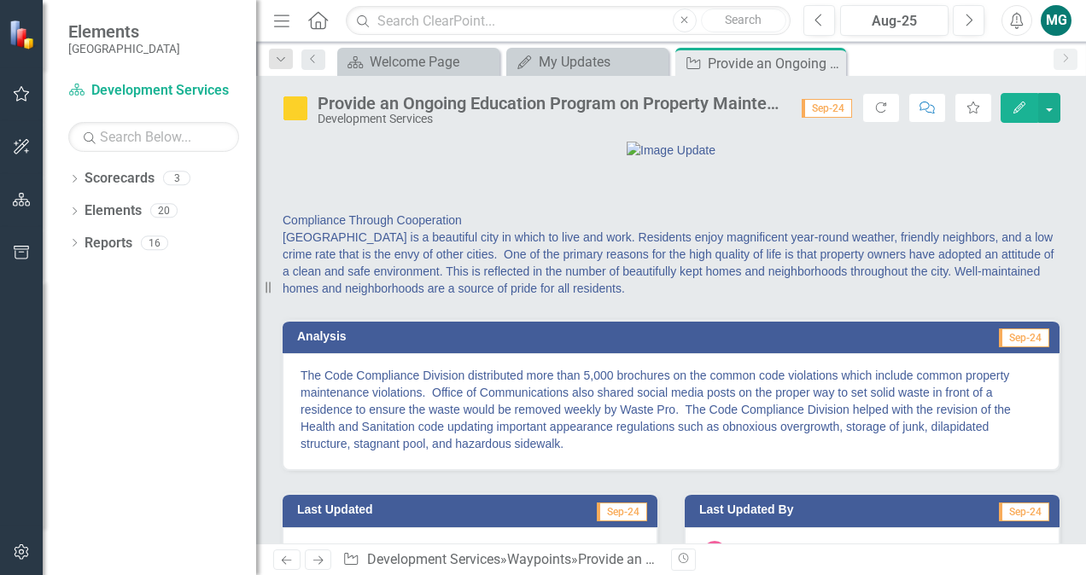
click at [540, 453] on p "The Code Compliance Division distributed more than 5,000 brochures on the commo…" at bounding box center [671, 409] width 741 height 85
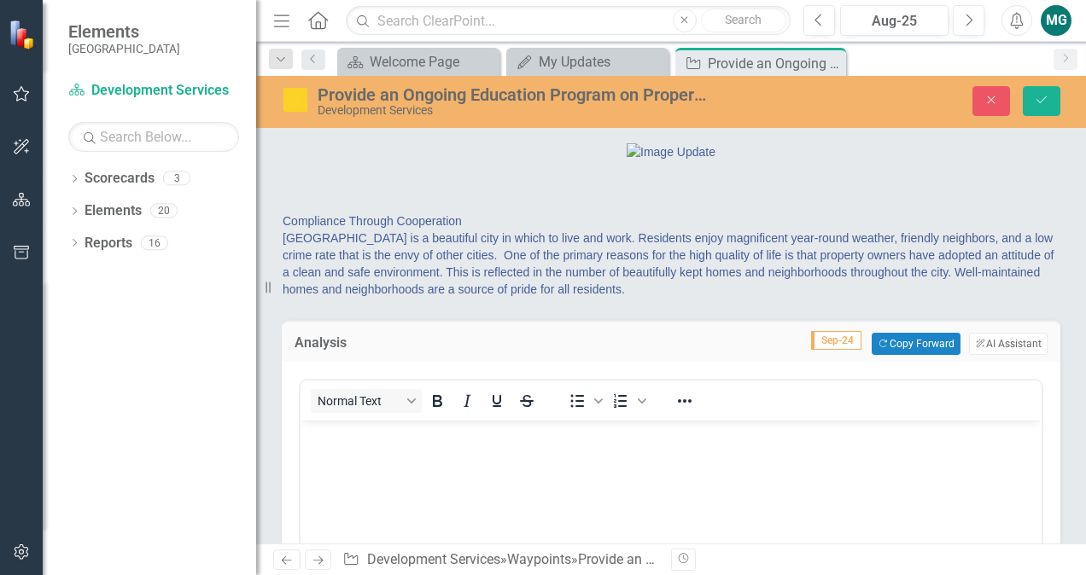
click at [540, 466] on div "Normal Text To open the popup, press Shift+Enter To open the popup, press Shift…" at bounding box center [671, 550] width 745 height 342
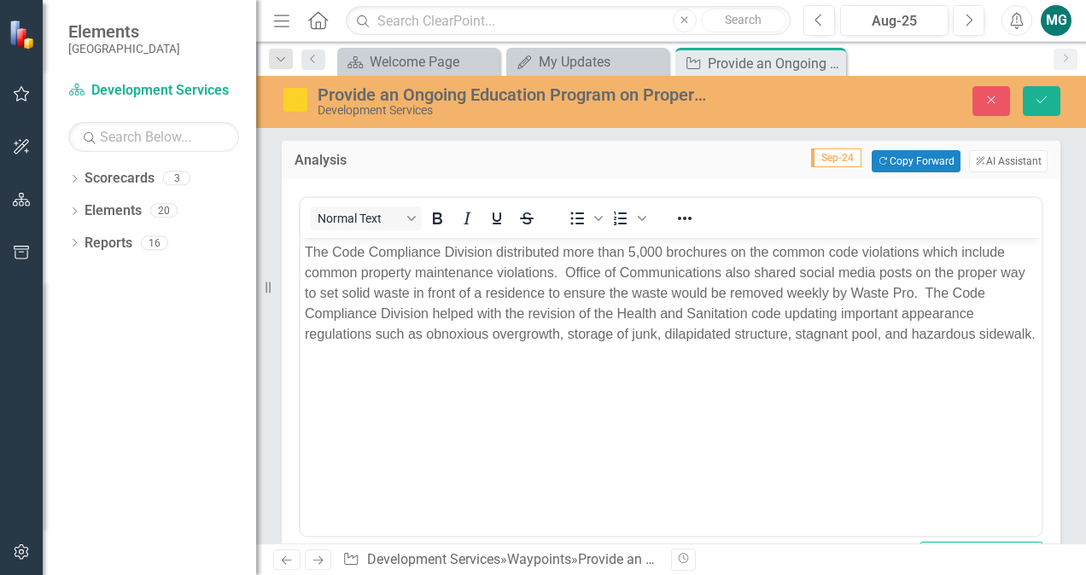
scroll to position [184, 0]
click at [538, 286] on p "The Code Compliance Division distributed more than 5,000 brochures on the commo…" at bounding box center [671, 292] width 733 height 102
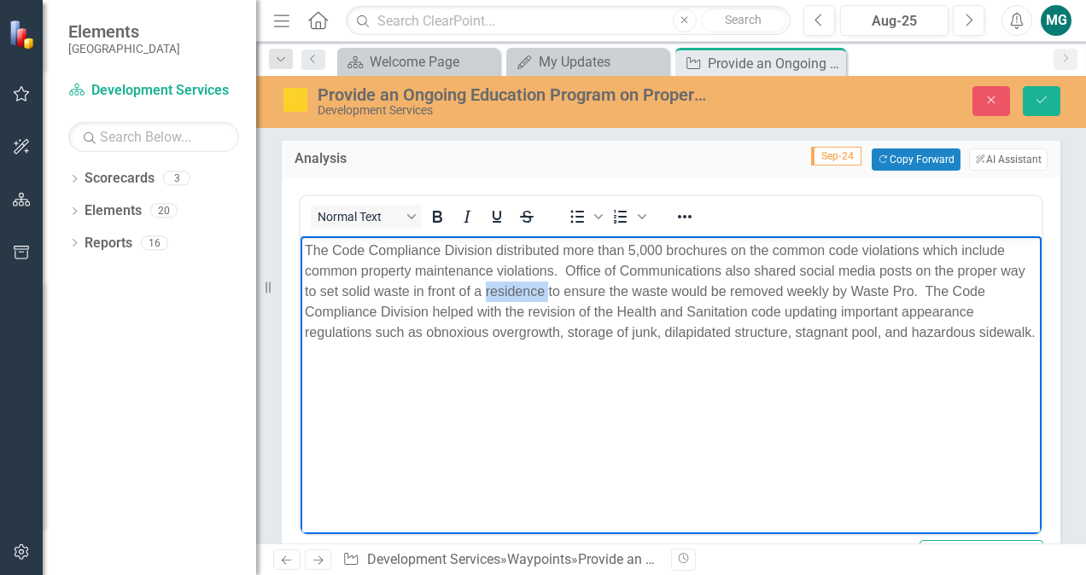
click at [538, 286] on p "The Code Compliance Division distributed more than 5,000 brochures on the commo…" at bounding box center [671, 292] width 733 height 102
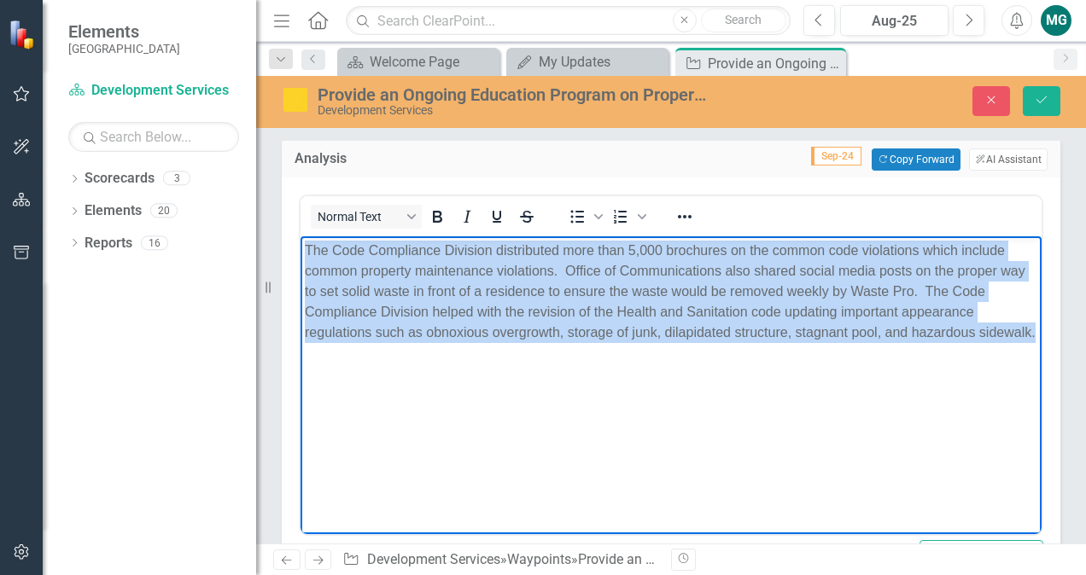
click at [538, 286] on p "The Code Compliance Division distributed more than 5,000 brochures on the commo…" at bounding box center [671, 292] width 733 height 102
copy p "The Code Compliance Division distributed more than 5,000 brochures on the commo…"
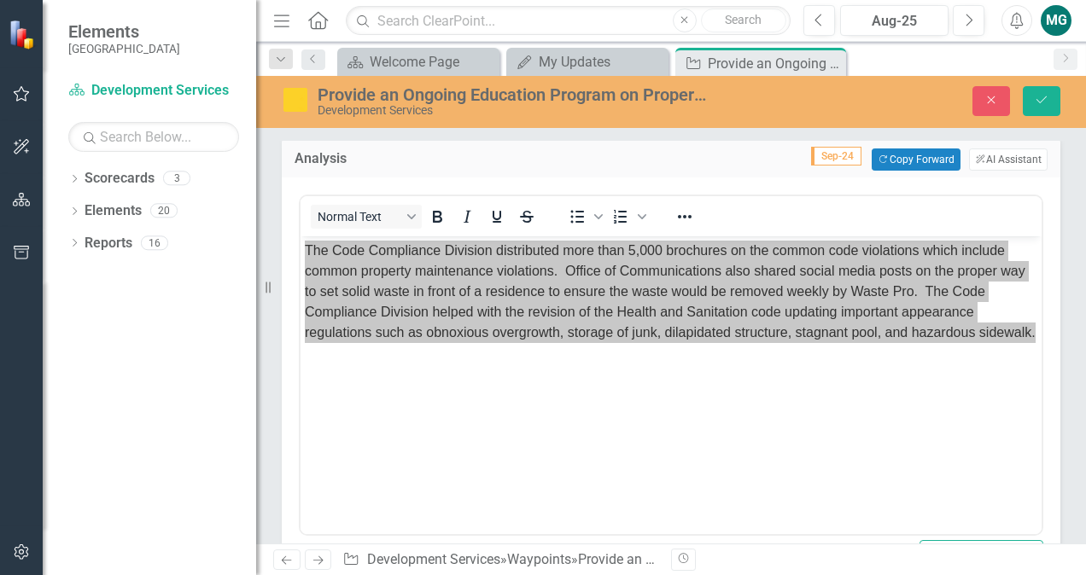
click at [623, 171] on td "Sep-24 Copy Forward Copy Forward ClearPoint AI AI Assistant" at bounding box center [738, 160] width 617 height 22
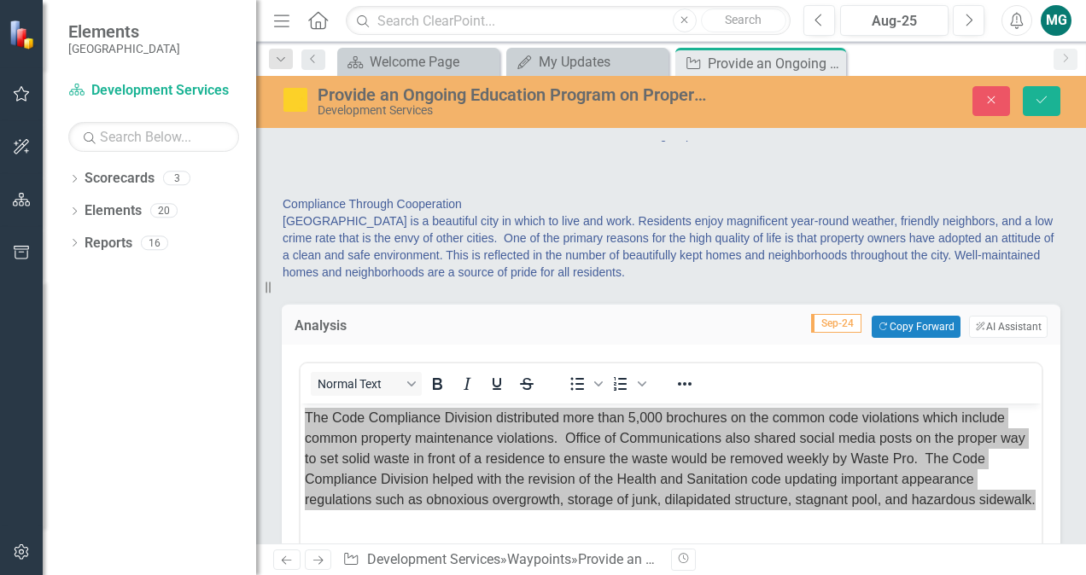
scroll to position [0, 0]
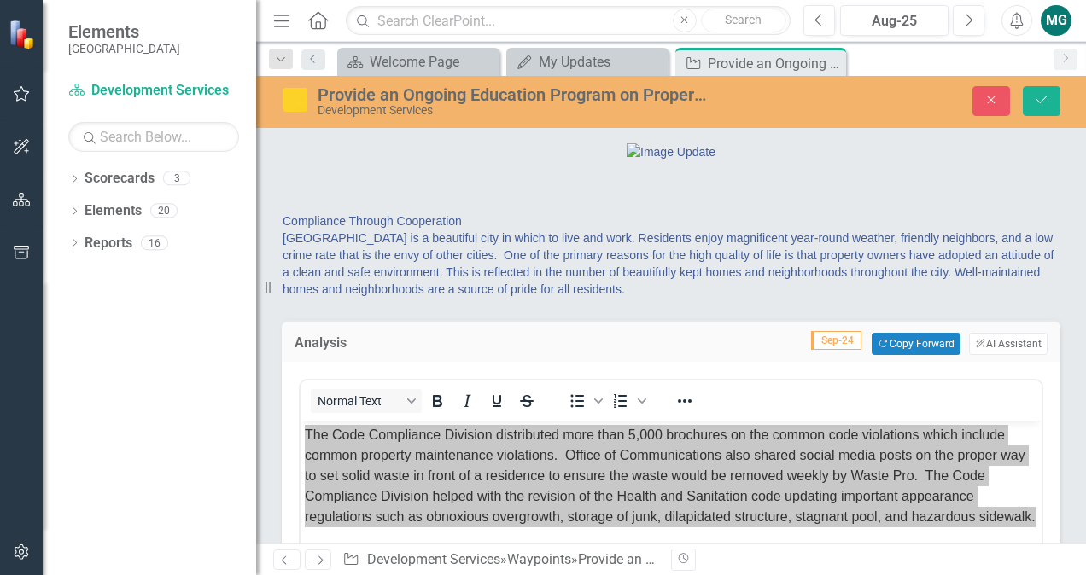
click at [654, 92] on div "Provide an Ongoing Education Program on Property Maintenance and Appearance Reg…" at bounding box center [512, 94] width 388 height 19
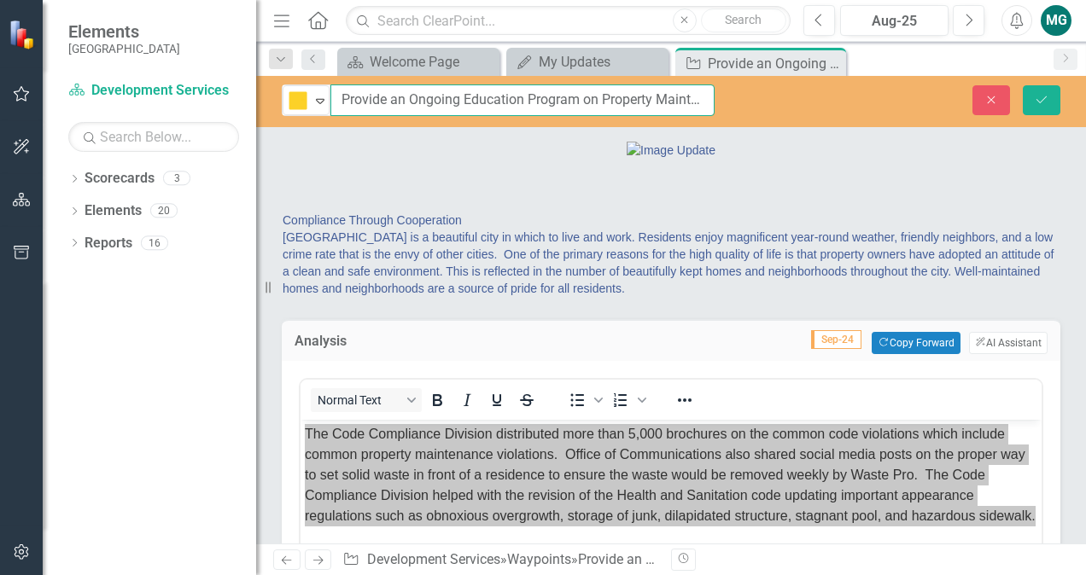
click at [654, 92] on input "Provide an Ongoing Education Program on Property Maintenance and Appearance Reg…" at bounding box center [522, 101] width 384 height 32
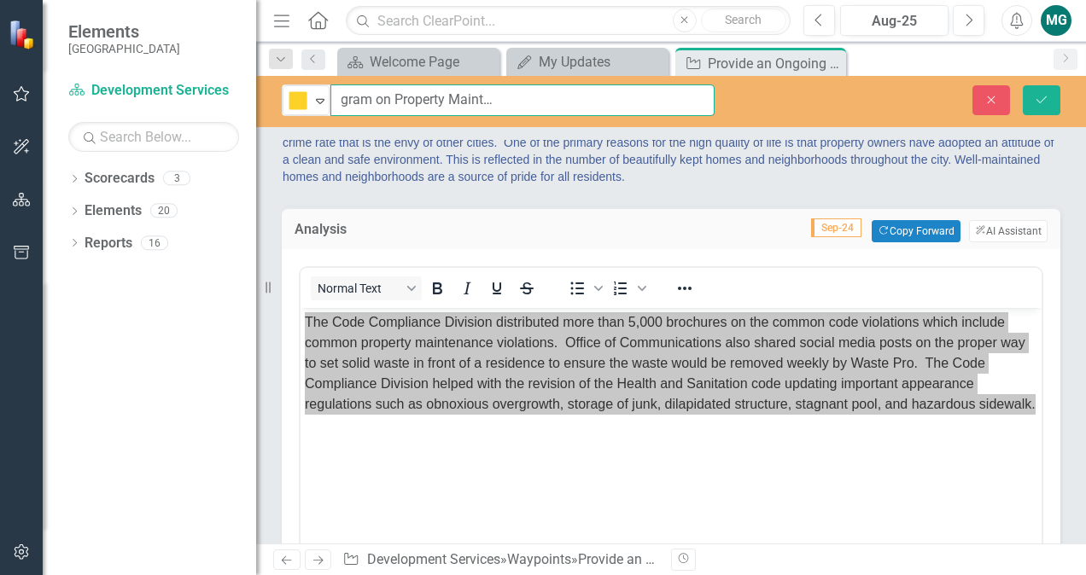
scroll to position [143, 0]
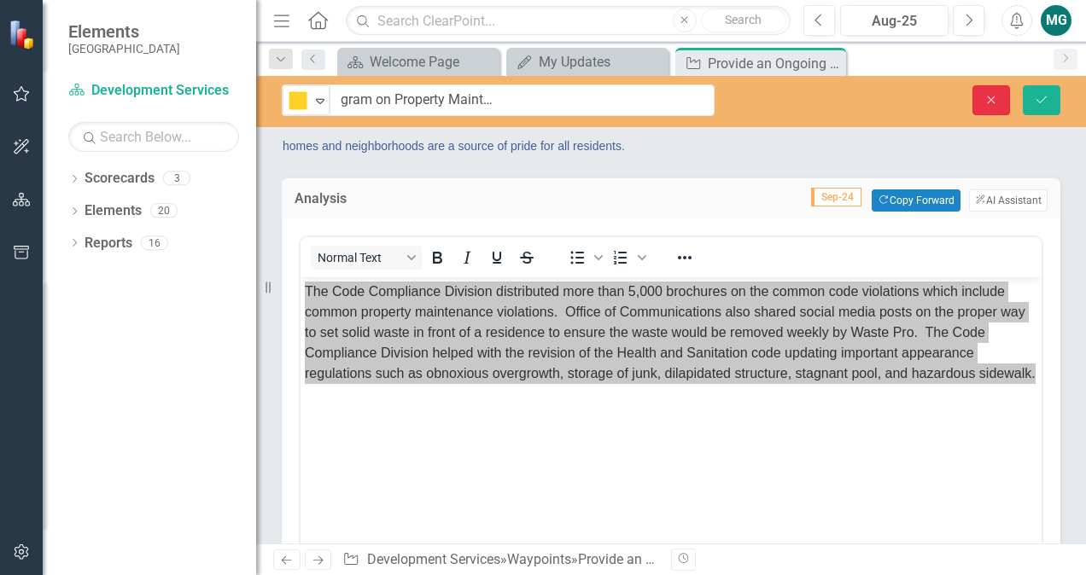
click at [984, 100] on icon "Close" at bounding box center [991, 100] width 15 height 12
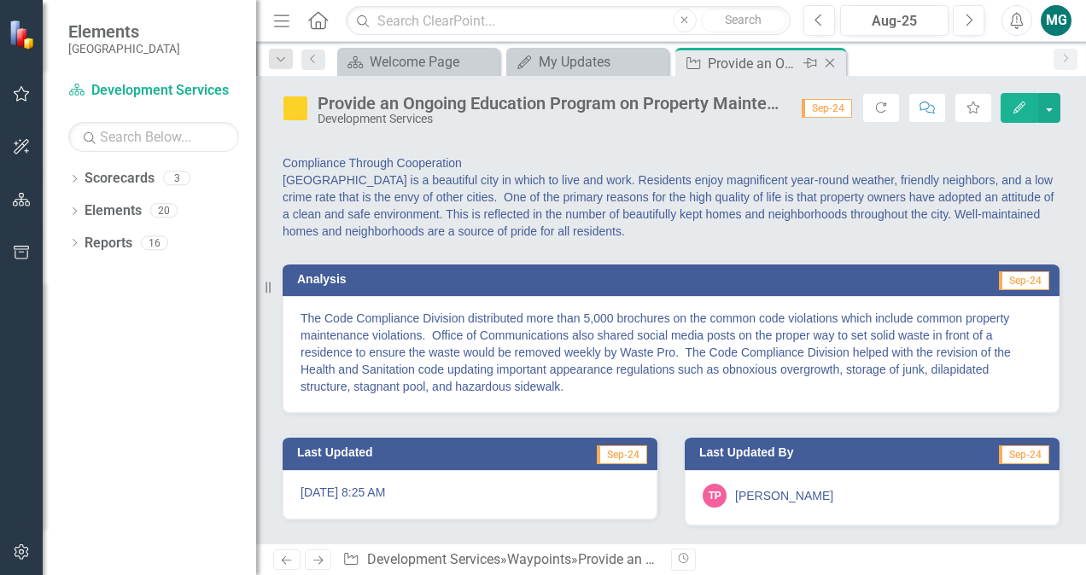
click at [830, 63] on icon "Close" at bounding box center [829, 63] width 17 height 14
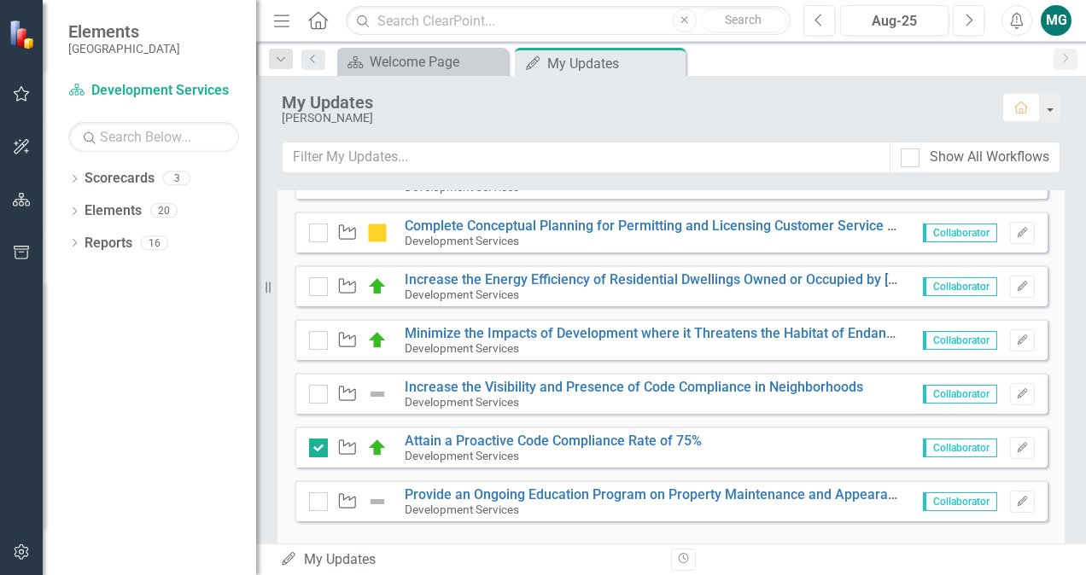
scroll to position [743, 0]
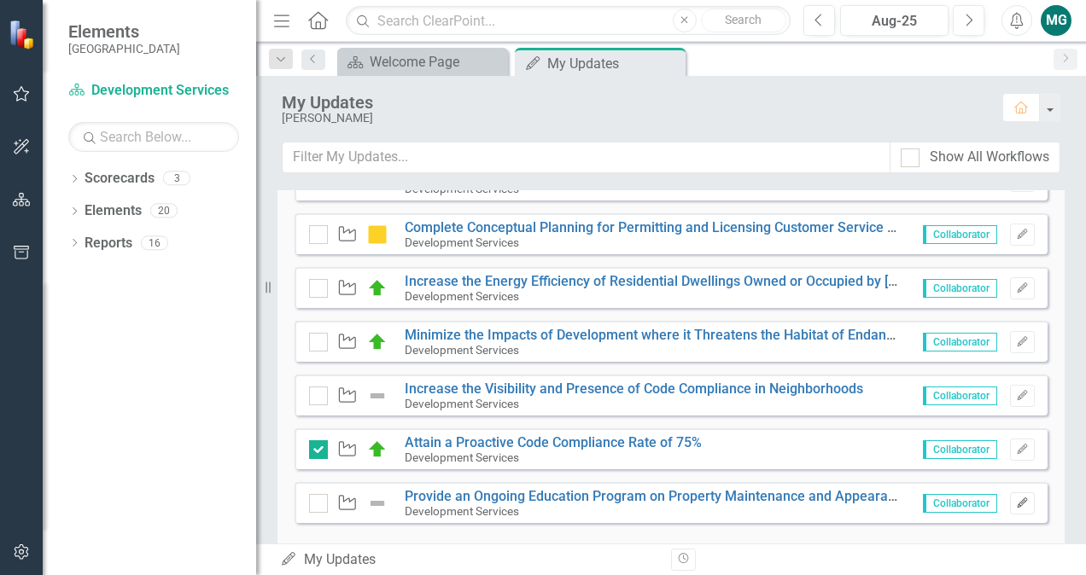
click at [1017, 505] on icon "button" at bounding box center [1022, 503] width 10 height 10
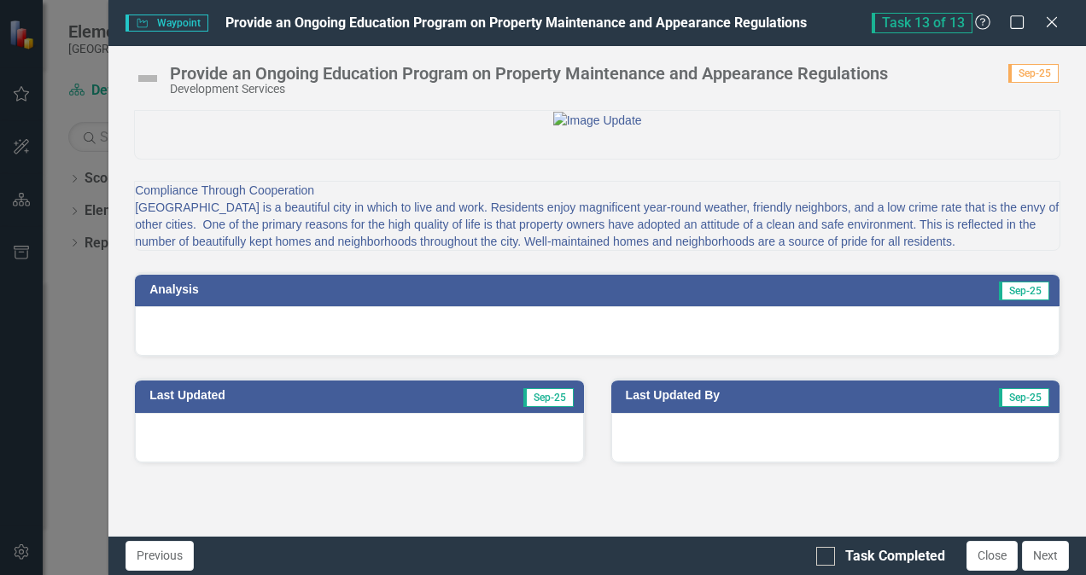
click at [420, 356] on div at bounding box center [597, 332] width 925 height 50
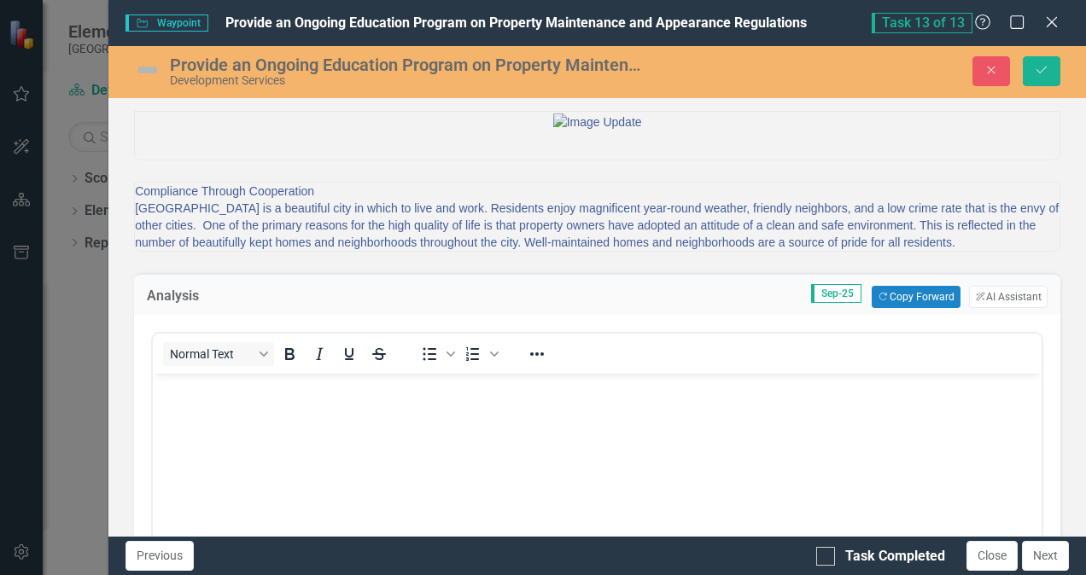
scroll to position [0, 0]
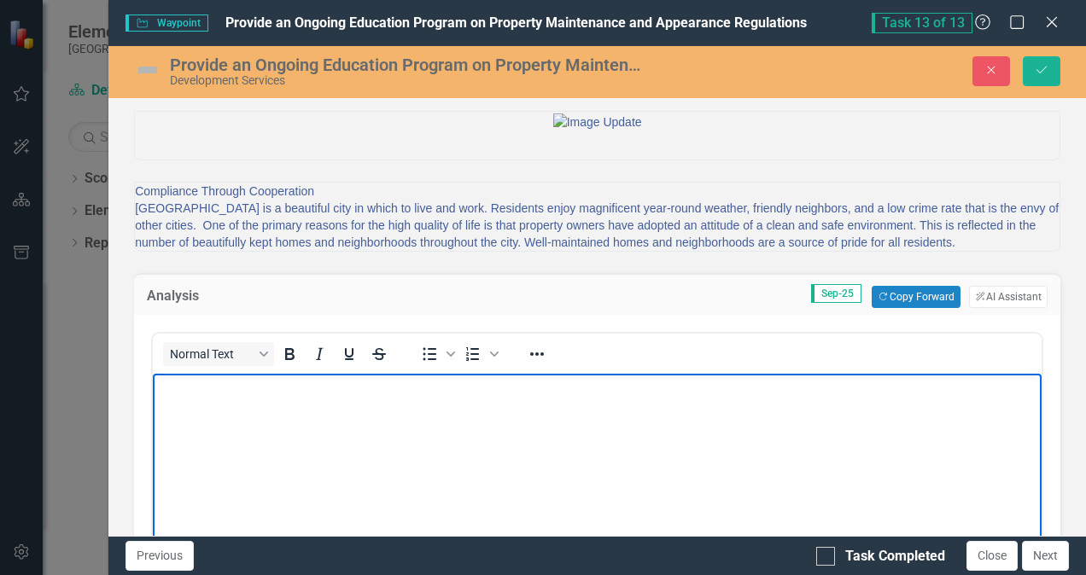
click at [205, 388] on p "Rich Text Area. Press ALT-0 for help." at bounding box center [597, 388] width 880 height 20
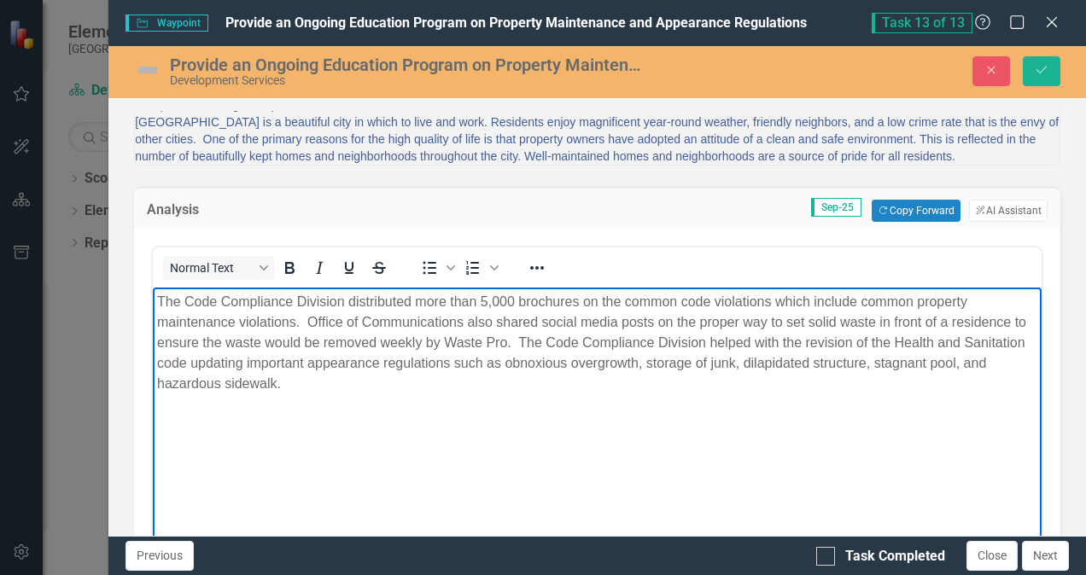
scroll to position [108, 0]
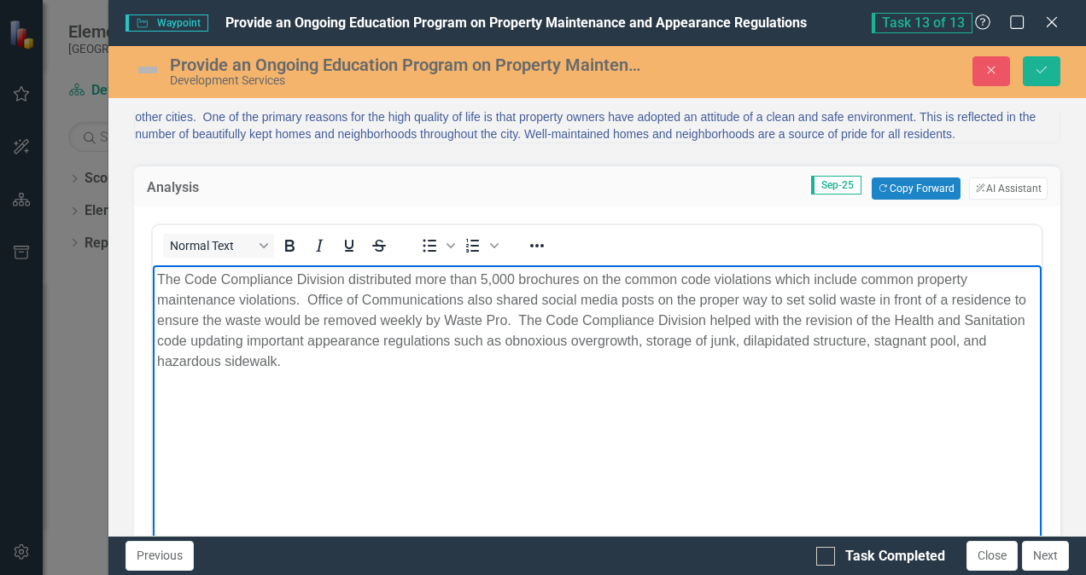
click at [158, 278] on p "The Code Compliance Division distributed more than 5,000 brochures on the commo…" at bounding box center [597, 321] width 880 height 102
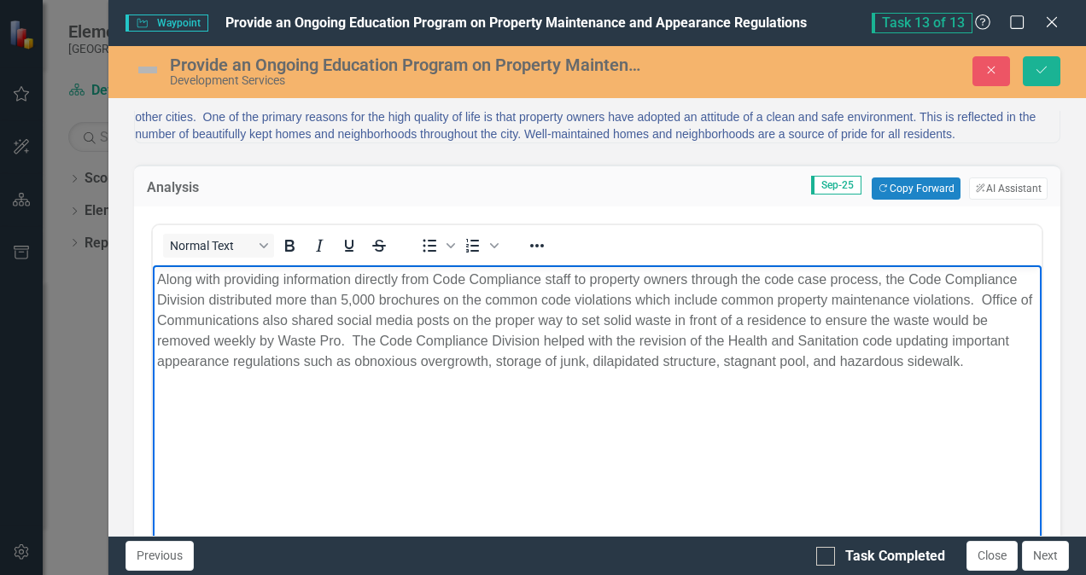
click at [206, 295] on p "Along with providing information directly from Code Compliance staff to propert…" at bounding box center [597, 321] width 880 height 102
click at [140, 70] on img at bounding box center [147, 69] width 27 height 27
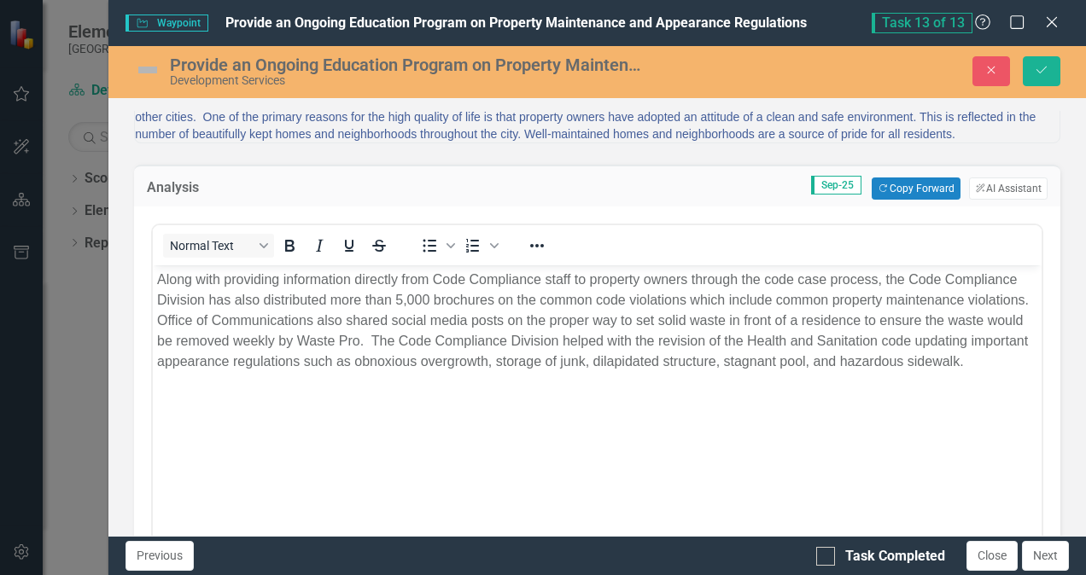
click at [140, 68] on img at bounding box center [147, 69] width 27 height 27
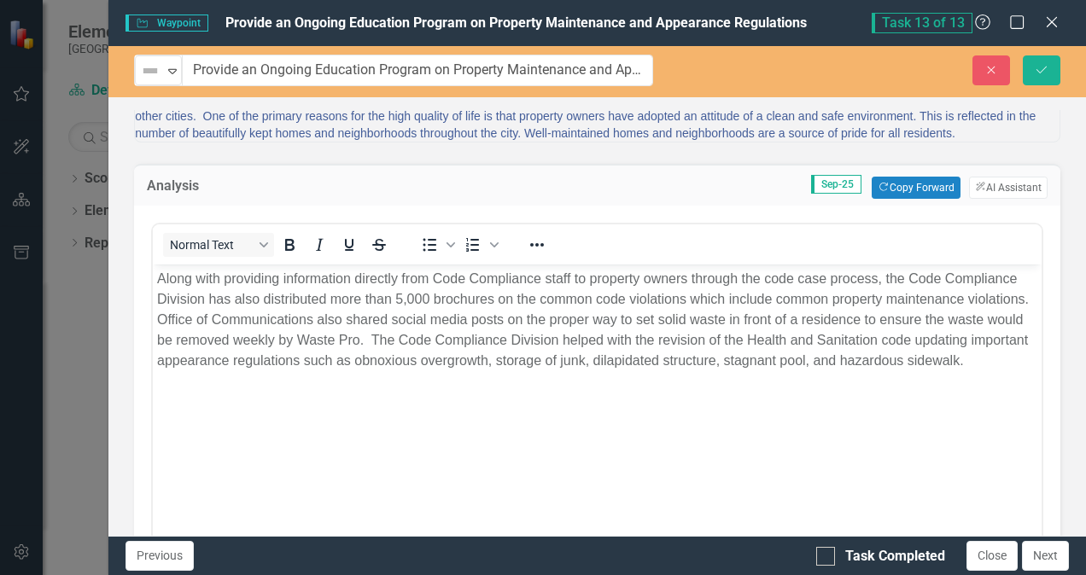
click at [140, 68] on img at bounding box center [150, 71] width 20 height 20
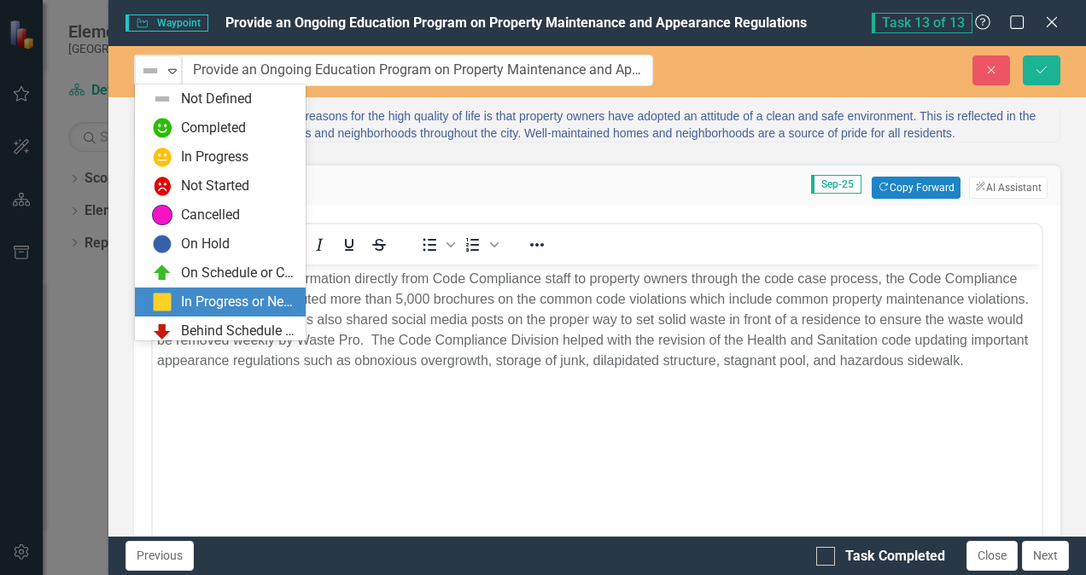
click at [247, 299] on div "In Progress or Needs Work" at bounding box center [238, 303] width 114 height 20
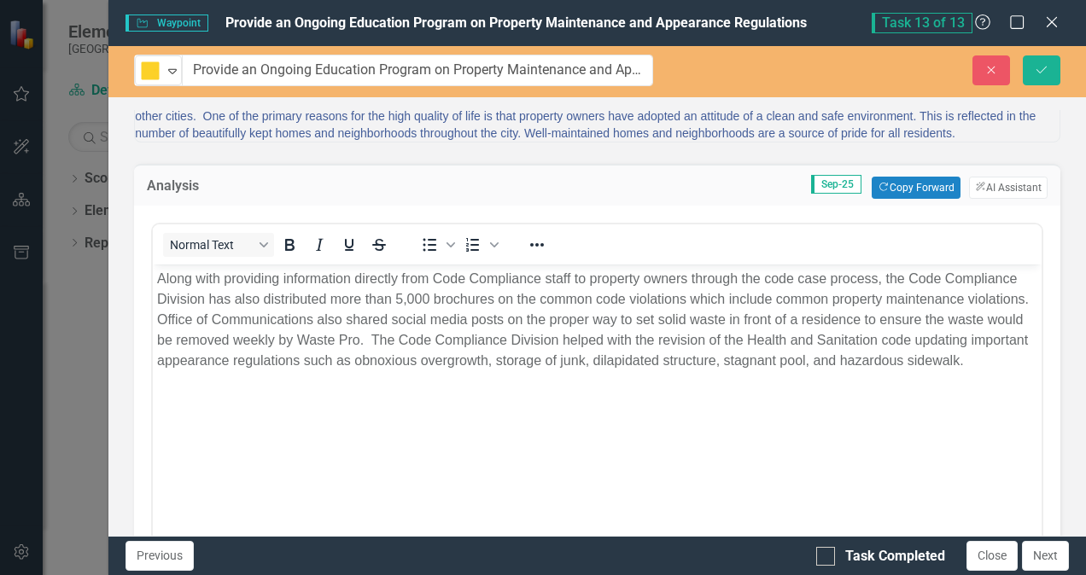
click at [474, 371] on p "Along with providing information directly from Code Compliance staff to propert…" at bounding box center [597, 319] width 880 height 102
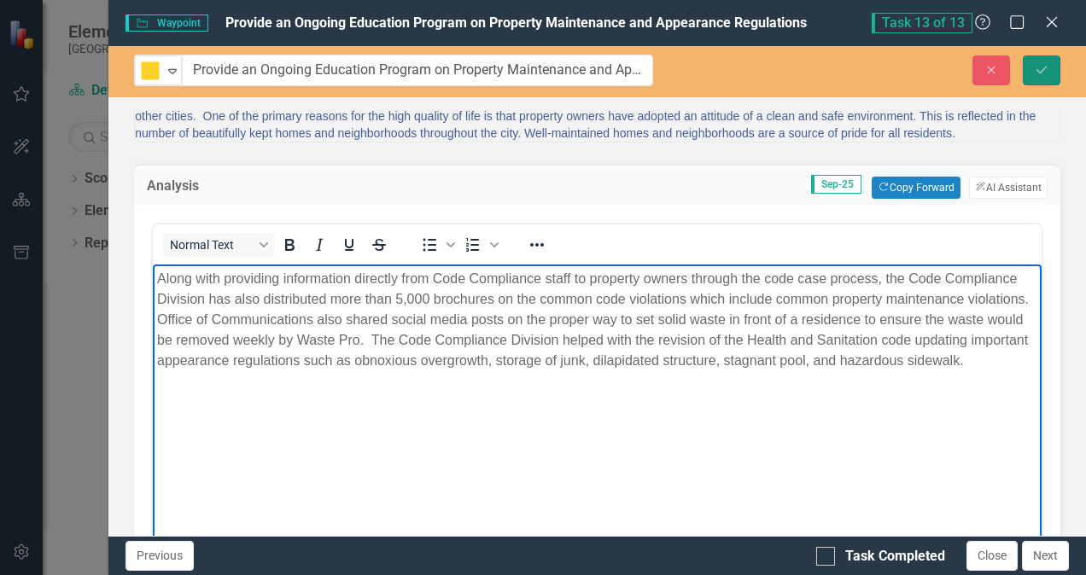
click at [1037, 67] on icon "Save" at bounding box center [1041, 70] width 15 height 12
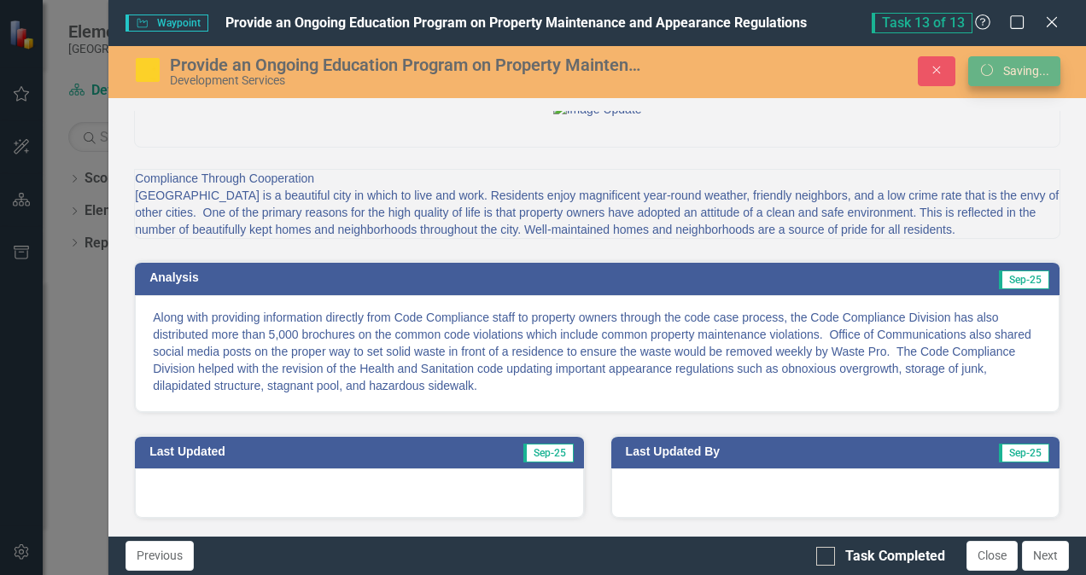
scroll to position [98, 0]
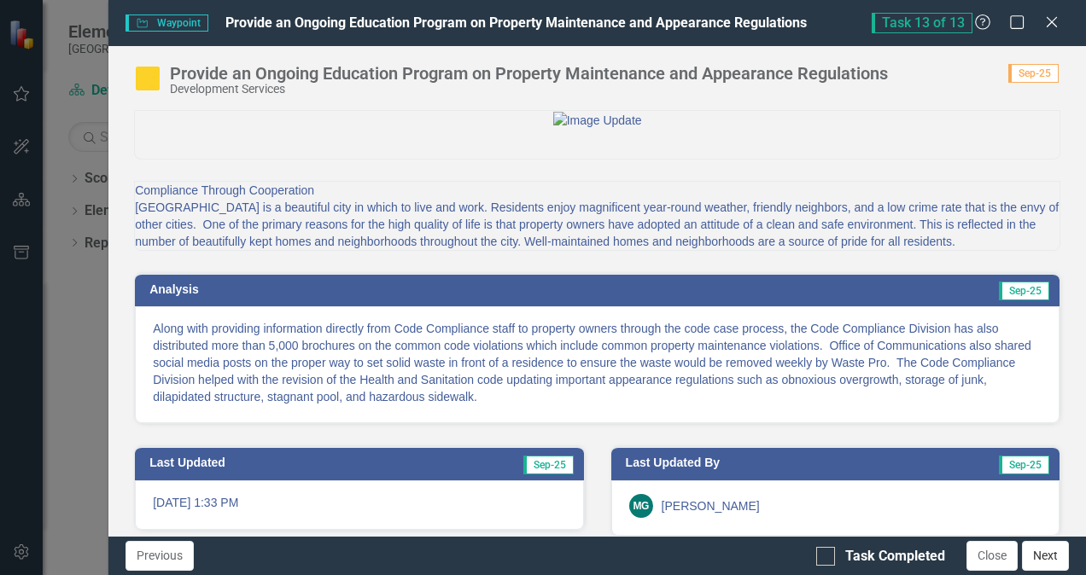
click at [1047, 552] on button "Next" at bounding box center [1045, 556] width 47 height 30
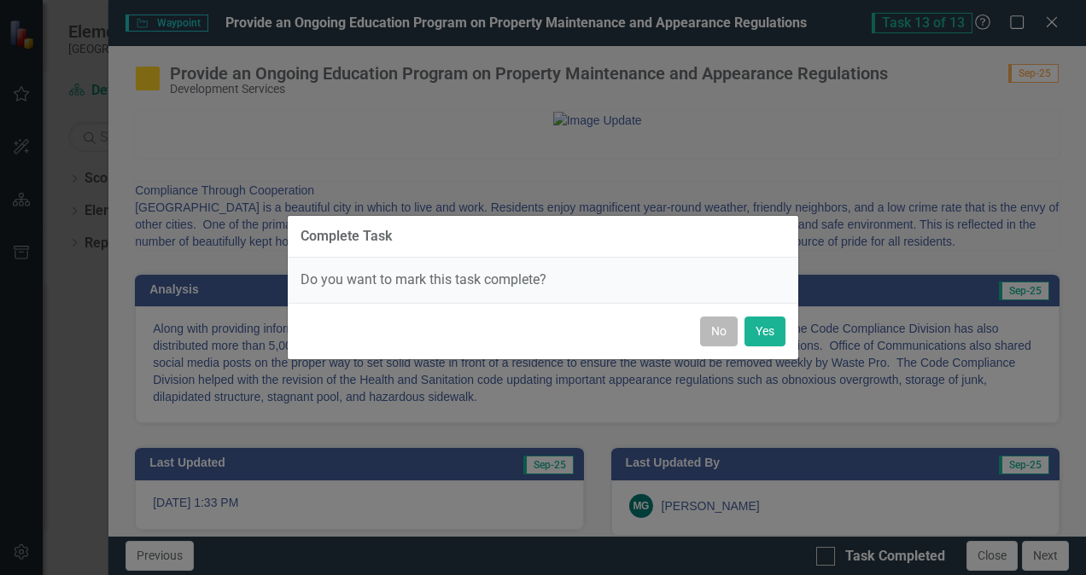
click at [727, 335] on button "No" at bounding box center [719, 332] width 38 height 30
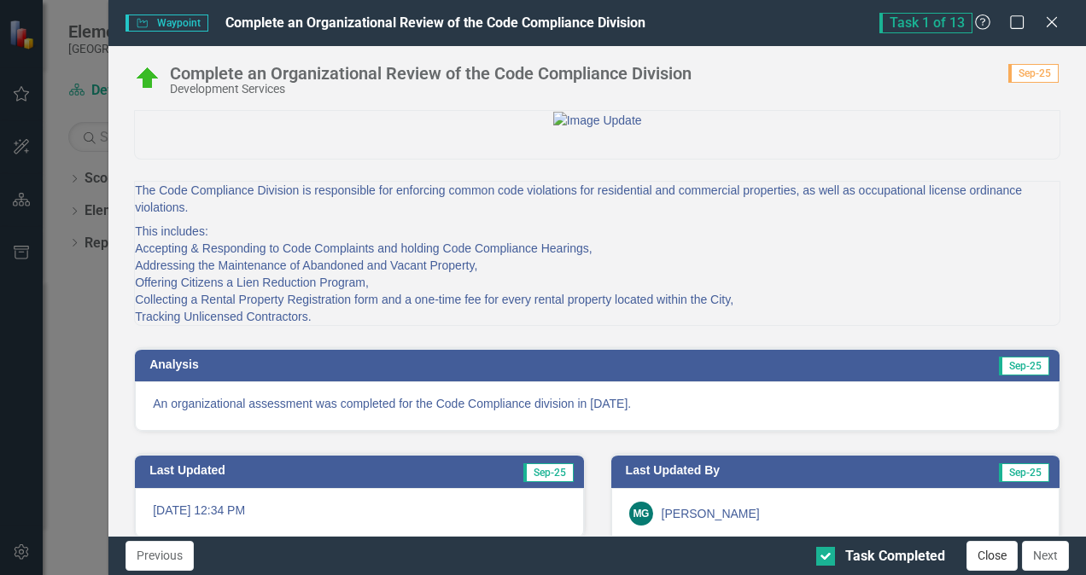
click at [979, 555] on button "Close" at bounding box center [992, 556] width 51 height 30
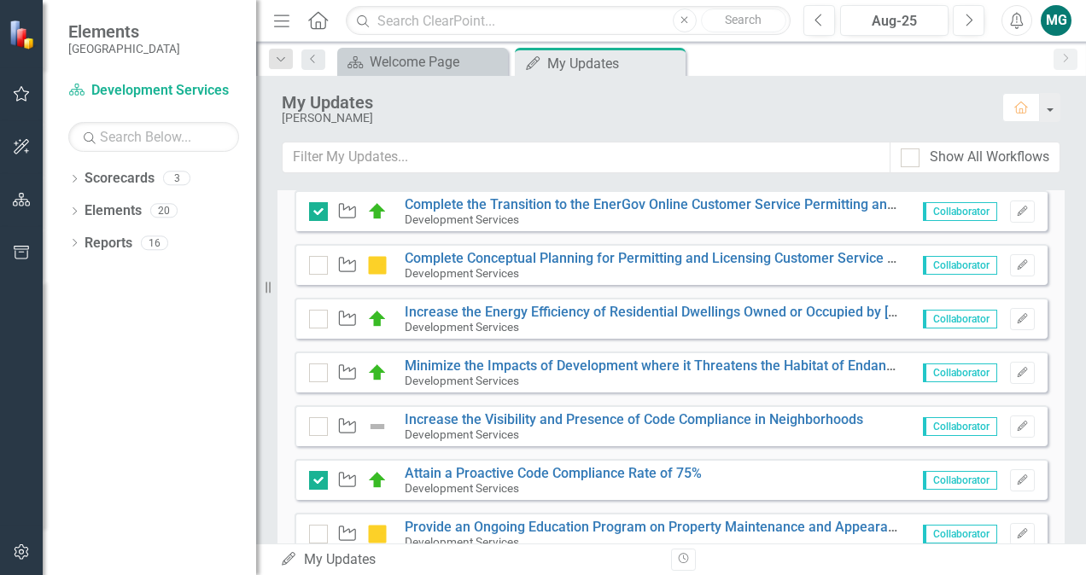
scroll to position [736, 0]
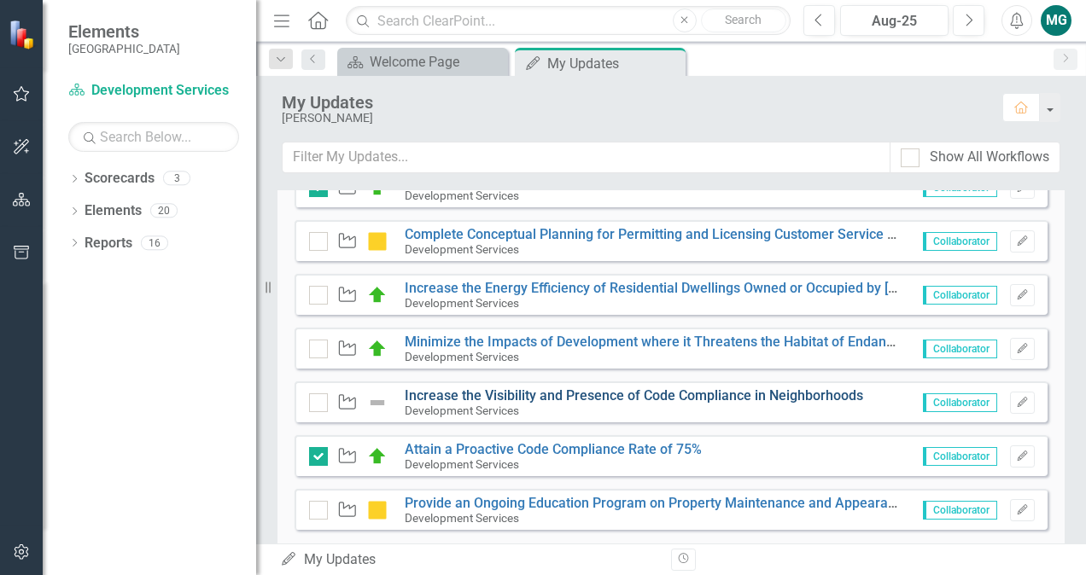
click at [577, 391] on link "Increase the Visibility and Presence of Code Compliance in Neighborhoods" at bounding box center [634, 396] width 458 height 16
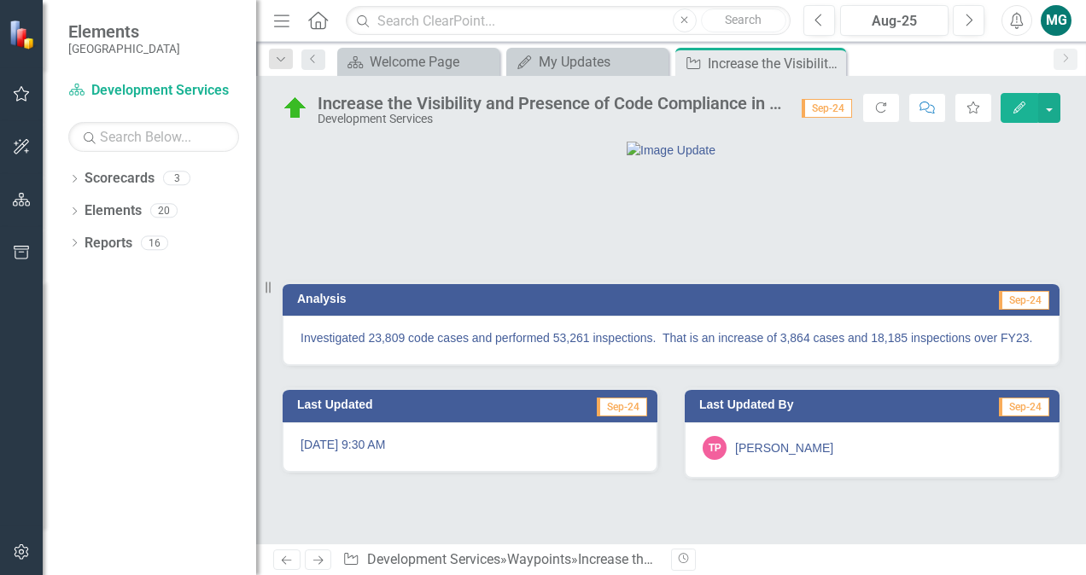
click at [635, 101] on div "Increase the Visibility and Presence of Code Compliance in Neighborhoods" at bounding box center [551, 103] width 467 height 19
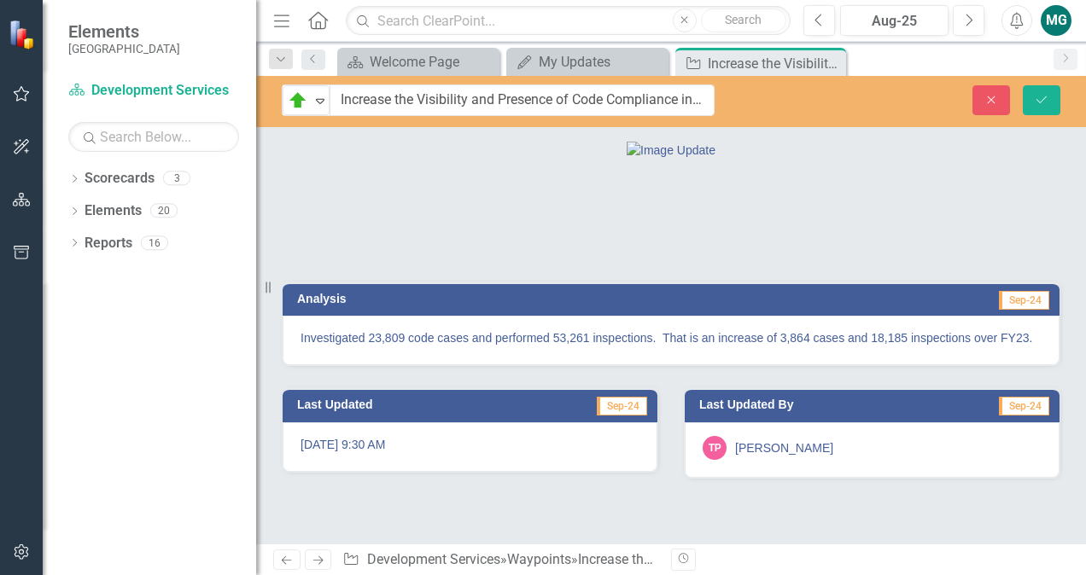
click at [635, 101] on input "Increase the Visibility and Presence of Code Compliance in Neighborhoods" at bounding box center [522, 101] width 385 height 32
click at [830, 58] on icon "Close" at bounding box center [829, 63] width 17 height 14
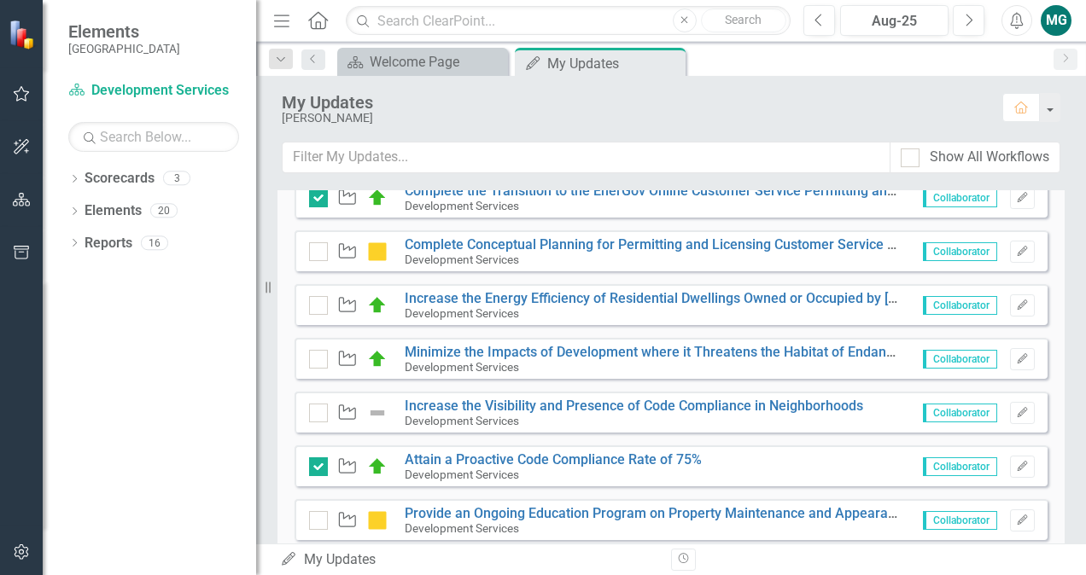
scroll to position [725, 0]
click at [1016, 409] on icon "Edit" at bounding box center [1022, 414] width 13 height 10
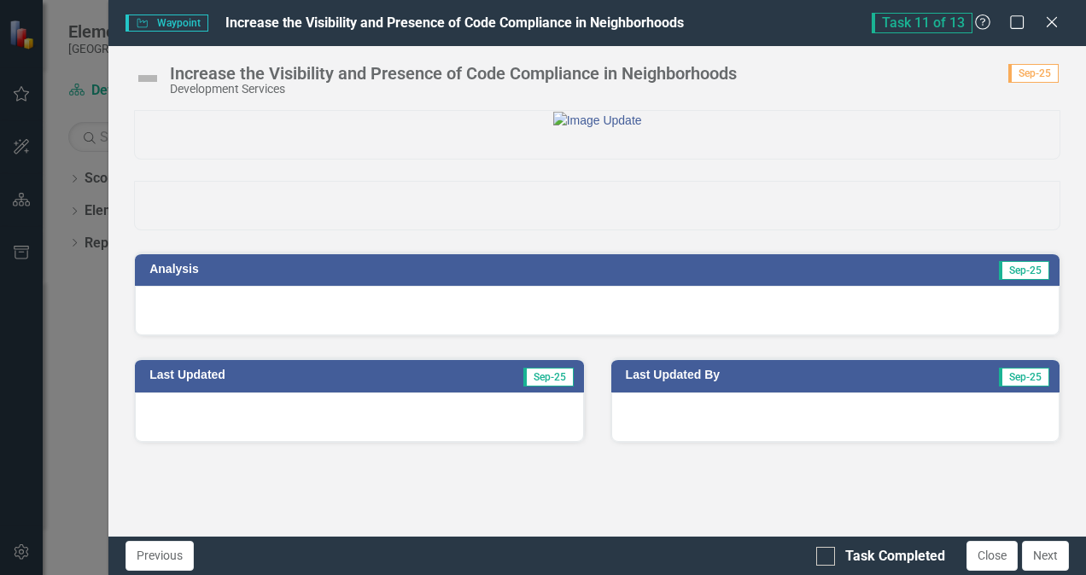
click at [536, 336] on div at bounding box center [597, 311] width 925 height 50
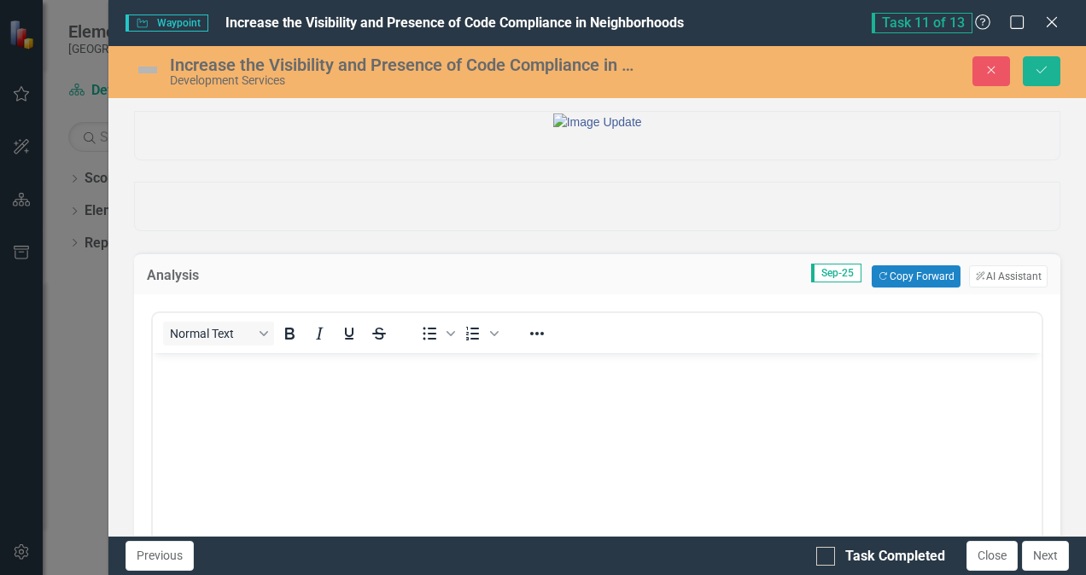
scroll to position [0, 0]
click at [330, 380] on body "Rich Text Area. Press ALT-0 for help." at bounding box center [597, 481] width 889 height 256
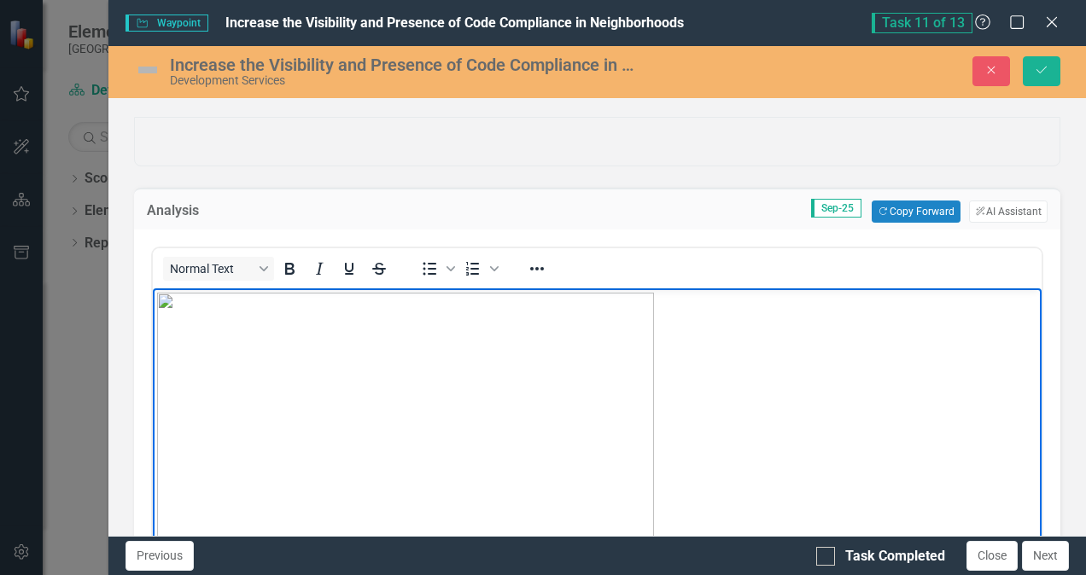
scroll to position [231, 0]
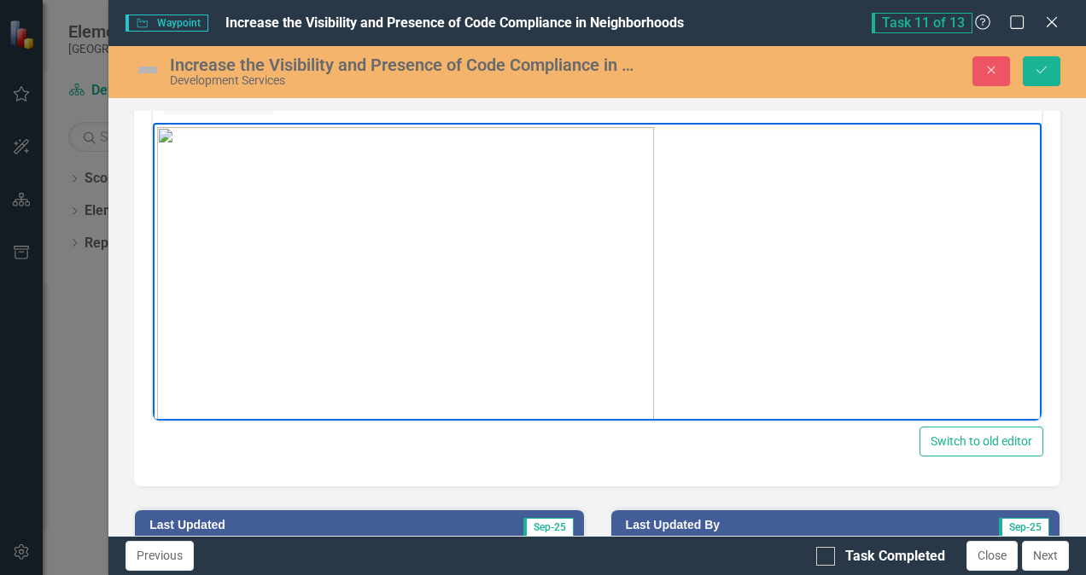
click at [484, 195] on img "Rich Text Area. Press ALT-0 for help." at bounding box center [405, 292] width 497 height 330
click at [524, 115] on button "Reveal or hide additional toolbar items" at bounding box center [537, 103] width 29 height 24
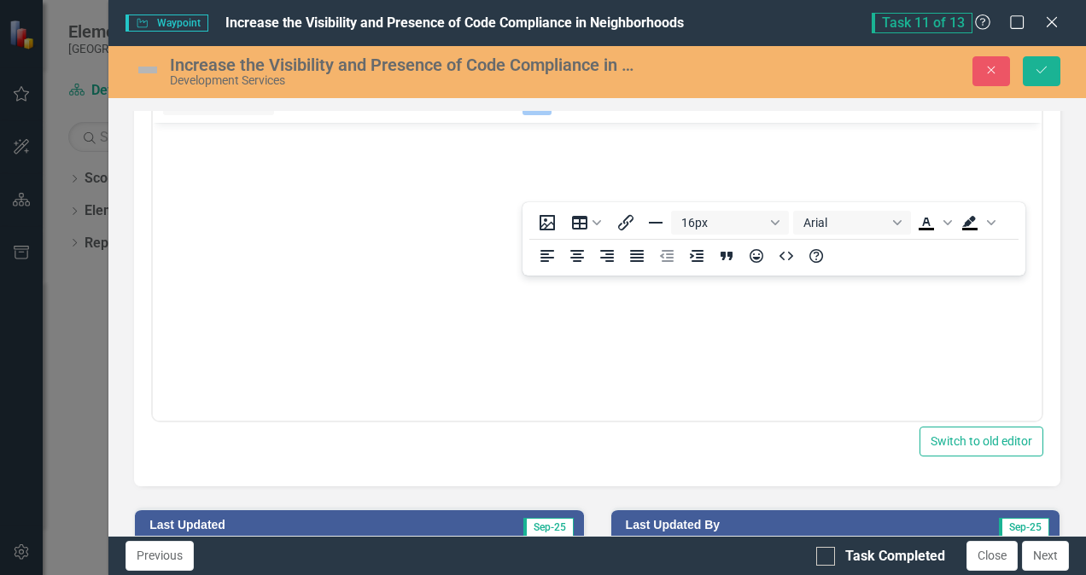
click at [651, 123] on div "Normal Text To open the popup, press Shift+Enter To open the popup, press Shift…" at bounding box center [597, 103] width 889 height 40
click at [545, 221] on icon "Insert image" at bounding box center [547, 222] width 15 height 15
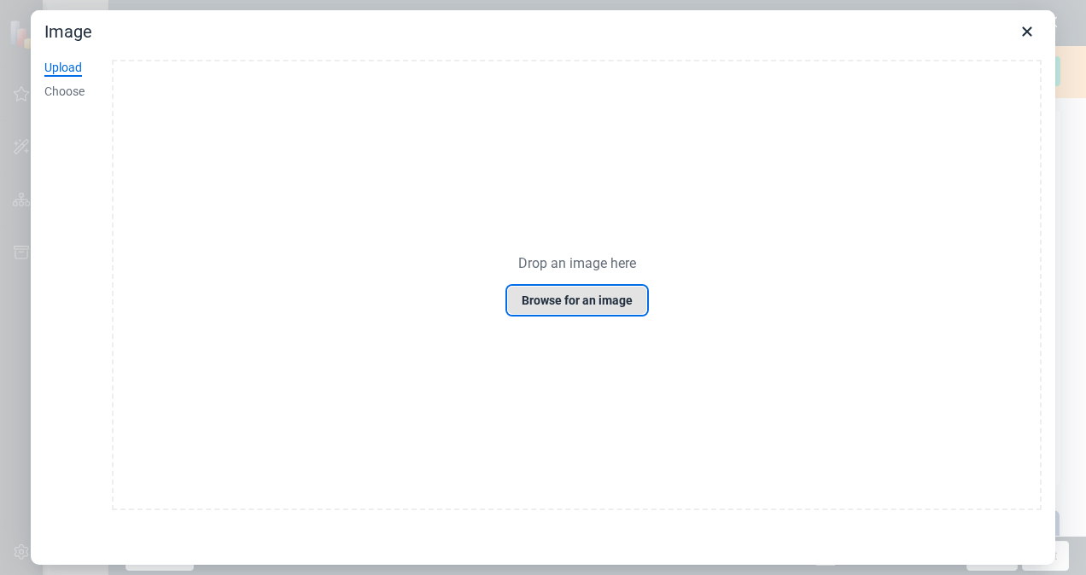
click at [607, 303] on button "Browse for an image" at bounding box center [577, 300] width 140 height 29
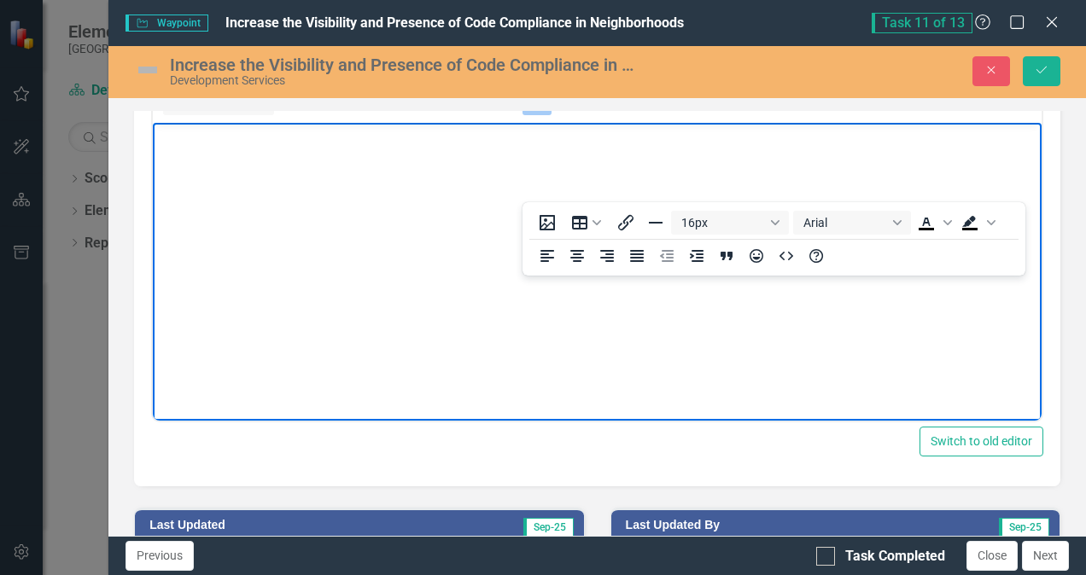
click at [157, 138] on img "Rich Text Area. Press ALT-0 for help." at bounding box center [157, 138] width 0 height 0
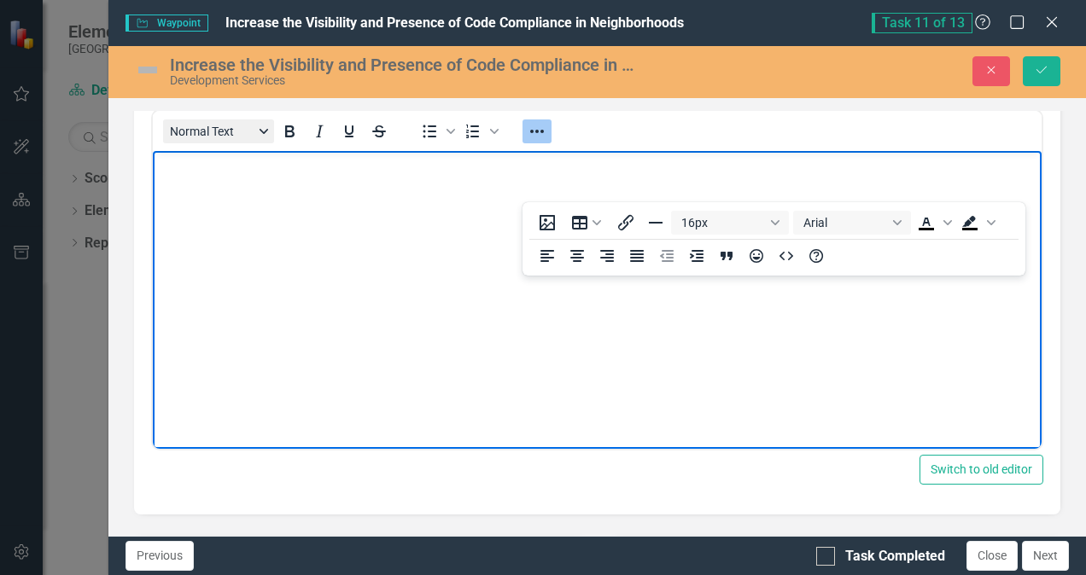
scroll to position [6, 0]
click at [457, 207] on body "The Code Compliance Division regularly reviews and makes adjustments" at bounding box center [597, 279] width 889 height 256
click at [766, 228] on p "Rich Text Area. Press ALT-0 for help." at bounding box center [597, 234] width 880 height 20
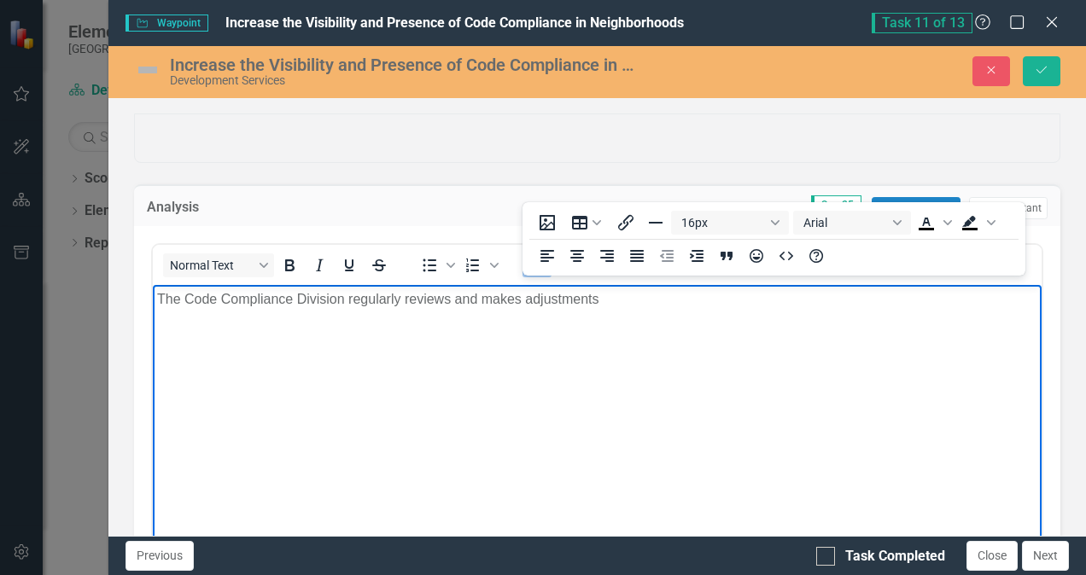
scroll to position [68, 0]
click at [441, 163] on div at bounding box center [597, 139] width 926 height 50
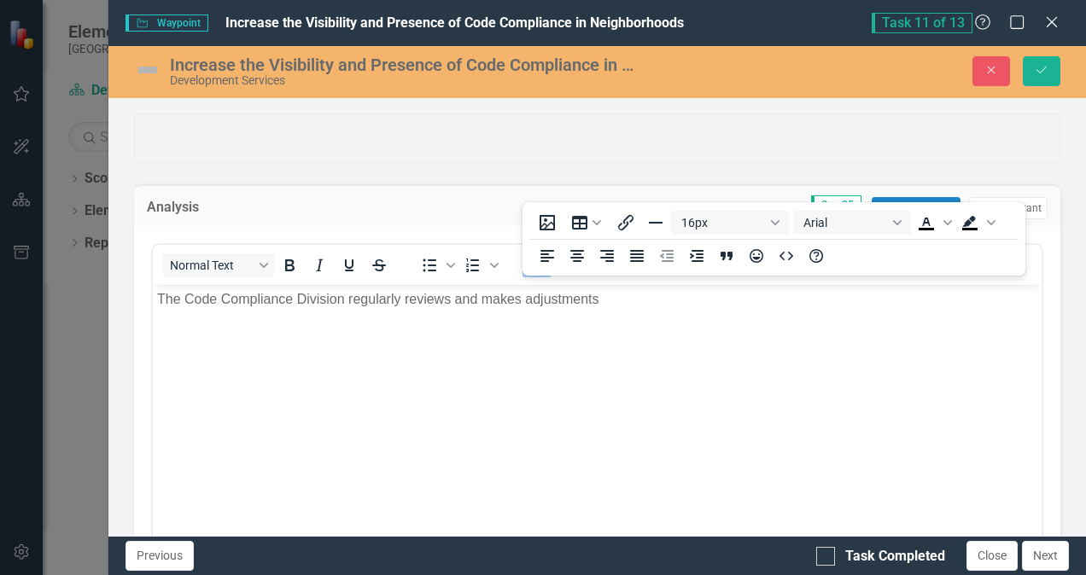
click at [420, 371] on p "Rich Text Area. Press ALT-0 for help." at bounding box center [597, 368] width 880 height 20
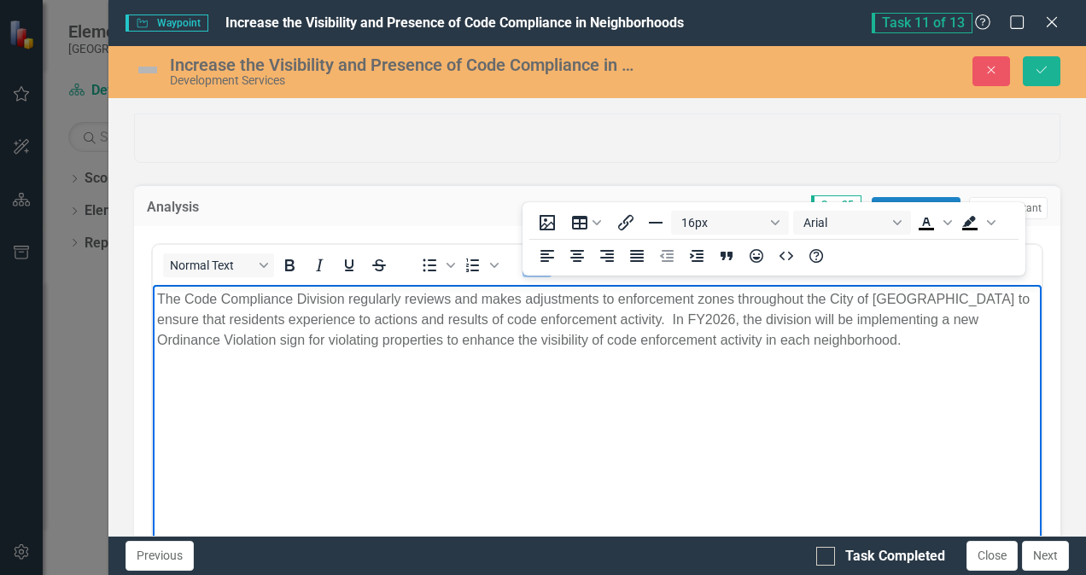
scroll to position [202, 0]
click at [152, 75] on img at bounding box center [147, 69] width 27 height 27
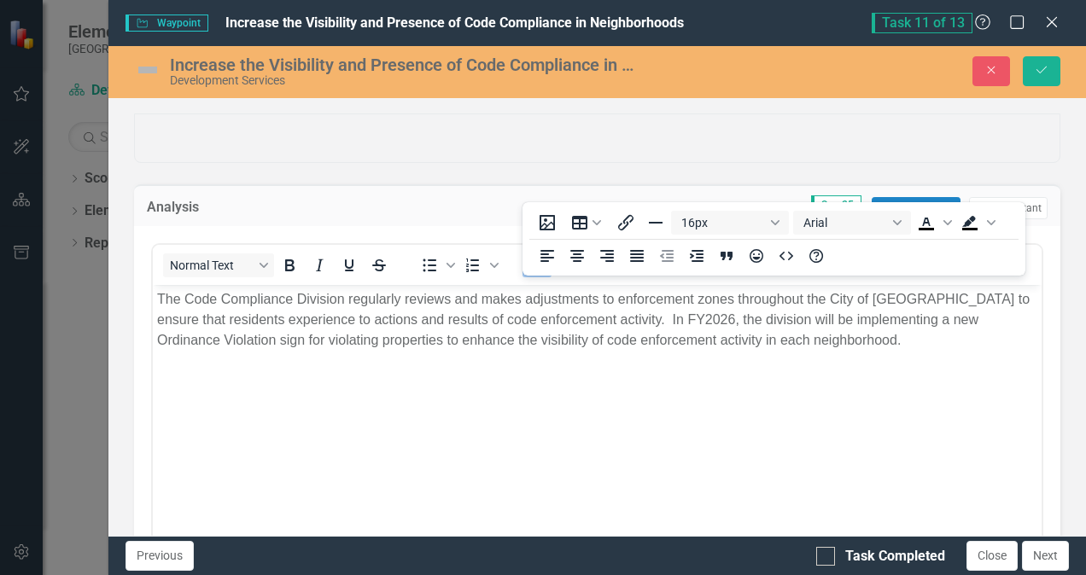
click at [147, 68] on img at bounding box center [147, 69] width 27 height 27
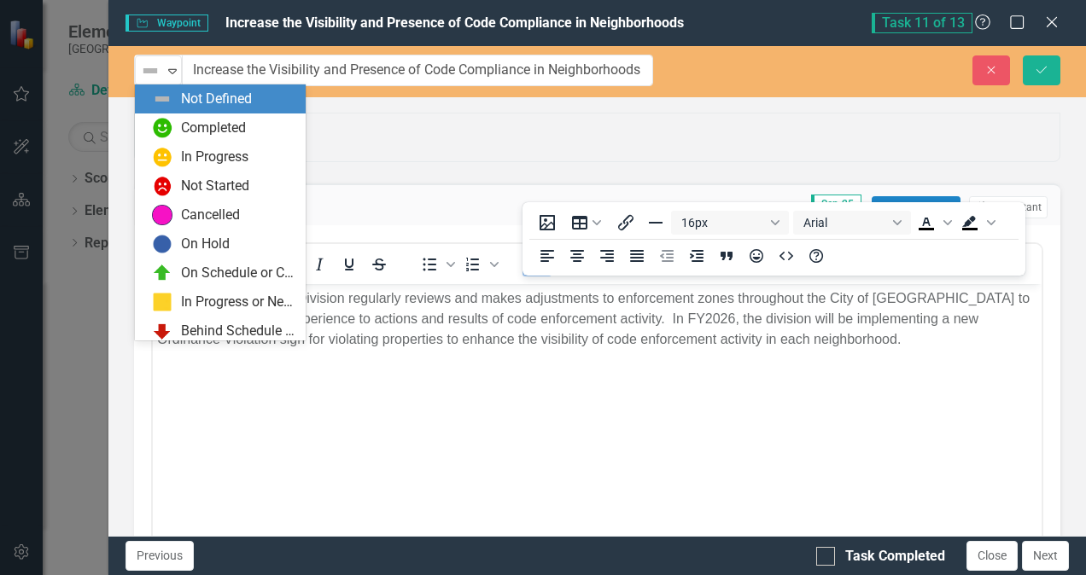
click at [147, 68] on img at bounding box center [150, 71] width 20 height 20
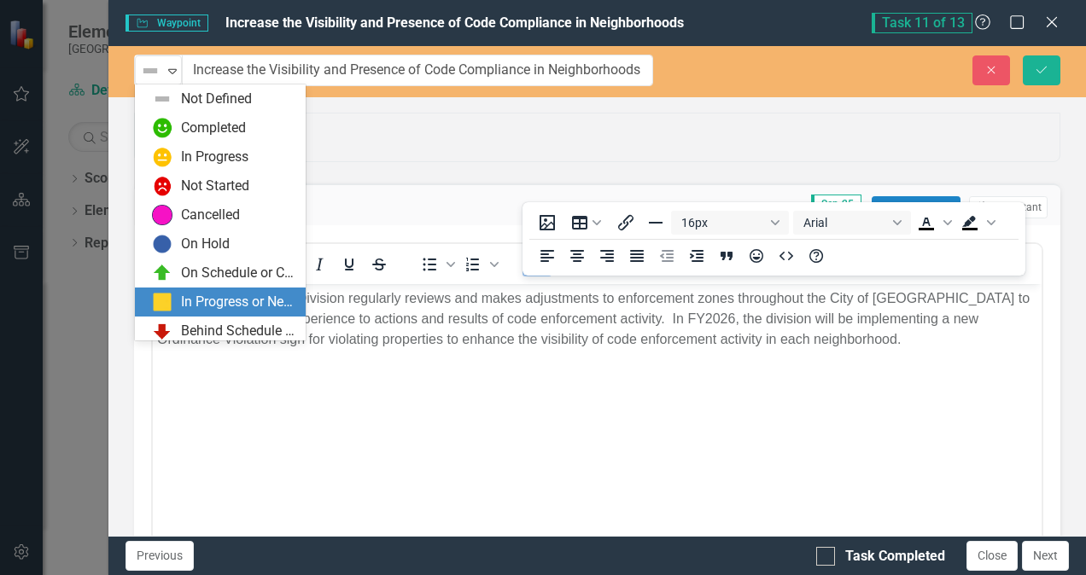
click at [231, 309] on div "In Progress or Needs Work" at bounding box center [238, 303] width 114 height 20
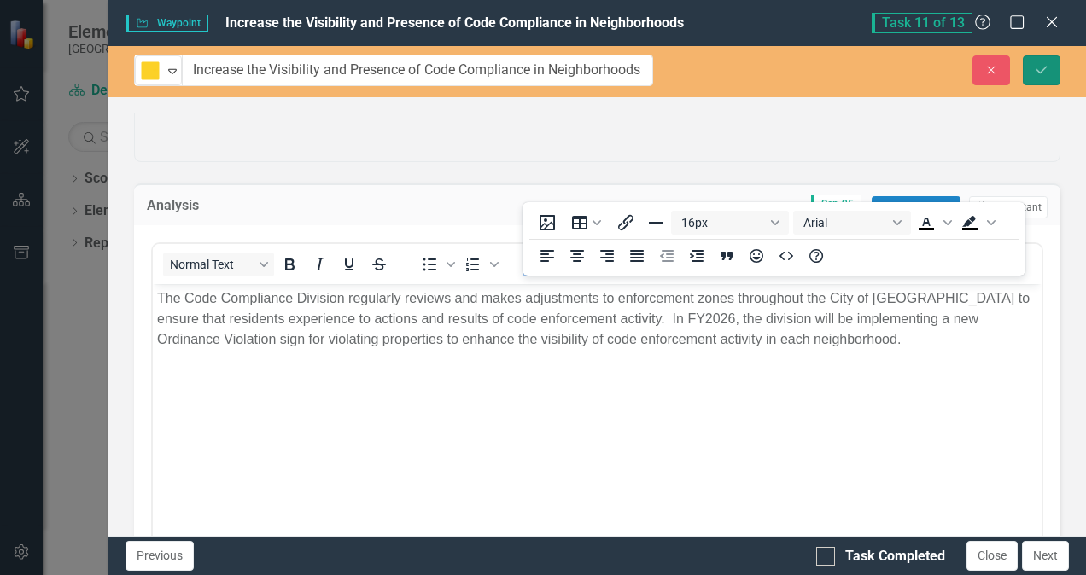
click at [1043, 72] on icon "Save" at bounding box center [1041, 70] width 15 height 12
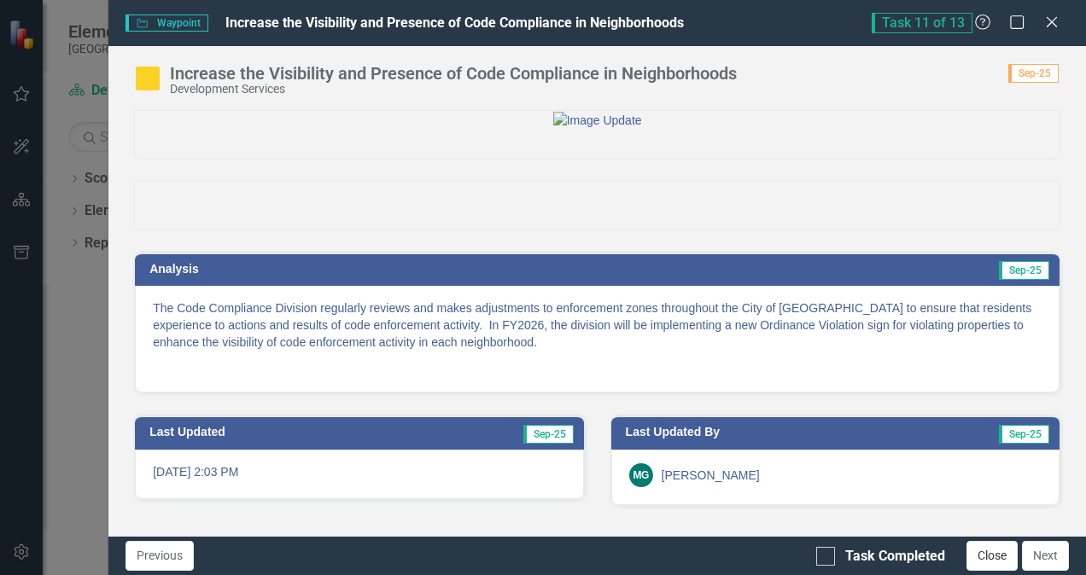
click at [982, 548] on button "Close" at bounding box center [992, 556] width 51 height 30
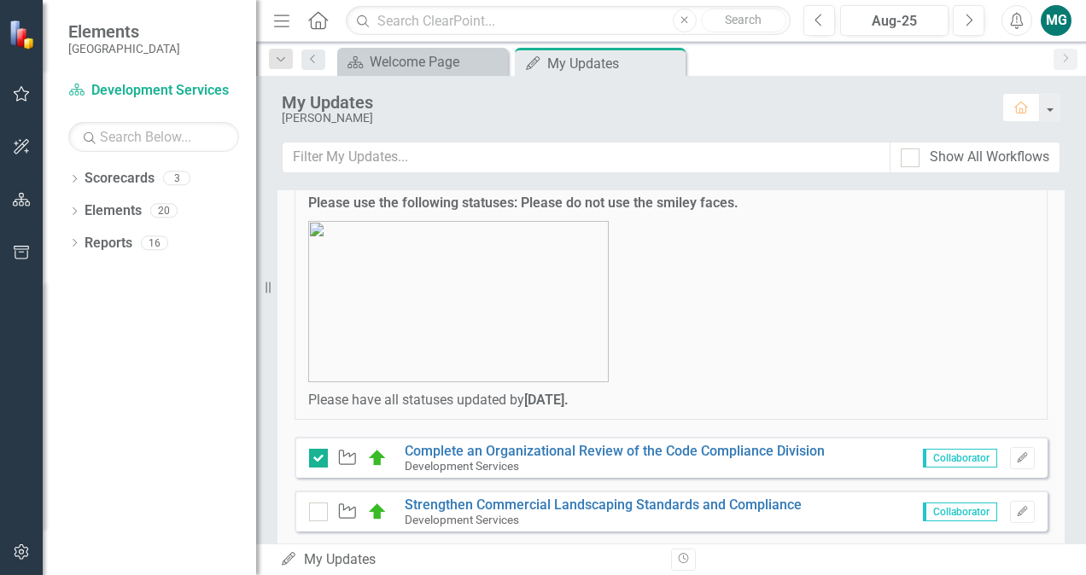
scroll to position [142, 0]
click at [908, 159] on div at bounding box center [910, 158] width 19 height 19
click at [908, 159] on input "Show All Workflows" at bounding box center [906, 154] width 11 height 11
checkbox input "true"
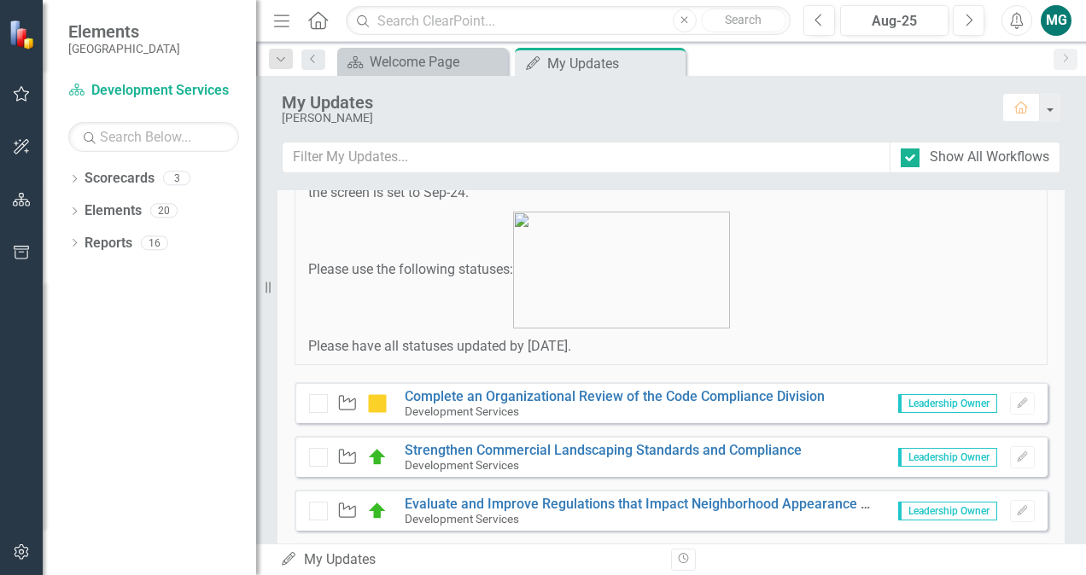
scroll to position [137, 0]
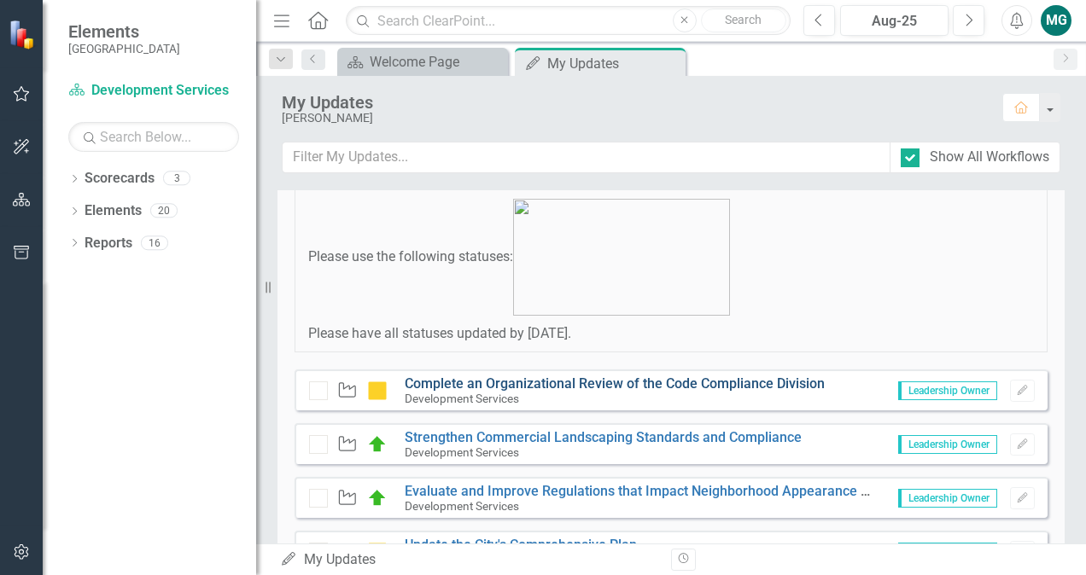
click at [713, 377] on link "Complete an Organizational Review of the Code Compliance Division" at bounding box center [615, 384] width 420 height 16
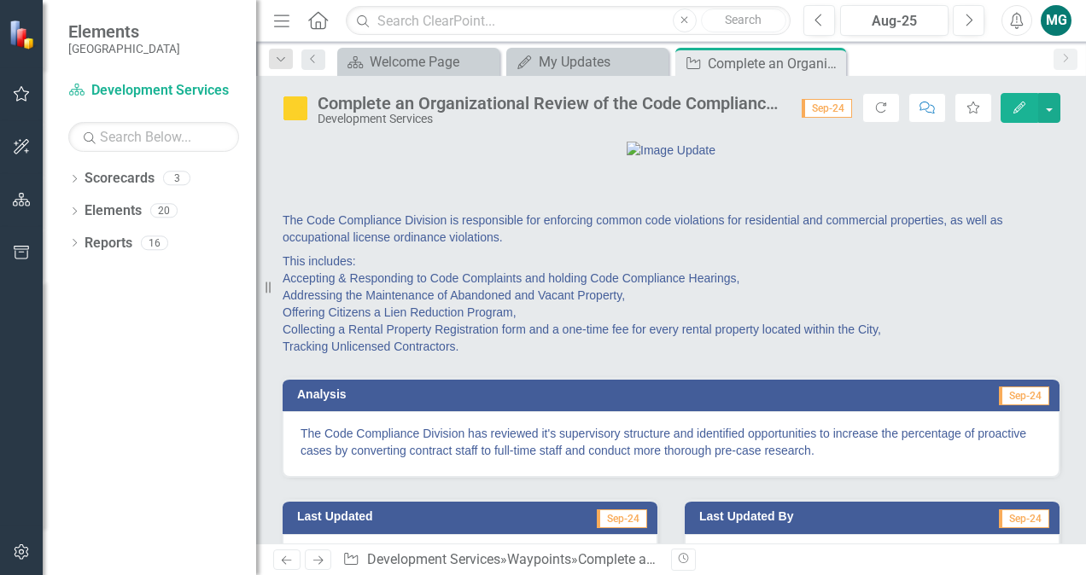
scroll to position [148, 0]
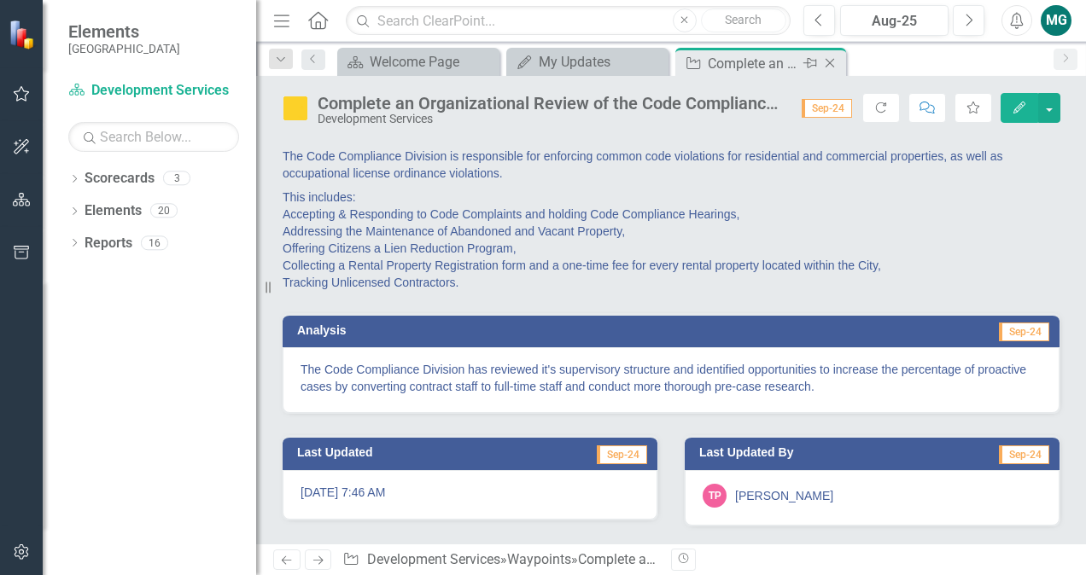
click at [832, 63] on icon "Close" at bounding box center [829, 63] width 17 height 14
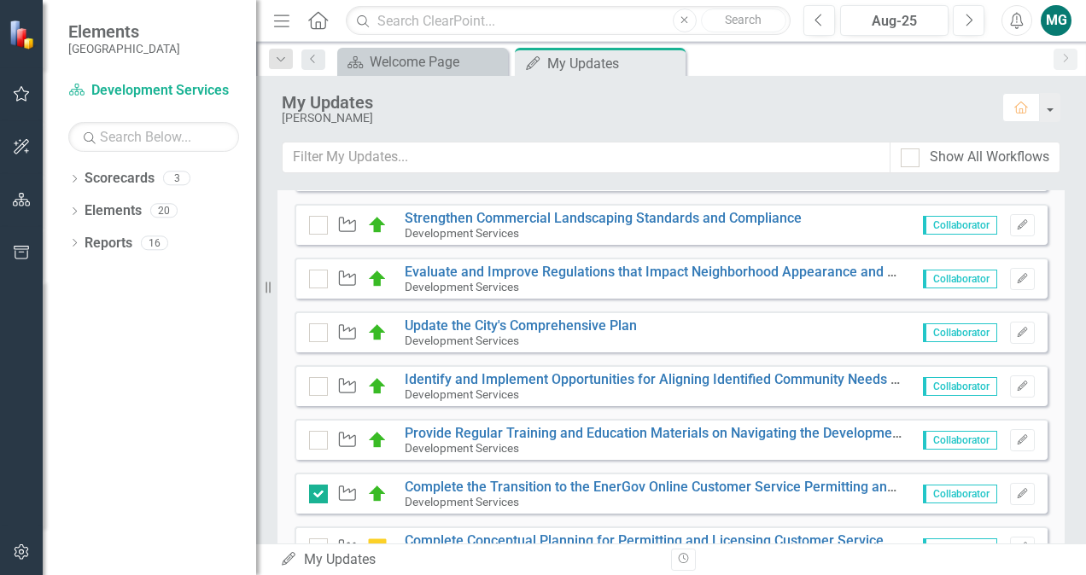
scroll to position [429, 0]
click at [563, 322] on link "Update the City's Comprehensive Plan" at bounding box center [521, 326] width 232 height 16
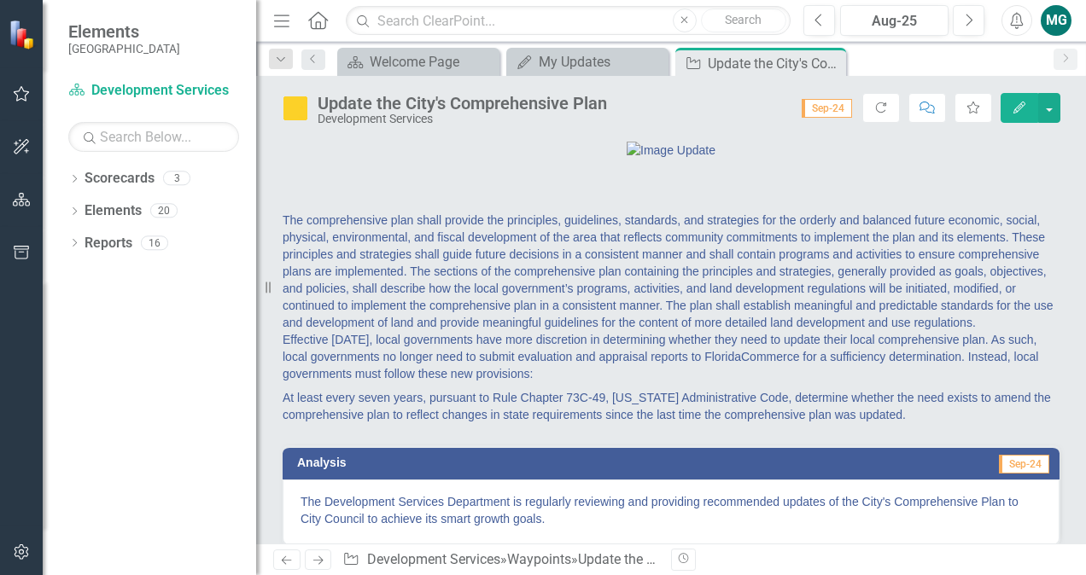
scroll to position [216, 0]
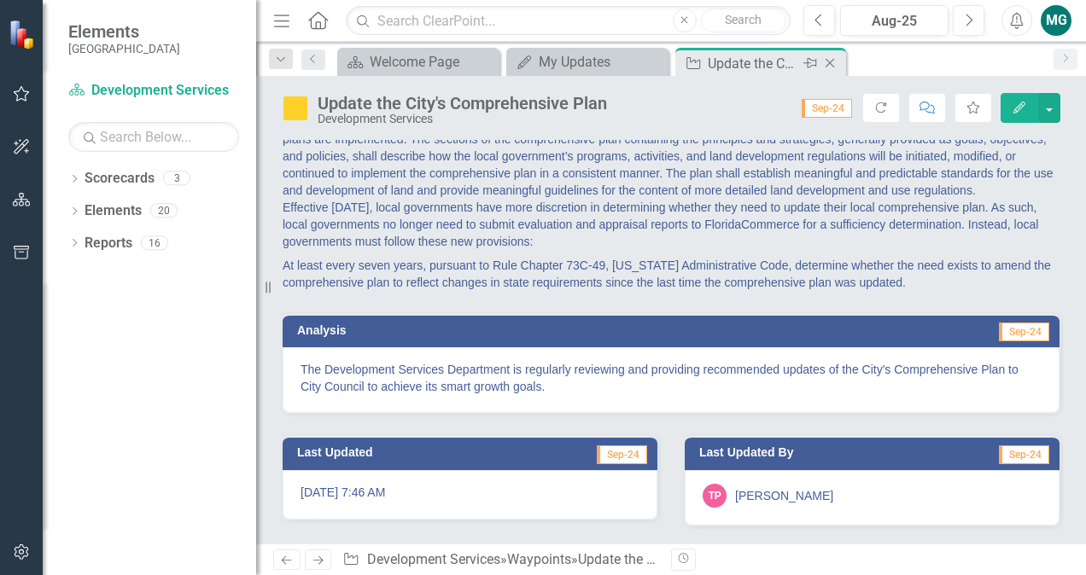
click at [831, 61] on icon at bounding box center [830, 63] width 9 height 9
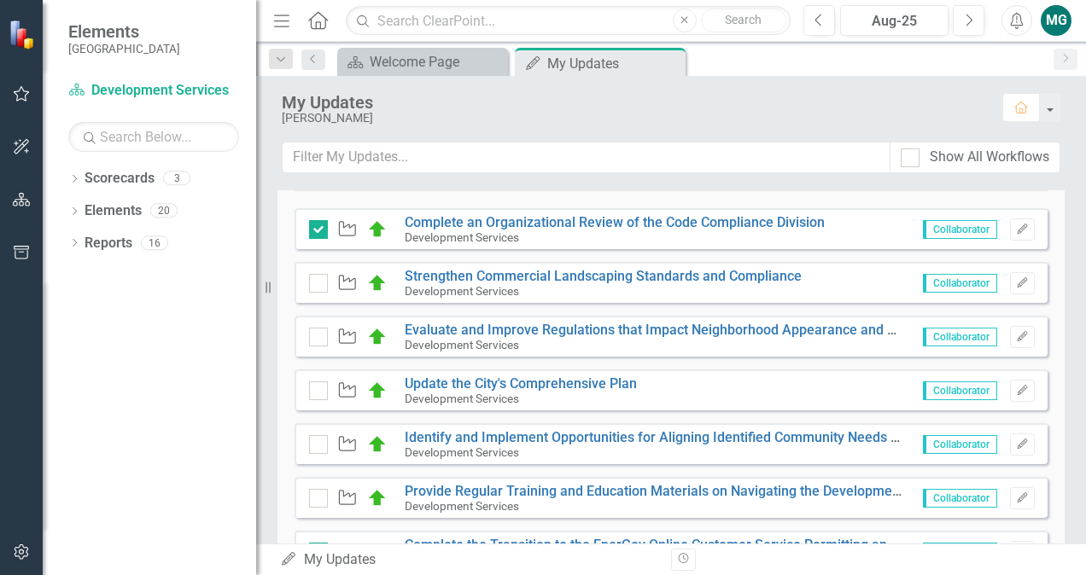
scroll to position [376, 0]
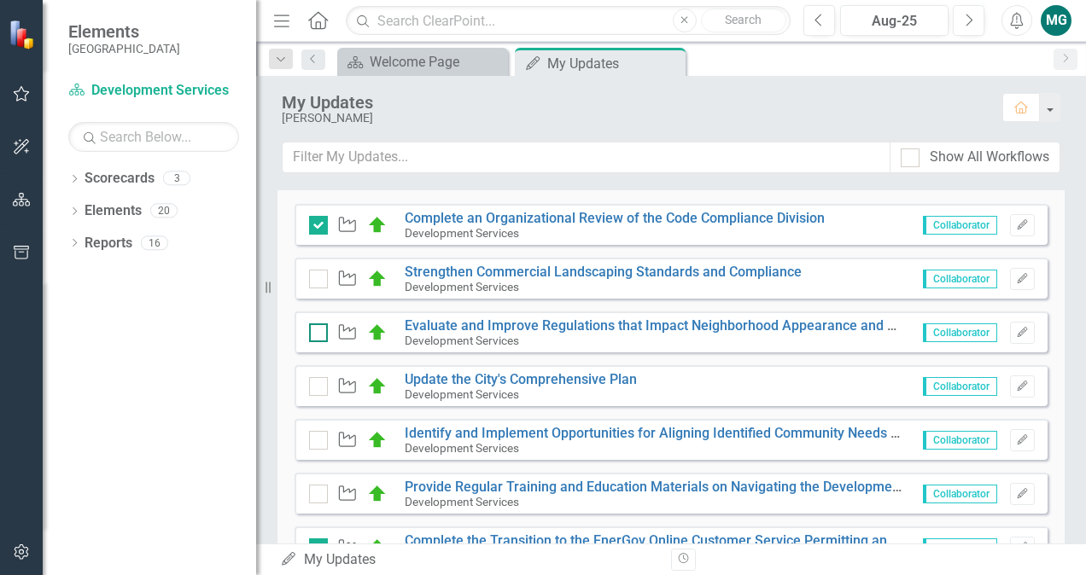
click at [319, 330] on input "checkbox" at bounding box center [314, 329] width 11 height 11
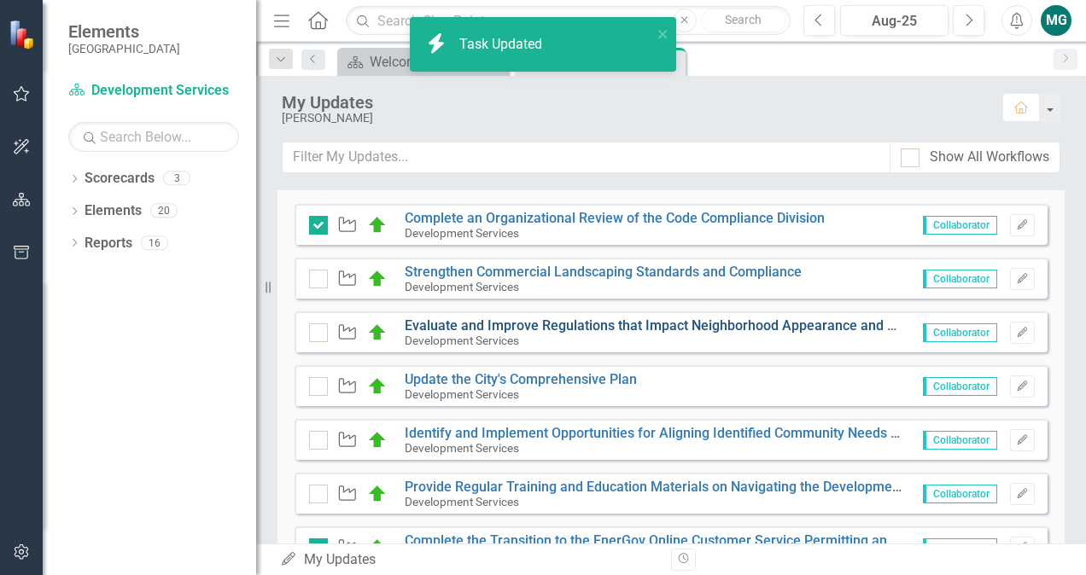
checkbox input "true"
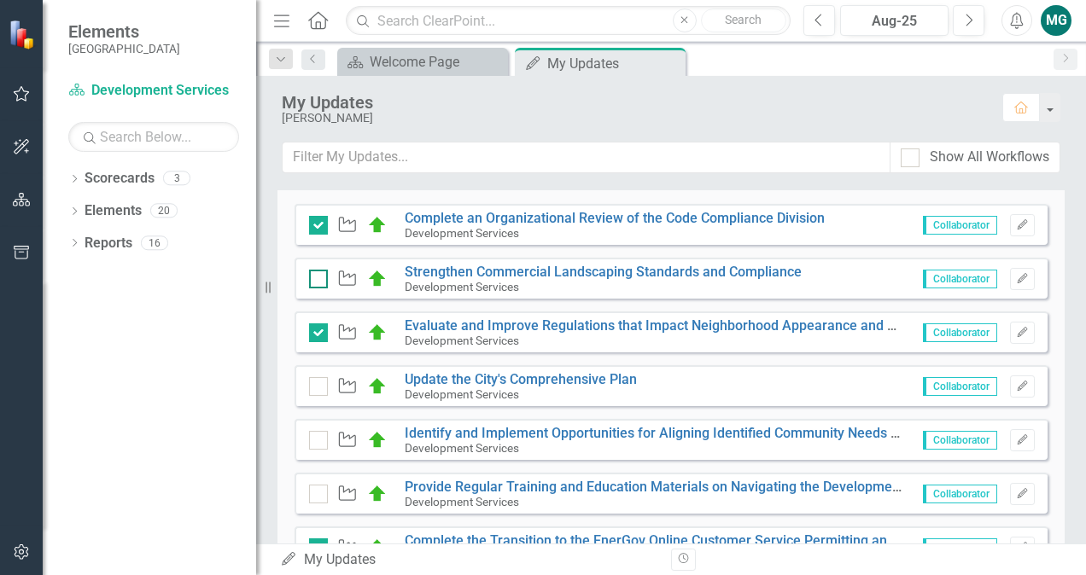
click at [321, 277] on div at bounding box center [318, 279] width 19 height 19
click at [320, 277] on input "checkbox" at bounding box center [314, 275] width 11 height 11
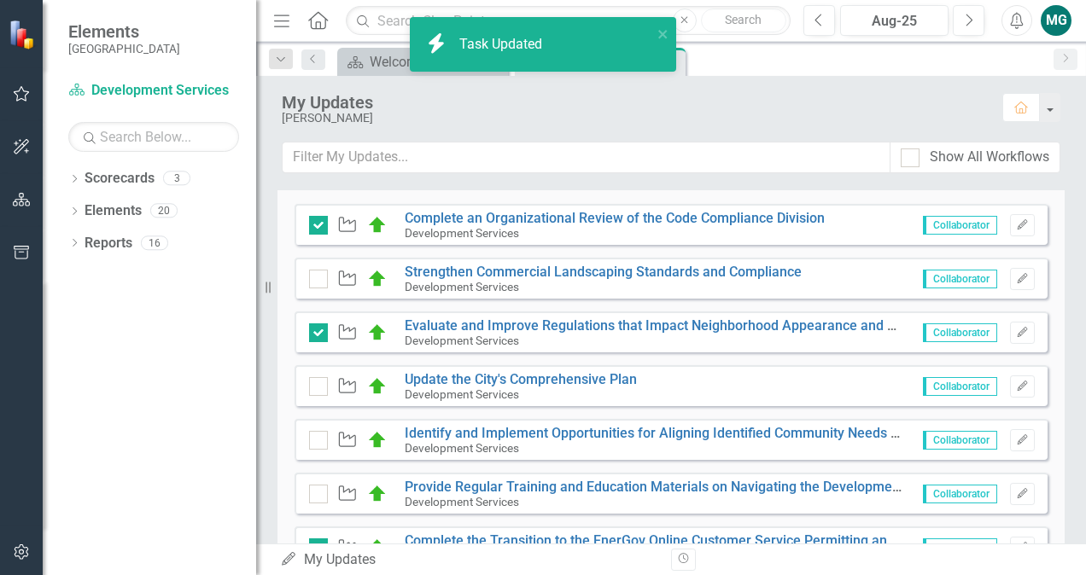
checkbox input "true"
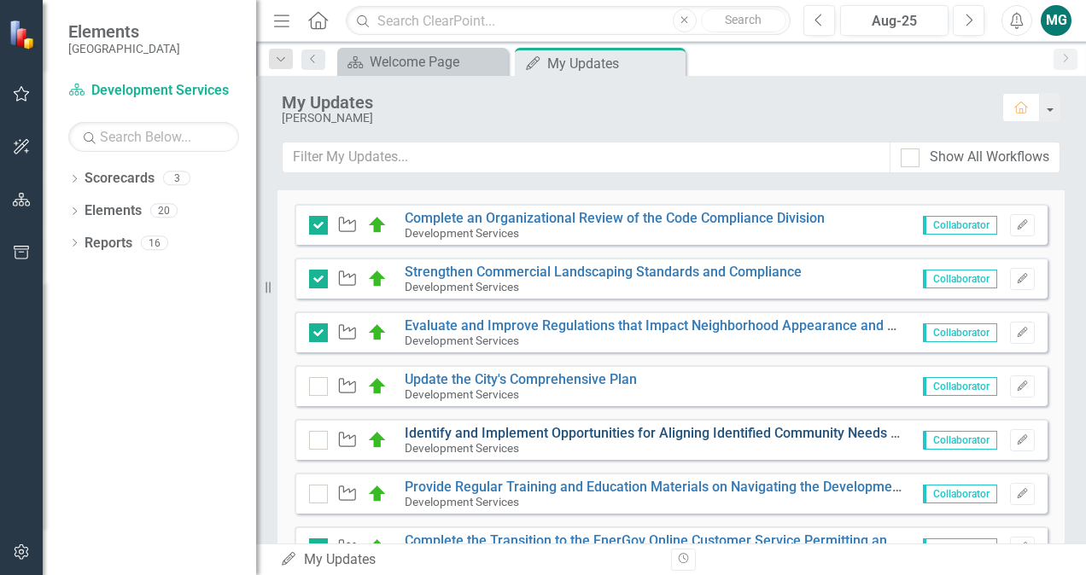
click at [464, 430] on link "Identify and Implement Opportunities for Aligning Identified Community Needs wi…" at bounding box center [808, 433] width 807 height 16
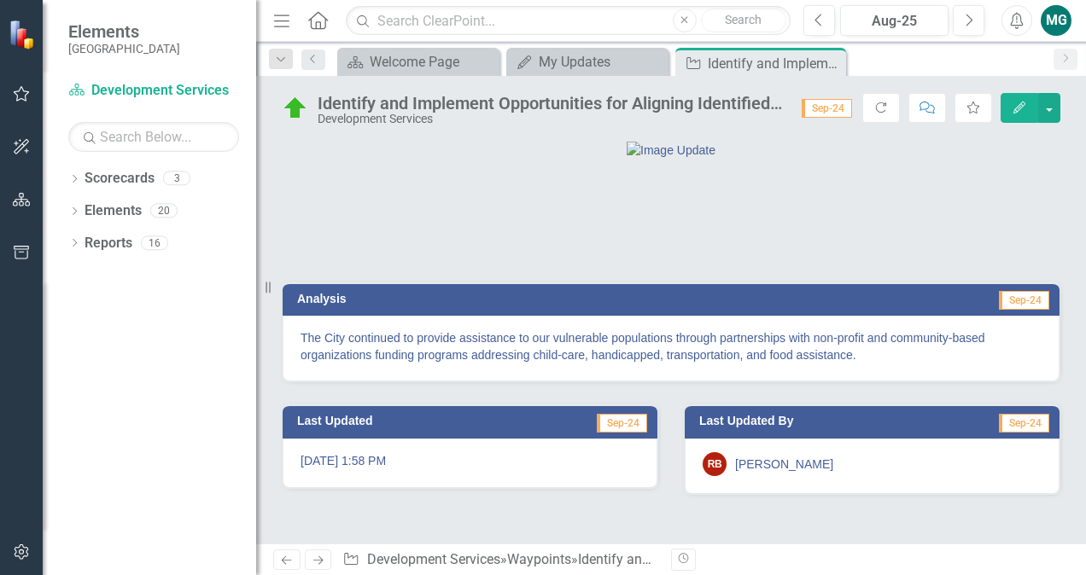
scroll to position [53, 0]
click at [832, 58] on icon "Close" at bounding box center [829, 63] width 17 height 14
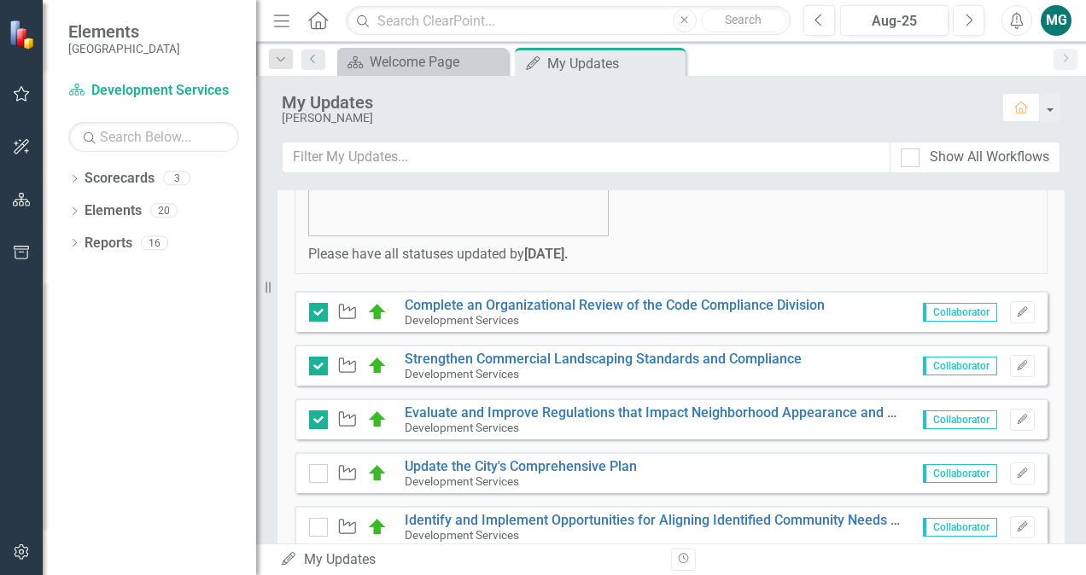
scroll to position [288, 0]
click at [466, 301] on link "Complete an Organizational Review of the Code Compliance Division" at bounding box center [615, 306] width 420 height 16
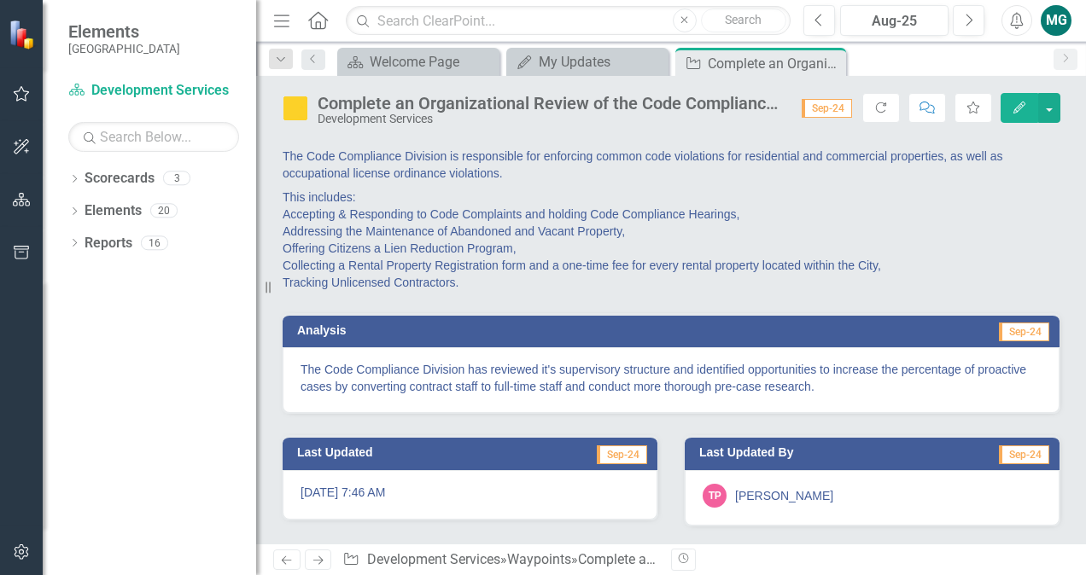
scroll to position [147, 0]
click at [829, 60] on icon "Close" at bounding box center [829, 63] width 17 height 14
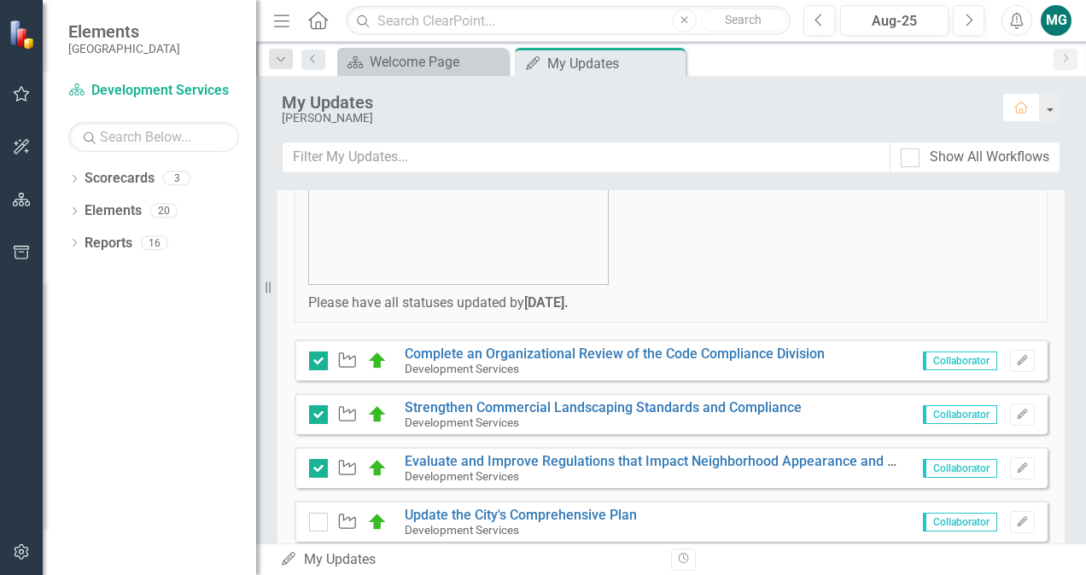
scroll to position [238, 0]
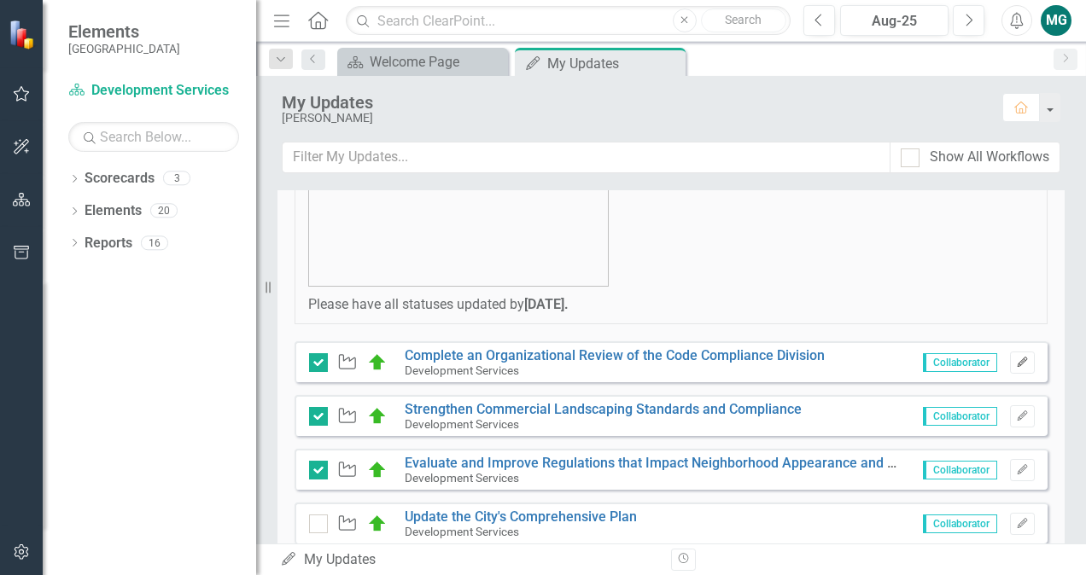
click at [1016, 365] on icon "Edit" at bounding box center [1022, 363] width 13 height 10
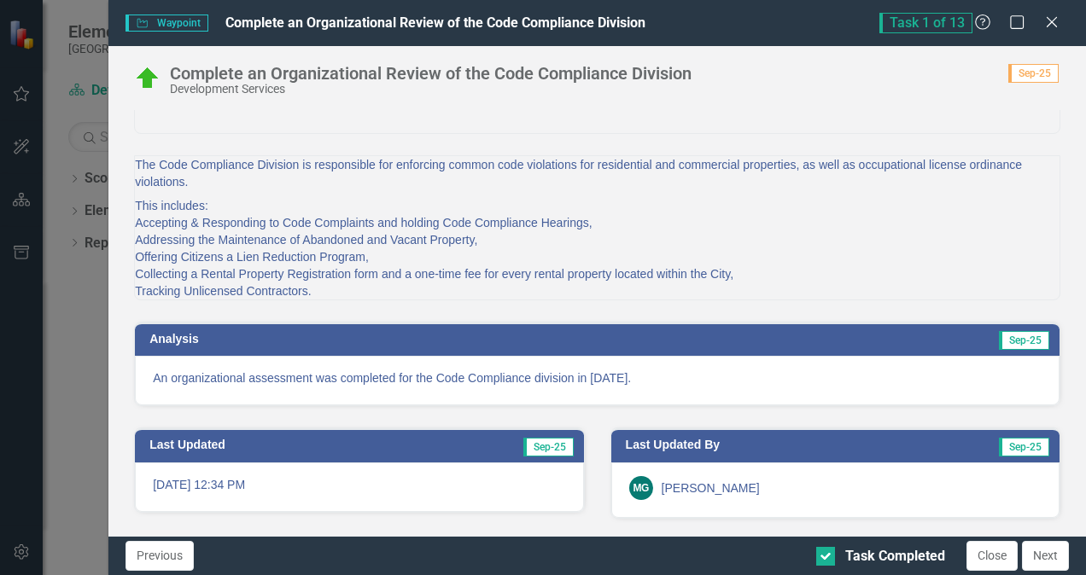
scroll to position [110, 0]
drag, startPoint x: 545, startPoint y: 339, endPoint x: 555, endPoint y: 394, distance: 56.4
click at [555, 394] on div "Analysis Sep-25 An organizational assessment was completed for the Code Complia…" at bounding box center [597, 364] width 926 height 85
click at [669, 382] on p "An organizational assessment was completed for the Code Compliance division in …" at bounding box center [597, 378] width 889 height 17
drag, startPoint x: 669, startPoint y: 382, endPoint x: 646, endPoint y: 386, distance: 23.4
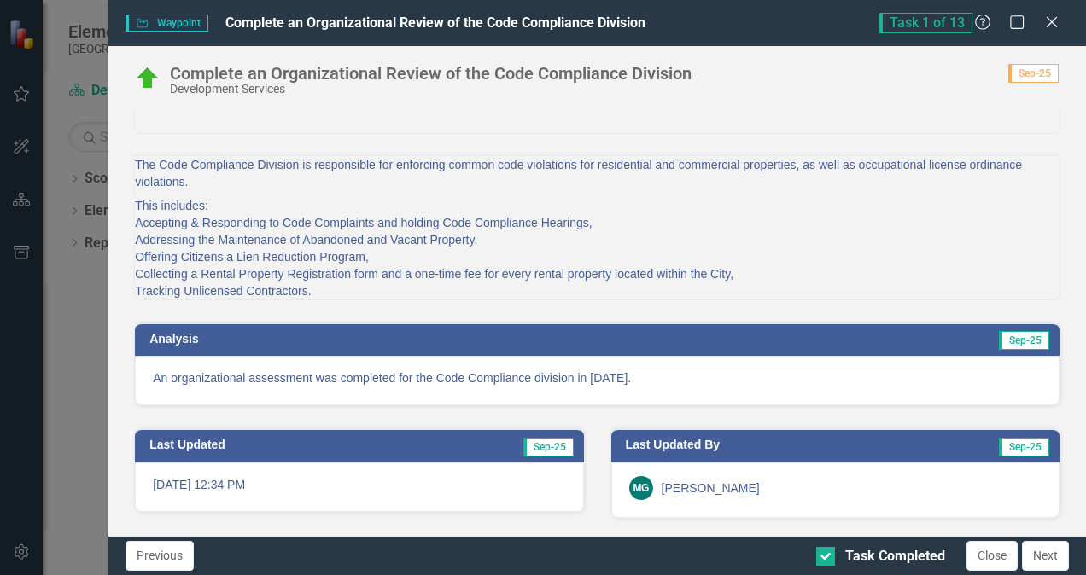
click at [646, 386] on p "An organizational assessment was completed for the Code Compliance division in …" at bounding box center [597, 378] width 889 height 17
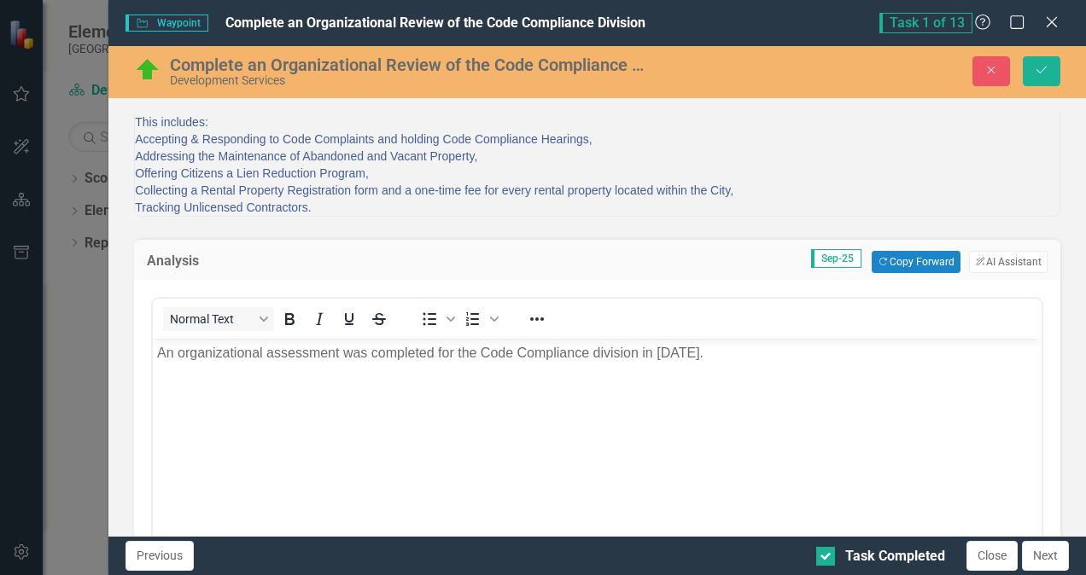
scroll to position [0, 0]
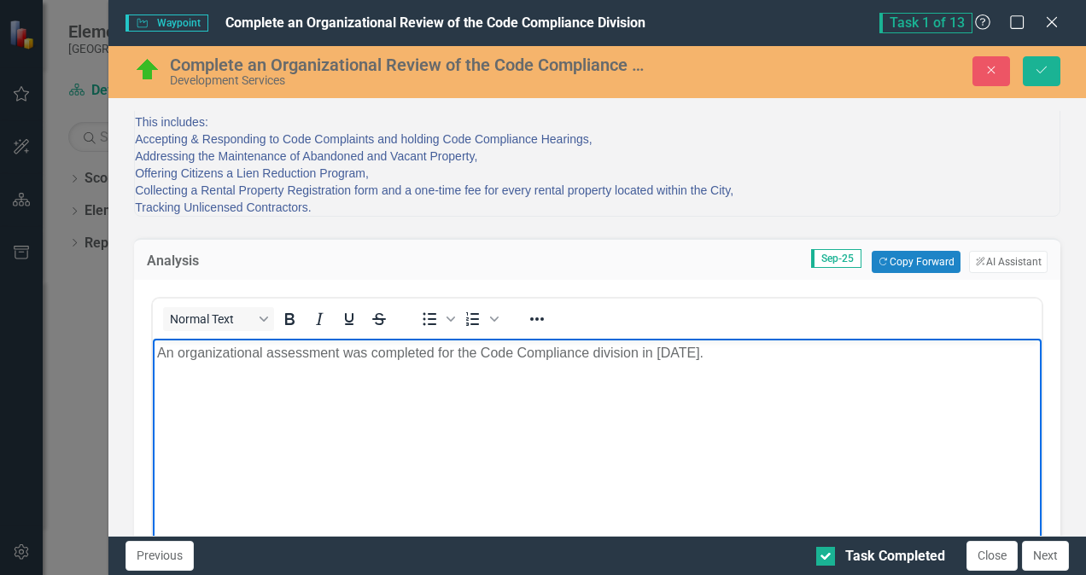
click at [749, 351] on p "An organizational assessment was completed for the Code Compliance division in …" at bounding box center [597, 353] width 880 height 20
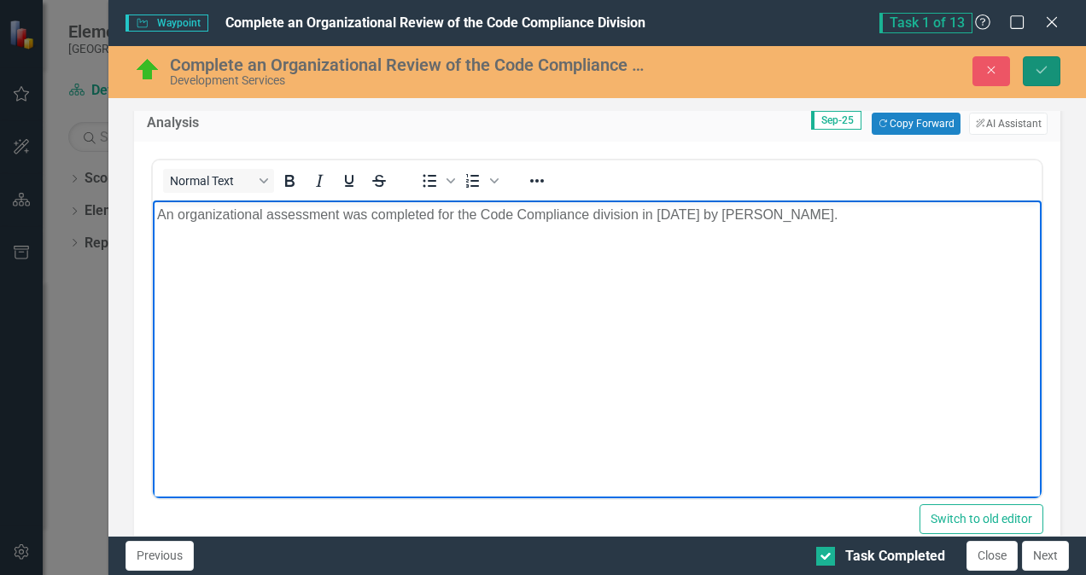
click at [1041, 67] on icon "Save" at bounding box center [1041, 70] width 15 height 12
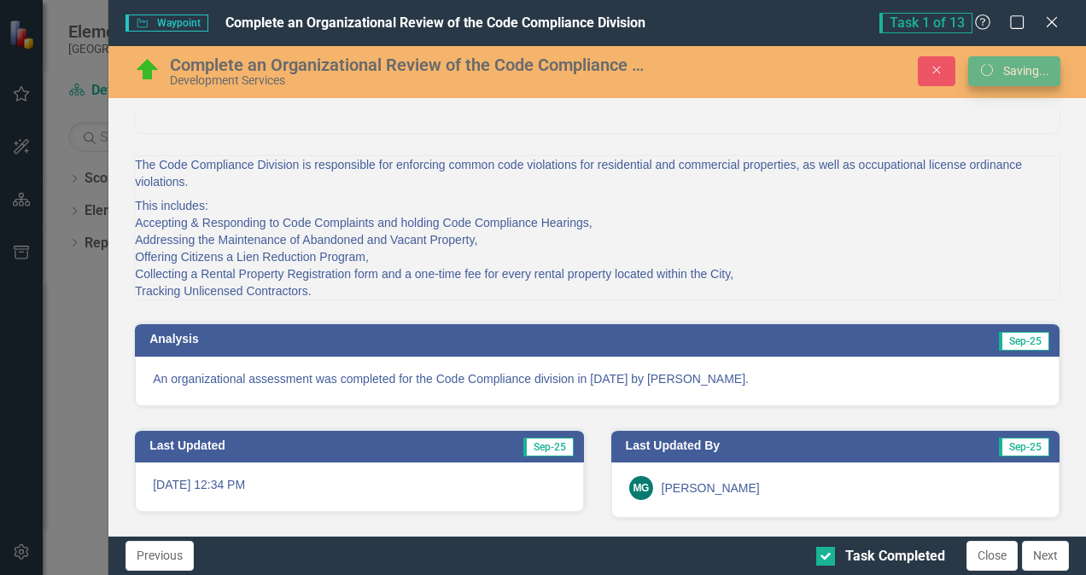
scroll to position [112, 0]
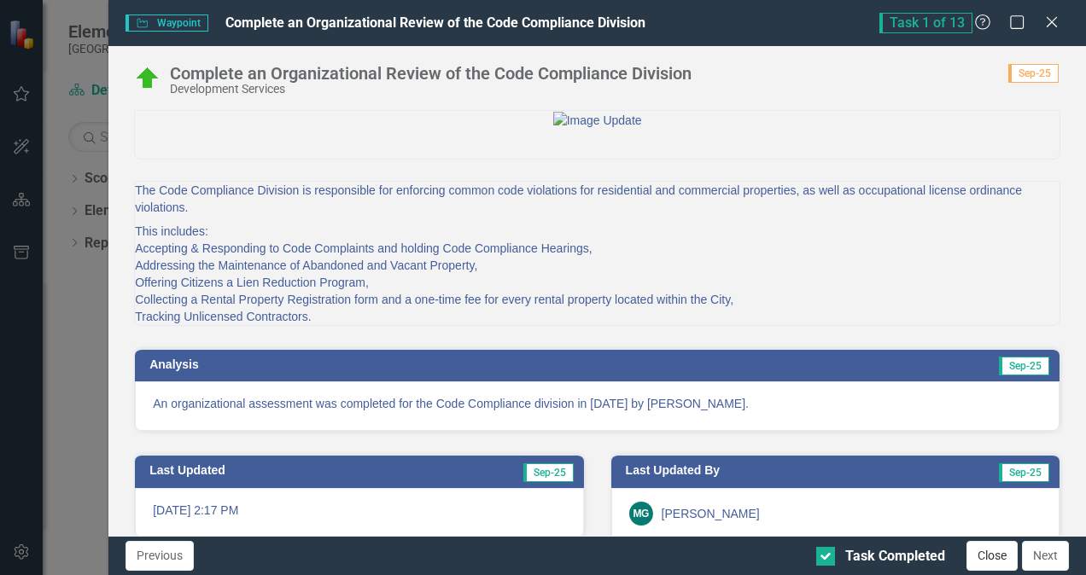
click at [994, 555] on button "Close" at bounding box center [992, 556] width 51 height 30
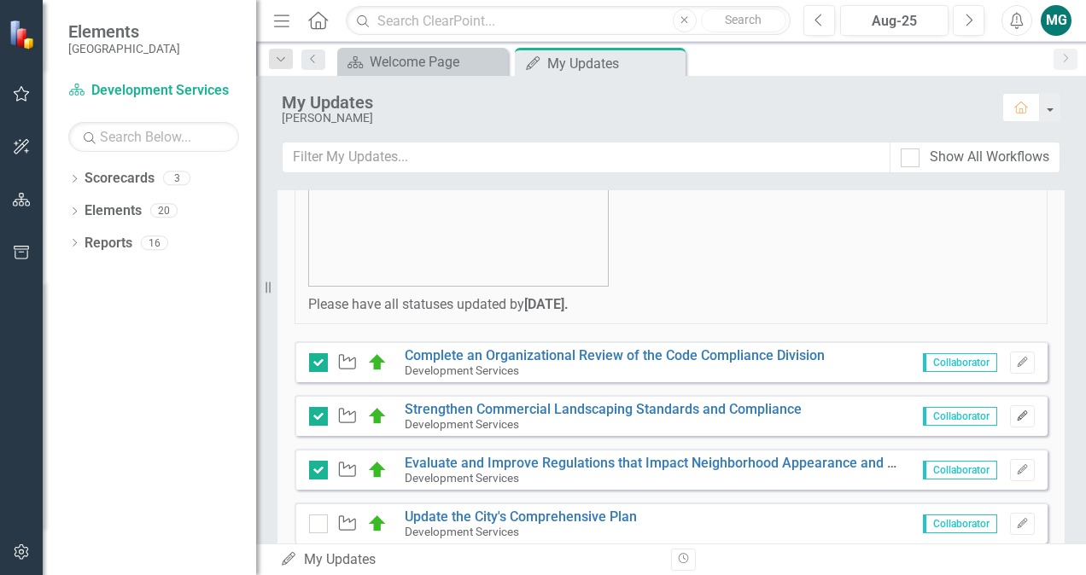
click at [1016, 417] on icon "Edit" at bounding box center [1022, 417] width 13 height 10
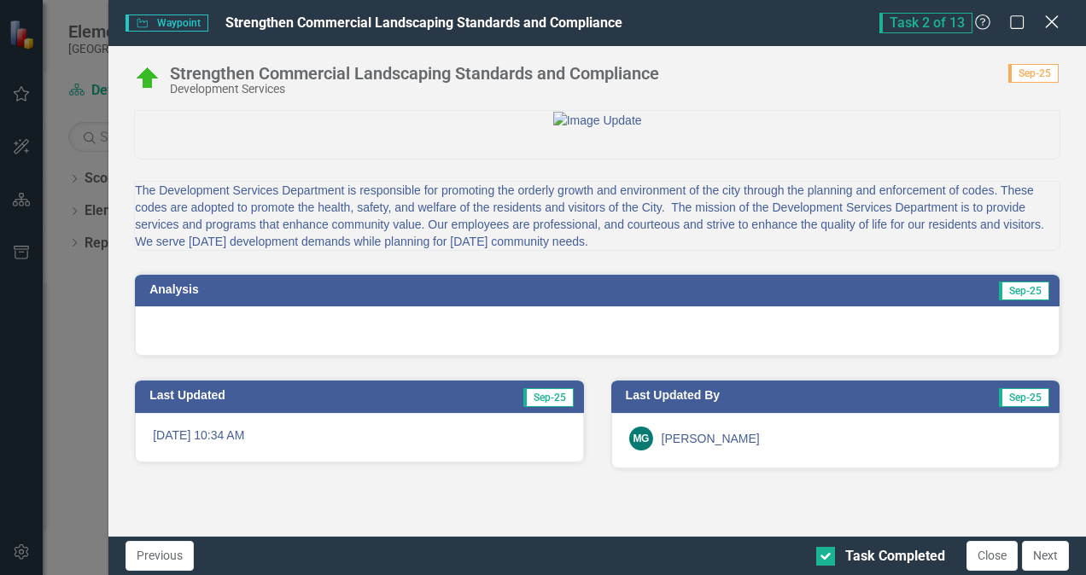
click at [1052, 24] on icon "Close" at bounding box center [1051, 22] width 21 height 16
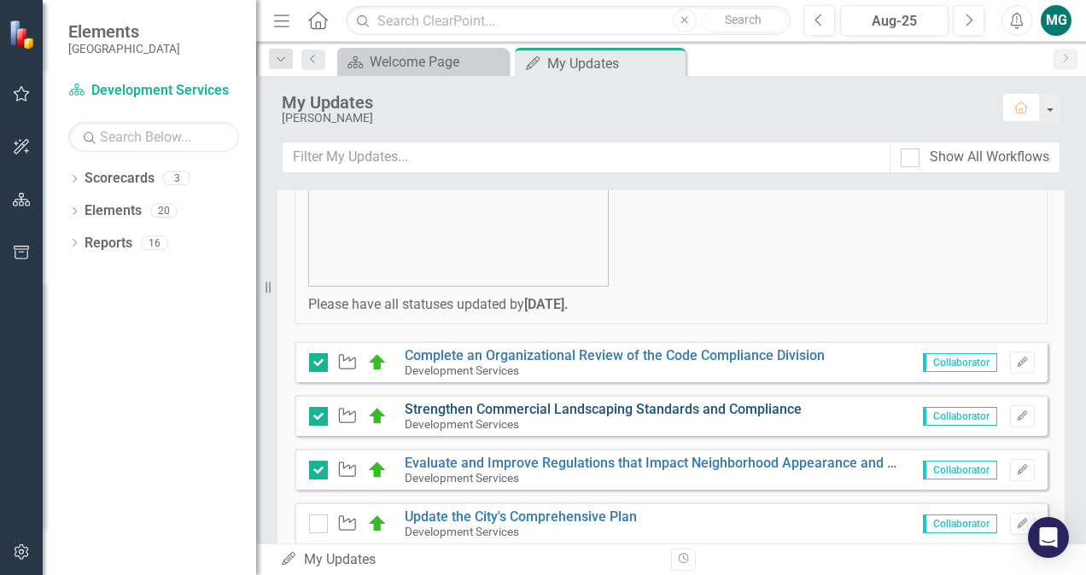
click at [495, 406] on link "Strengthen Commercial Landscaping Standards and Compliance" at bounding box center [603, 409] width 397 height 16
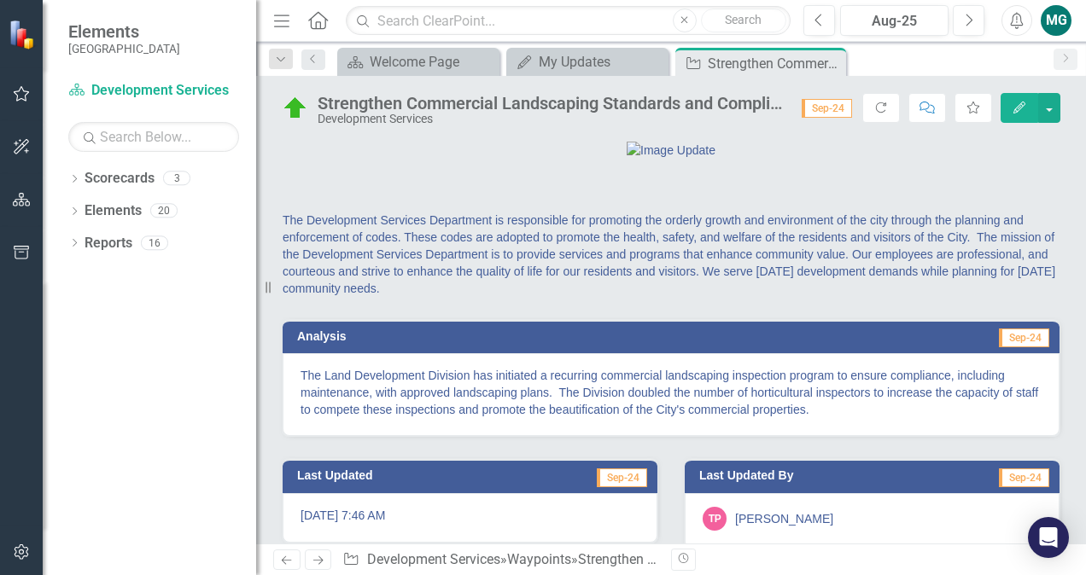
click at [544, 418] on p "The Land Development Division has initiated a recurring commercial landscaping …" at bounding box center [671, 392] width 741 height 51
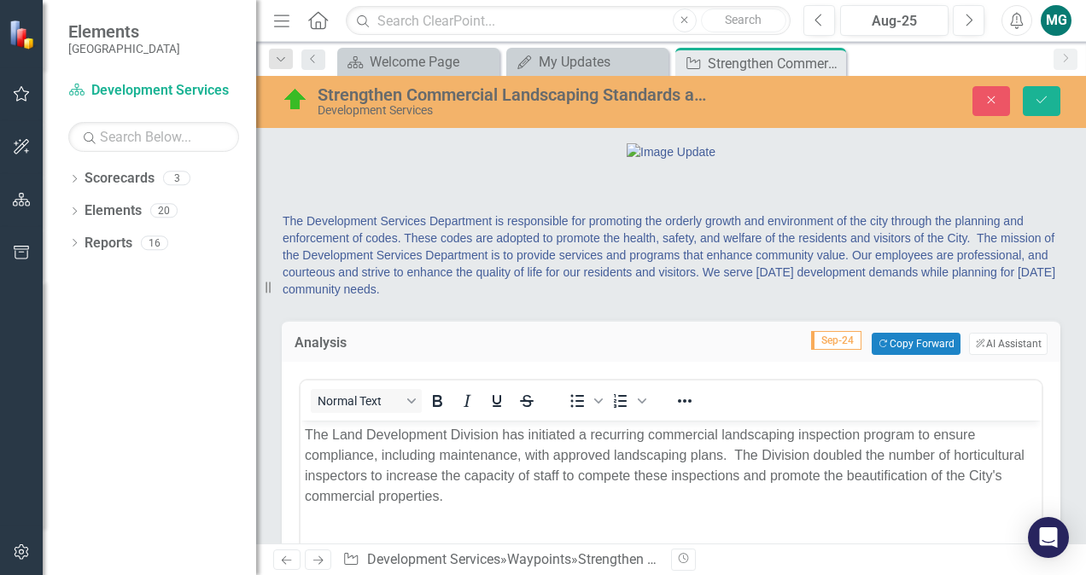
click at [544, 418] on div "Normal Text" at bounding box center [427, 400] width 252 height 33
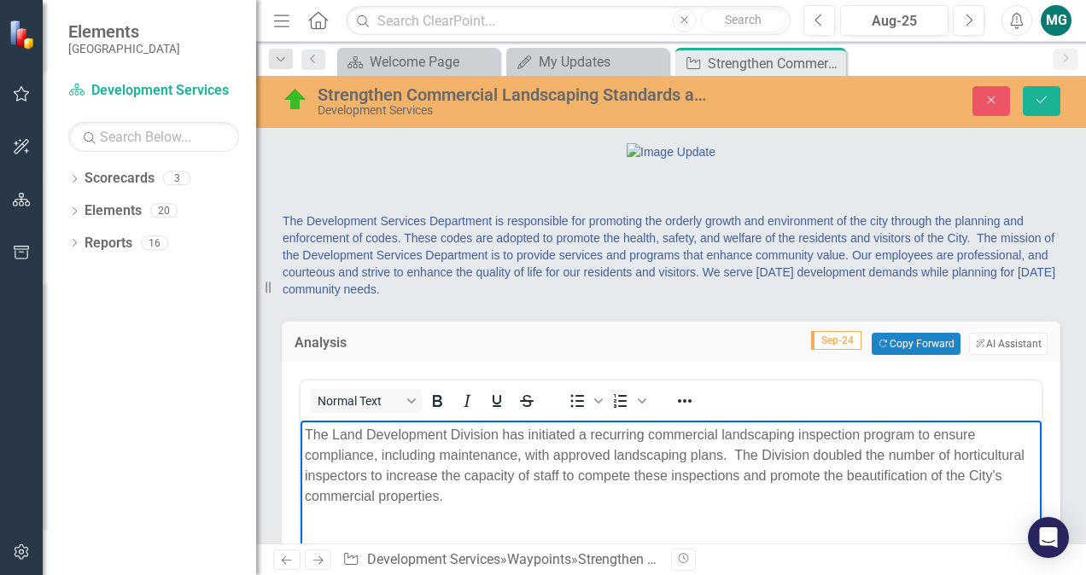
click at [480, 441] on p "The Land Development Division has initiated a recurring commercial landscaping …" at bounding box center [671, 466] width 733 height 82
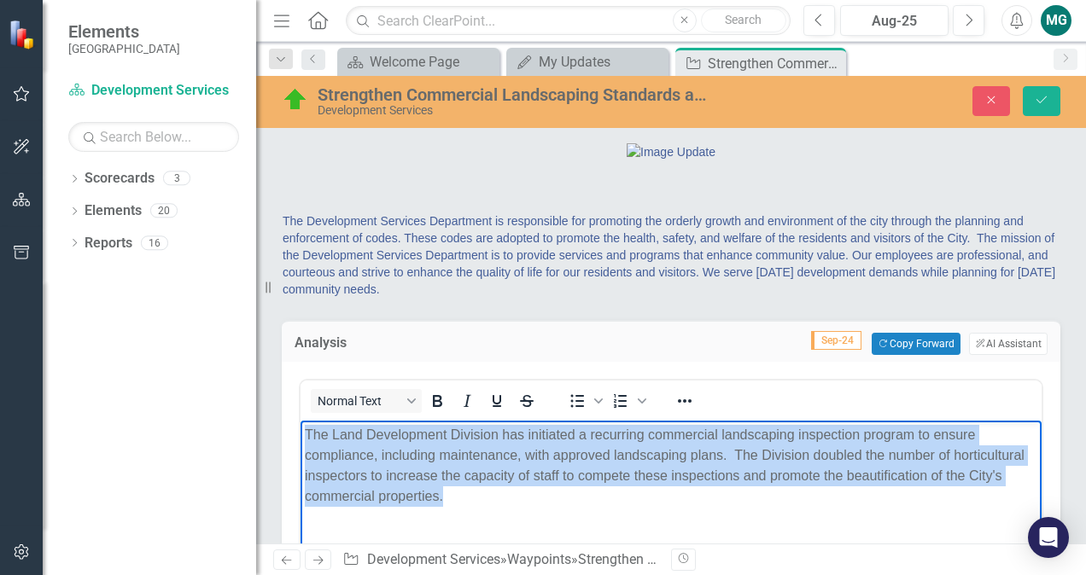
click at [480, 441] on p "The Land Development Division has initiated a recurring commercial landscaping …" at bounding box center [671, 466] width 733 height 82
copy p "The Land Development Division has initiated a recurring commercial landscaping …"
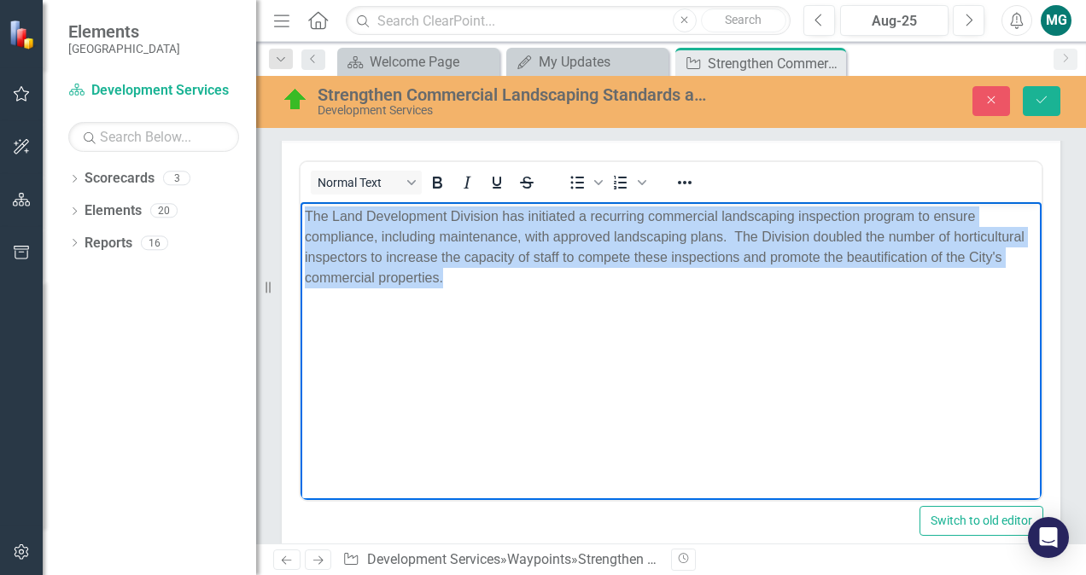
scroll to position [178, 0]
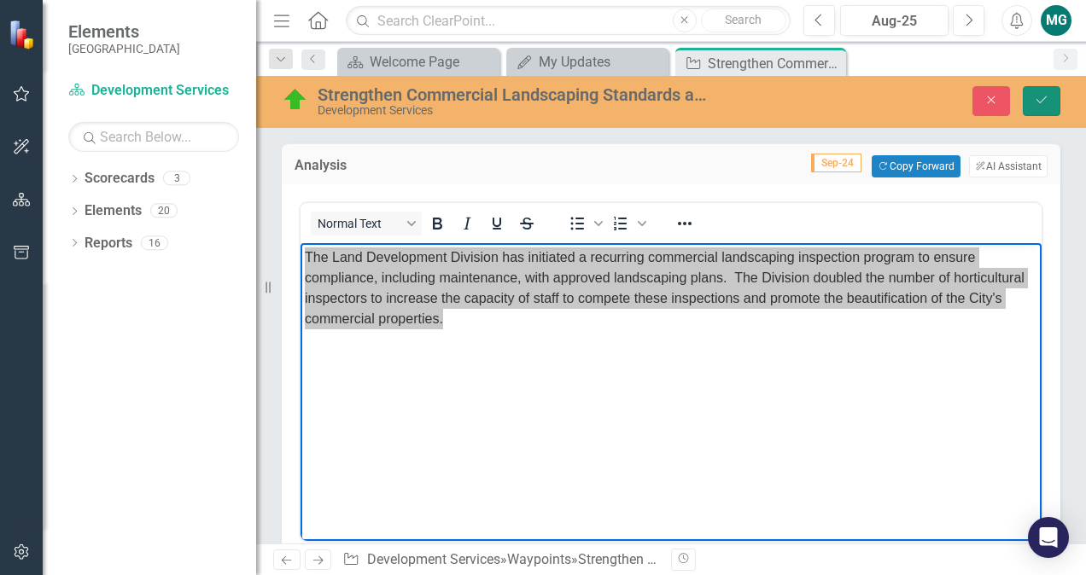
click at [1035, 108] on button "Save" at bounding box center [1042, 101] width 38 height 30
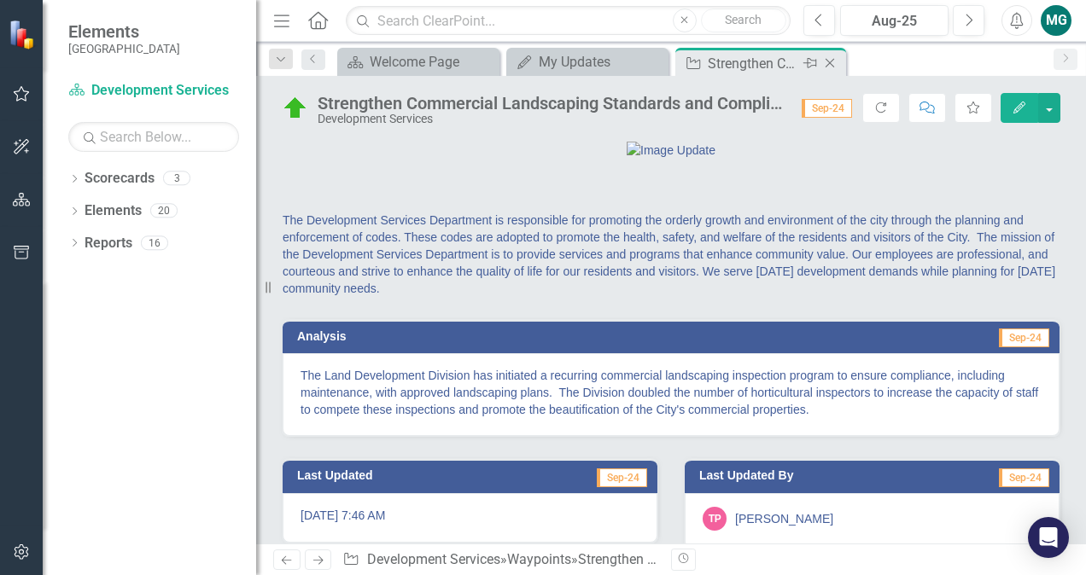
click at [832, 62] on icon "Close" at bounding box center [829, 63] width 17 height 14
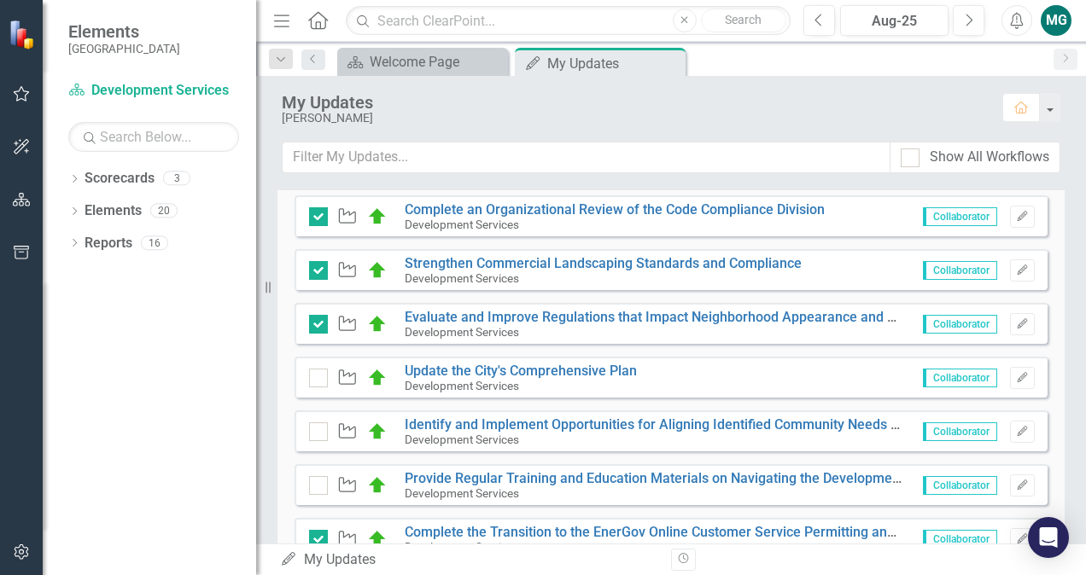
scroll to position [381, 0]
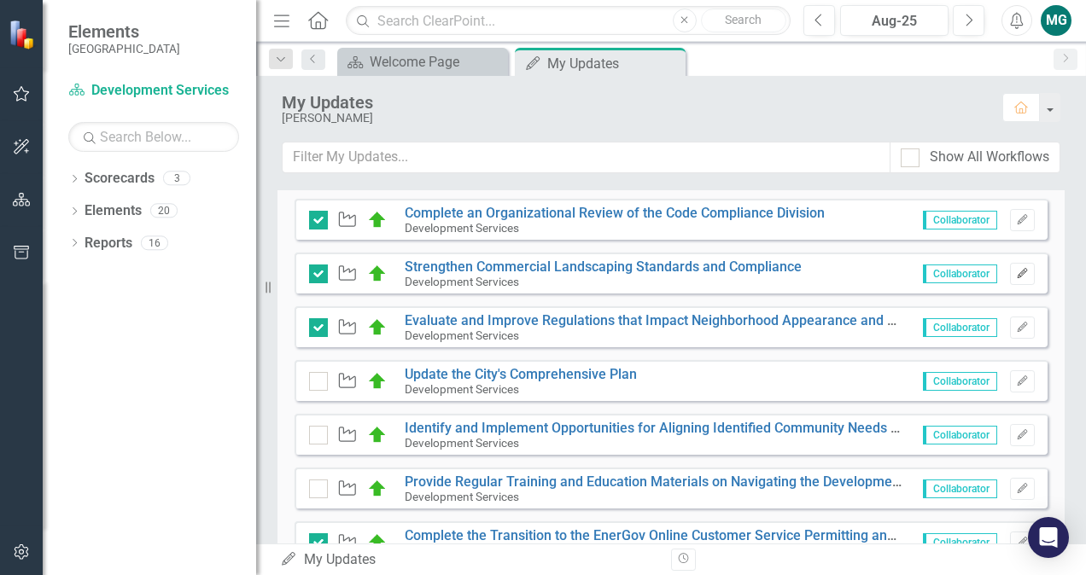
click at [1010, 273] on button "Edit" at bounding box center [1022, 274] width 25 height 22
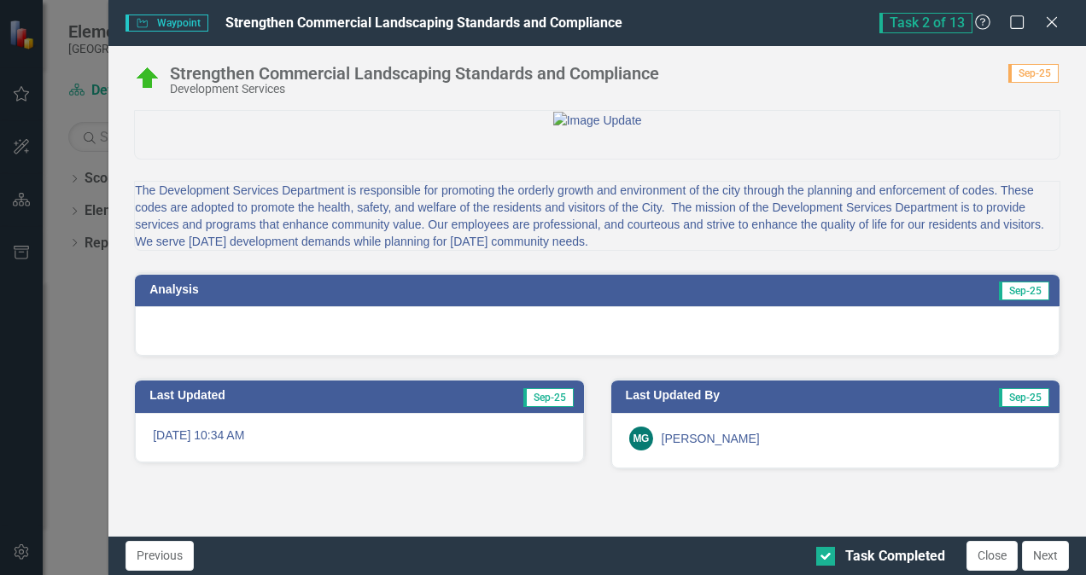
click at [395, 356] on div at bounding box center [597, 332] width 925 height 50
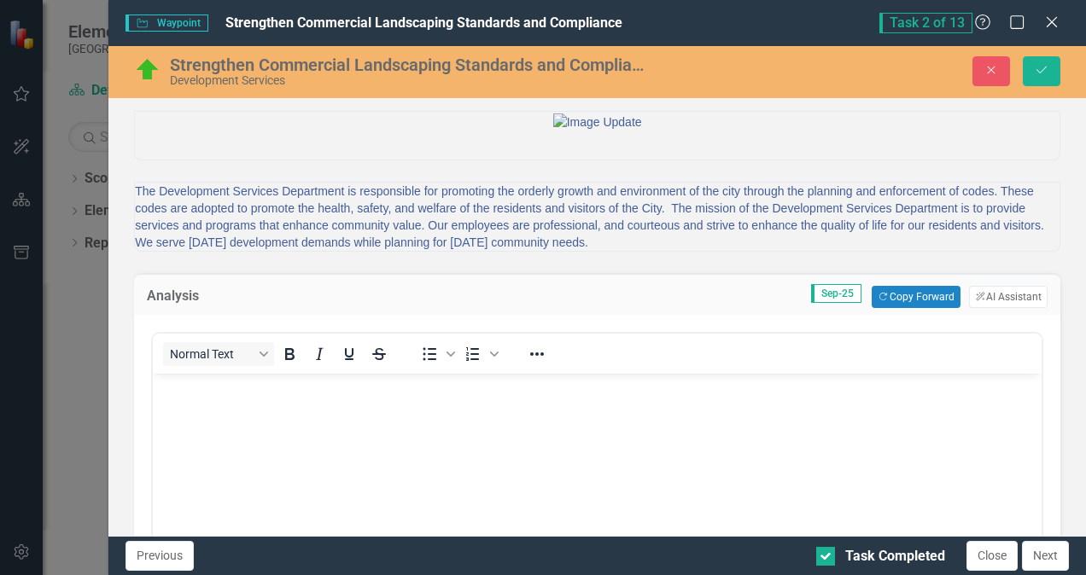
click at [395, 418] on div "Normal Text To open the popup, press Shift+Enter To open the popup, press Shift…" at bounding box center [597, 501] width 892 height 346
click at [317, 400] on body "Rich Text Area. Press ALT-0 for help." at bounding box center [597, 502] width 889 height 256
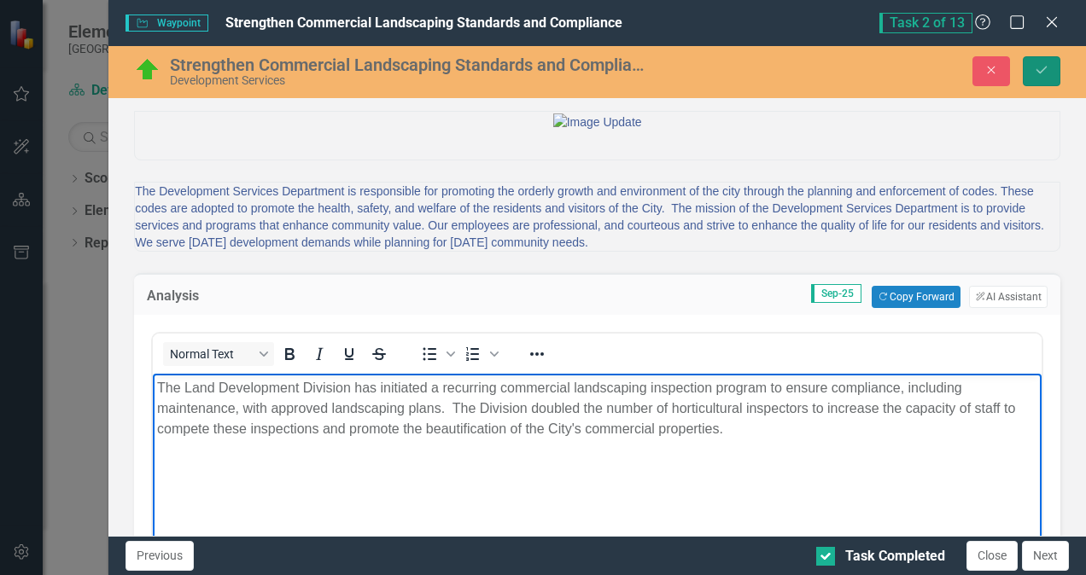
click at [1043, 67] on icon "Save" at bounding box center [1041, 70] width 15 height 12
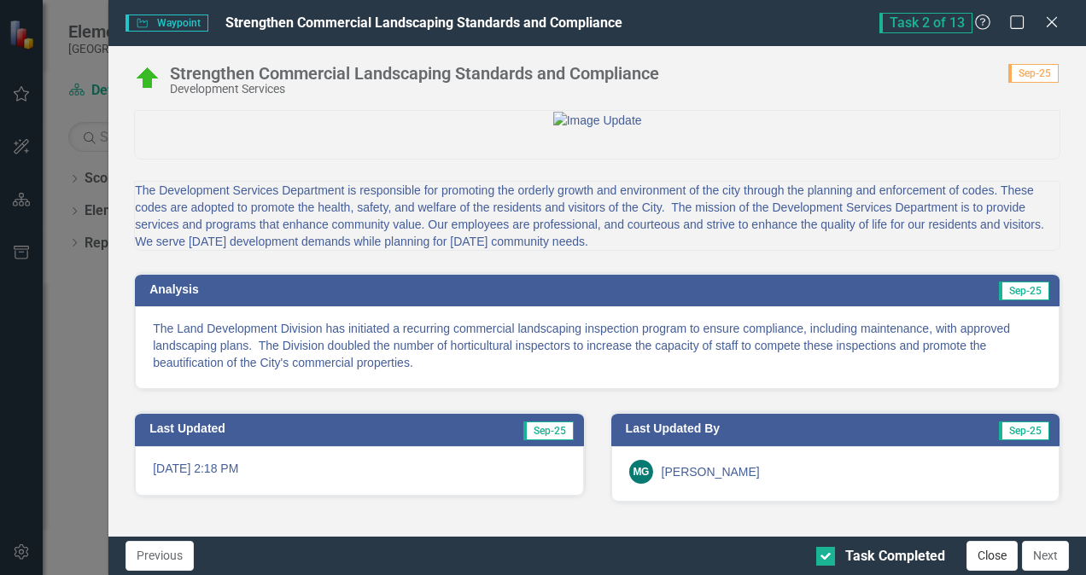
click at [982, 555] on button "Close" at bounding box center [992, 556] width 51 height 30
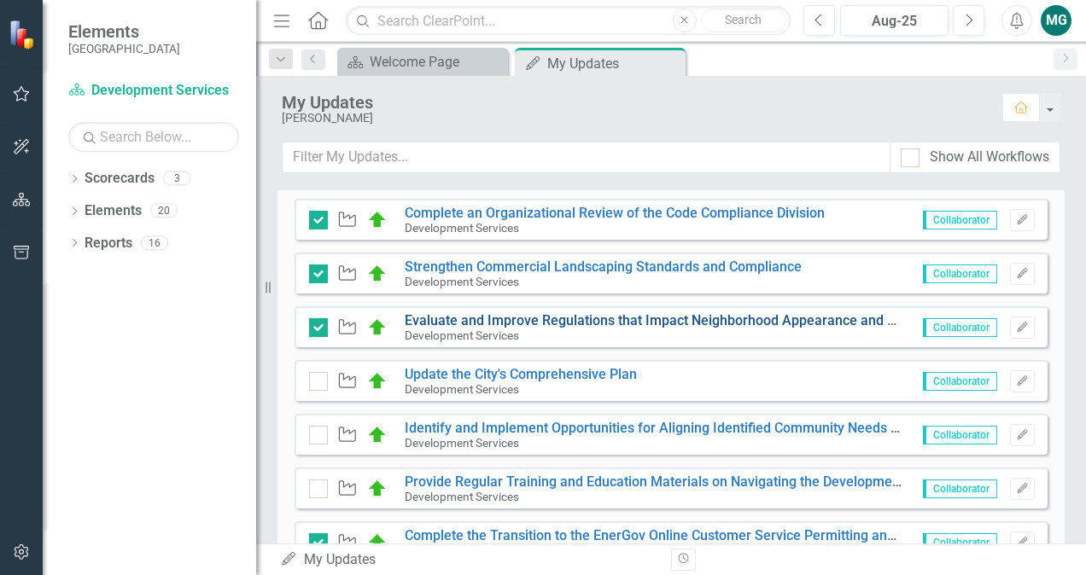
click at [502, 318] on link "Evaluate and Improve Regulations that Impact Neighborhood Appearance and Promot…" at bounding box center [838, 320] width 867 height 16
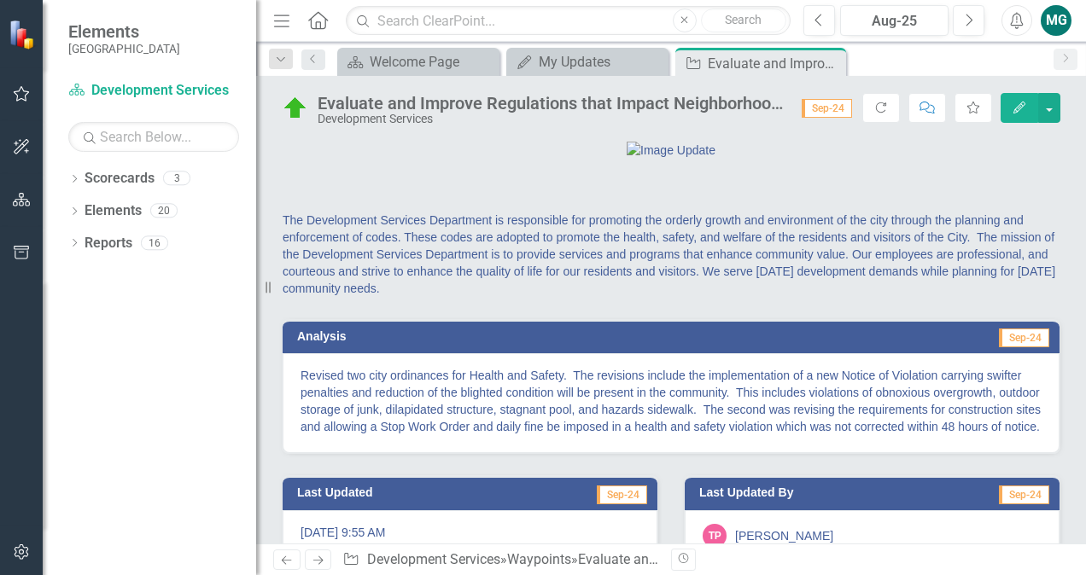
click at [669, 106] on div "Evaluate and Improve Regulations that Impact Neighborhood Appearance and Promot…" at bounding box center [551, 103] width 467 height 19
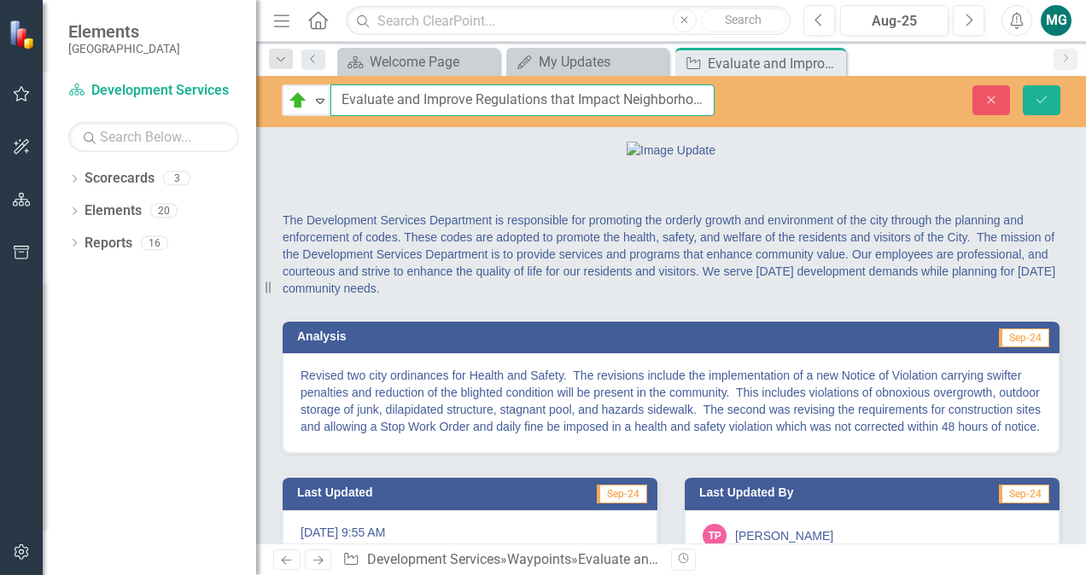
click at [669, 106] on input "Evaluate and Improve Regulations that Impact Neighborhood Appearance and Promot…" at bounding box center [522, 101] width 384 height 32
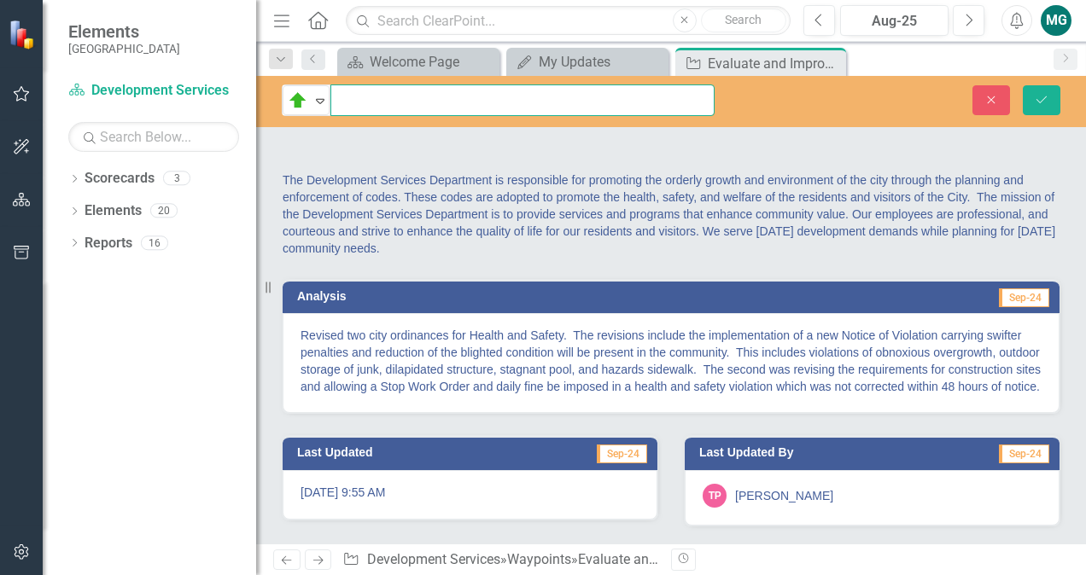
scroll to position [140, 0]
click at [529, 359] on p "Revised two city ordinances for Health and Safety. The revisions include the im…" at bounding box center [671, 361] width 741 height 68
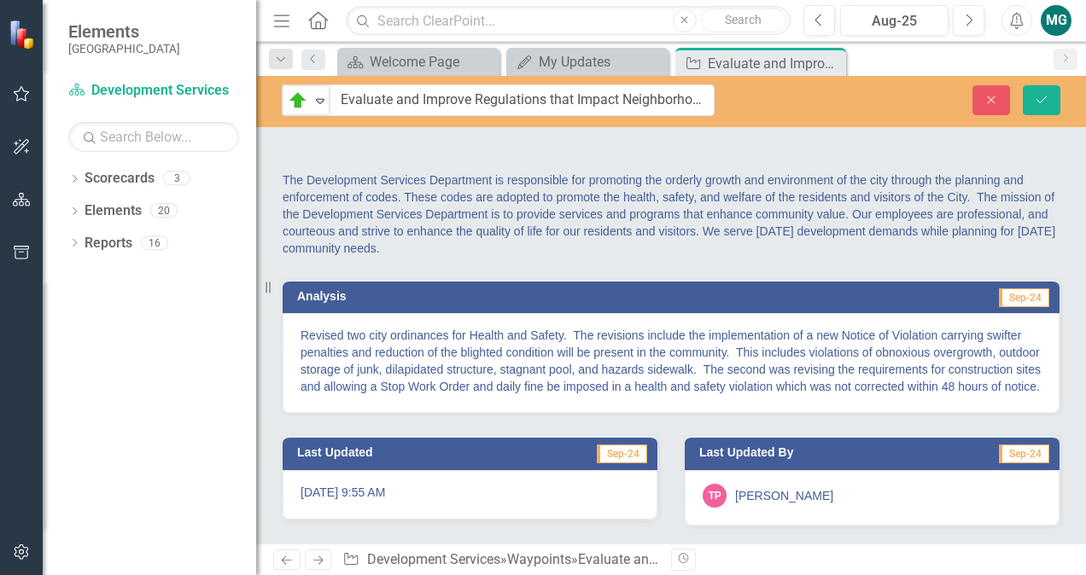
click at [529, 359] on p "Revised two city ordinances for Health and Safety. The revisions include the im…" at bounding box center [671, 361] width 741 height 68
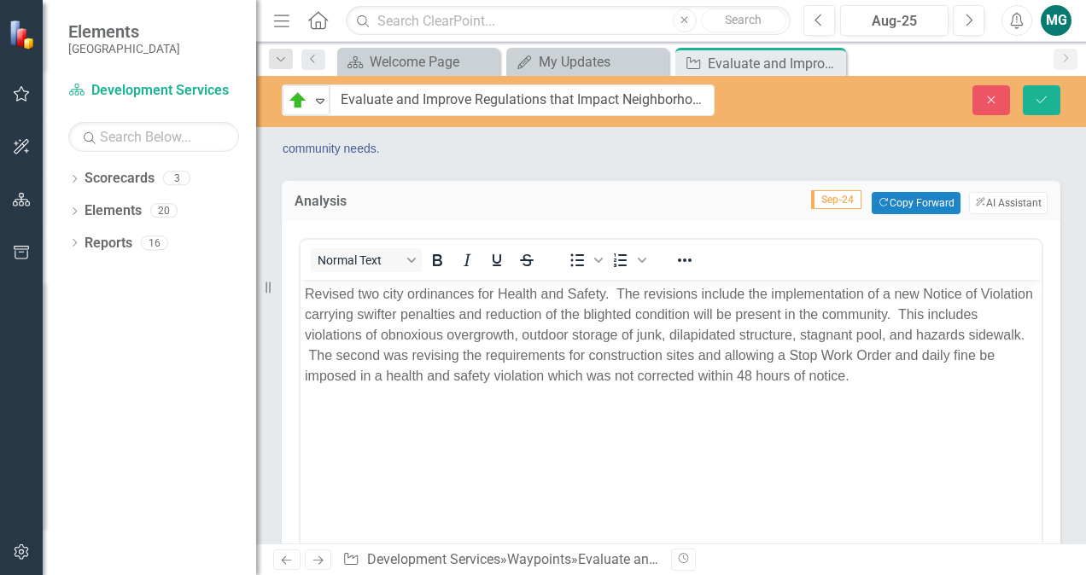
click at [543, 344] on p "Revised two city ordinances for Health and Safety. The revisions include the im…" at bounding box center [671, 334] width 733 height 102
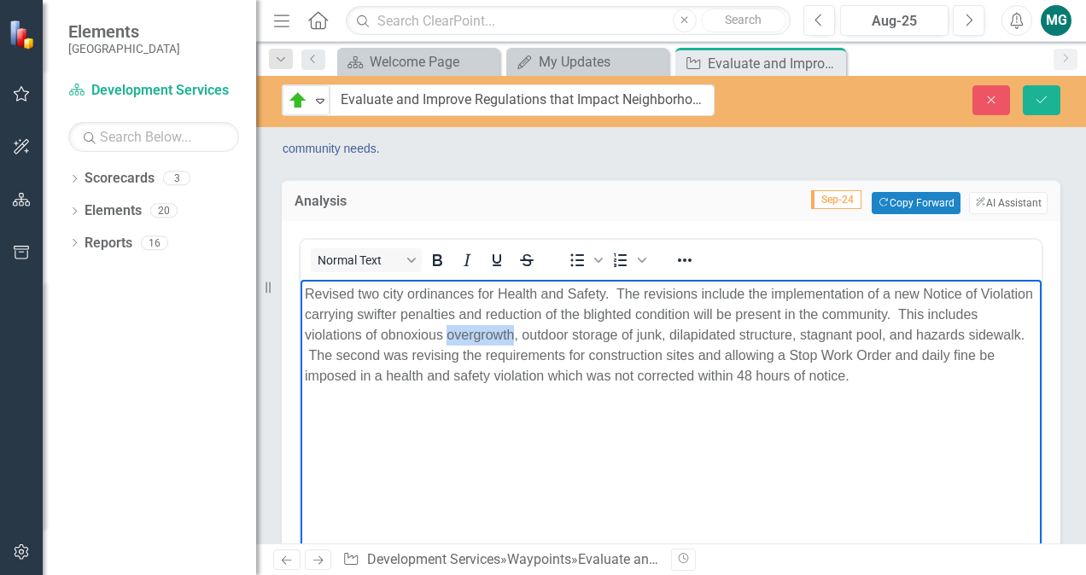
click at [543, 344] on p "Revised two city ordinances for Health and Safety. The revisions include the im…" at bounding box center [671, 334] width 733 height 102
copy p "Revised two city ordinances for Health and Safety. The revisions include the im…"
click at [1044, 96] on icon "Save" at bounding box center [1041, 100] width 15 height 12
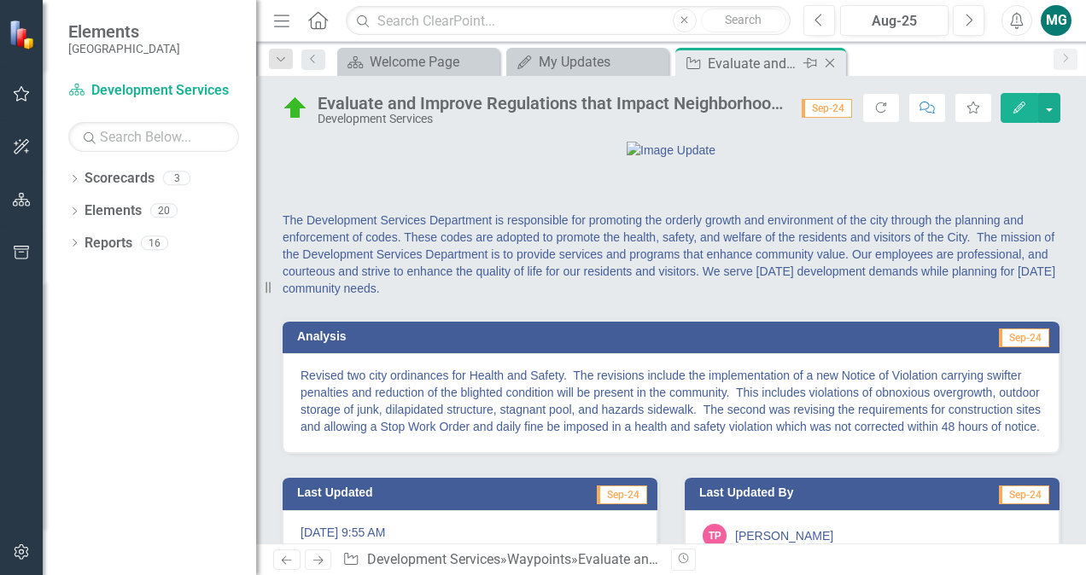
click at [835, 57] on icon "Close" at bounding box center [829, 63] width 17 height 14
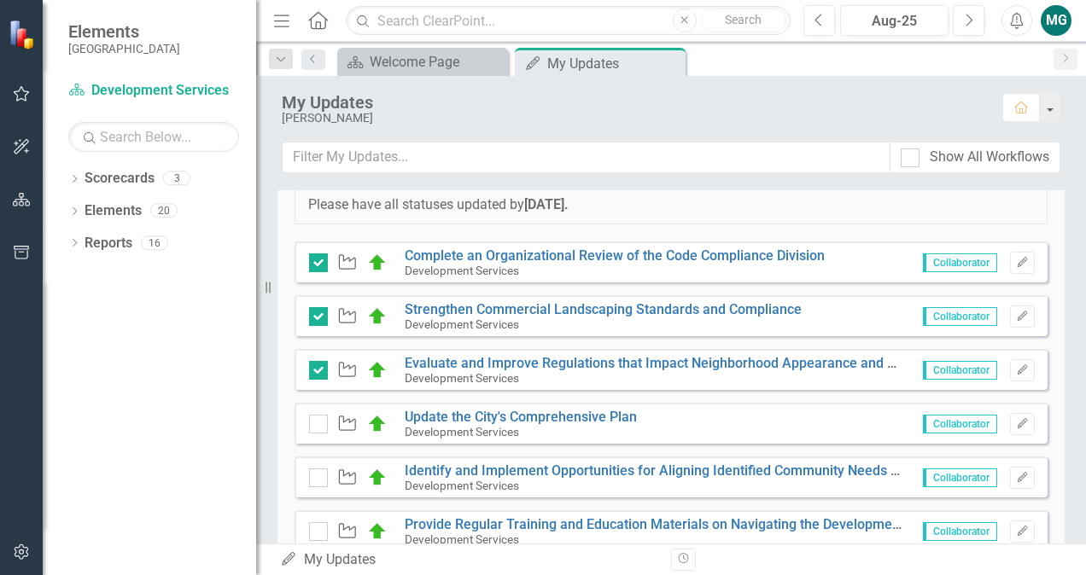
scroll to position [339, 0]
click at [1016, 369] on icon "Edit" at bounding box center [1022, 370] width 13 height 10
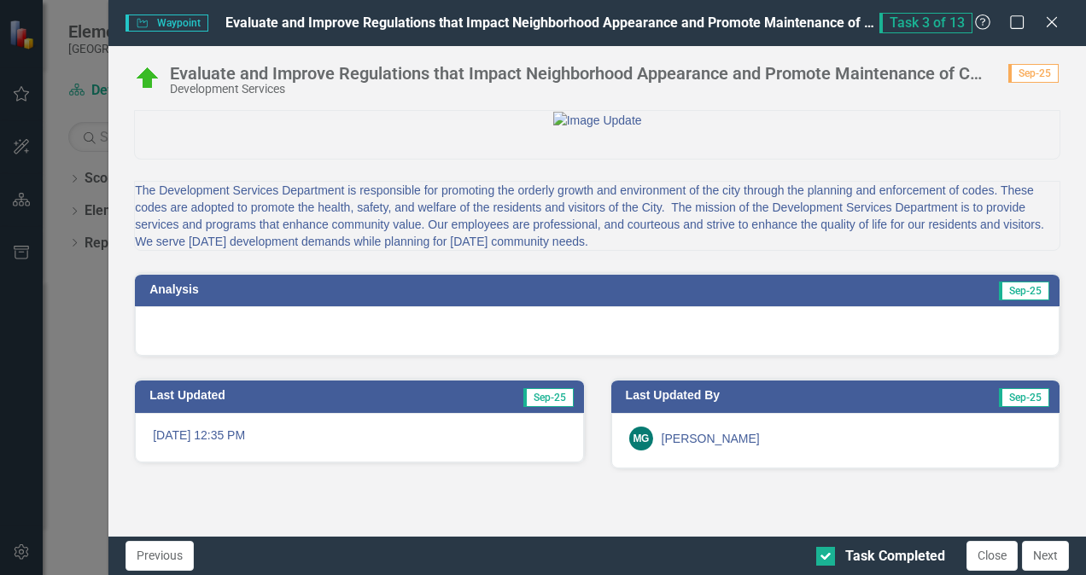
click at [433, 356] on div at bounding box center [597, 332] width 925 height 50
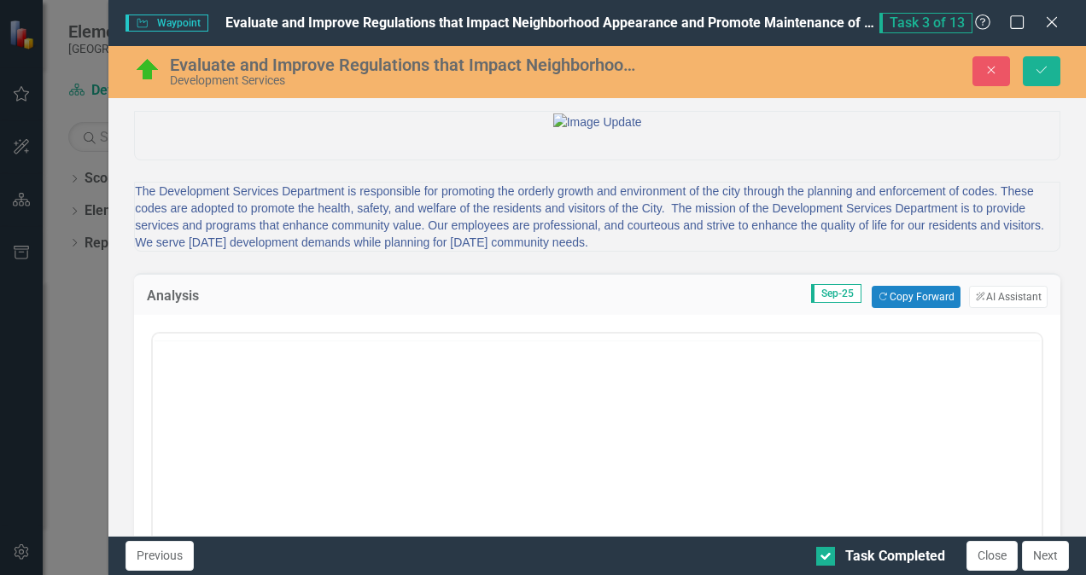
click at [433, 412] on div "Switch to old editor" at bounding box center [597, 526] width 926 height 423
click at [308, 396] on p "Rich Text Area. Press ALT-0 for help." at bounding box center [597, 388] width 880 height 20
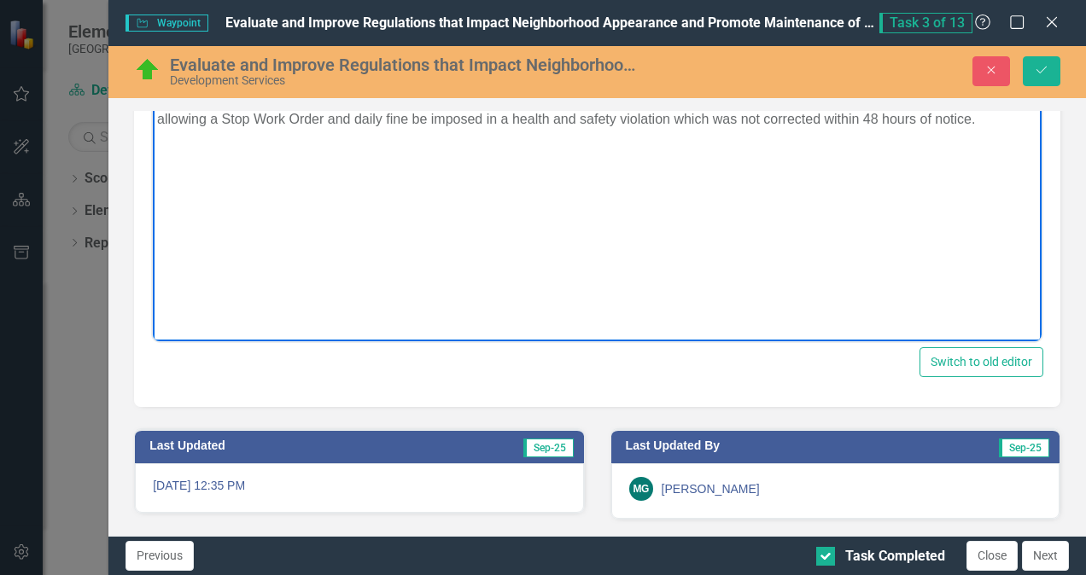
scroll to position [416, 0]
click at [1037, 67] on icon "Save" at bounding box center [1041, 70] width 15 height 12
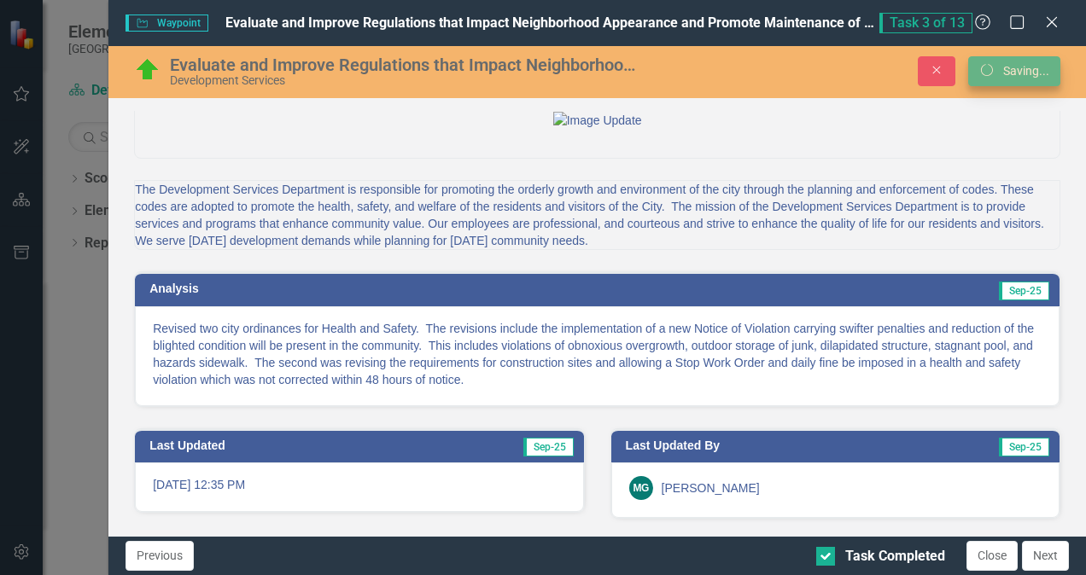
scroll to position [87, 0]
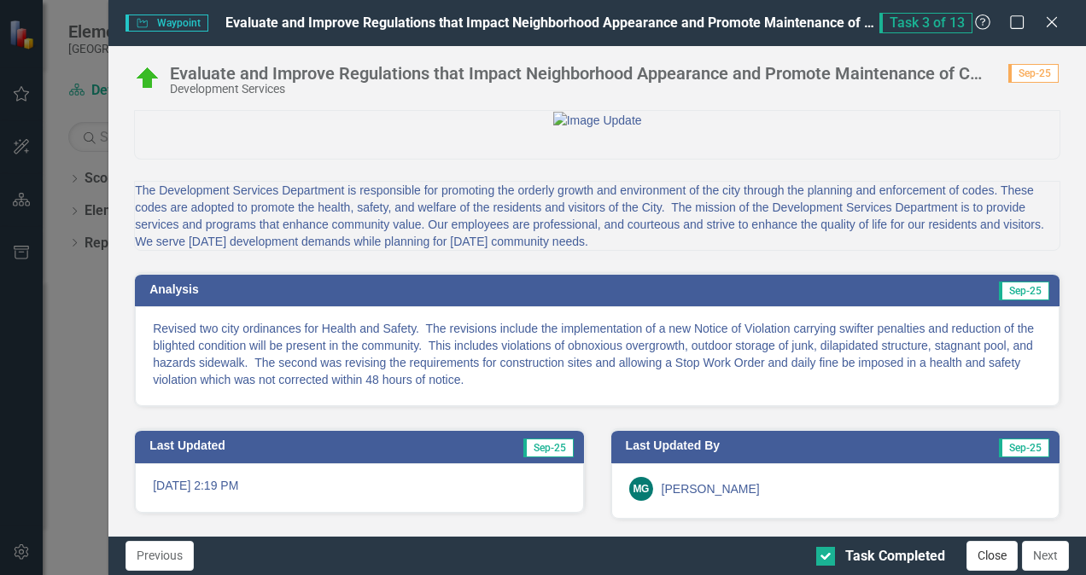
click at [995, 552] on button "Close" at bounding box center [992, 556] width 51 height 30
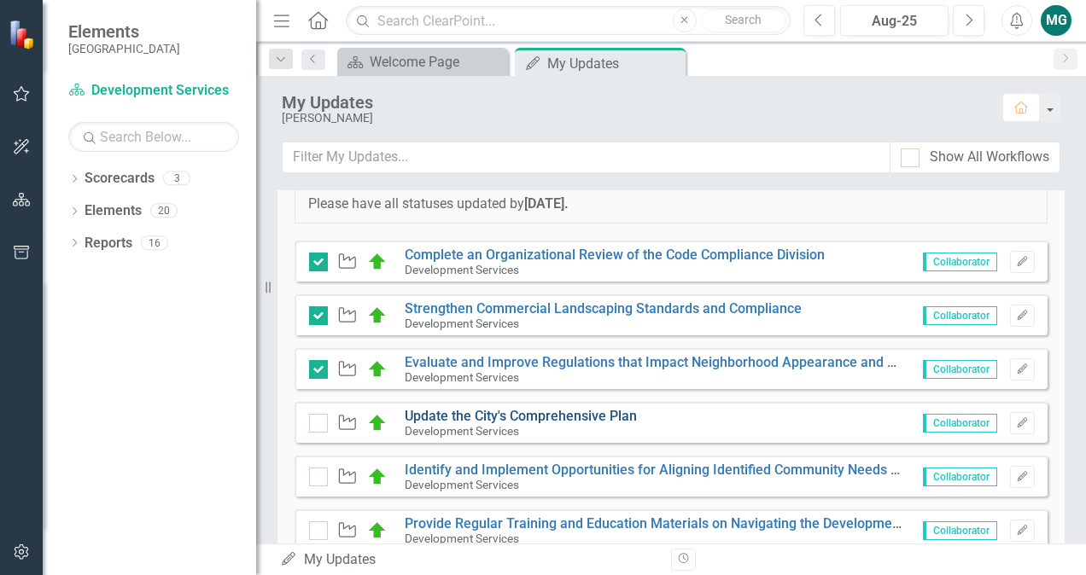
click at [573, 410] on link "Update the City's Comprehensive Plan" at bounding box center [521, 416] width 232 height 16
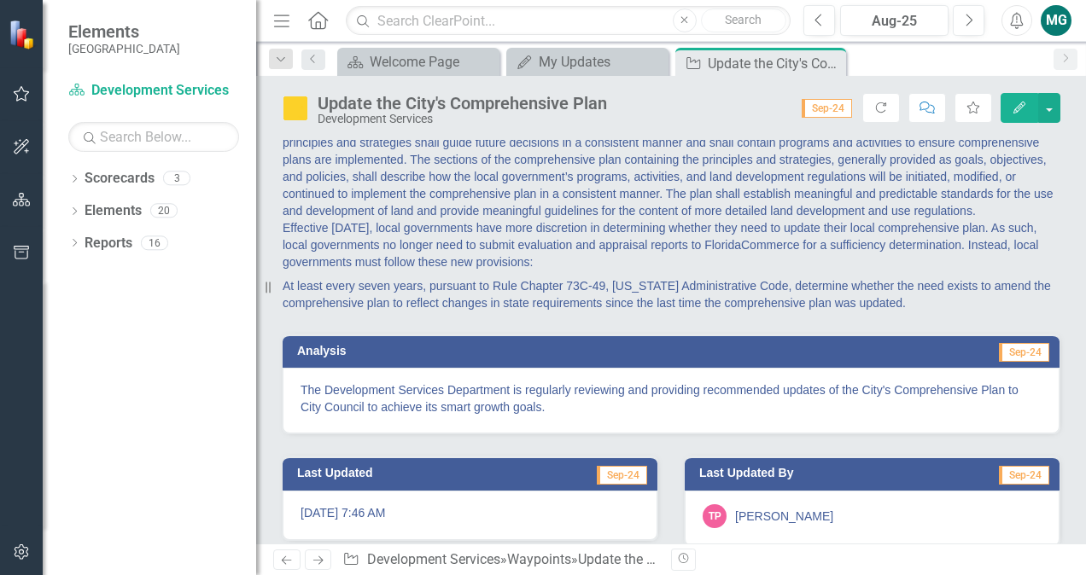
scroll to position [111, 0]
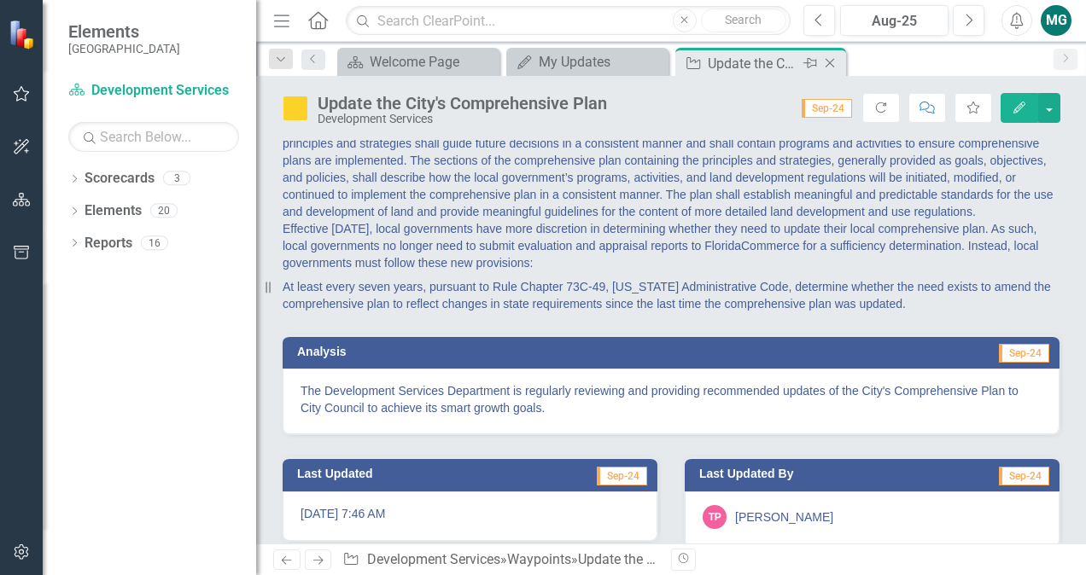
click at [830, 61] on icon "Close" at bounding box center [829, 63] width 17 height 14
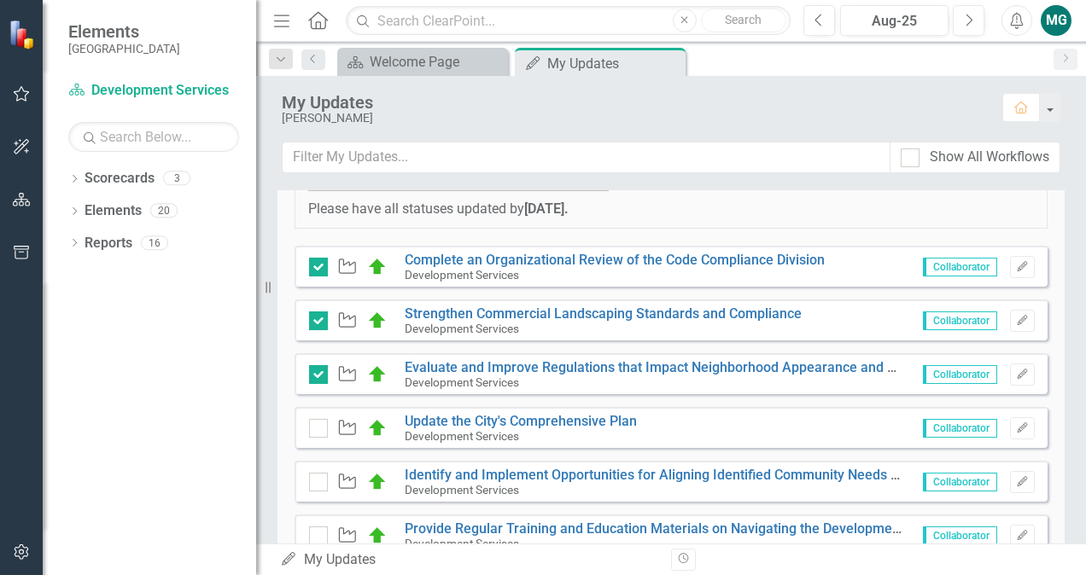
scroll to position [333, 0]
click at [1016, 427] on icon "Edit" at bounding box center [1022, 429] width 13 height 10
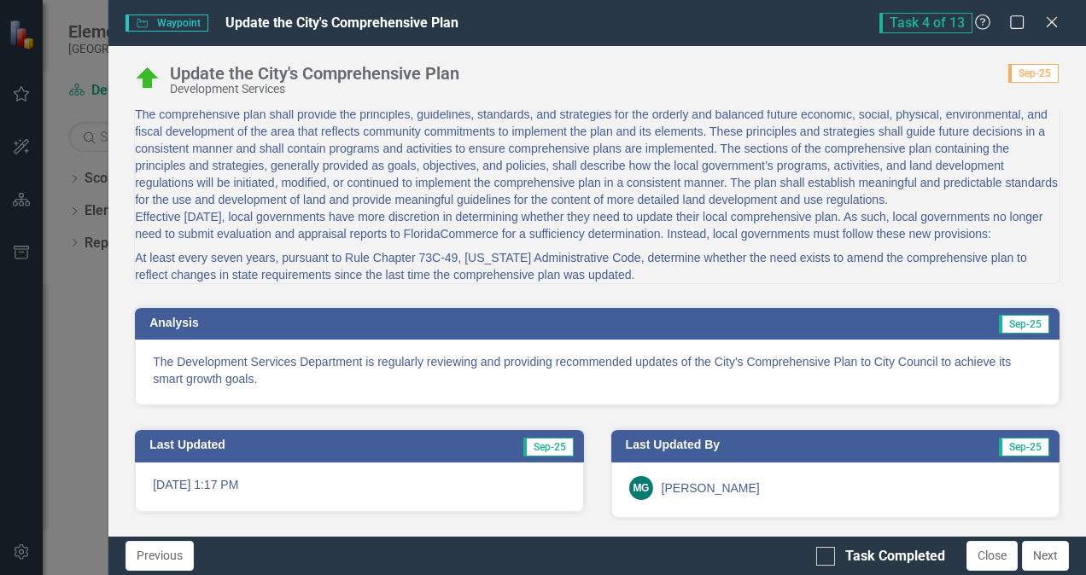
scroll to position [0, 0]
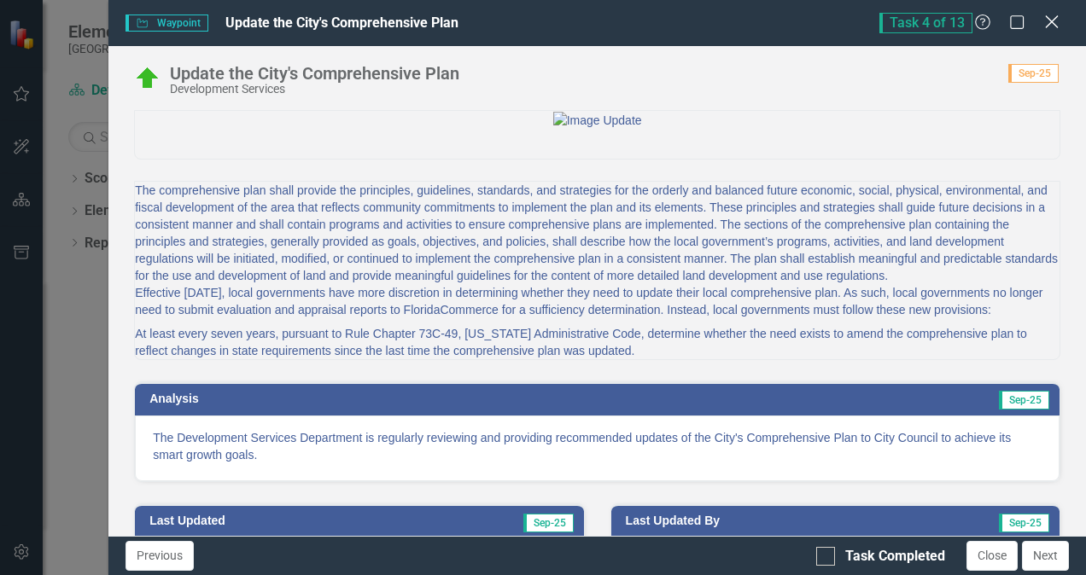
click at [1052, 31] on div "Close" at bounding box center [1051, 23] width 21 height 23
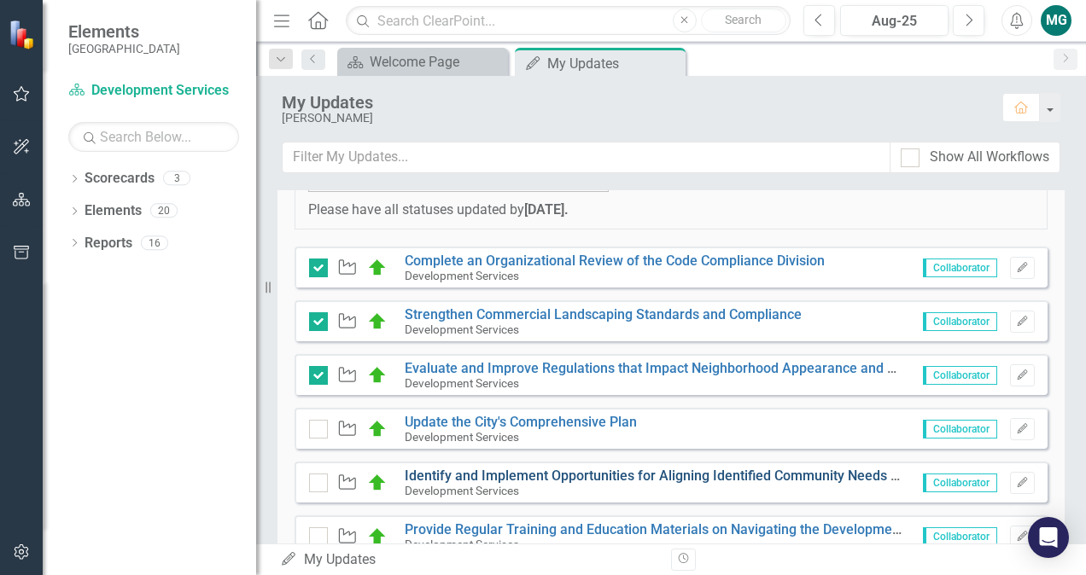
click at [761, 474] on link "Identify and Implement Opportunities for Aligning Identified Community Needs wi…" at bounding box center [808, 476] width 807 height 16
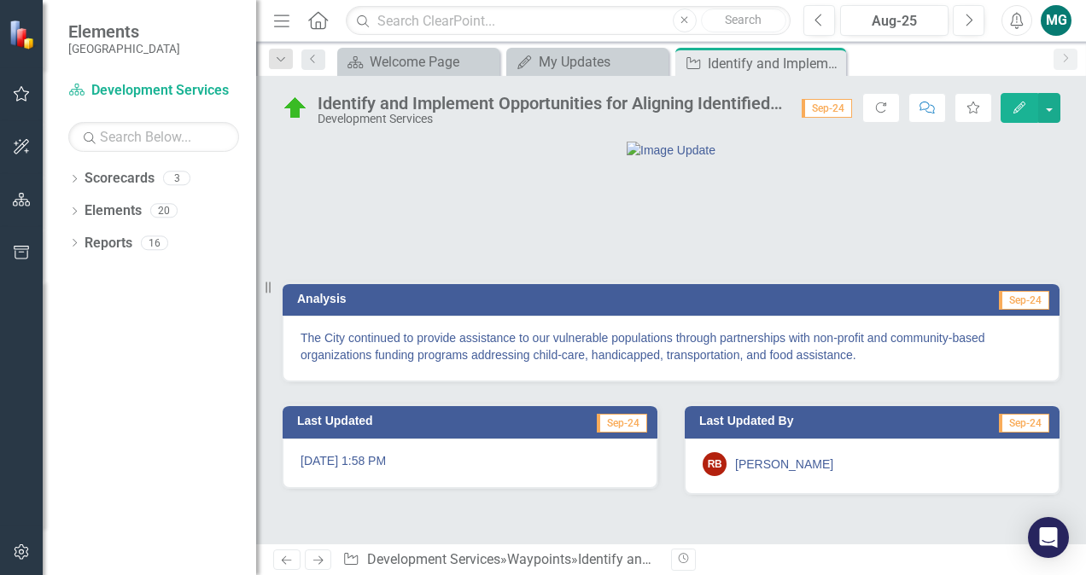
click at [742, 104] on div "Identify and Implement Opportunities for Aligning Identified Community Needs wi…" at bounding box center [551, 103] width 467 height 19
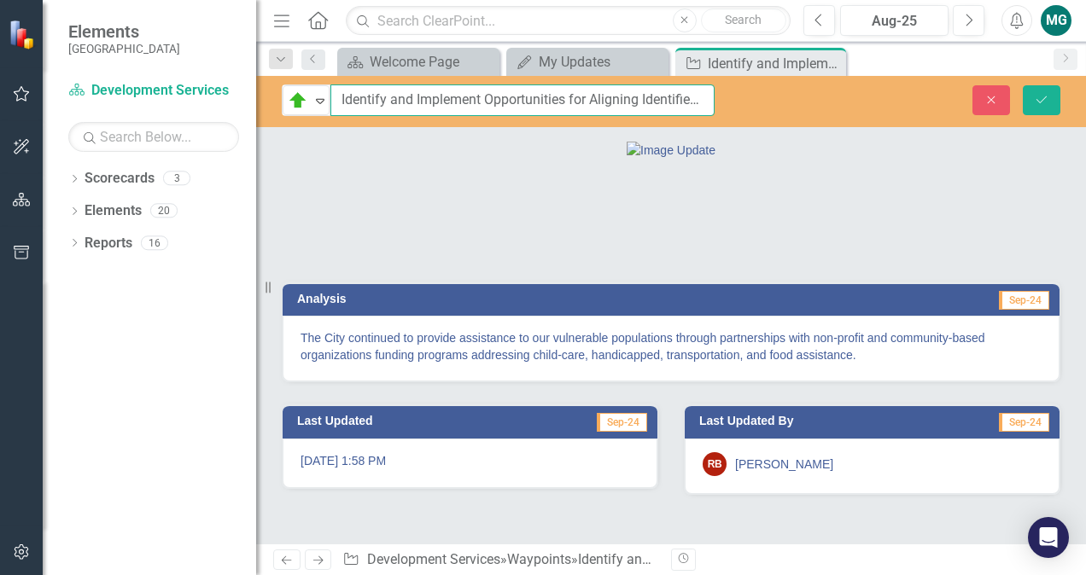
click at [652, 89] on input "Identify and Implement Opportunities for Aligning Identified Community Needs wi…" at bounding box center [522, 101] width 384 height 32
click at [692, 364] on p "The City continued to provide assistance to our vulnerable populations through …" at bounding box center [671, 347] width 741 height 34
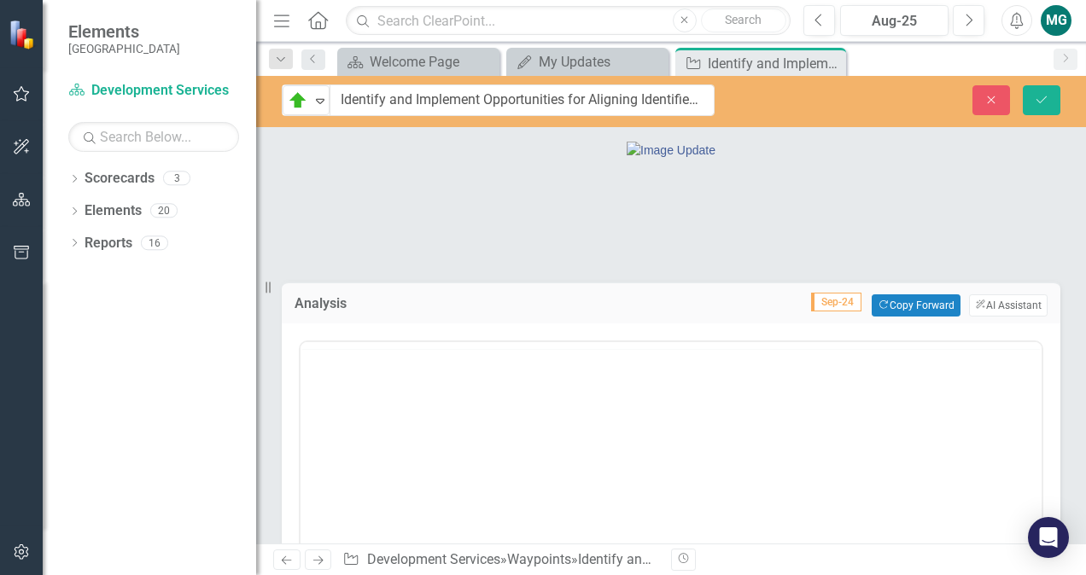
click at [692, 349] on div at bounding box center [671, 345] width 741 height 7
click at [692, 383] on div "Normal Text To open the popup, press Shift+Enter To open the popup, press Shift…" at bounding box center [671, 362] width 741 height 40
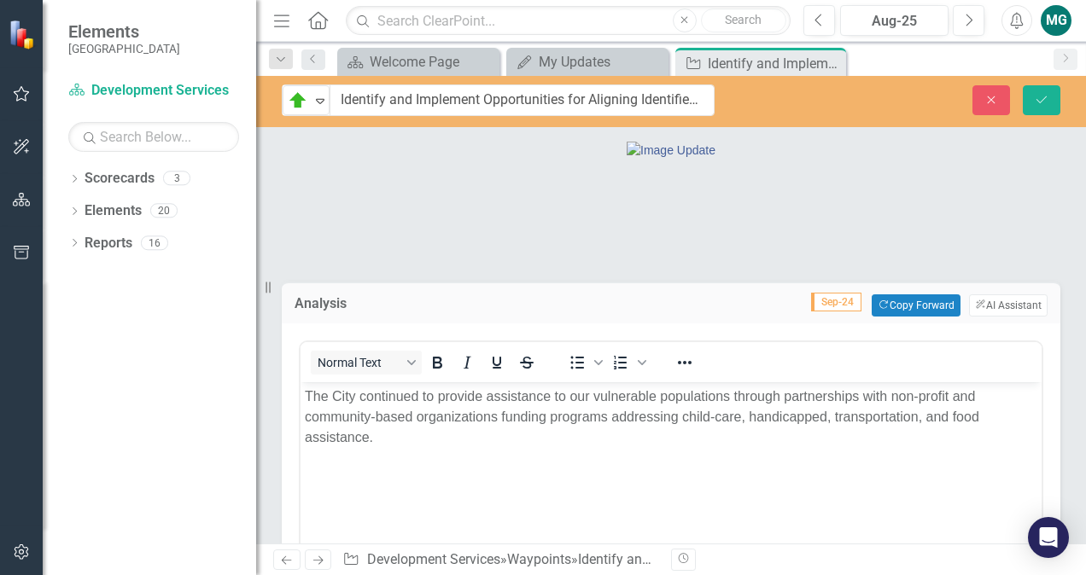
click at [692, 412] on p "The City continued to provide assistance to our vulnerable populations through …" at bounding box center [671, 416] width 733 height 61
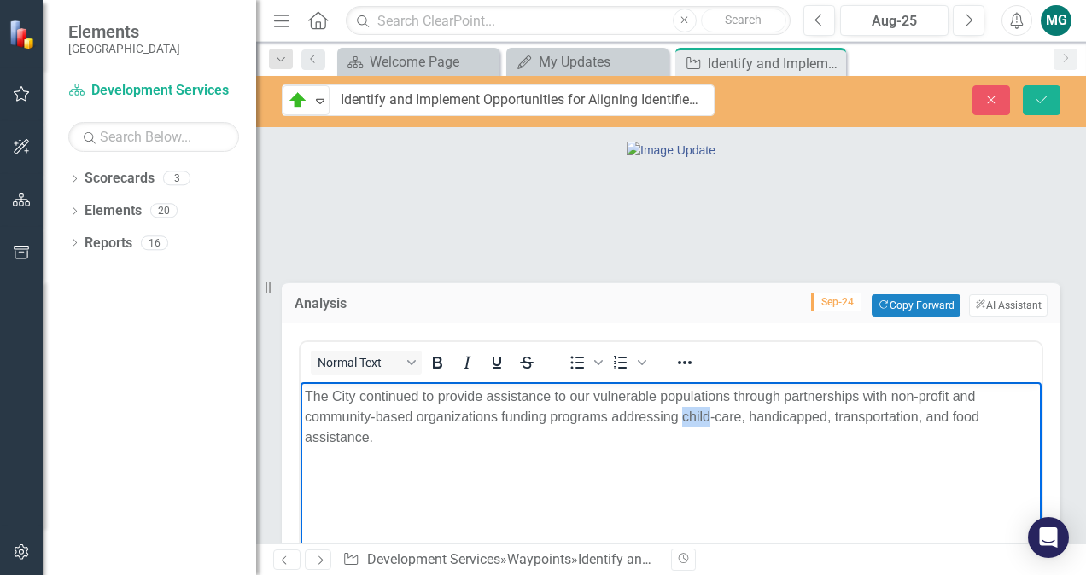
click at [692, 412] on p "The City continued to provide assistance to our vulnerable populations through …" at bounding box center [671, 416] width 733 height 61
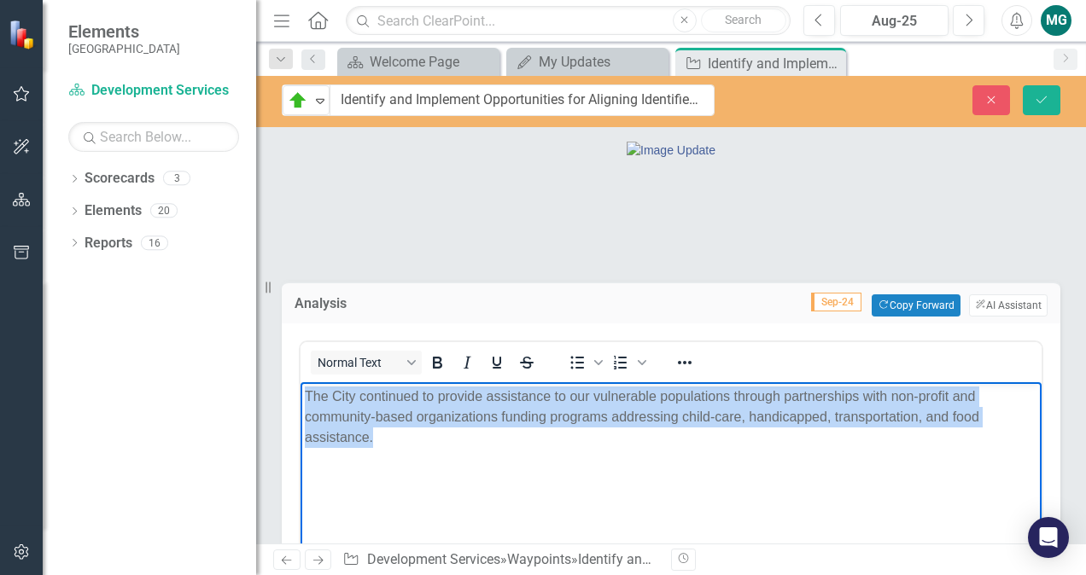
click at [692, 412] on p "The City continued to provide assistance to our vulnerable populations through …" at bounding box center [671, 416] width 733 height 61
copy p "The City continued to provide assistance to our vulnerable populations through …"
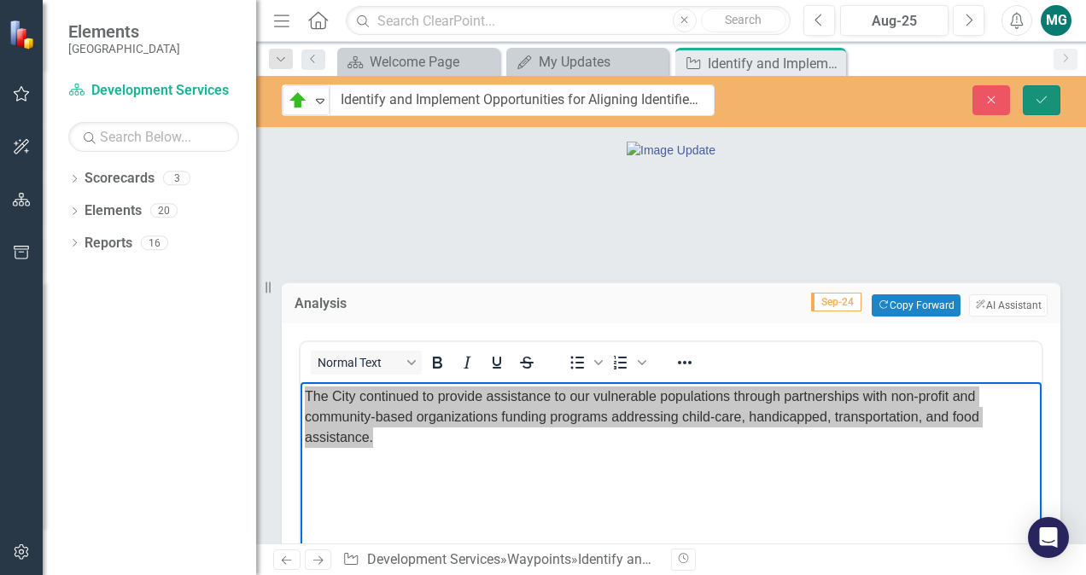
click at [1038, 104] on icon "Save" at bounding box center [1041, 100] width 15 height 12
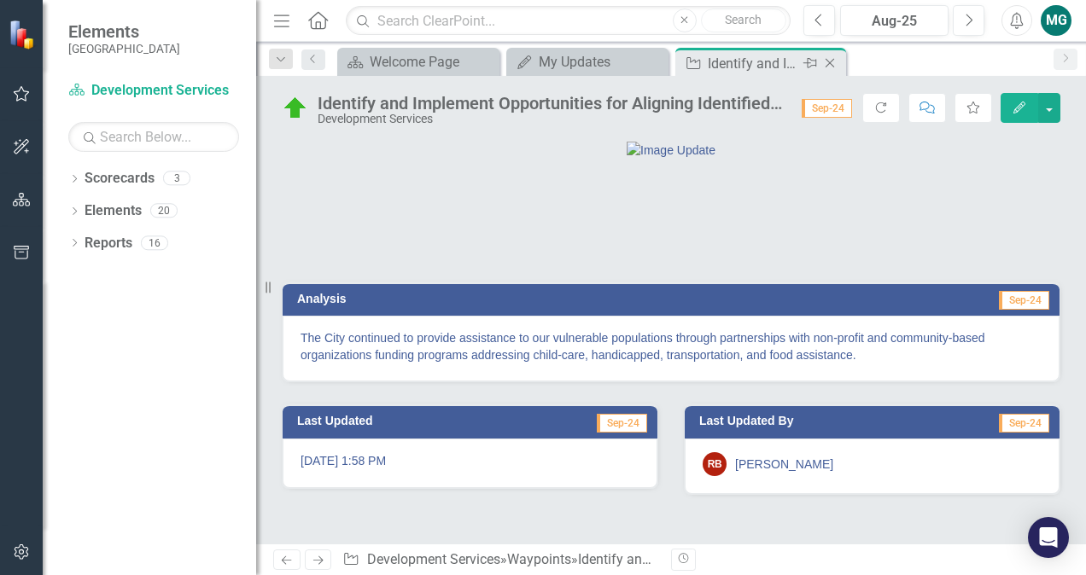
click at [832, 61] on icon at bounding box center [830, 63] width 9 height 9
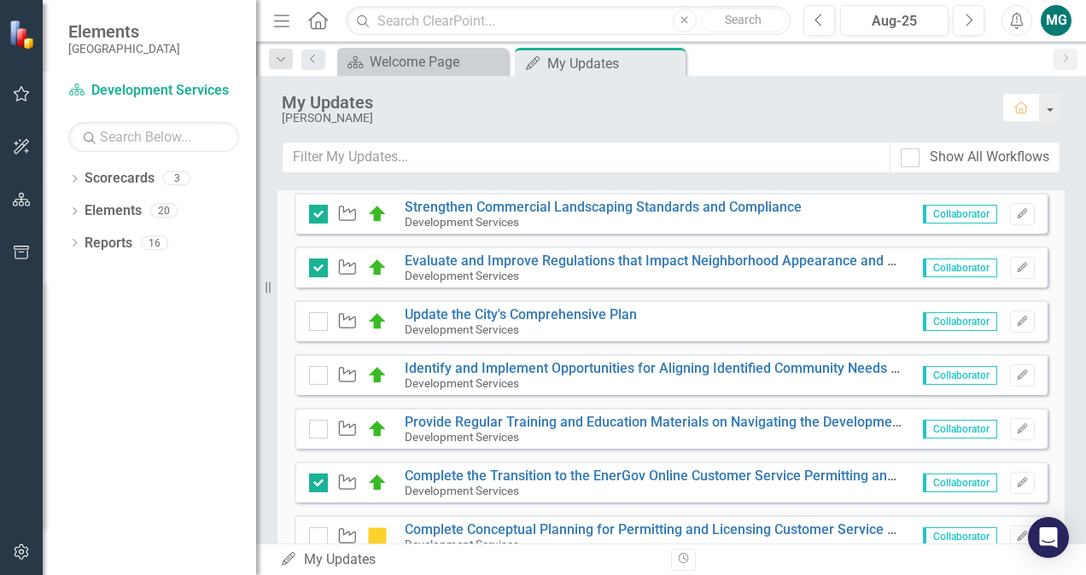
scroll to position [440, 0]
click at [1016, 374] on icon "Edit" at bounding box center [1022, 376] width 13 height 10
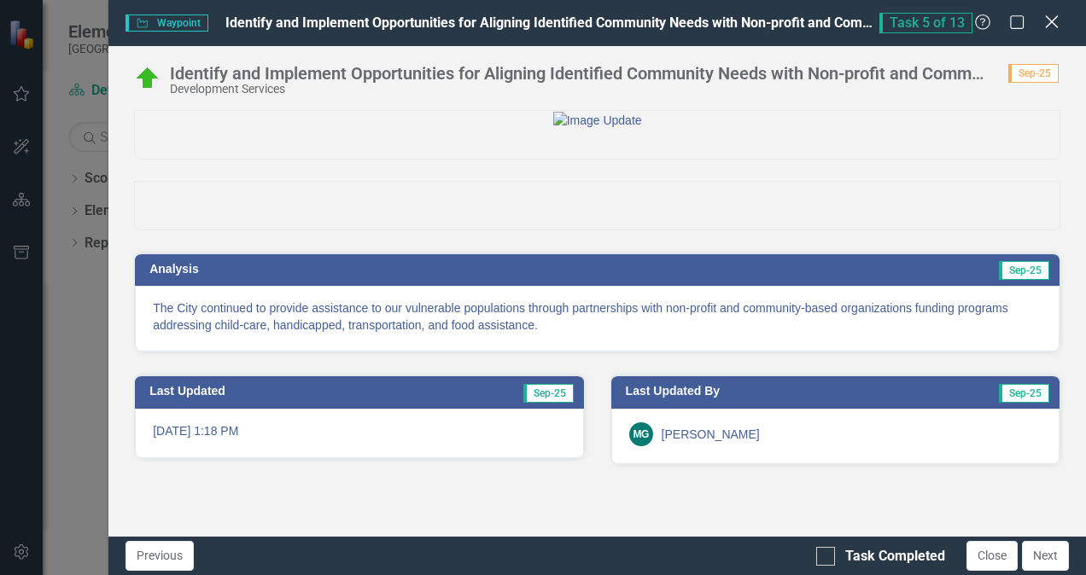
click at [1059, 17] on icon "Close" at bounding box center [1051, 22] width 21 height 16
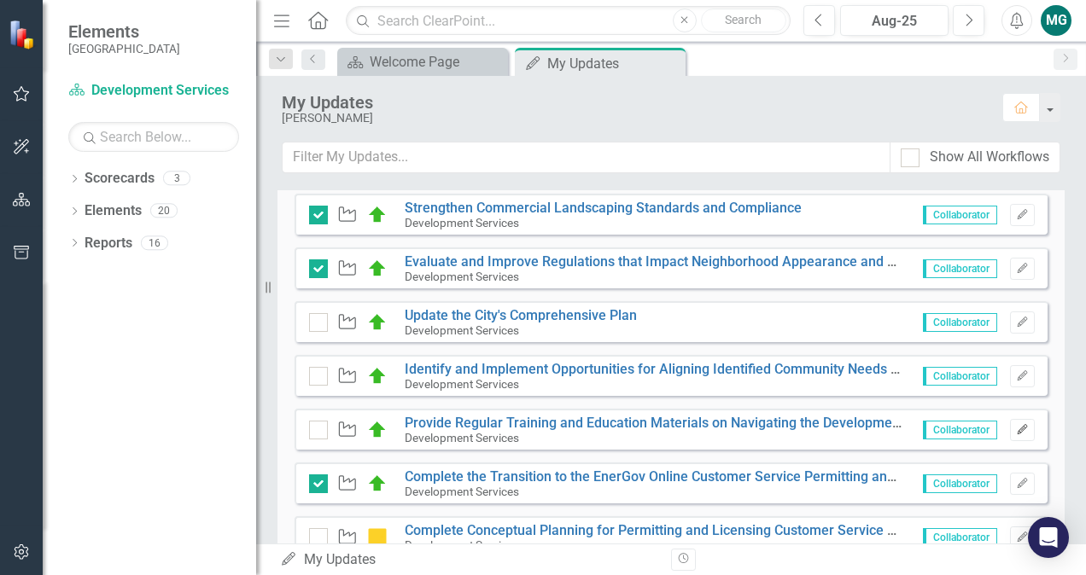
click at [1010, 427] on button "Edit" at bounding box center [1022, 430] width 25 height 22
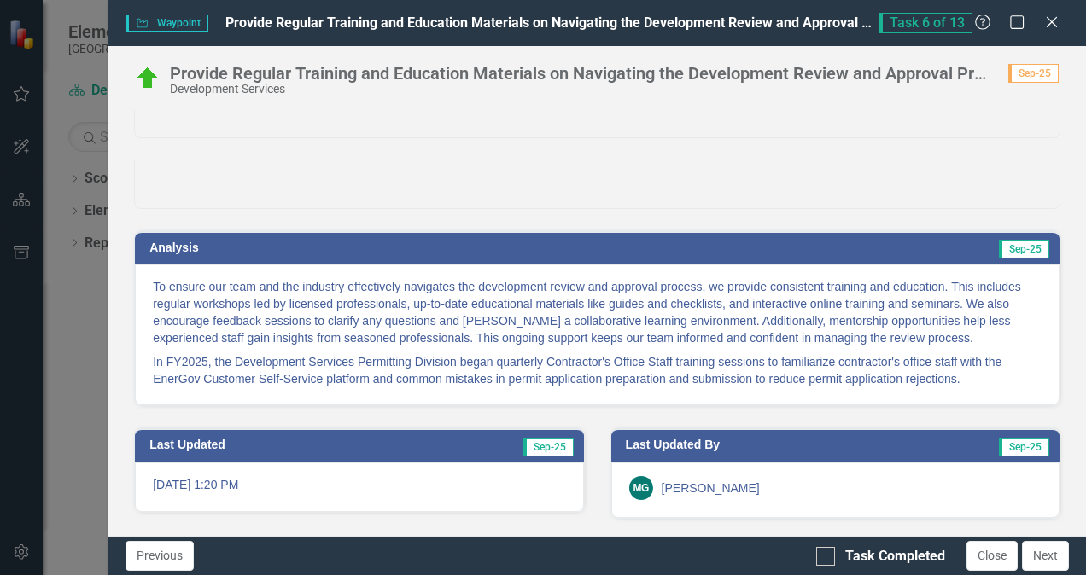
scroll to position [106, 0]
click at [1050, 23] on icon at bounding box center [1051, 21] width 13 height 13
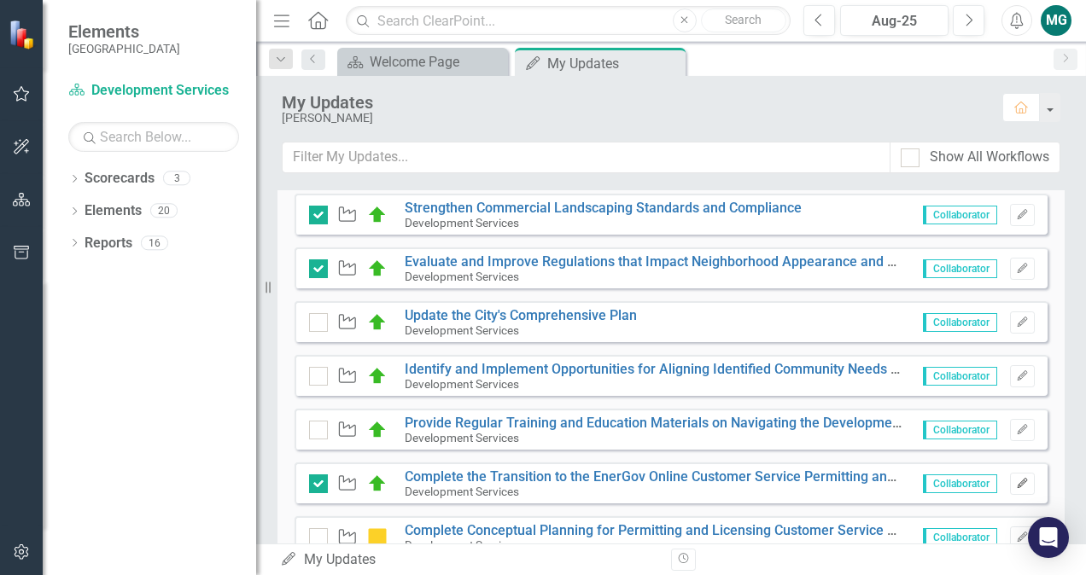
click at [1016, 481] on icon "Edit" at bounding box center [1022, 484] width 13 height 10
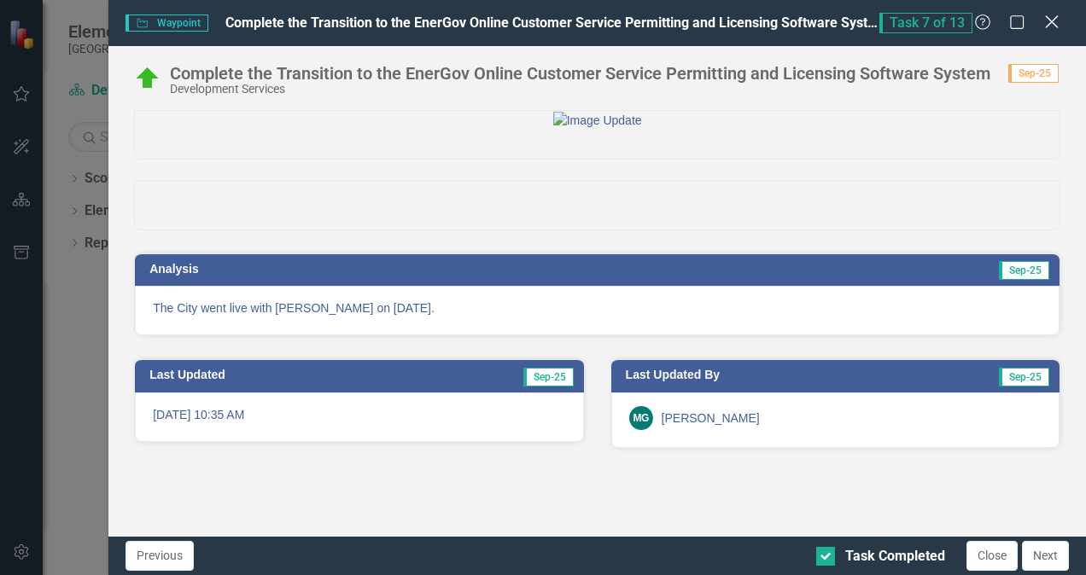
click at [1045, 26] on icon "Close" at bounding box center [1051, 22] width 21 height 16
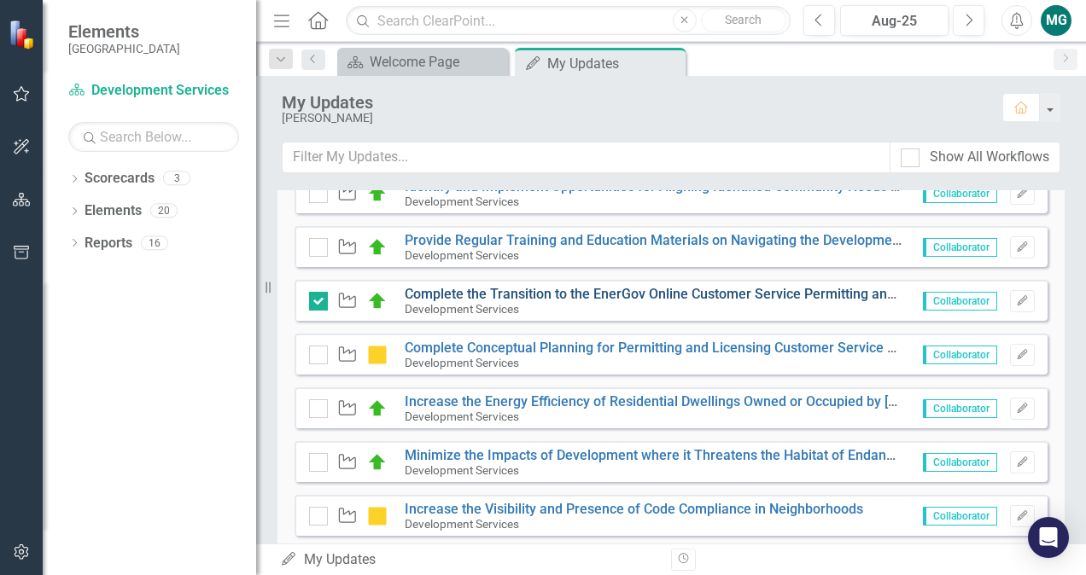
scroll to position [622, 0]
click at [1016, 353] on icon "Edit" at bounding box center [1022, 355] width 13 height 10
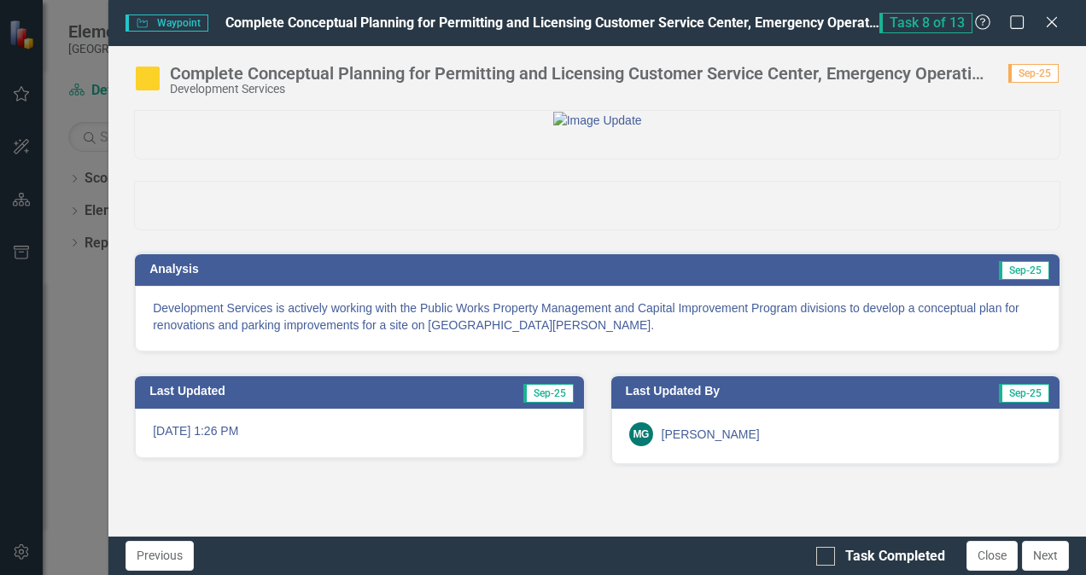
click at [1063, 31] on div "Task 8 of 13 Help Maximize Close" at bounding box center [974, 23] width 190 height 20
click at [1053, 19] on icon "Close" at bounding box center [1051, 22] width 21 height 16
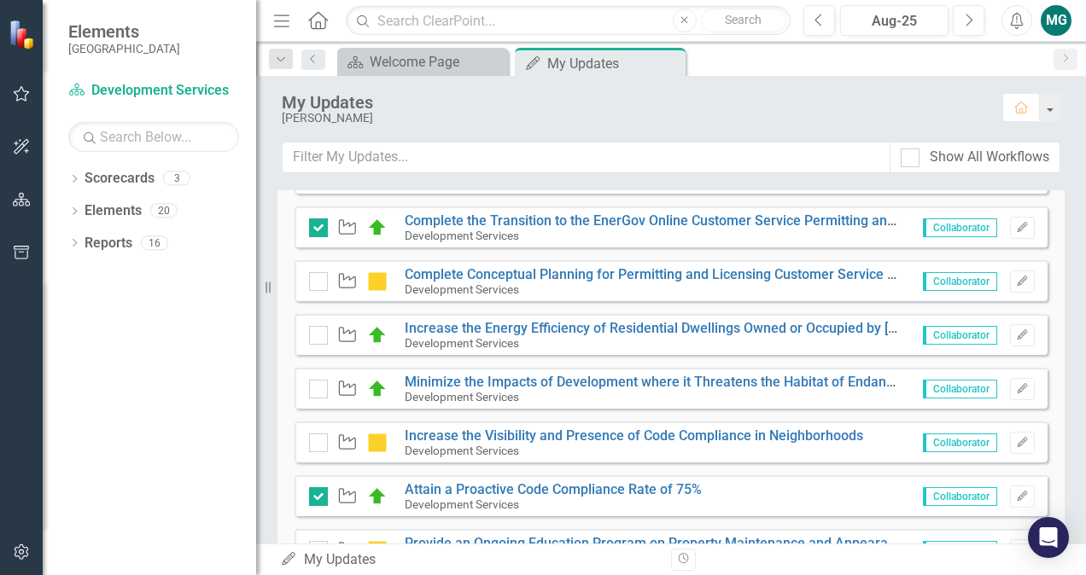
scroll to position [696, 0]
click at [1011, 338] on button "Edit" at bounding box center [1022, 335] width 25 height 22
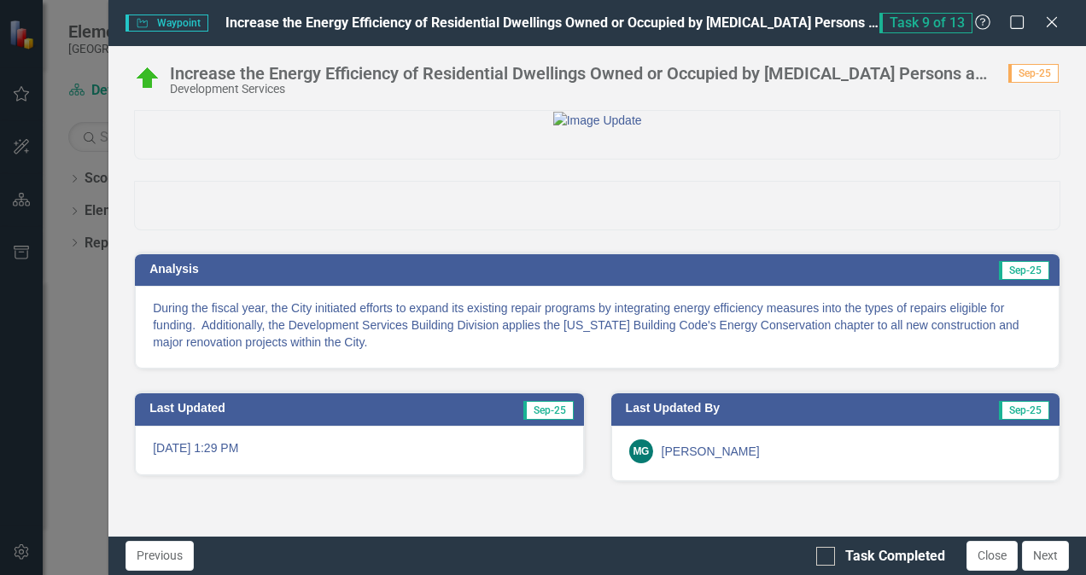
scroll to position [0, 0]
click at [1045, 22] on icon "Close" at bounding box center [1051, 22] width 21 height 16
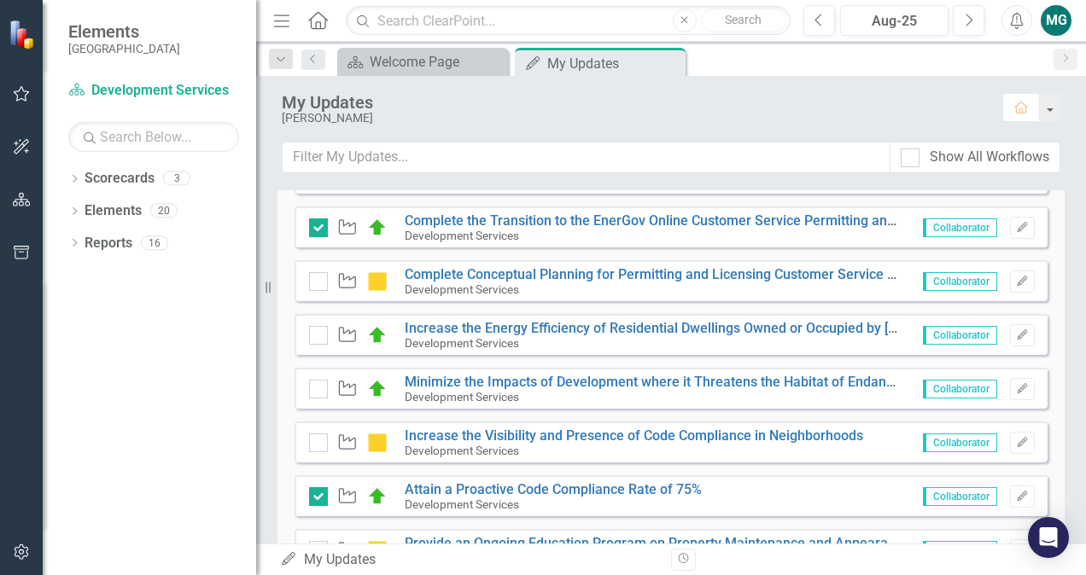
scroll to position [770, 0]
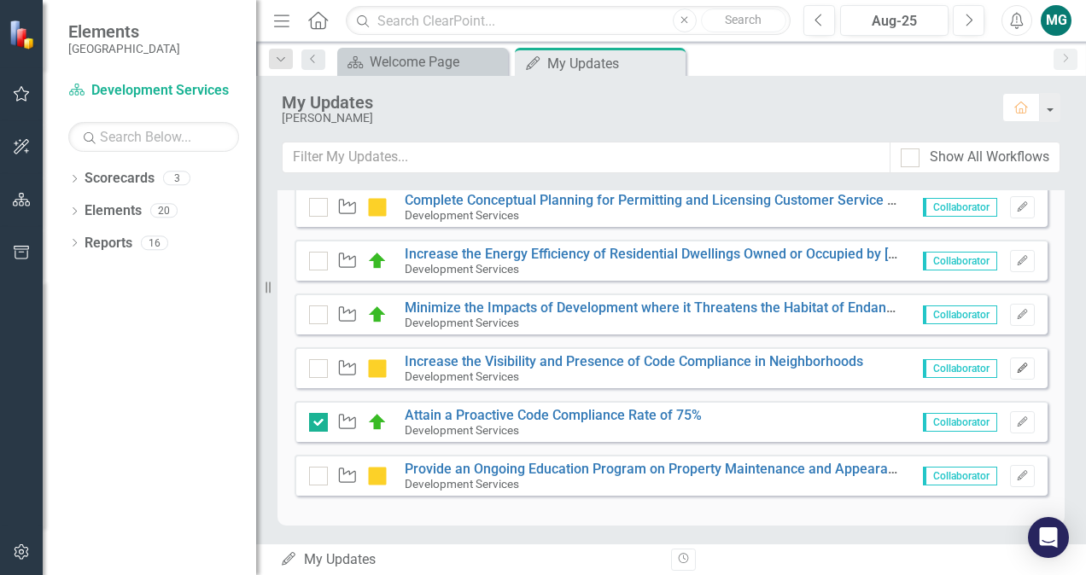
click at [1016, 364] on icon "Edit" at bounding box center [1022, 369] width 13 height 10
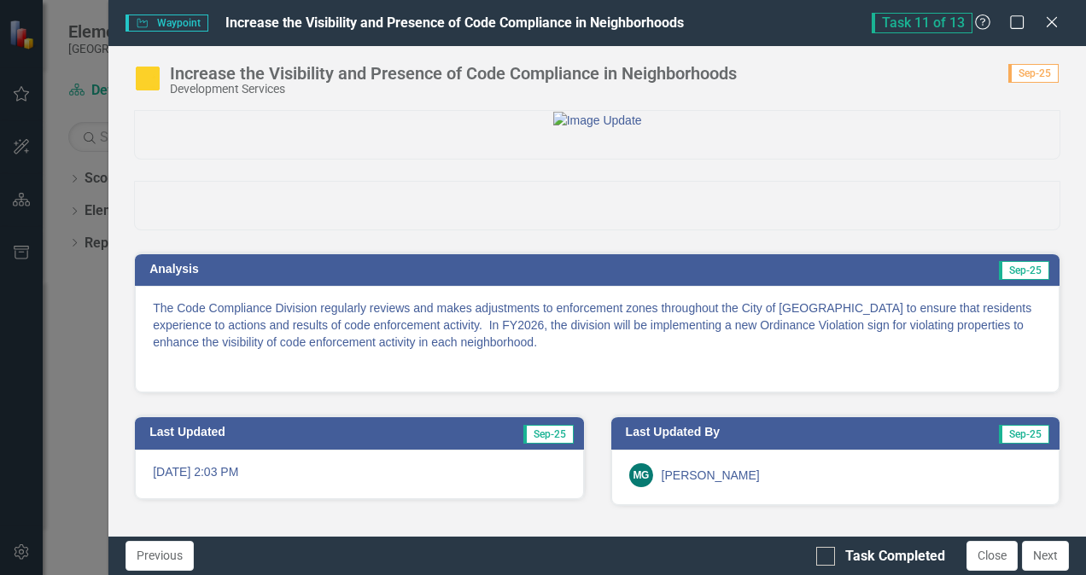
scroll to position [0, 0]
click at [1048, 22] on icon "Close" at bounding box center [1051, 22] width 21 height 16
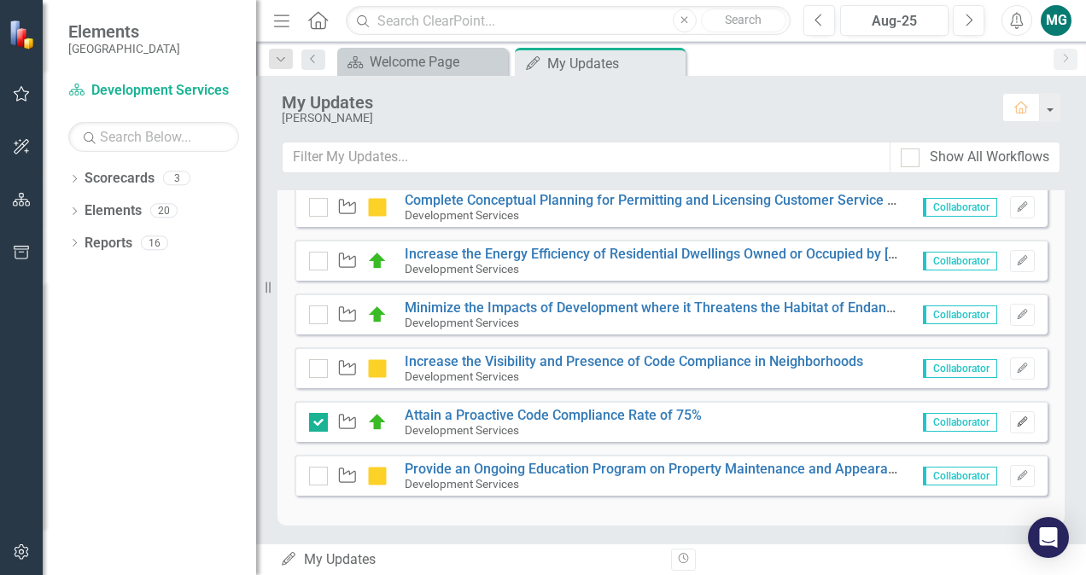
click at [1016, 423] on icon "Edit" at bounding box center [1022, 423] width 13 height 10
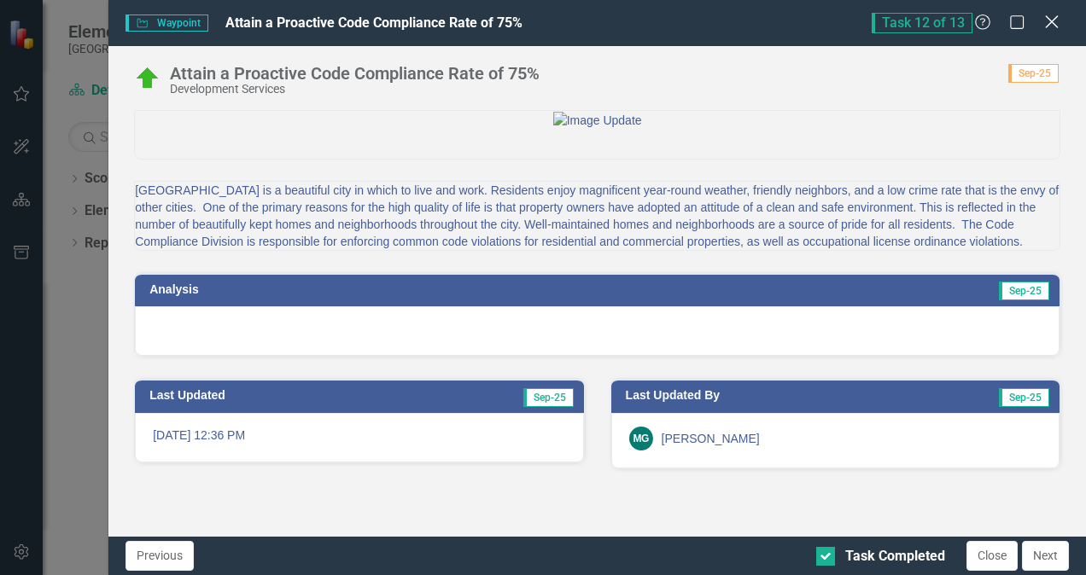
click at [1054, 19] on icon at bounding box center [1051, 21] width 13 height 13
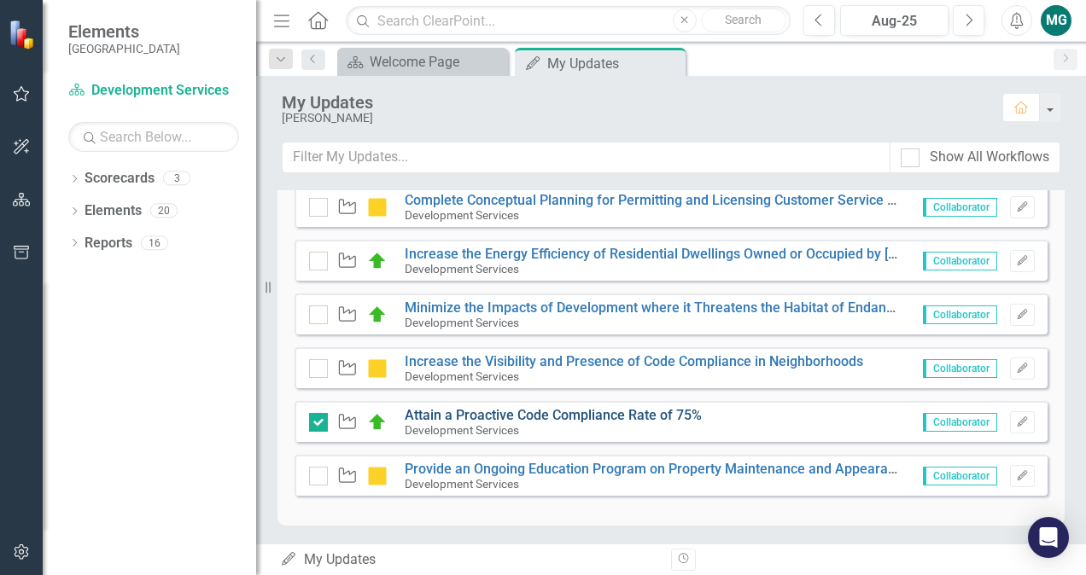
click at [479, 411] on link "Attain a Proactive Code Compliance Rate of 75%" at bounding box center [553, 415] width 297 height 16
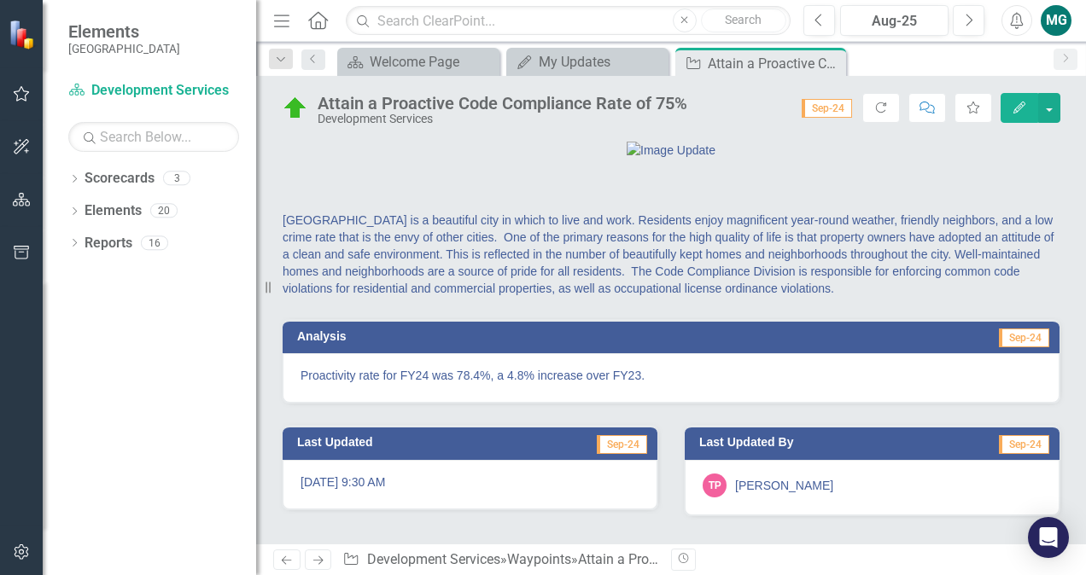
click at [518, 384] on p "Proactivity rate for FY24 was 78.4%, a 4.8% increase over FY23." at bounding box center [671, 375] width 741 height 17
click at [502, 384] on p "Proactivity rate for FY24 was 78.4%, a 4.8% increase over FY23." at bounding box center [671, 375] width 741 height 17
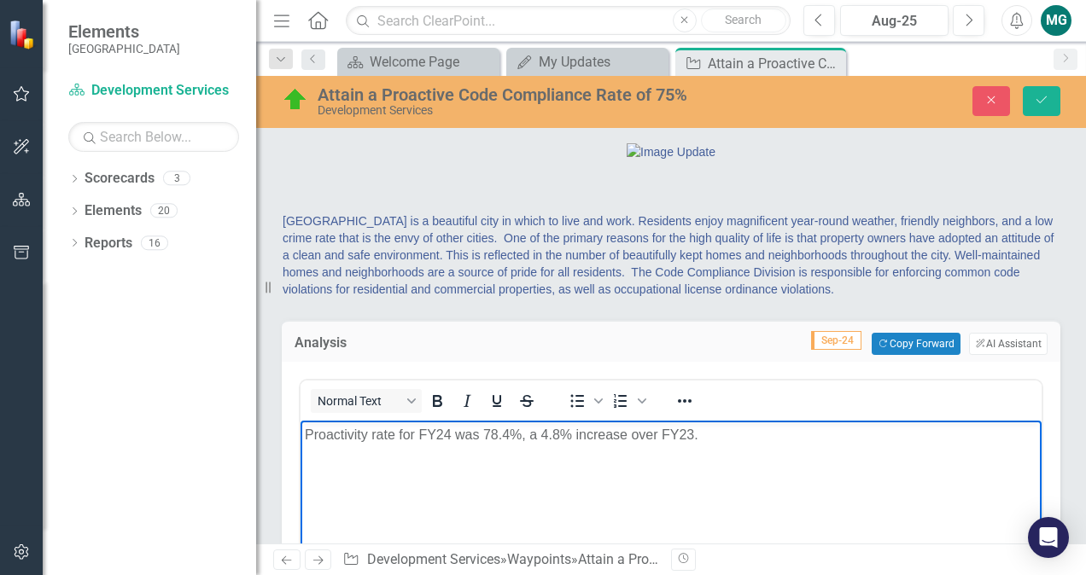
click at [457, 441] on p "Proactivity rate for FY24 was 78.4%, a 4.8% increase over FY23." at bounding box center [671, 435] width 733 height 20
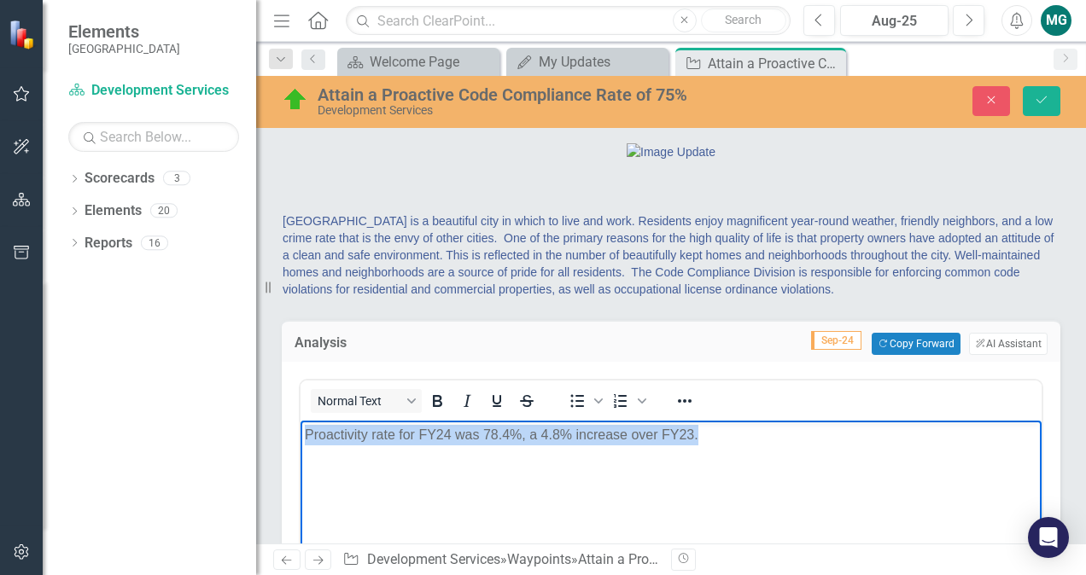
click at [457, 441] on p "Proactivity rate for FY24 was 78.4%, a 4.8% increase over FY23." at bounding box center [671, 435] width 733 height 20
copy p "Proactivity rate for FY24 was 78.4%, a 4.8% increase over FY23."
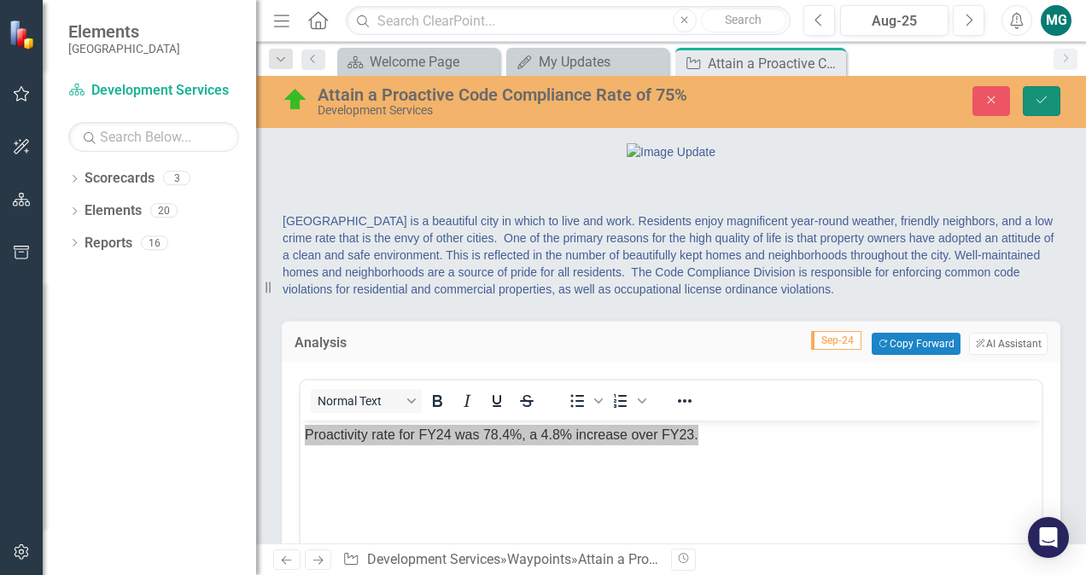
click at [1035, 102] on icon "Save" at bounding box center [1041, 100] width 15 height 12
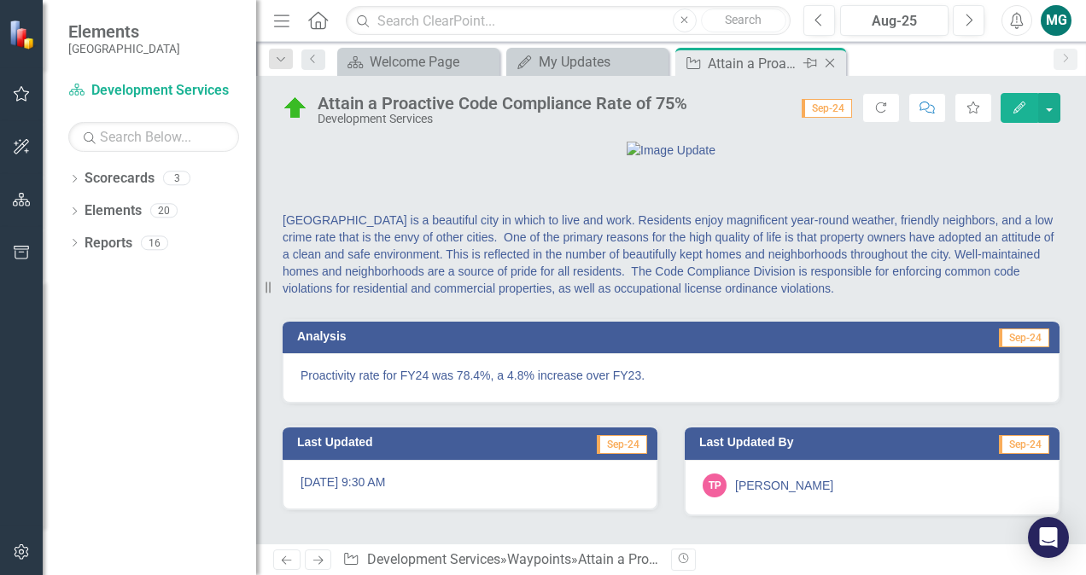
click at [833, 58] on icon "Close" at bounding box center [829, 63] width 17 height 14
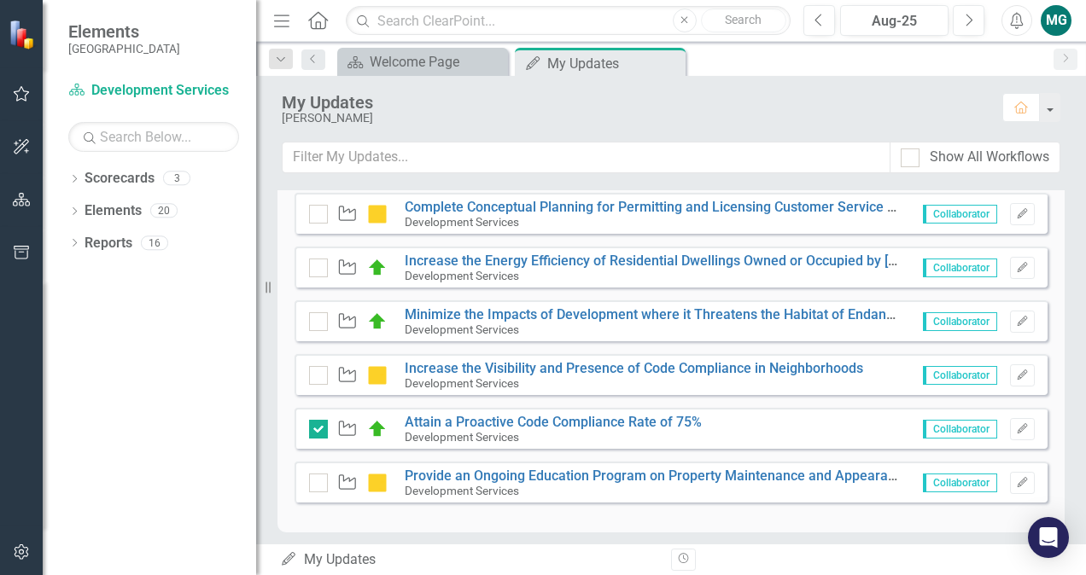
scroll to position [764, 0]
click at [1016, 427] on icon "Edit" at bounding box center [1022, 428] width 13 height 10
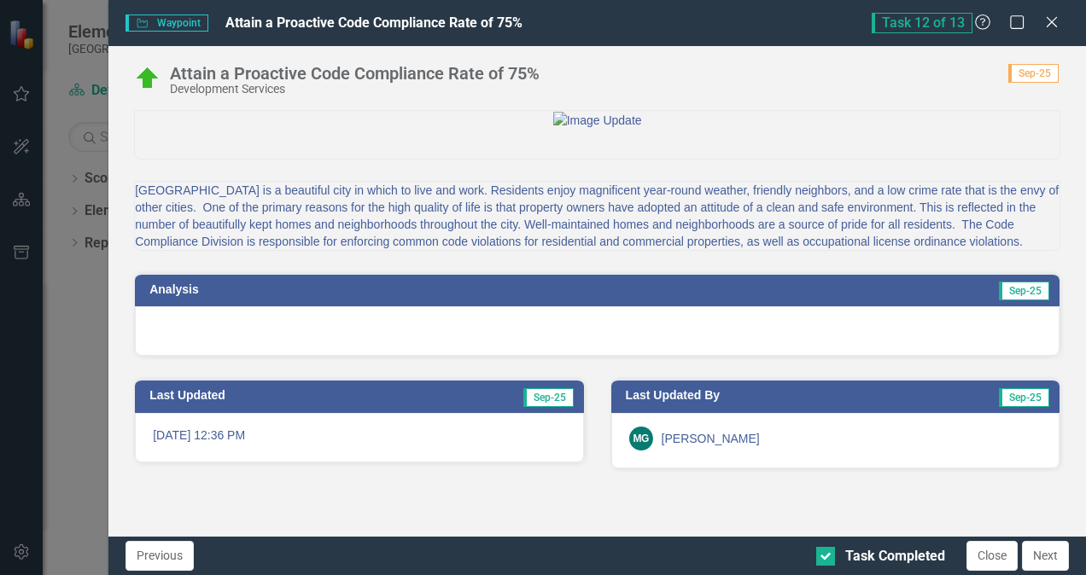
click at [303, 356] on div at bounding box center [597, 332] width 925 height 50
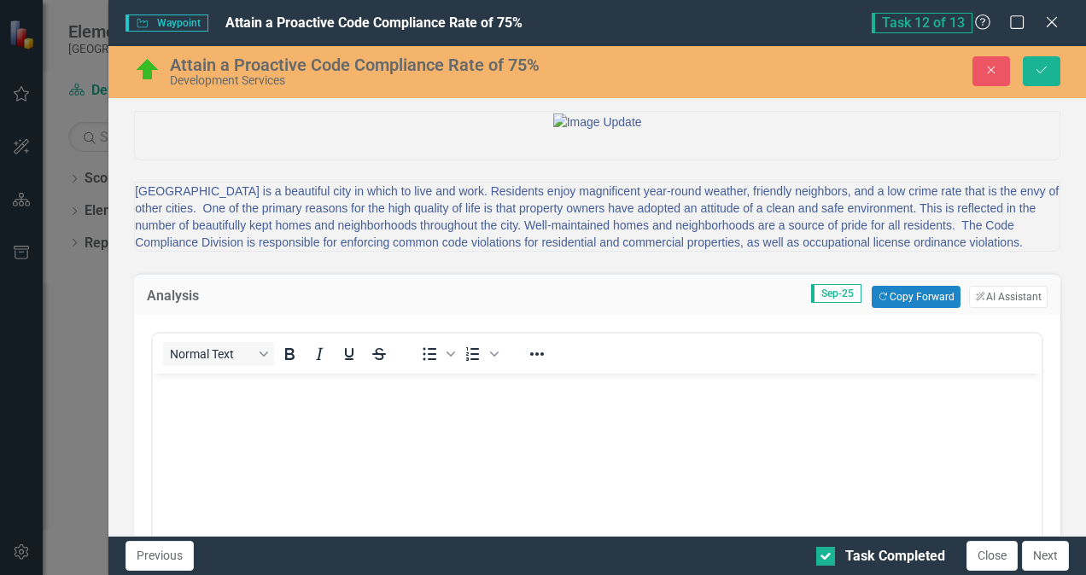
scroll to position [0, 0]
click at [243, 400] on body "Rich Text Area. Press ALT-0 for help." at bounding box center [597, 502] width 889 height 256
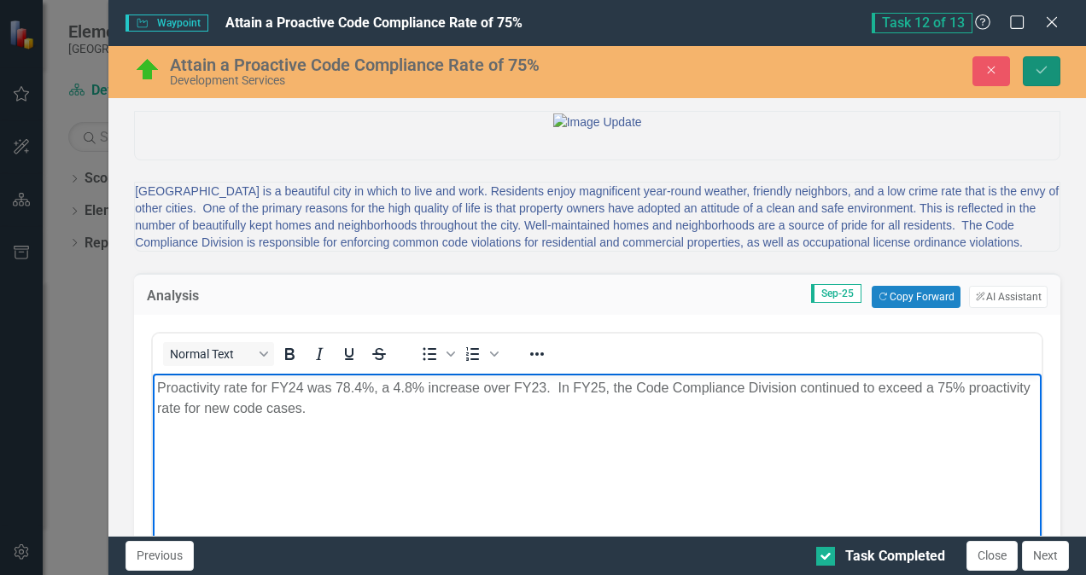
click at [1039, 75] on icon "Save" at bounding box center [1041, 70] width 15 height 12
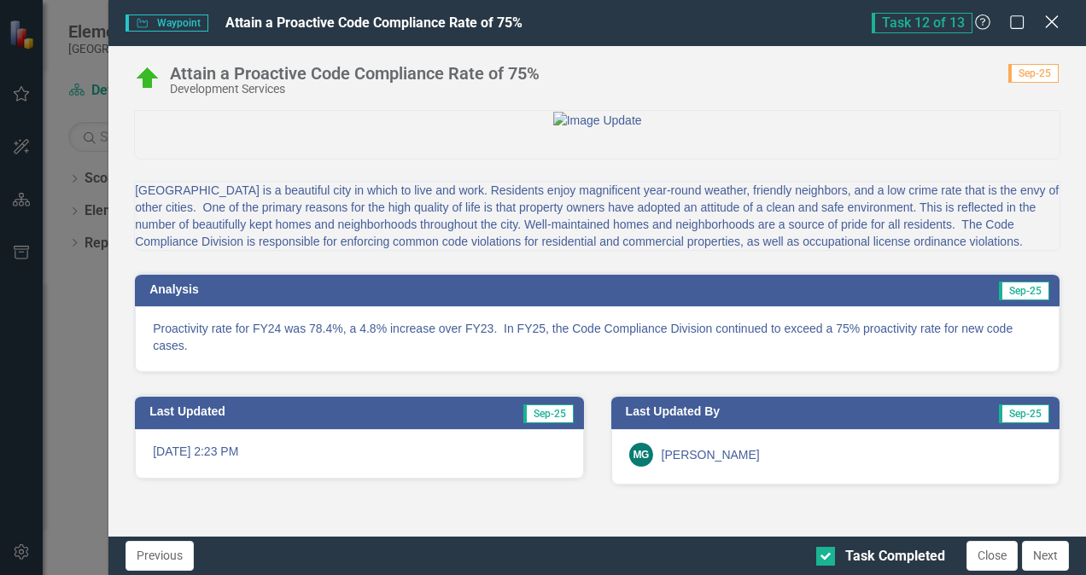
click at [1044, 29] on icon "Close" at bounding box center [1051, 22] width 21 height 16
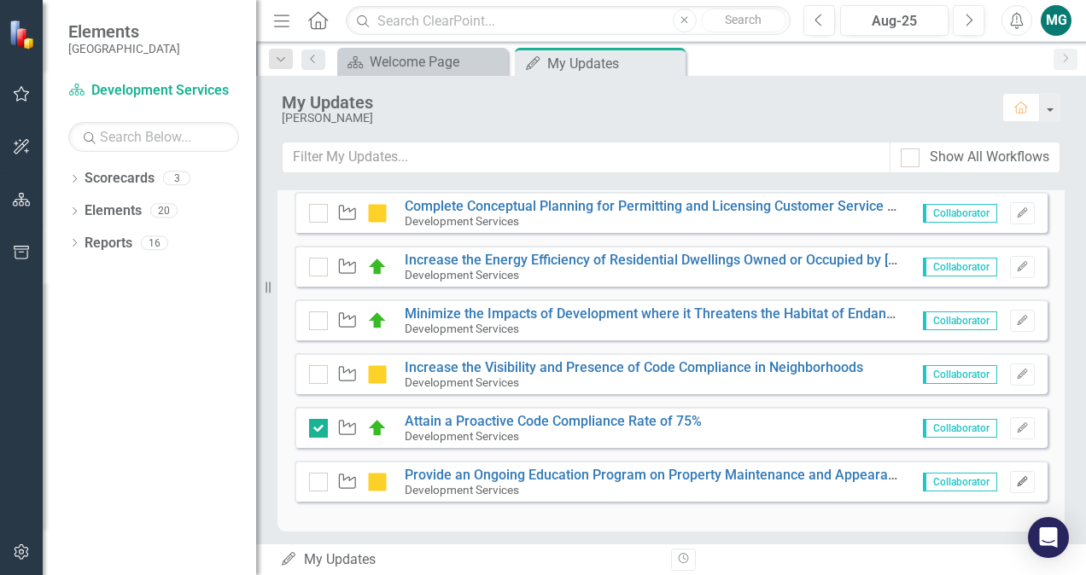
click at [1016, 477] on icon "Edit" at bounding box center [1022, 482] width 13 height 10
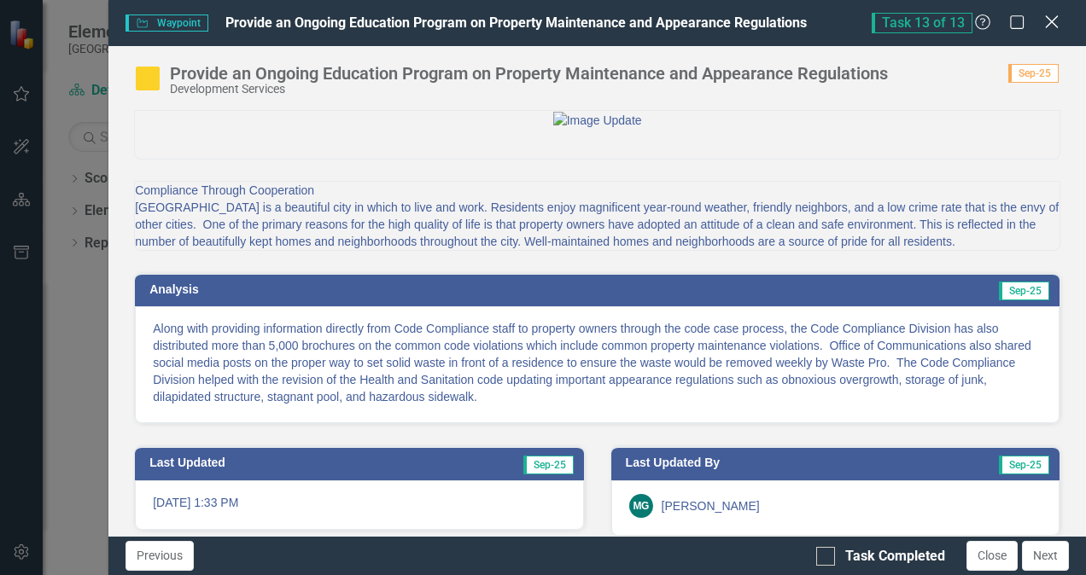
click at [1052, 21] on icon at bounding box center [1051, 21] width 13 height 13
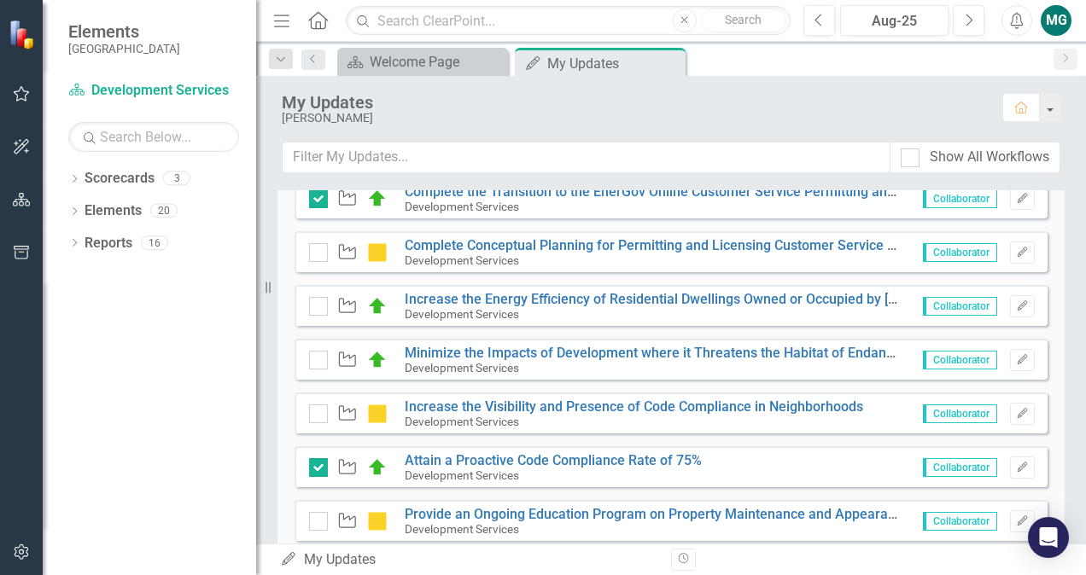
scroll to position [756, 0]
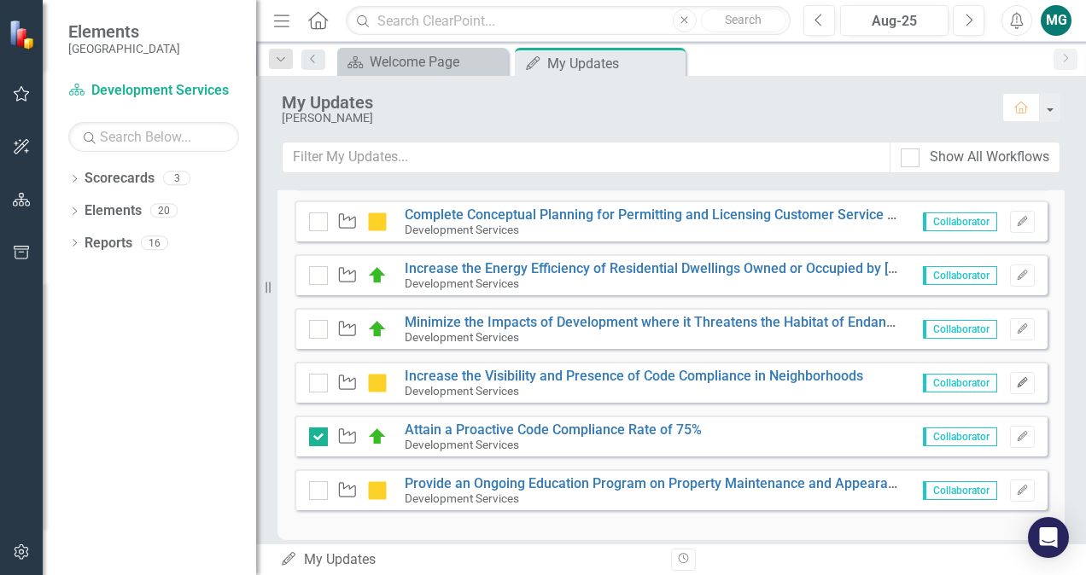
click at [1017, 379] on icon "button" at bounding box center [1022, 382] width 10 height 10
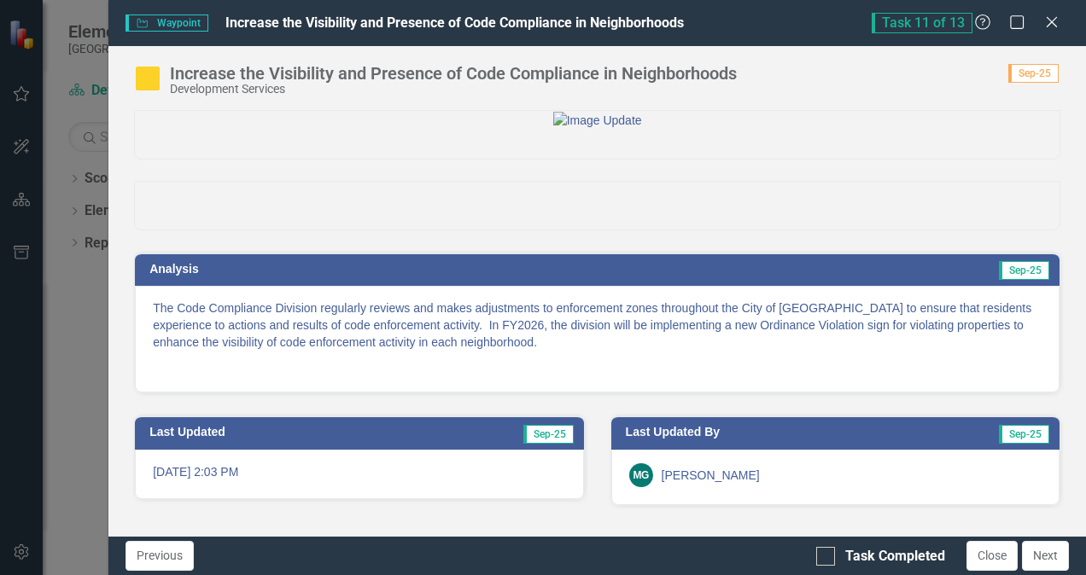
scroll to position [308, 0]
click at [1058, 23] on icon "Close" at bounding box center [1051, 22] width 21 height 16
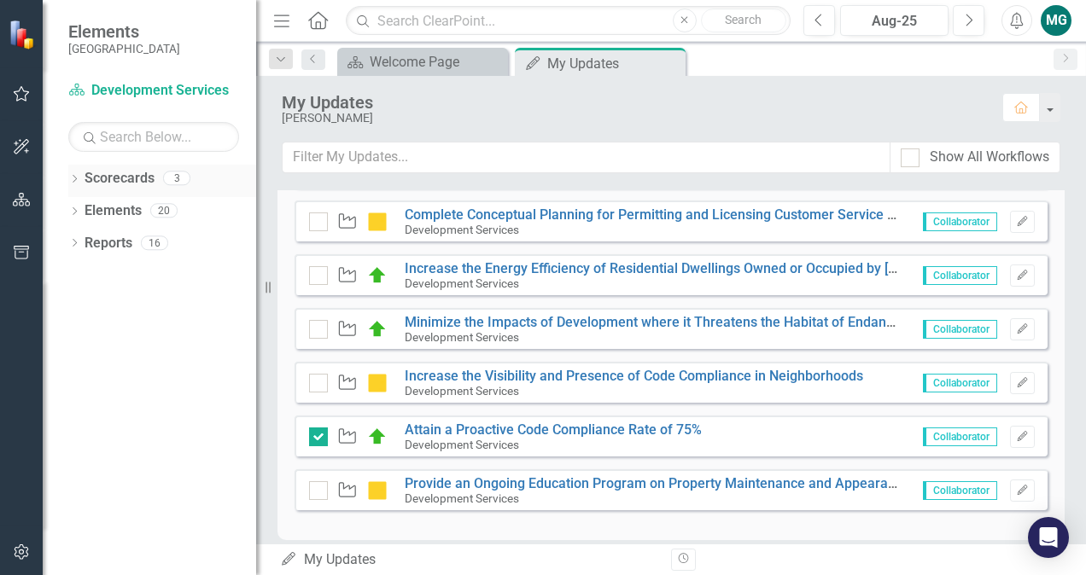
click at [84, 179] on div "Dropdown Scorecards 3" at bounding box center [162, 181] width 188 height 32
click at [161, 92] on link "Scorecard Development Services" at bounding box center [153, 91] width 171 height 20
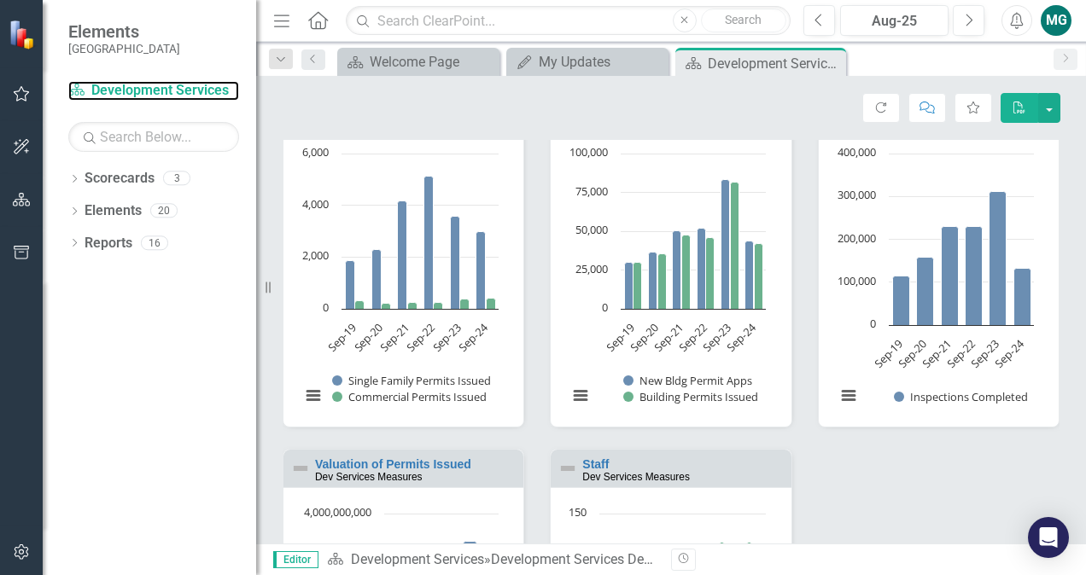
scroll to position [1681, 0]
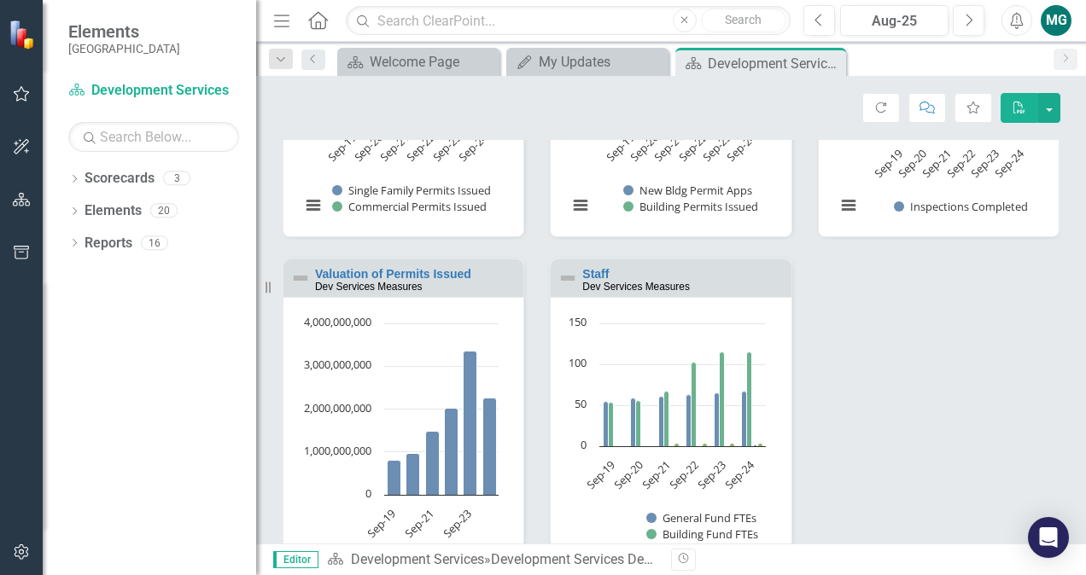
click at [512, 297] on div "Valuation of Permits Issued Dev Services Measures" at bounding box center [403, 279] width 240 height 38
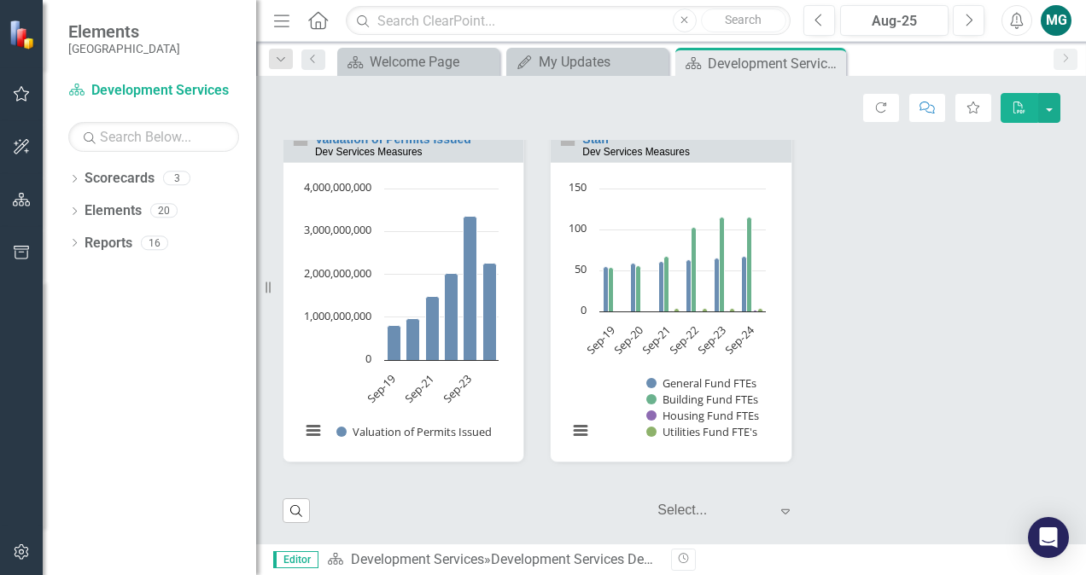
scroll to position [1854, 0]
click at [604, 158] on small "Dev Services Measures" at bounding box center [636, 152] width 108 height 12
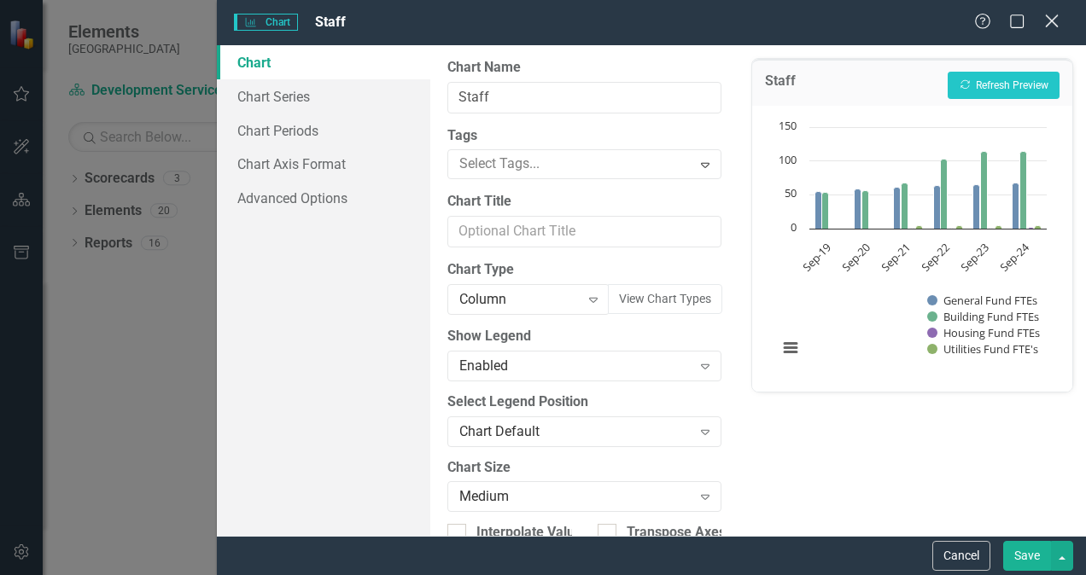
click at [1054, 24] on icon "Close" at bounding box center [1051, 21] width 21 height 16
